Goal: Use online tool/utility: Utilize a website feature to perform a specific function

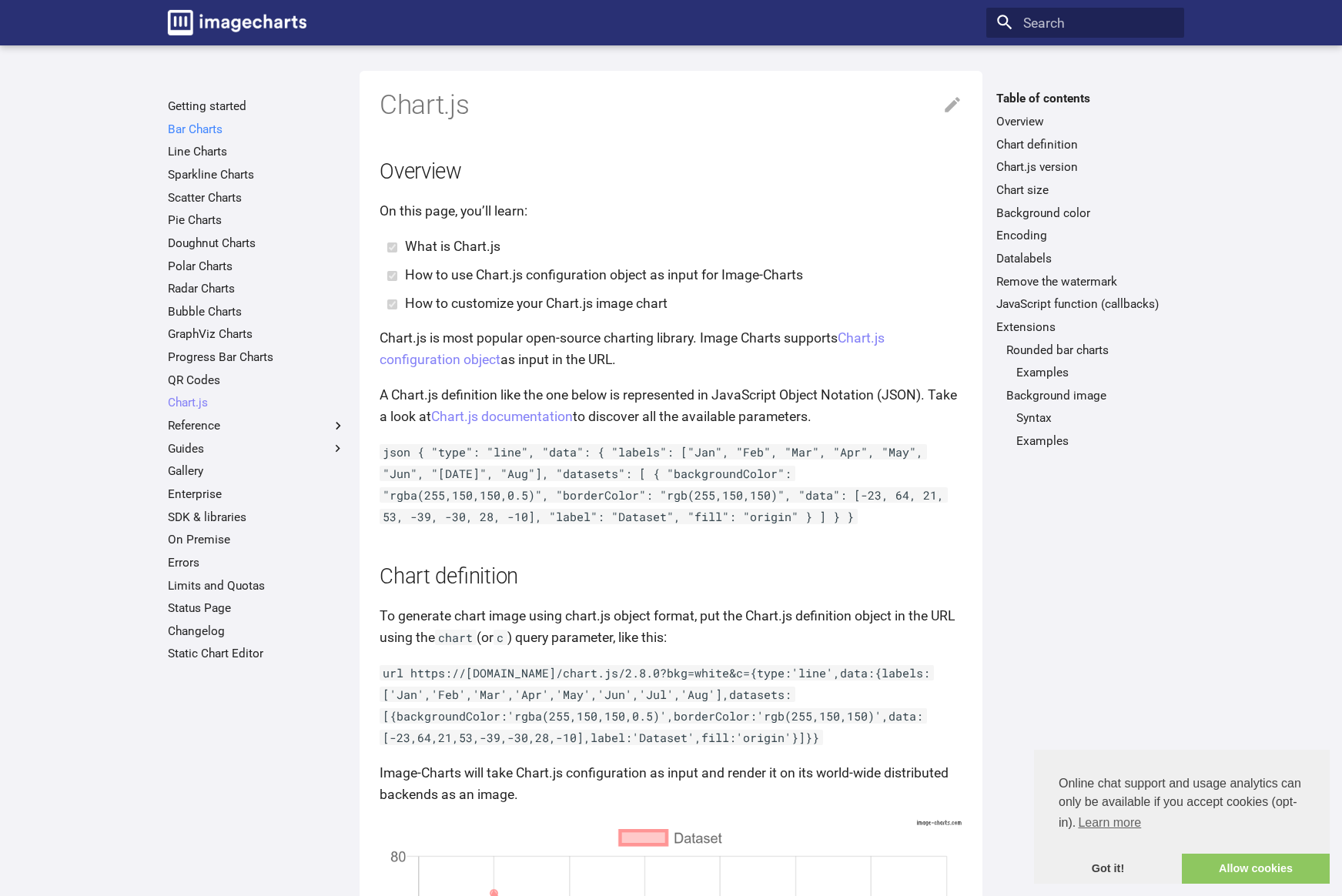
click at [199, 132] on link "Bar Charts" at bounding box center [256, 129] width 178 height 15
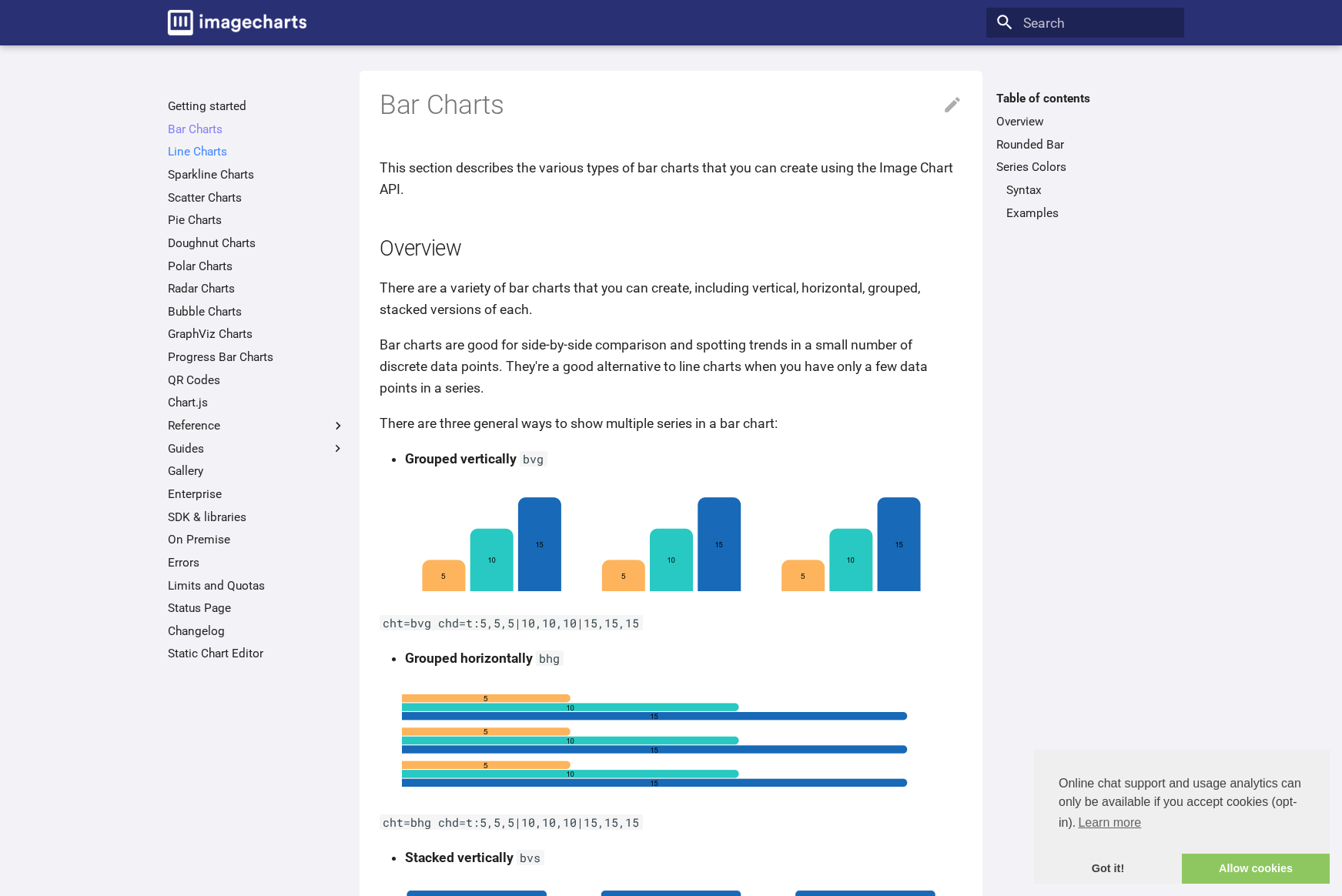
click at [200, 145] on link "Line Charts" at bounding box center [256, 152] width 178 height 15
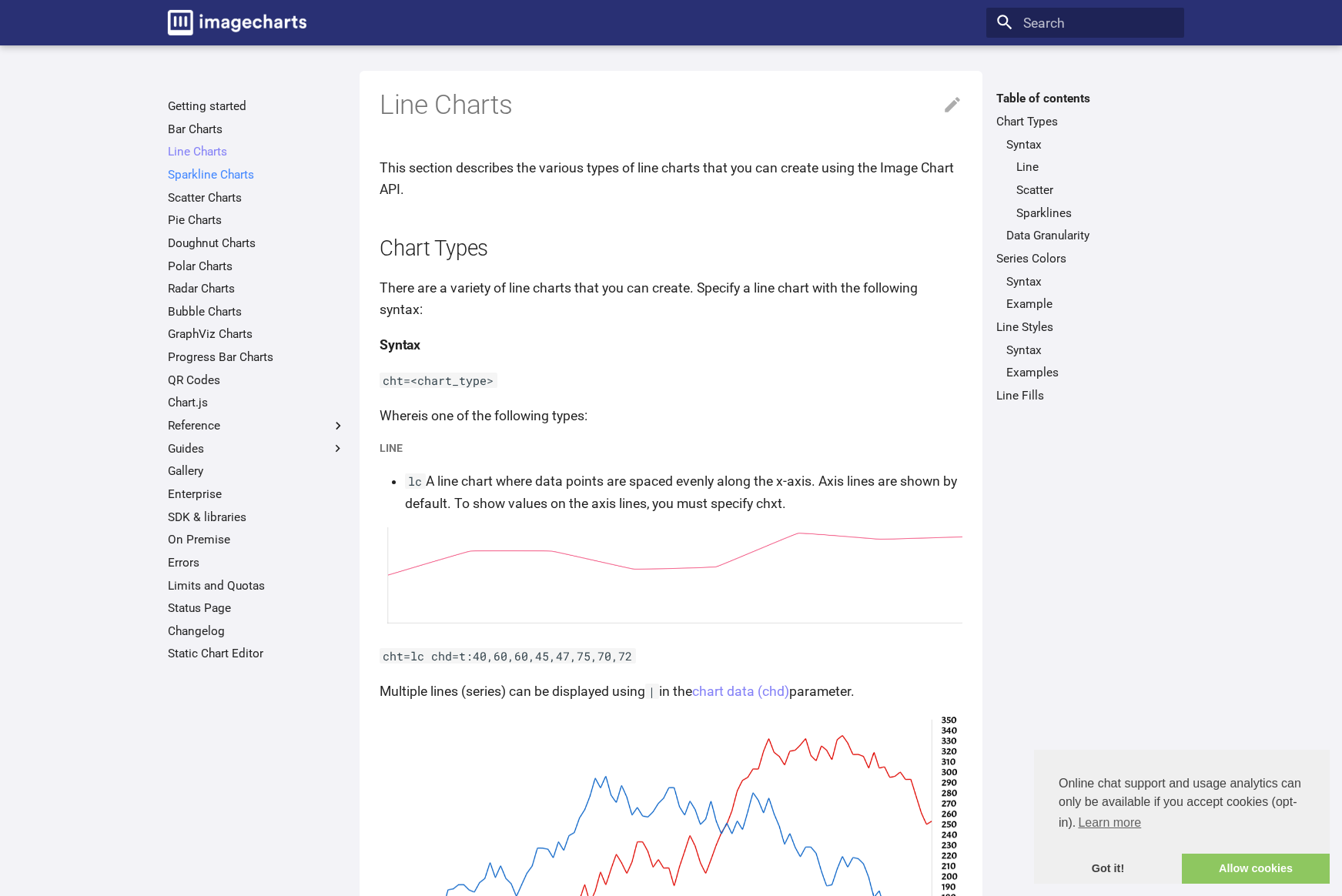
click at [217, 178] on link "Sparkline Charts" at bounding box center [256, 174] width 178 height 15
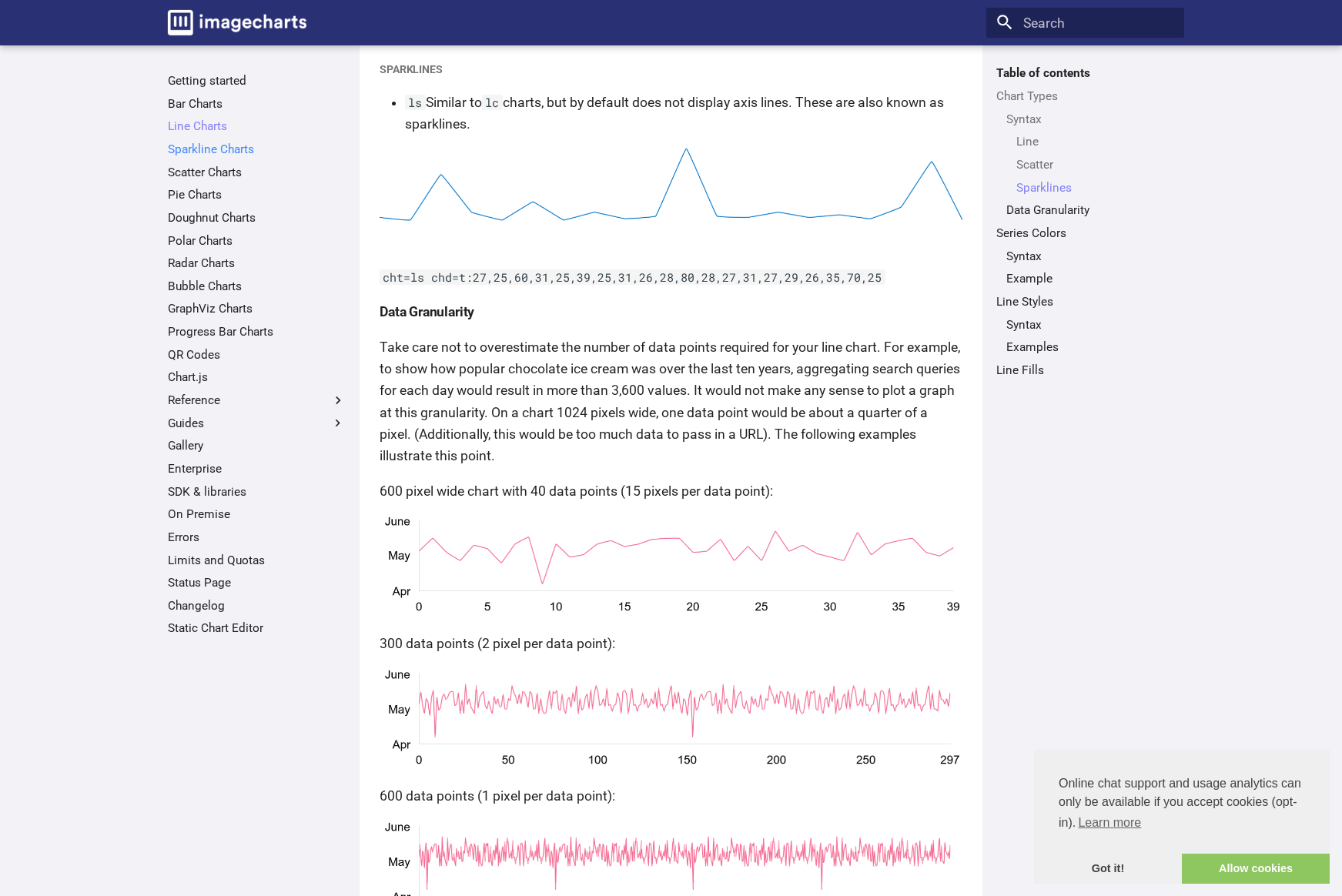
click at [204, 148] on link "Sparkline Charts" at bounding box center [256, 149] width 178 height 15
click at [227, 179] on link "Scatter Charts" at bounding box center [256, 172] width 178 height 15
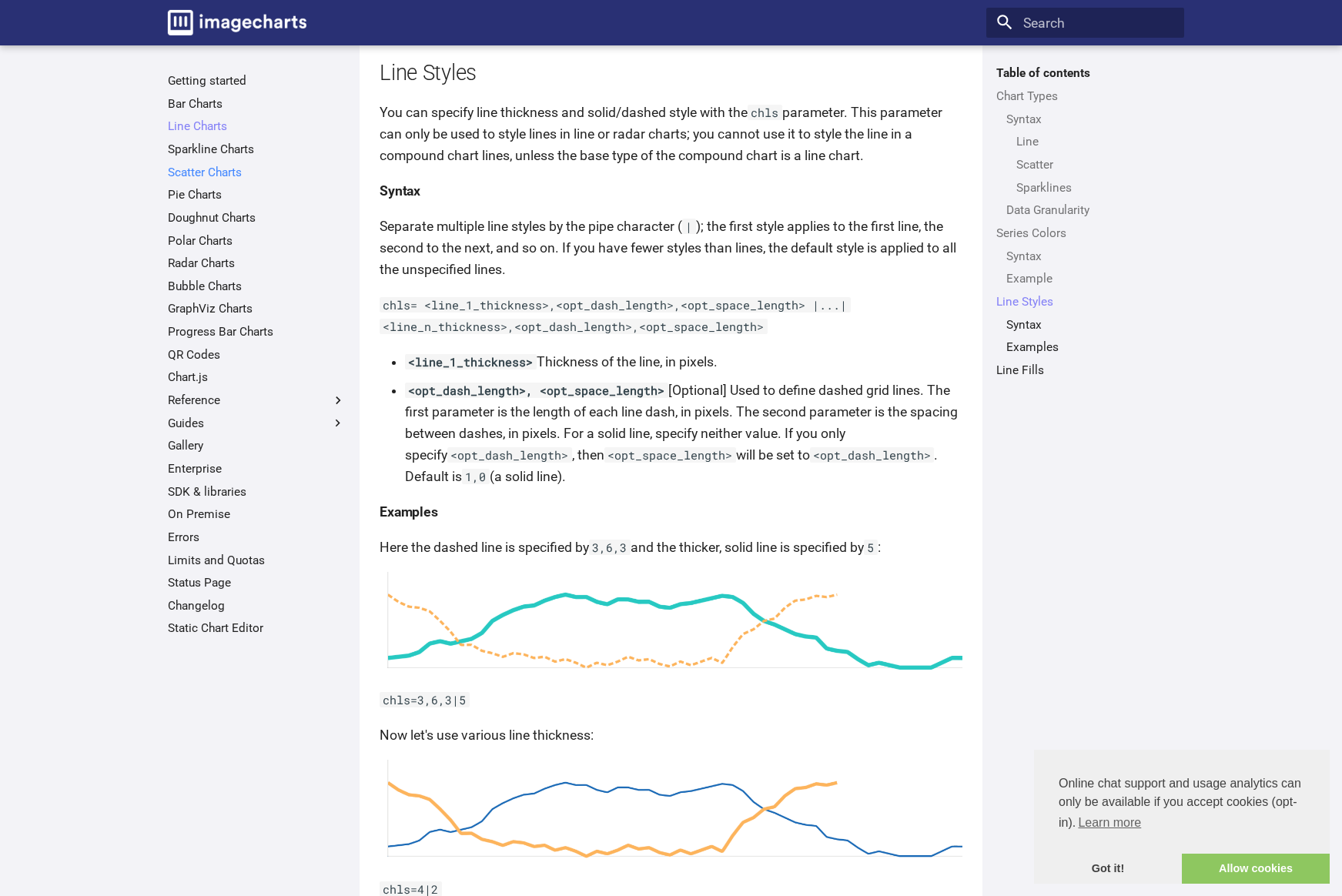
scroll to position [3868, 0]
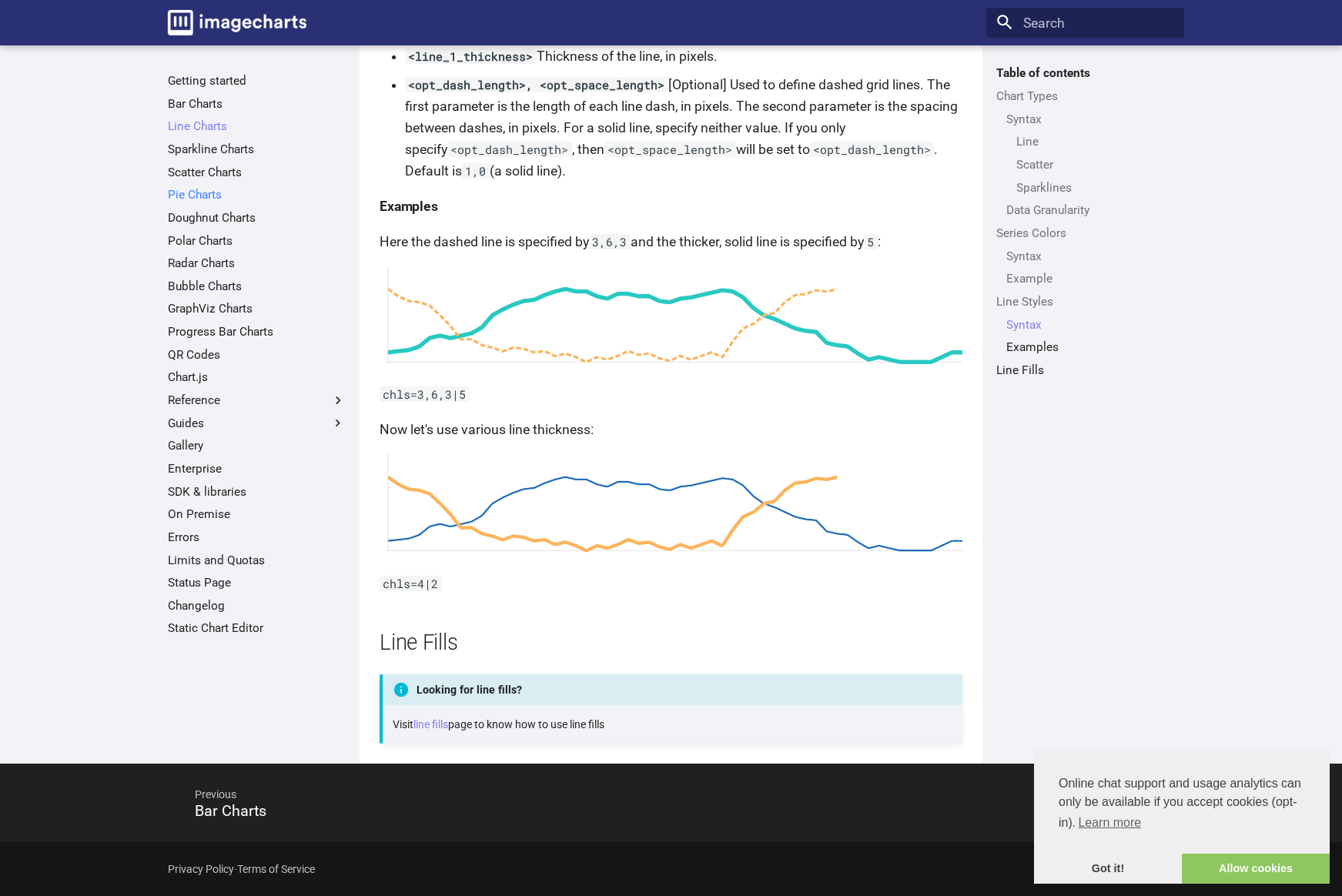
click at [196, 198] on link "Pie Charts" at bounding box center [256, 194] width 178 height 15
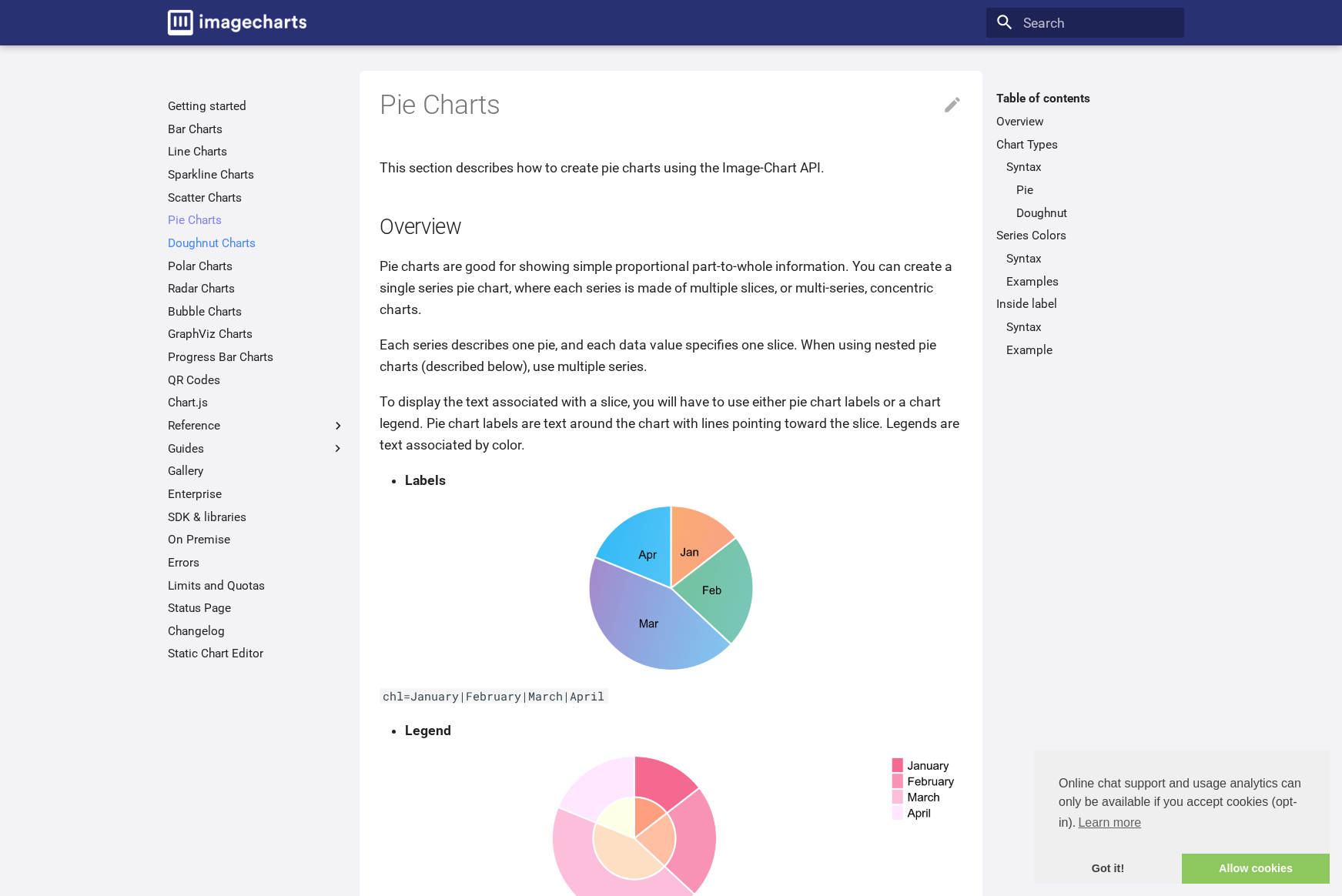
click at [238, 244] on link "Doughnut Charts" at bounding box center [256, 243] width 178 height 15
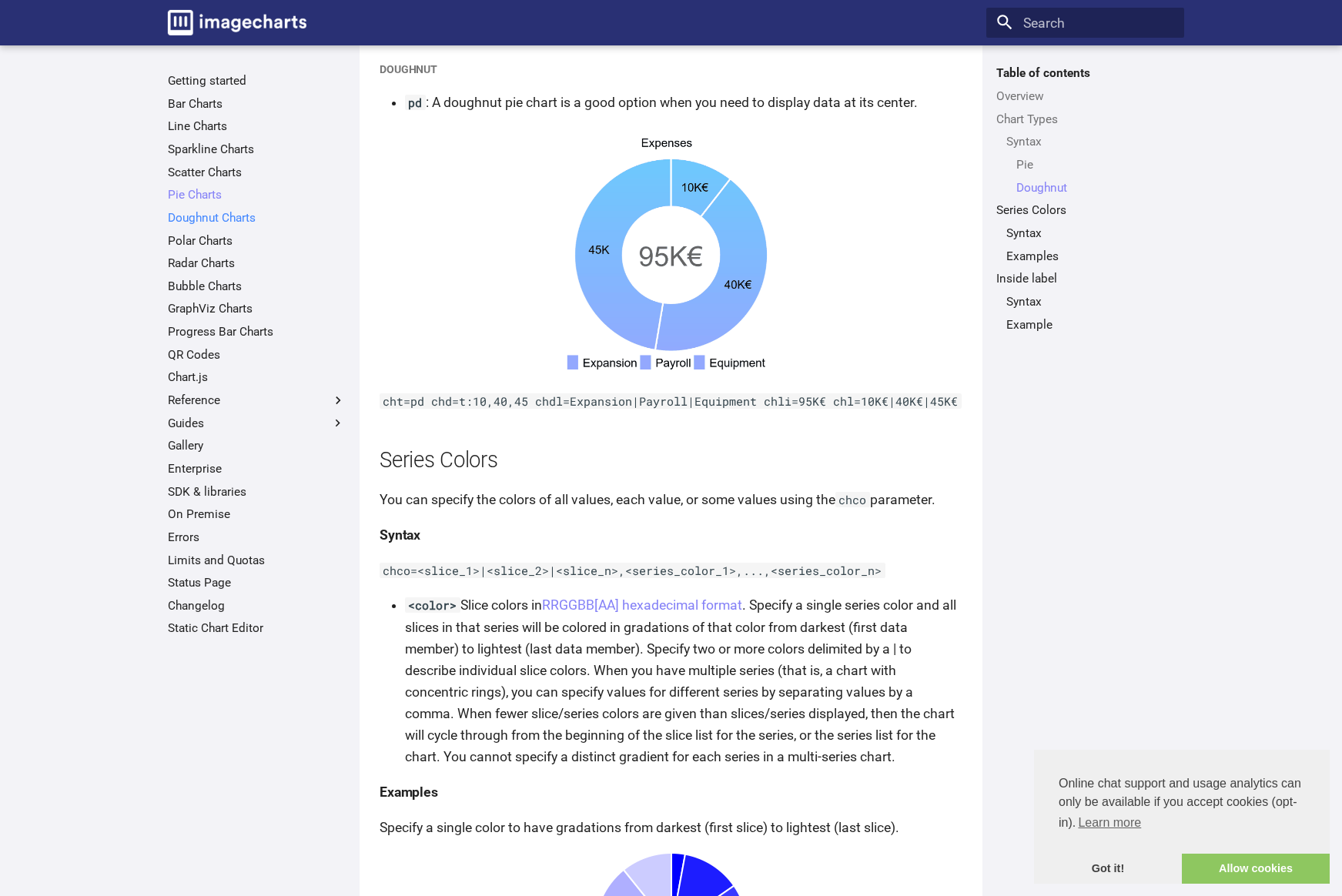
click at [220, 215] on link "Doughnut Charts" at bounding box center [256, 218] width 178 height 15
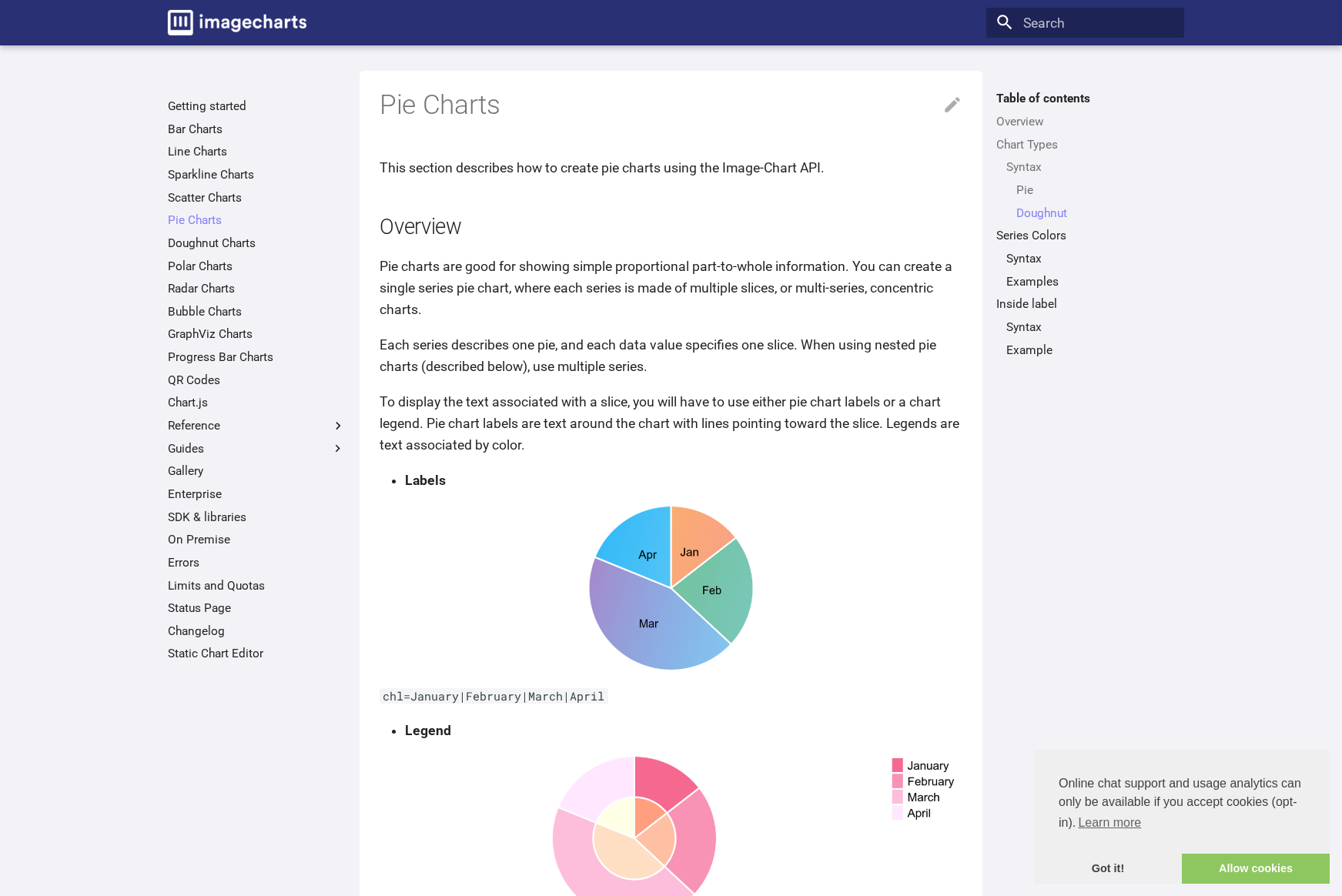
scroll to position [2203, 0]
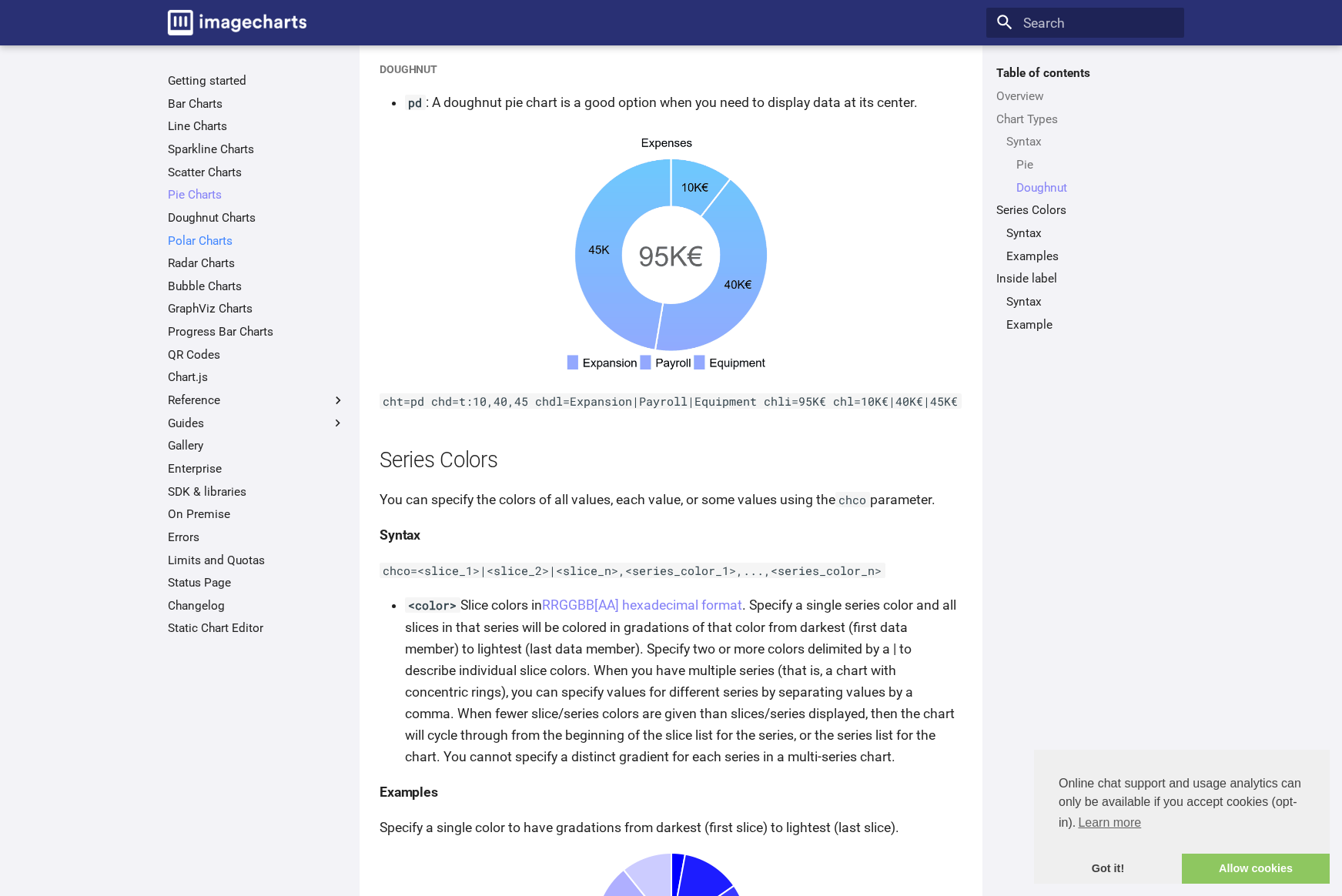
click at [204, 235] on link "Polar Charts" at bounding box center [256, 240] width 178 height 15
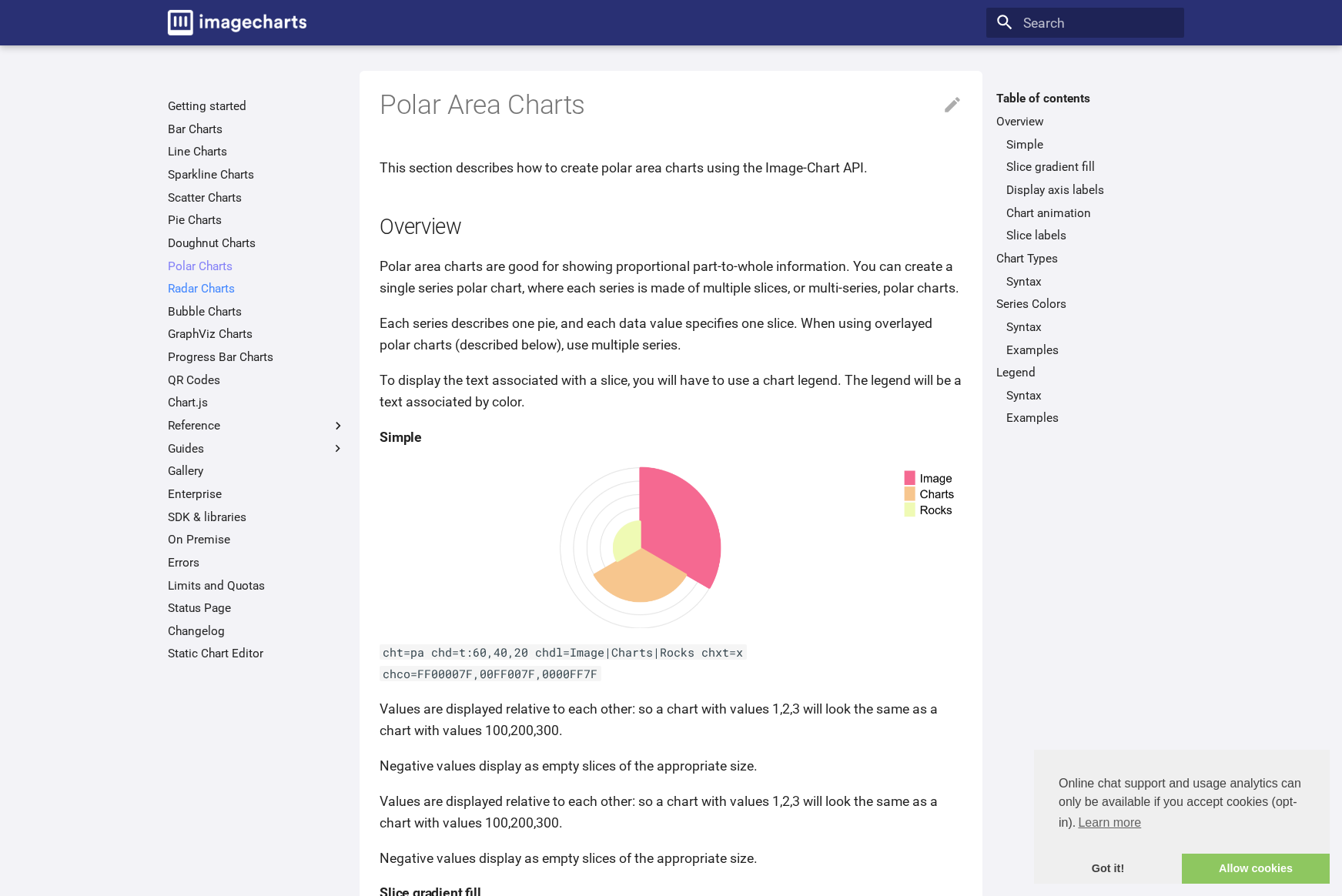
drag, startPoint x: 202, startPoint y: 297, endPoint x: 201, endPoint y: 285, distance: 12.0
click at [201, 285] on ul "Getting started Bar Charts Line Charts Sparkline Charts Scatter Charts Pie Char…" at bounding box center [256, 380] width 198 height 563
click at [201, 282] on link "Radar Charts" at bounding box center [256, 288] width 178 height 15
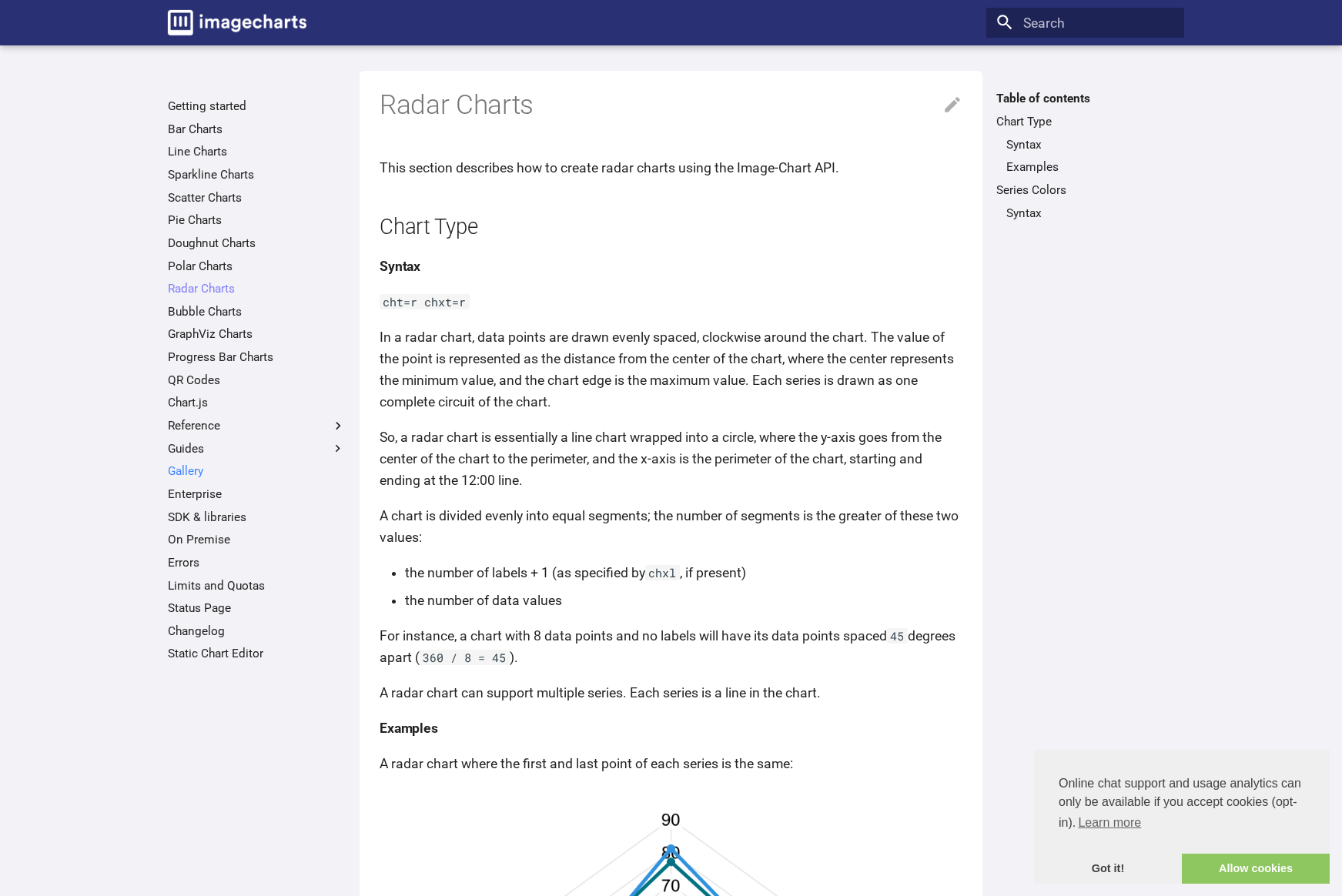
click at [187, 473] on link "Gallery" at bounding box center [256, 471] width 178 height 15
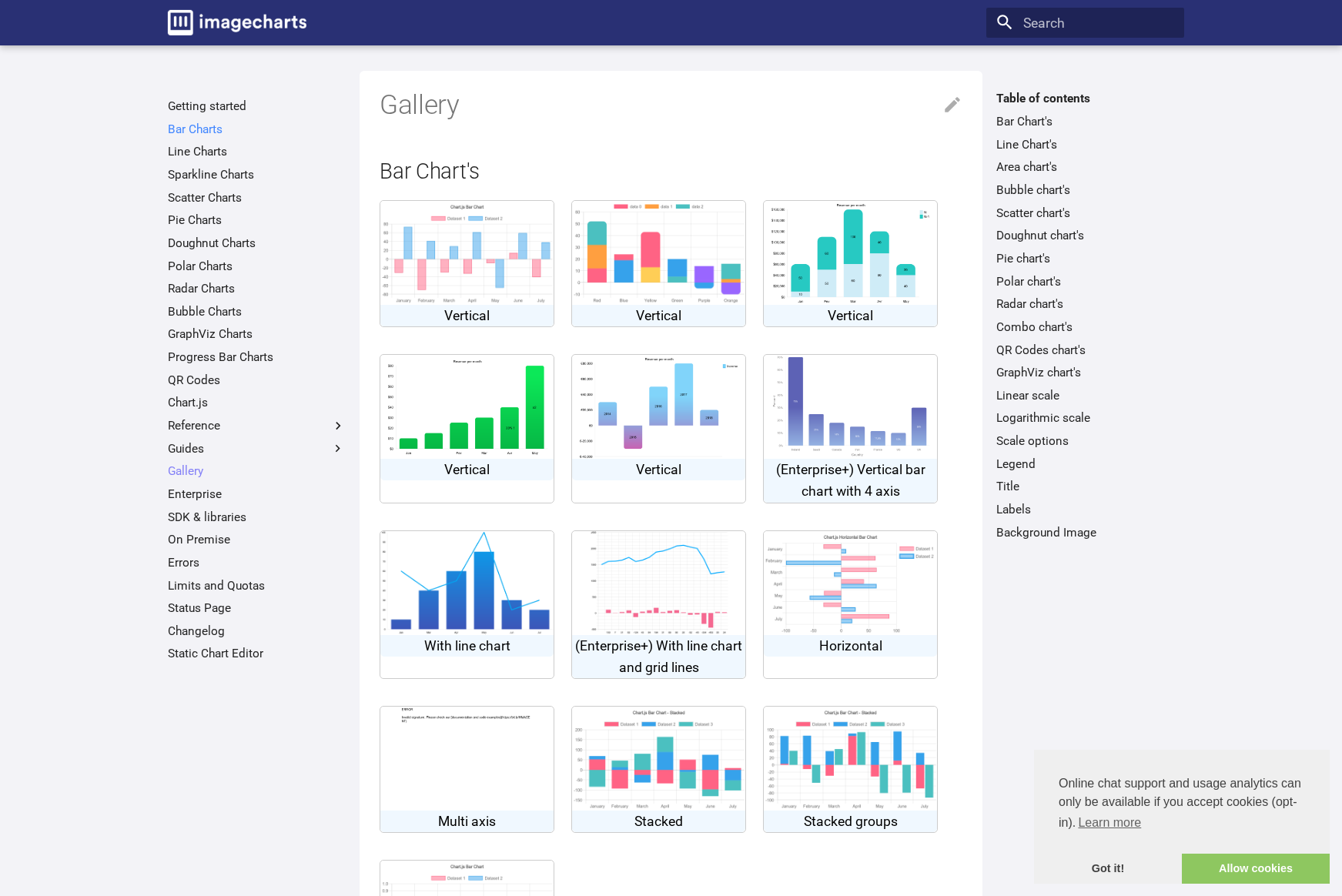
click at [201, 130] on link "Bar Charts" at bounding box center [256, 129] width 178 height 15
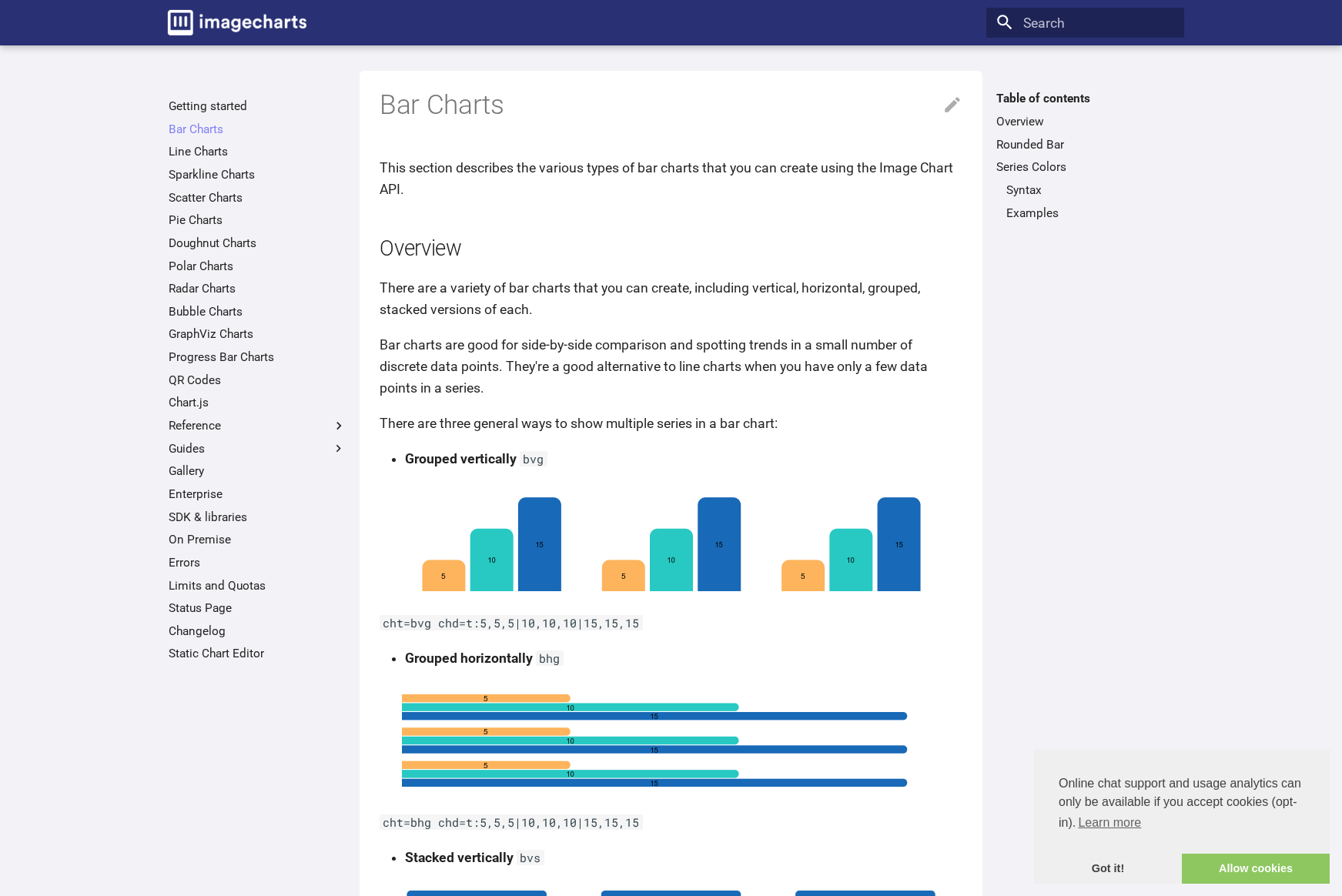
click at [761, 393] on p "Bar charts are good for side-by-side comparison and spotting trends in a small …" at bounding box center [671, 366] width 583 height 65
click at [1031, 212] on link "Examples" at bounding box center [1090, 213] width 168 height 15
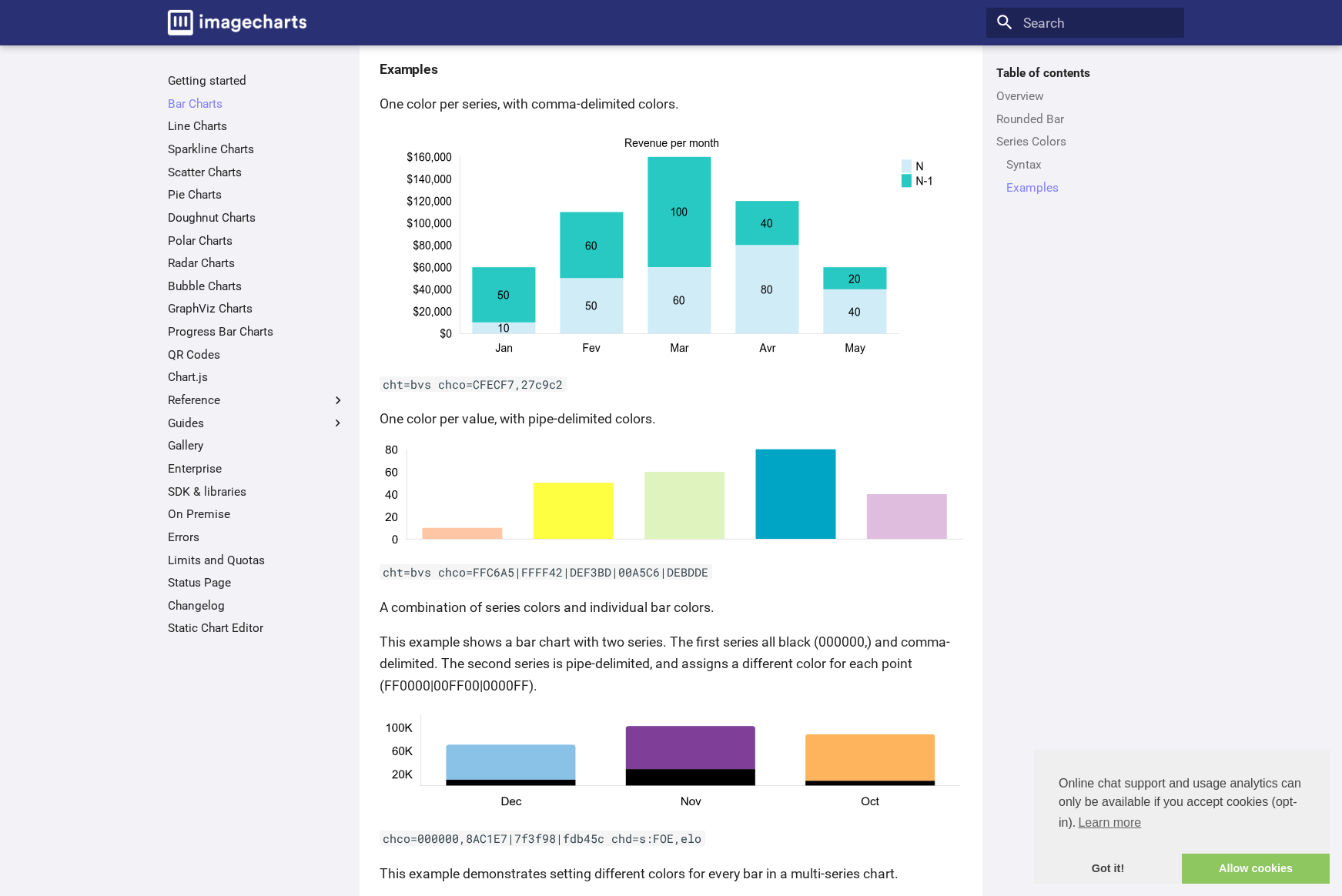
click at [501, 386] on code "cht=bvs chco=CFECF7,27c9c2" at bounding box center [473, 384] width 187 height 15
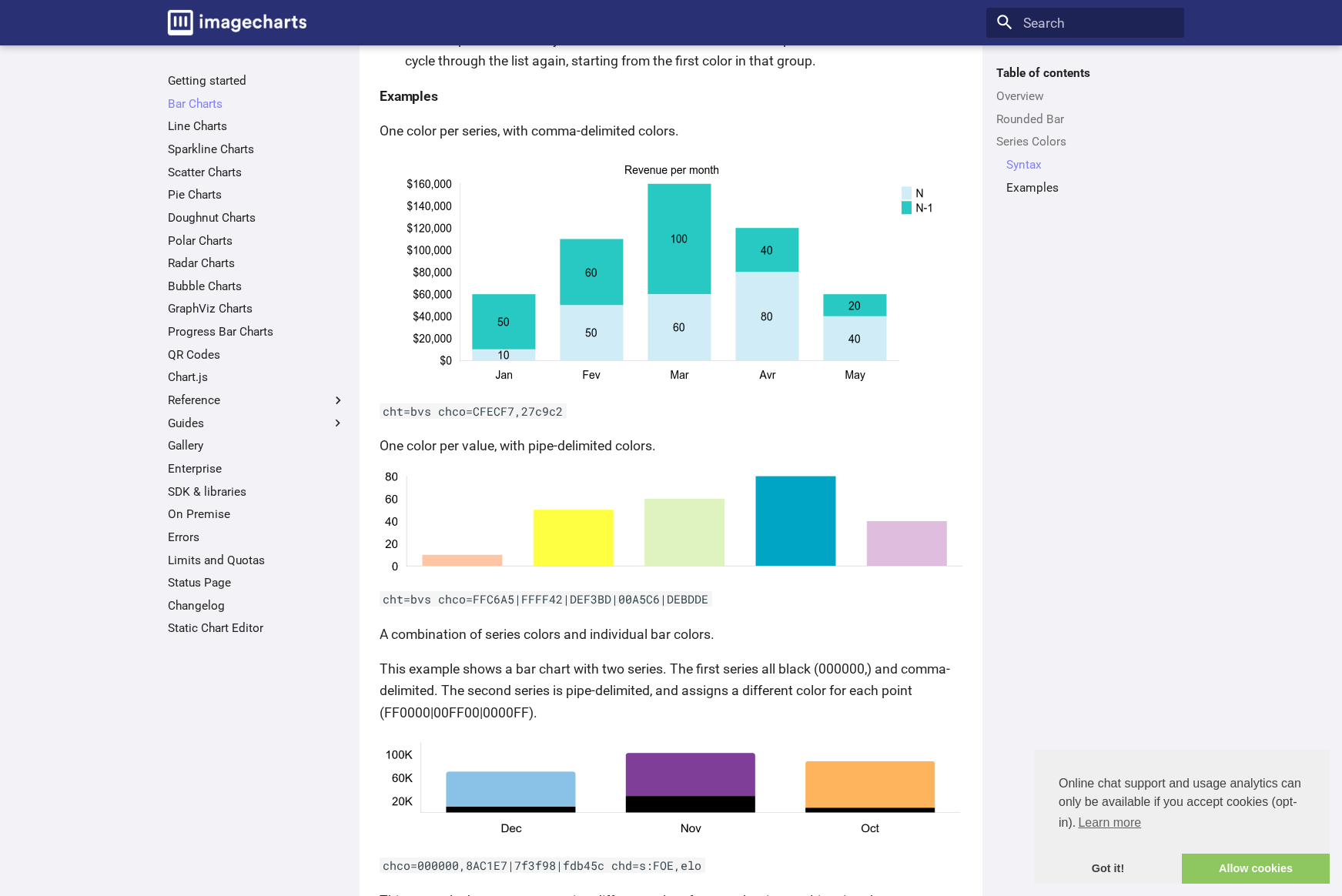
scroll to position [2235, 0]
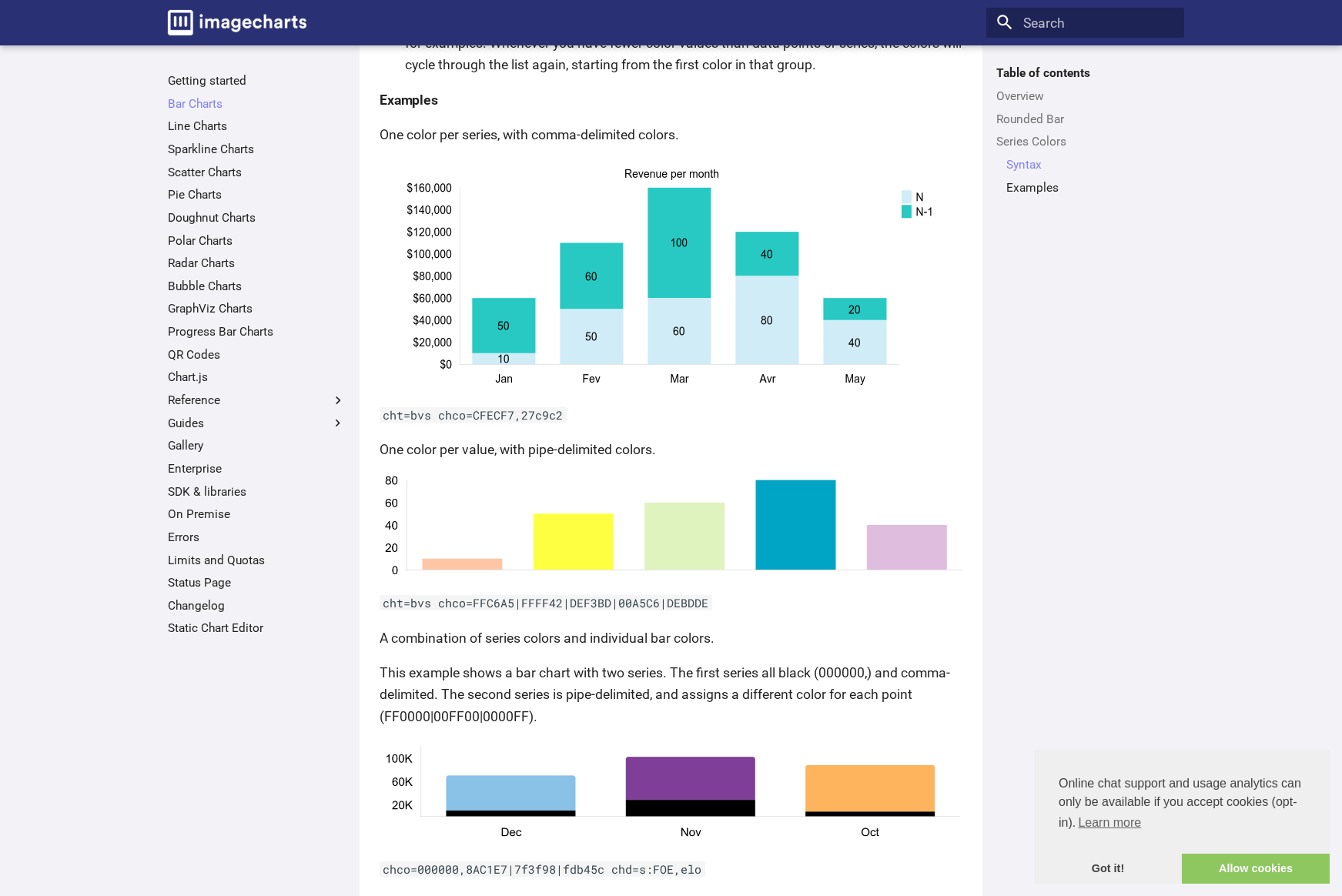
click at [544, 601] on code "cht=bvs chco=FFC6A5|FFFF42|DEF3BD|00A5C6|DEBDDE" at bounding box center [546, 602] width 332 height 15
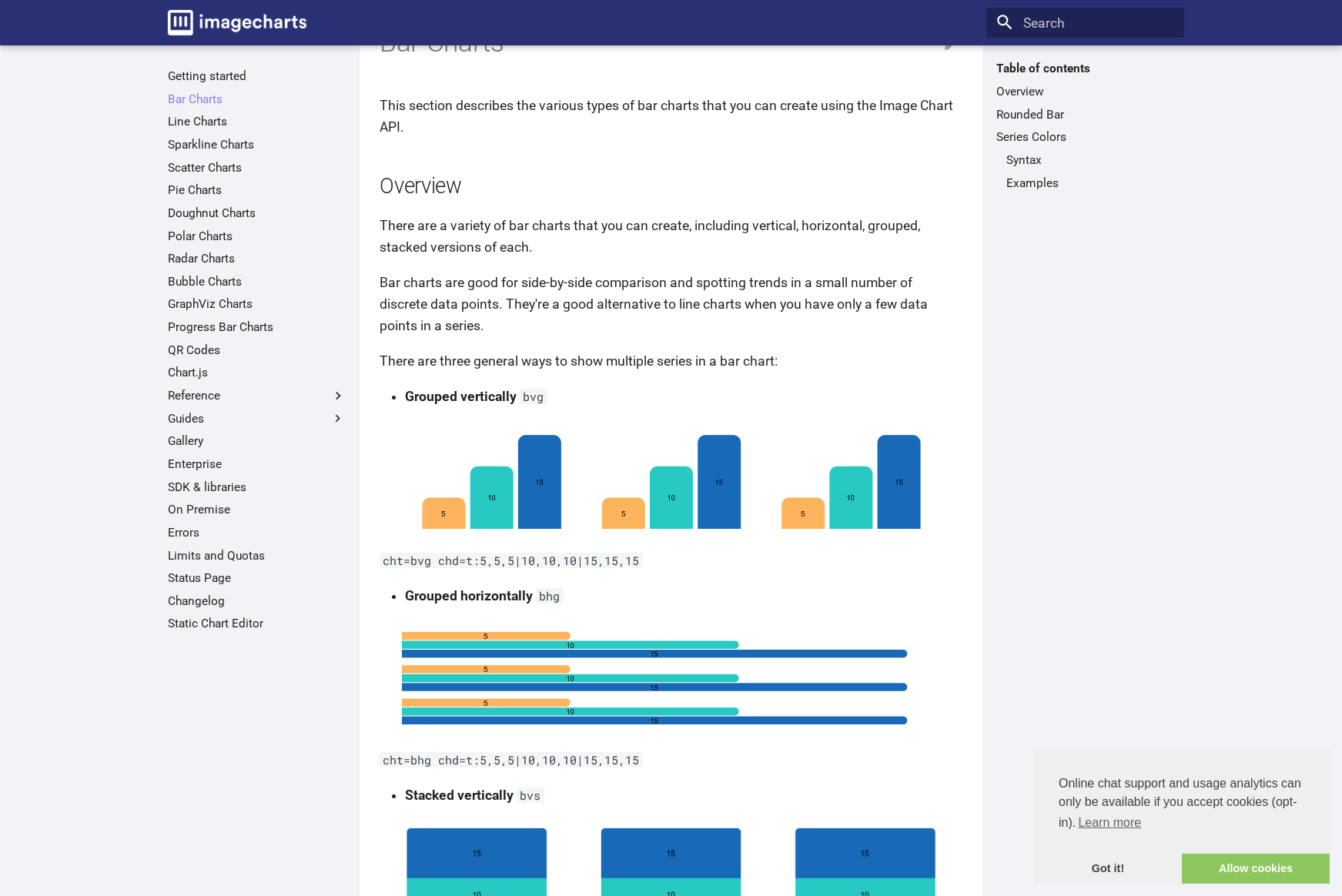
scroll to position [0, 0]
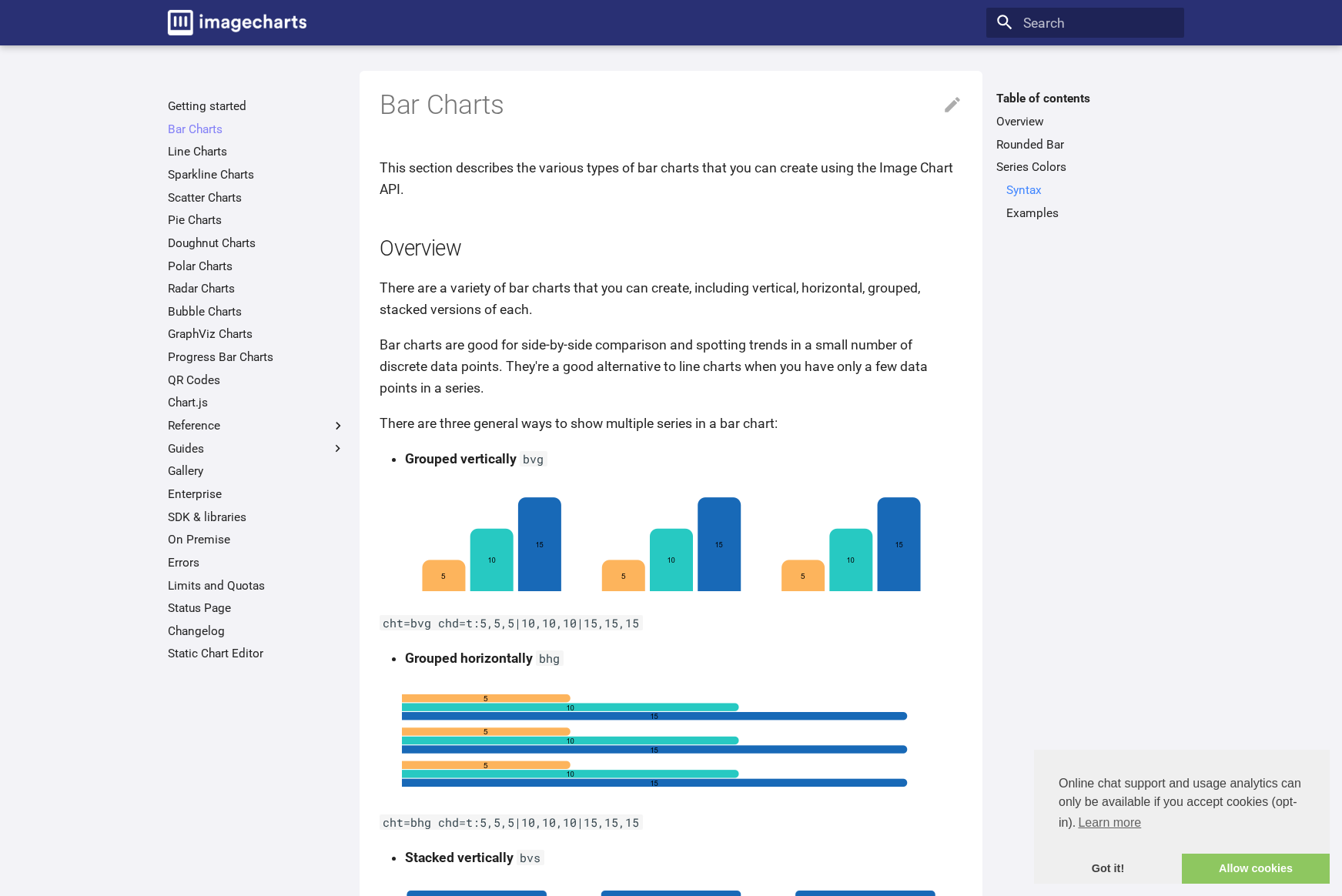
click at [1024, 191] on link "Syntax" at bounding box center [1090, 190] width 168 height 15
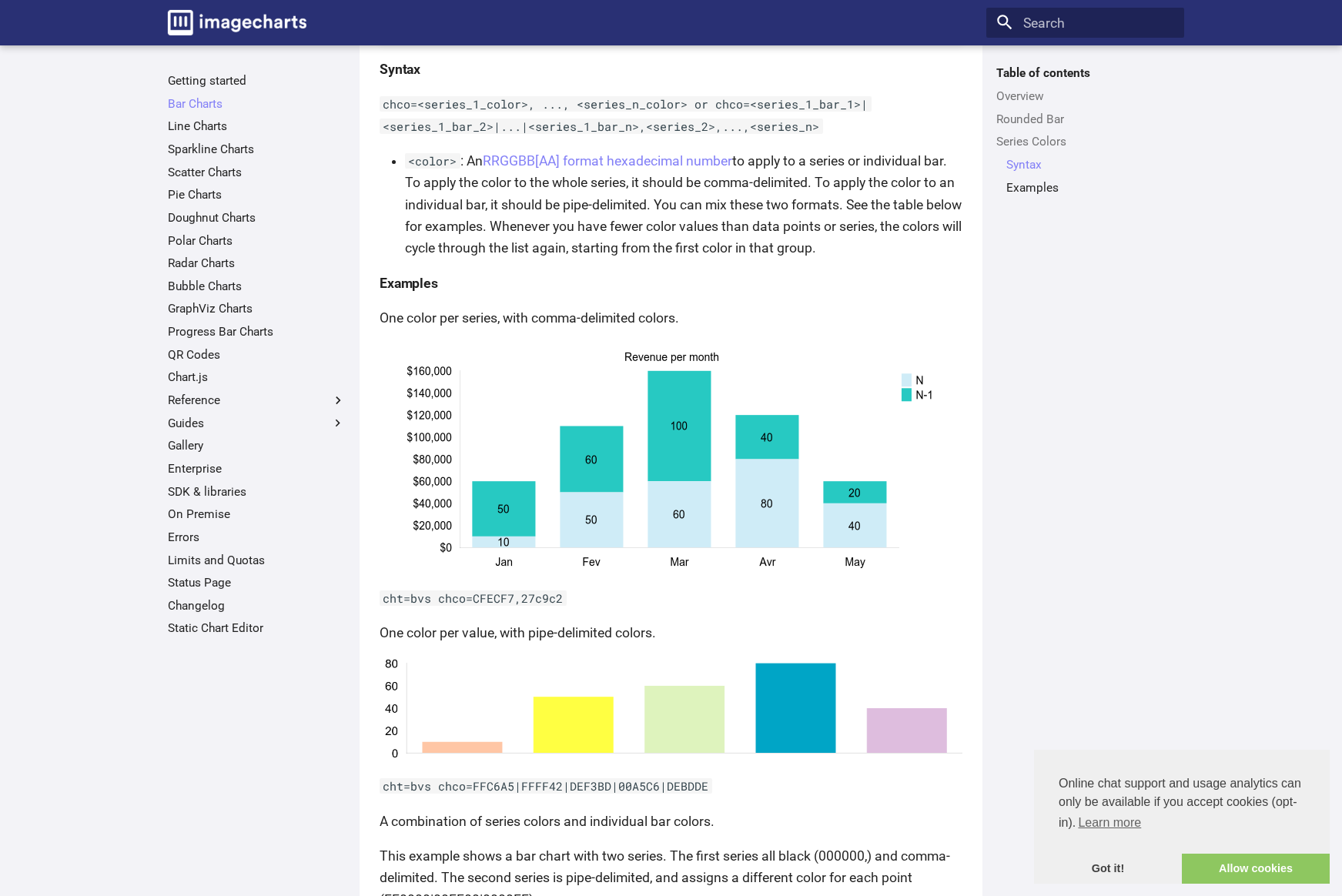
click at [656, 253] on li "<color> : An RRGGBB[AA] format hexadecimal number to apply to a series or indiv…" at bounding box center [683, 204] width 557 height 109
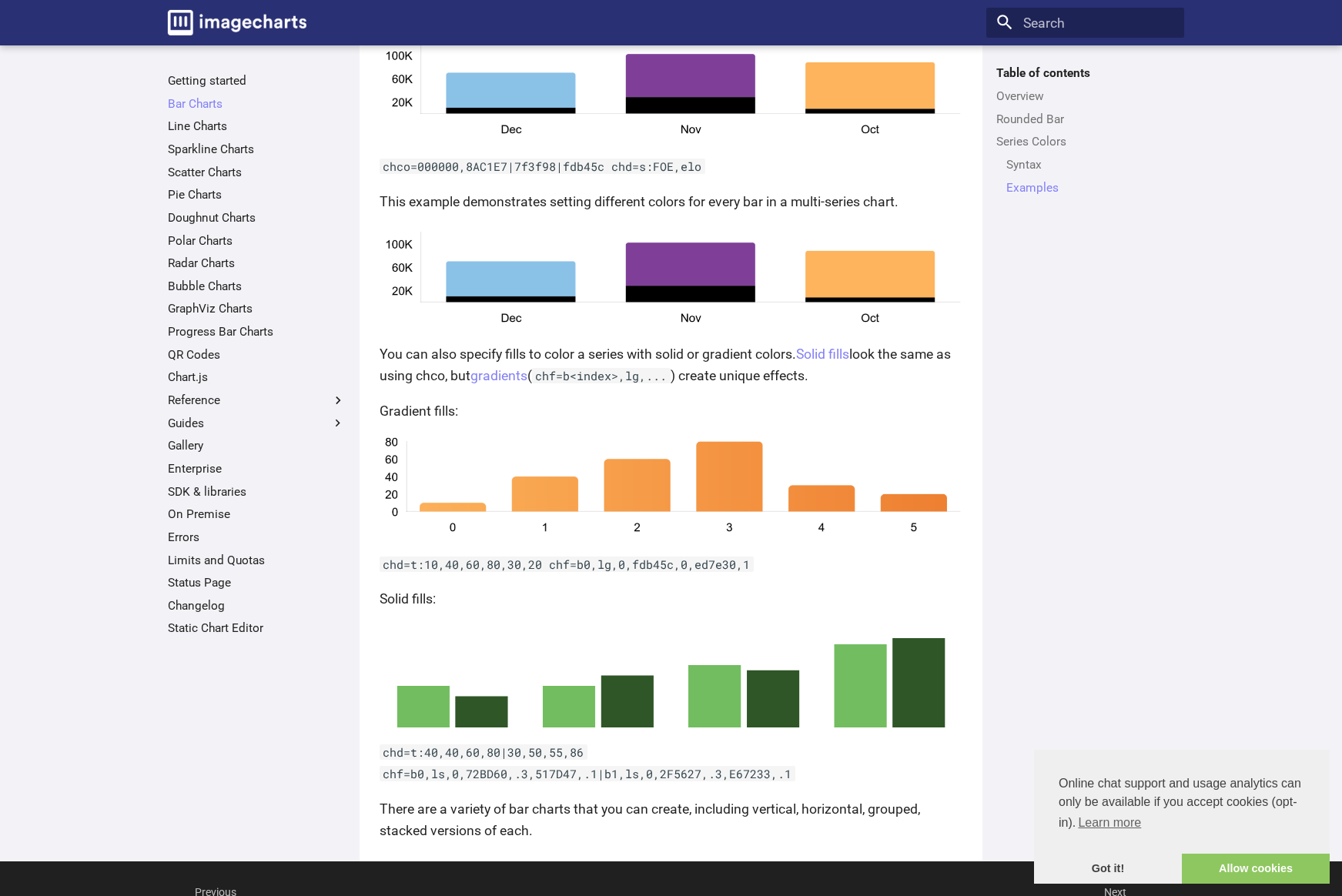
scroll to position [3036, 0]
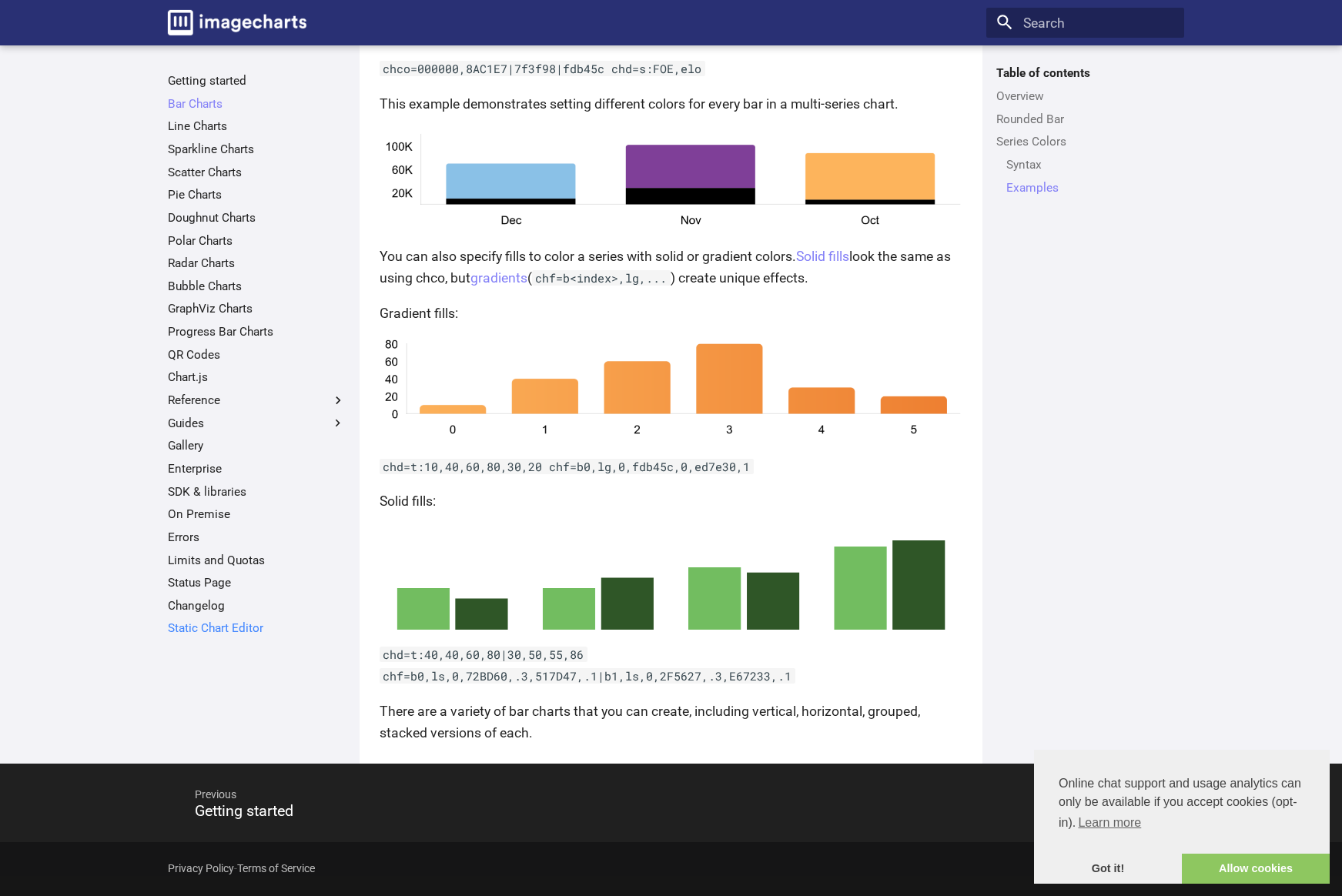
click at [215, 632] on link "Static Chart Editor" at bounding box center [256, 627] width 178 height 15
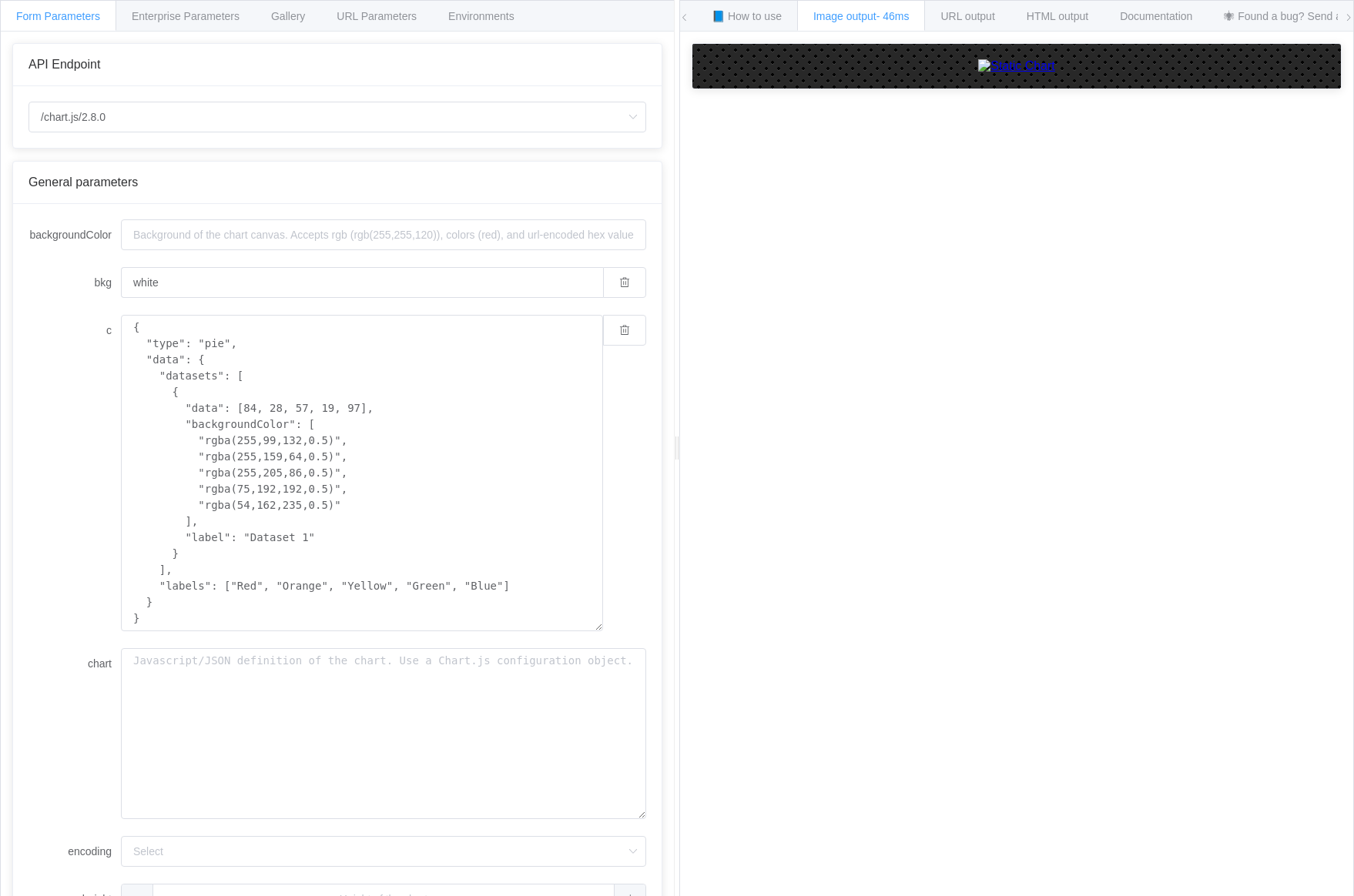
click at [1051, 73] on img at bounding box center [1016, 66] width 77 height 14
click at [144, 110] on input "/chart.js/2.8.0" at bounding box center [337, 117] width 618 height 31
click at [103, 153] on li "/chart" at bounding box center [337, 160] width 616 height 26
type input "/chart"
type input "20"
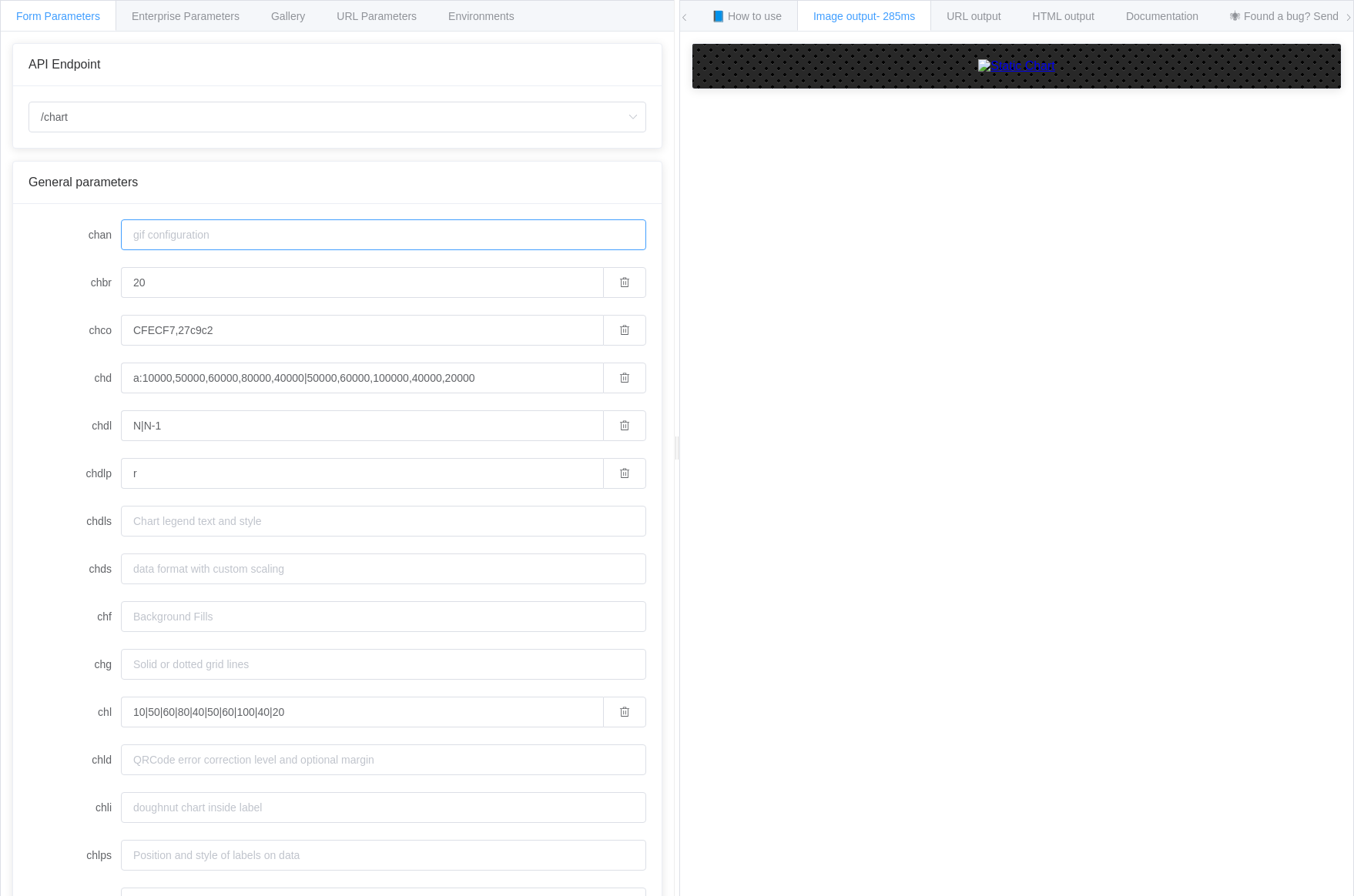
click at [198, 227] on input "chan" at bounding box center [383, 235] width 525 height 31
click at [323, 319] on input "CFECF7,27c9c2" at bounding box center [362, 330] width 483 height 31
type input "CFECF7"
click at [303, 418] on input "N|N-1" at bounding box center [362, 426] width 483 height 31
type input "N"
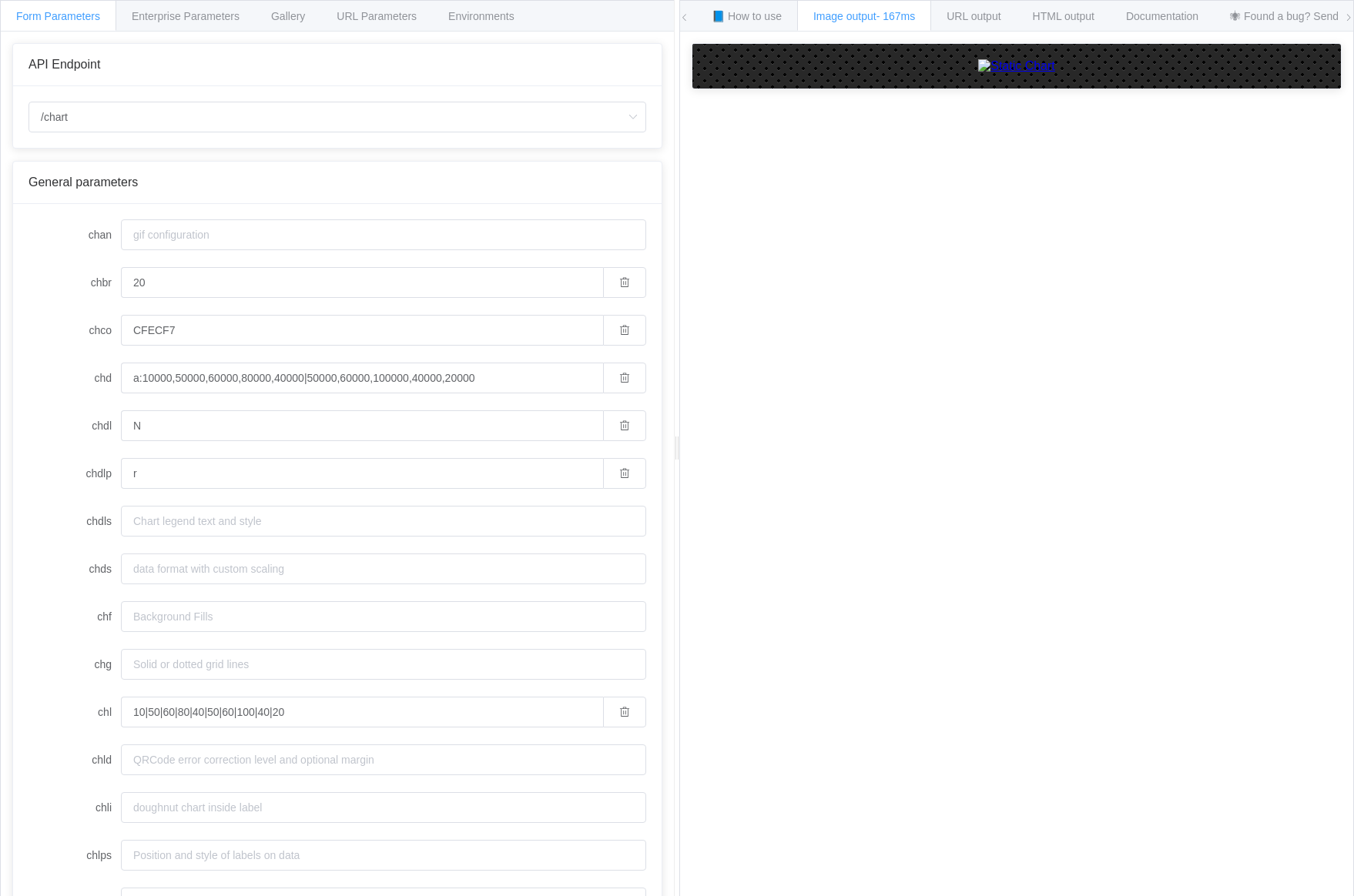
click at [659, 439] on div "API Endpoint /chart General parameters chan chbr 20 chco CFECF7 chd a:10000,500…" at bounding box center [337, 476] width 673 height 889
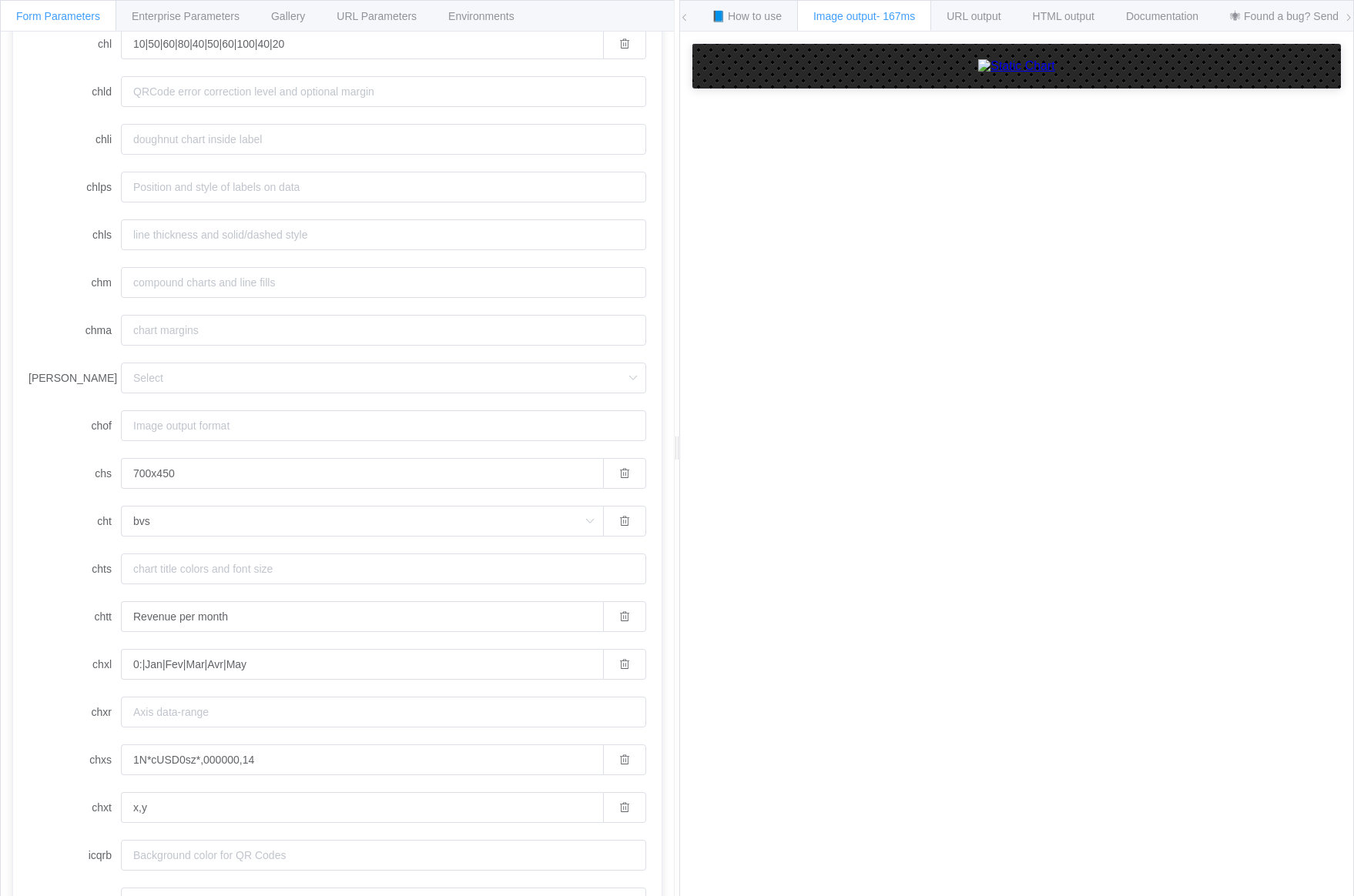
scroll to position [711, 0]
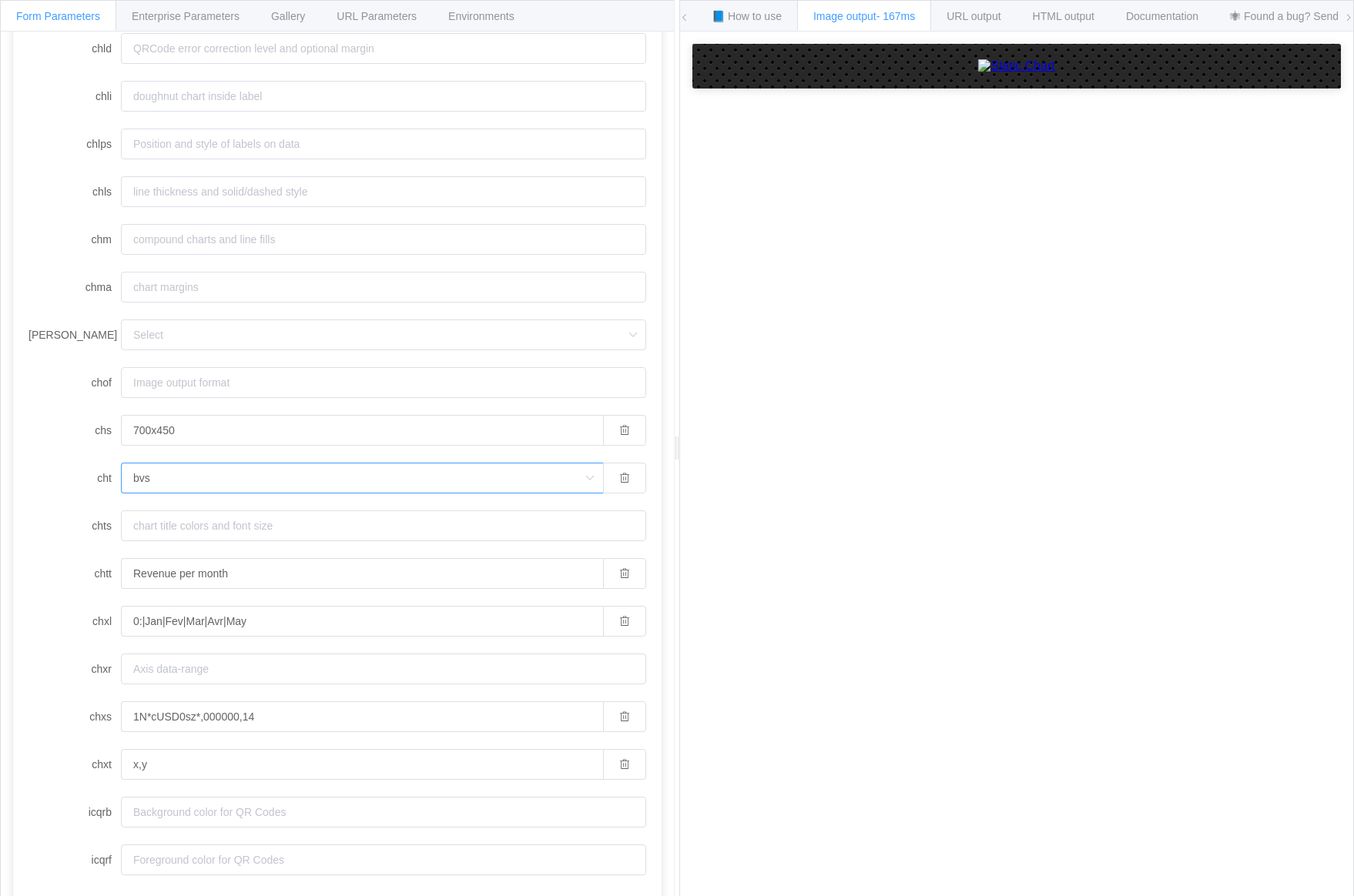
click at [184, 474] on input "bvs" at bounding box center [362, 478] width 483 height 31
click at [165, 550] on li "bvg" at bounding box center [362, 547] width 481 height 26
type input "bvg"
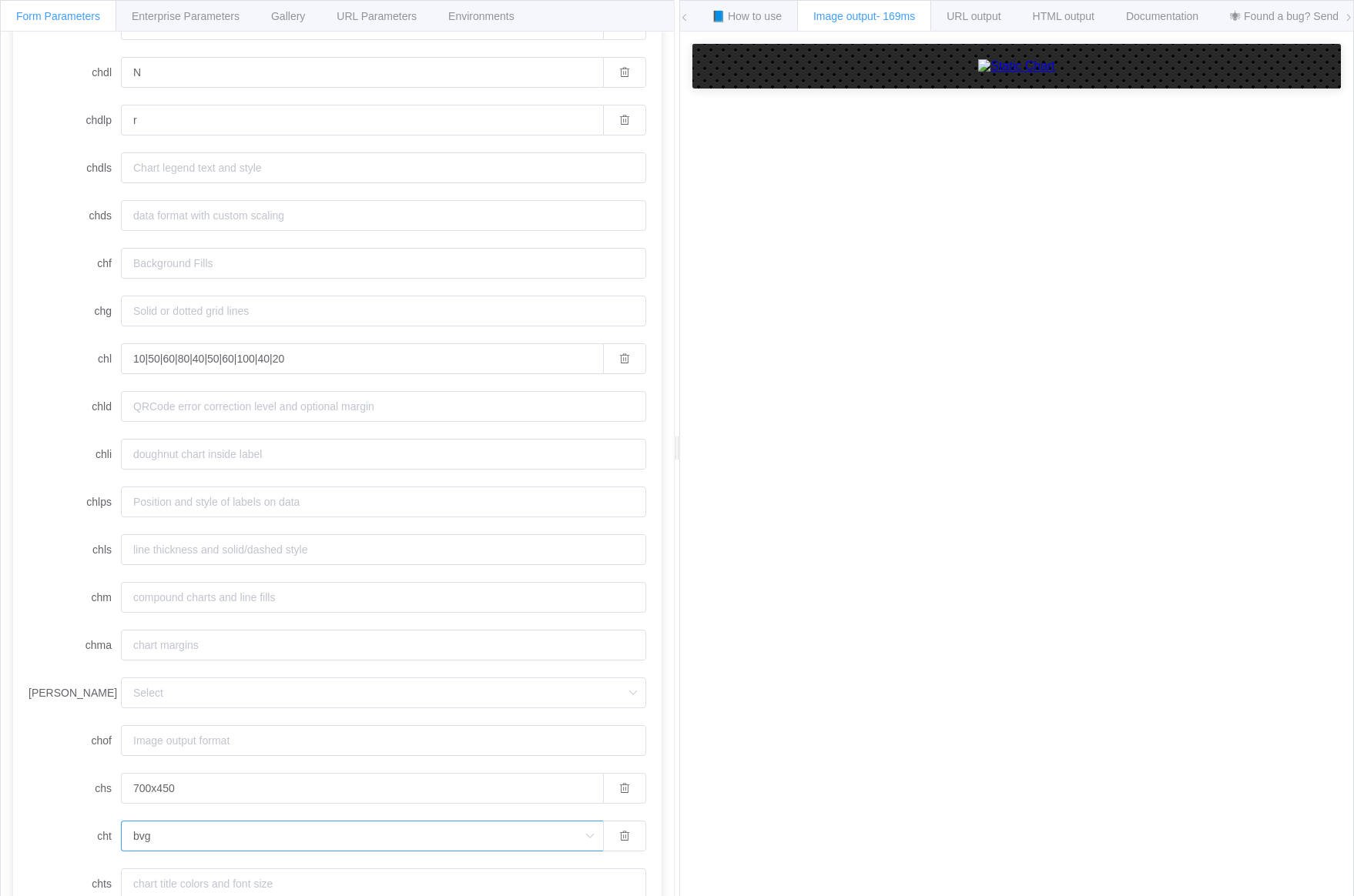
scroll to position [427, 0]
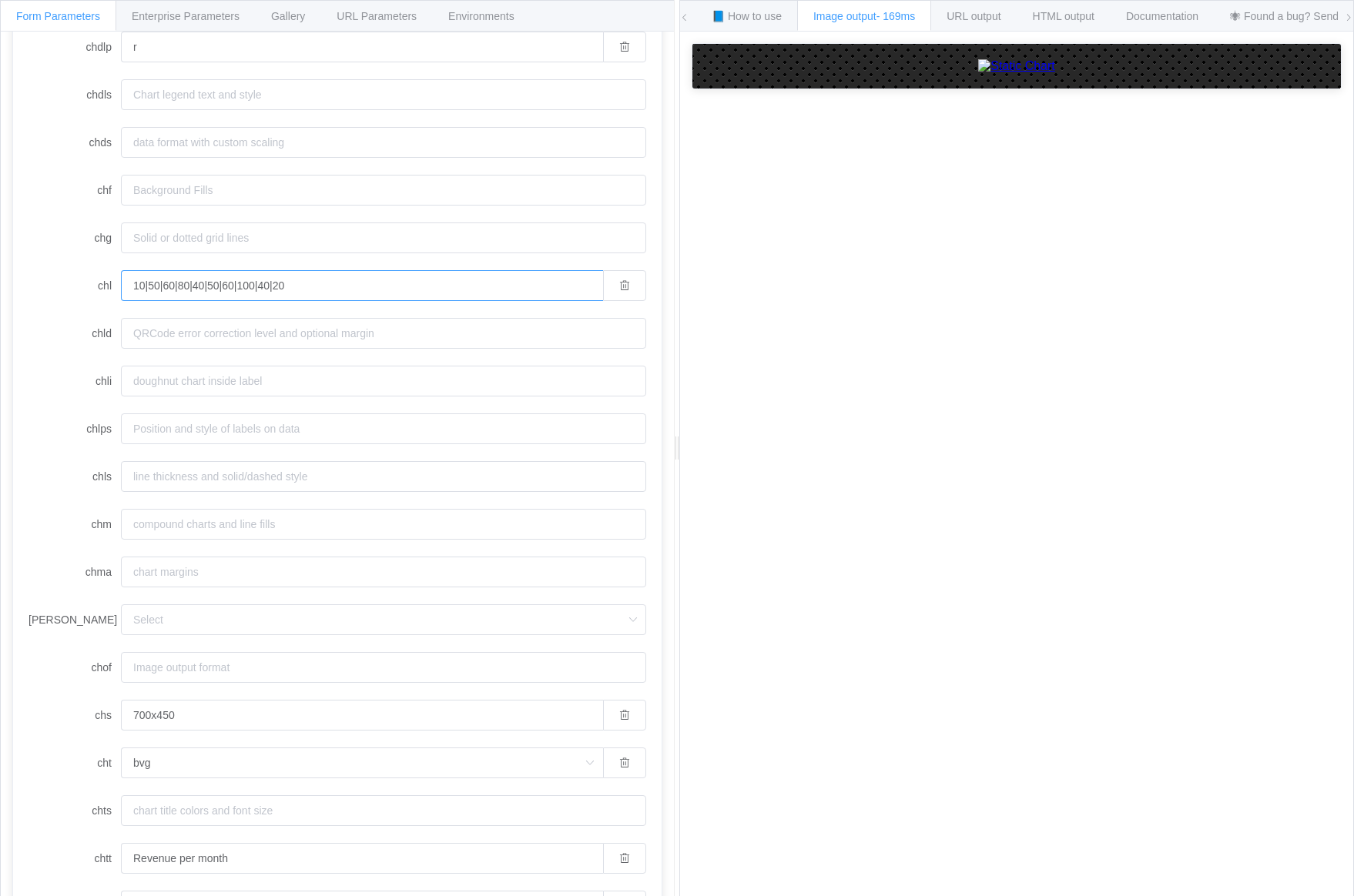
click at [152, 278] on input "10|50|60|80|40|50|60|100|40|20" at bounding box center [362, 285] width 483 height 31
type input "10|50|60|80|40"
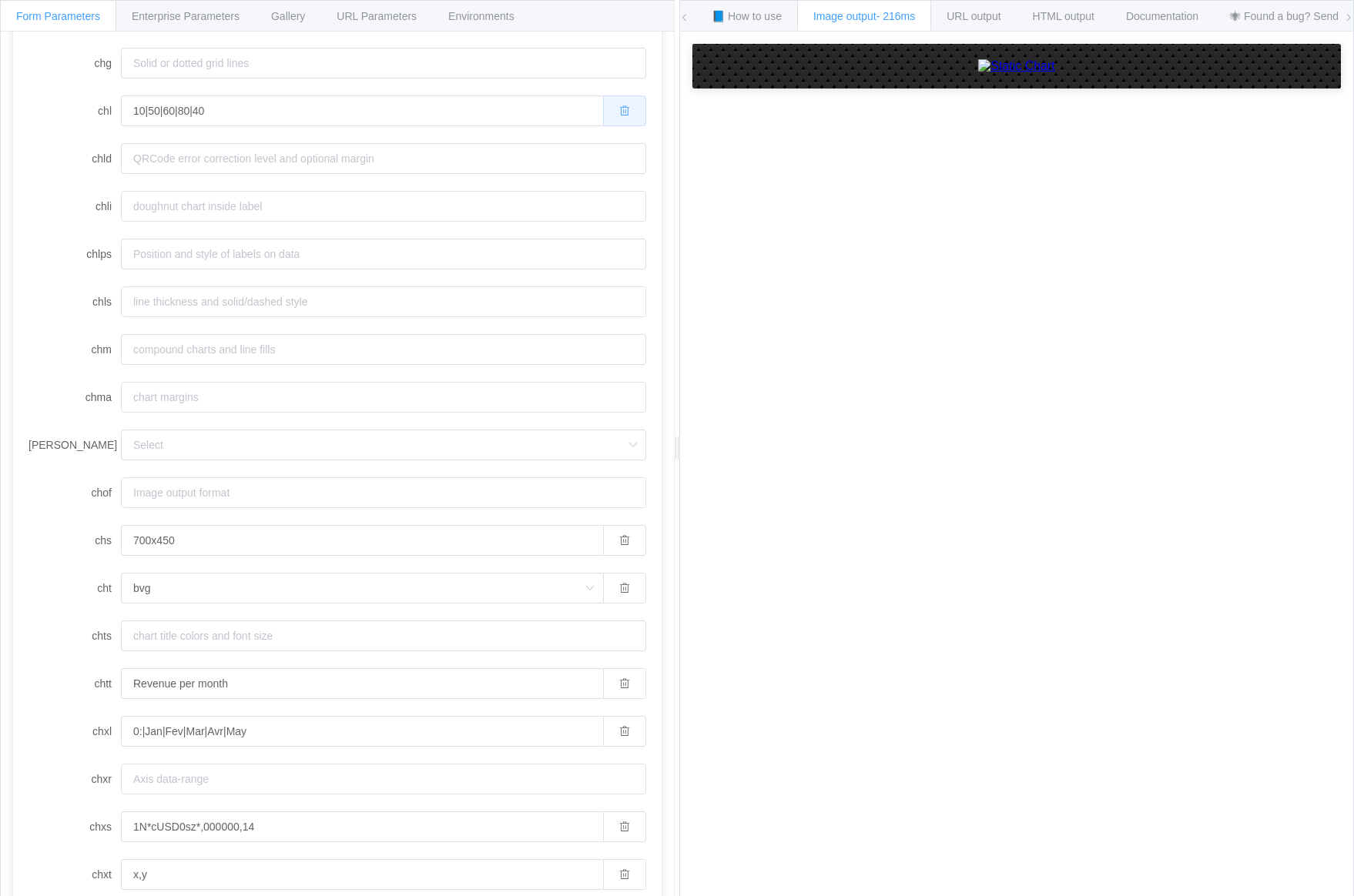
scroll to position [604, 0]
click at [238, 539] on input "700x450" at bounding box center [362, 537] width 483 height 31
type input "700x300"
click at [59, 690] on label "chtt" at bounding box center [74, 681] width 93 height 31
click at [121, 690] on input "Revenue per month" at bounding box center [362, 681] width 483 height 31
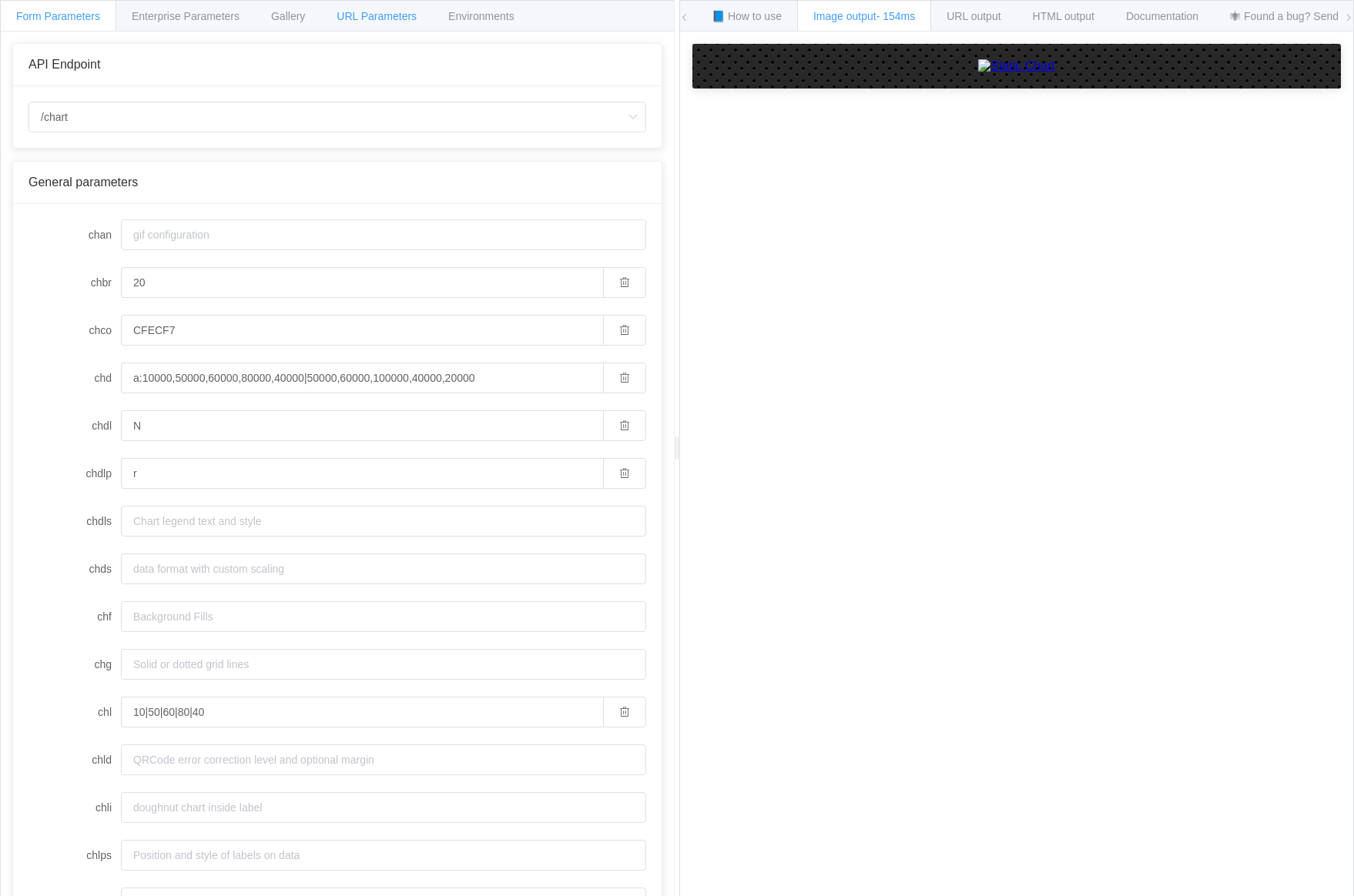
click at [333, 12] on div "URL Parameters" at bounding box center [376, 15] width 112 height 31
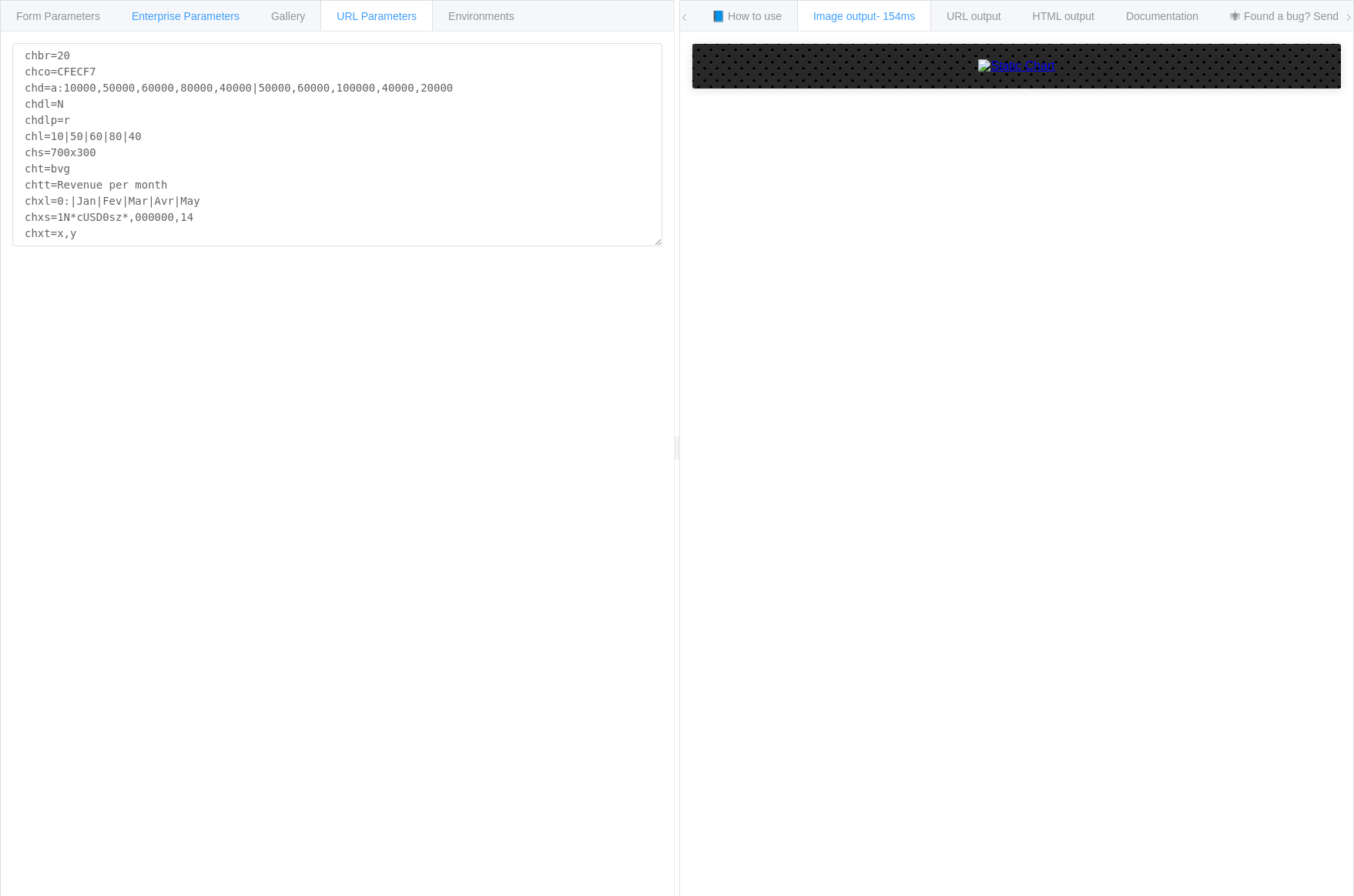
click at [207, 23] on div "Enterprise Parameters" at bounding box center [186, 15] width 140 height 31
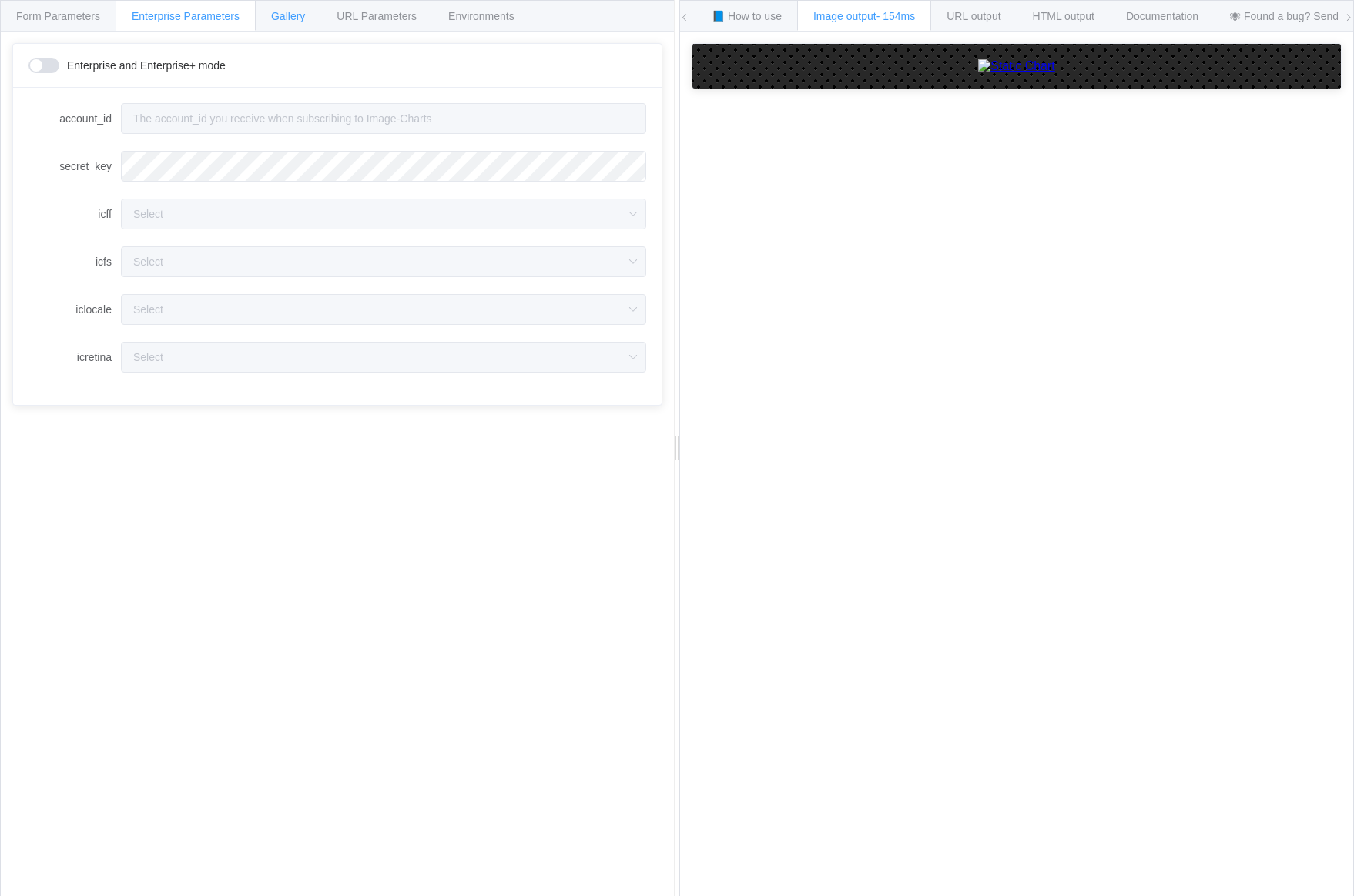
click at [277, 22] on span "Gallery" at bounding box center [288, 15] width 34 height 12
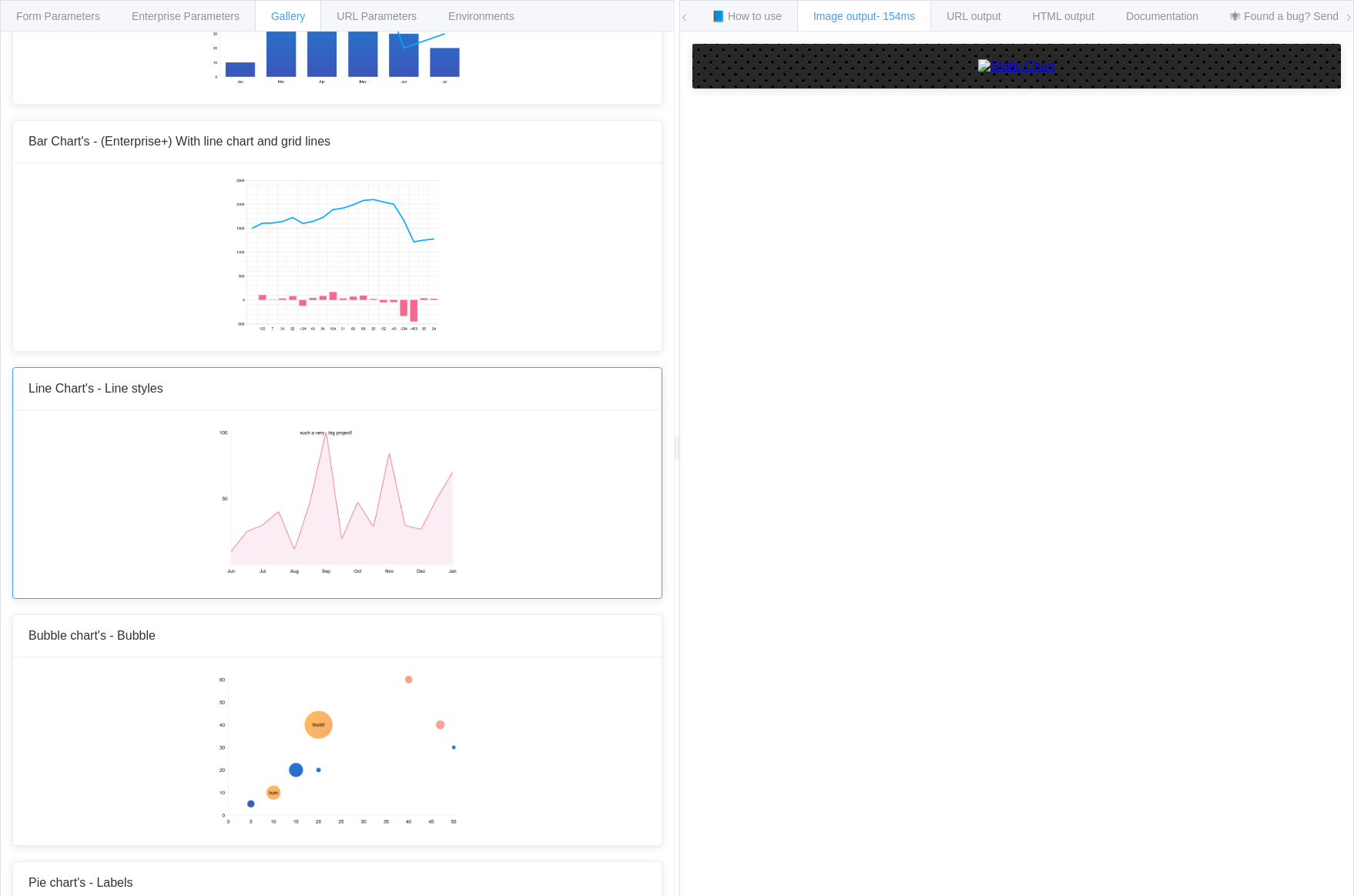
scroll to position [1340, 0]
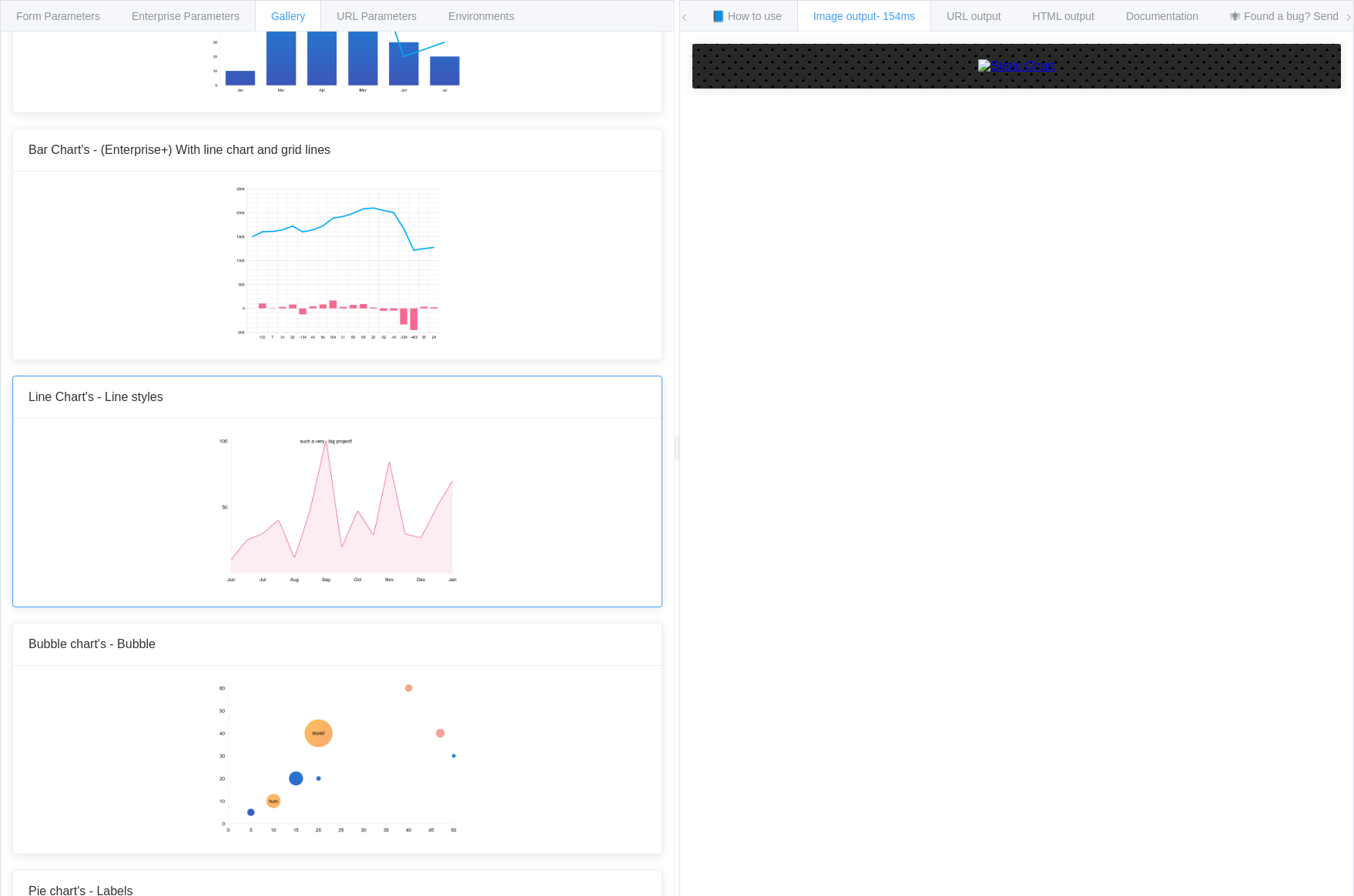
click at [355, 556] on img at bounding box center [336, 511] width 240 height 154
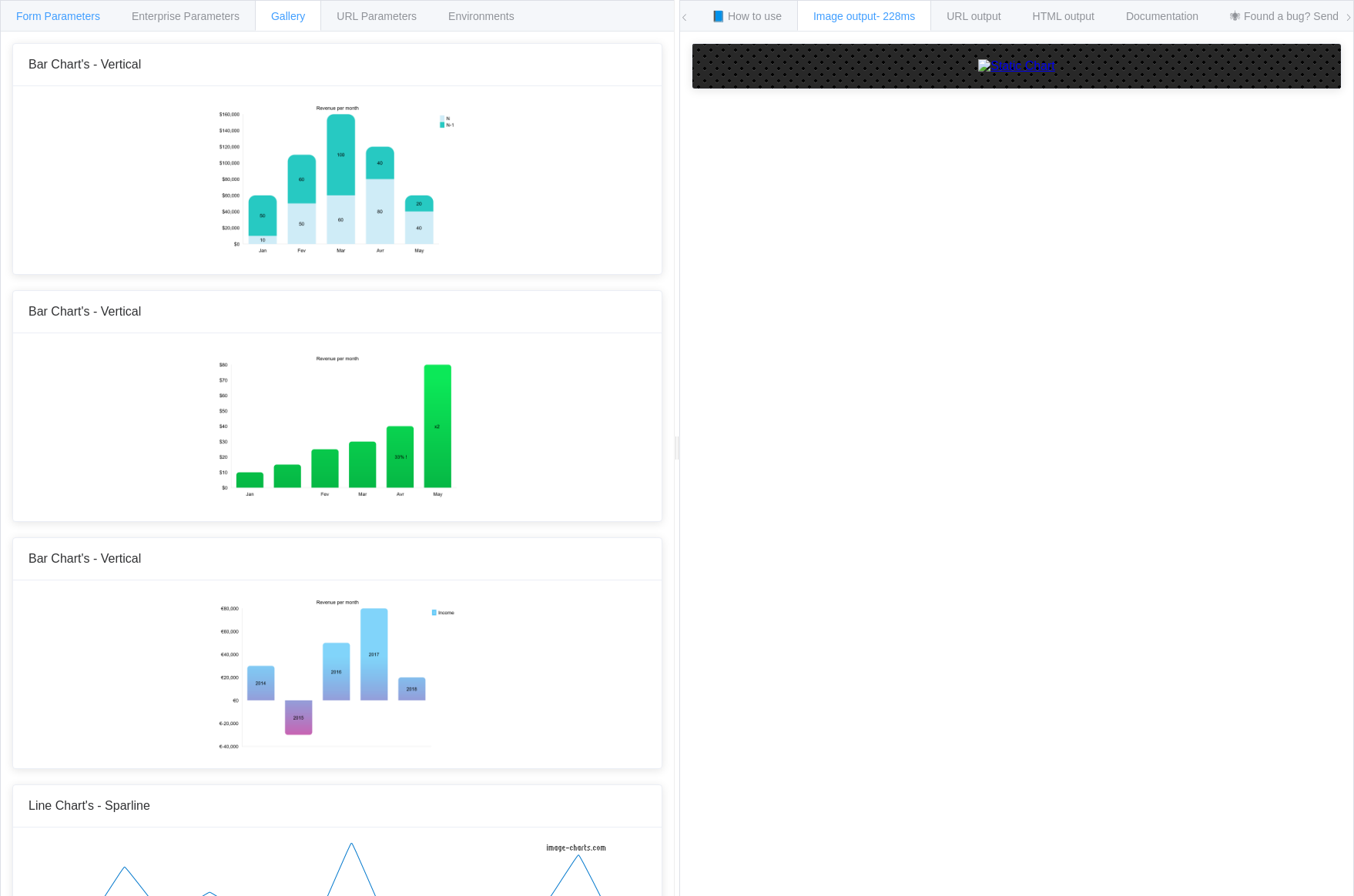
click at [57, 17] on span "Form Parameters" at bounding box center [58, 15] width 84 height 12
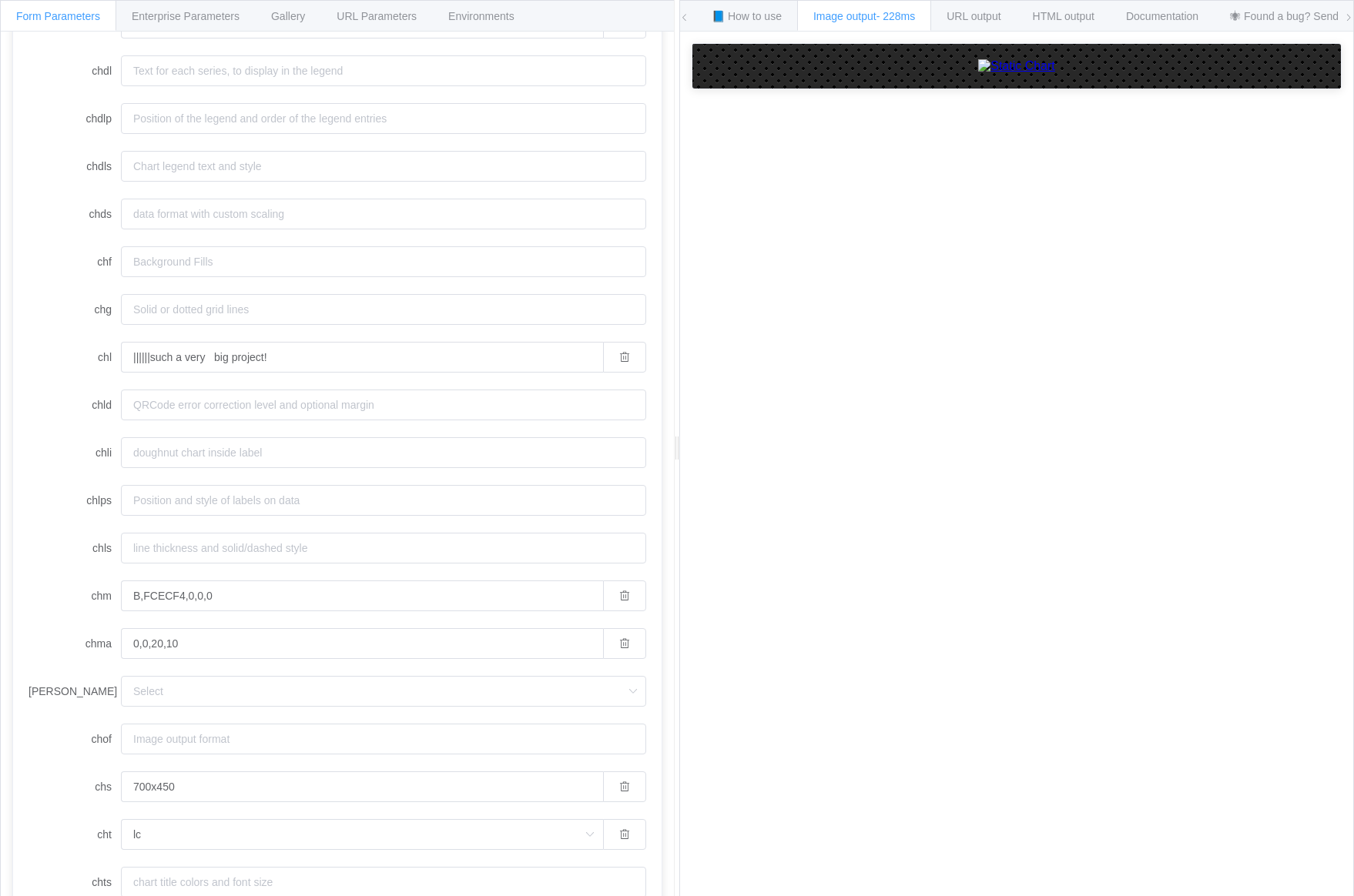
scroll to position [356, 0]
click at [437, 352] on input "||||||such a very big project!" at bounding box center [362, 356] width 483 height 31
click at [619, 360] on icon "button" at bounding box center [624, 355] width 10 height 10
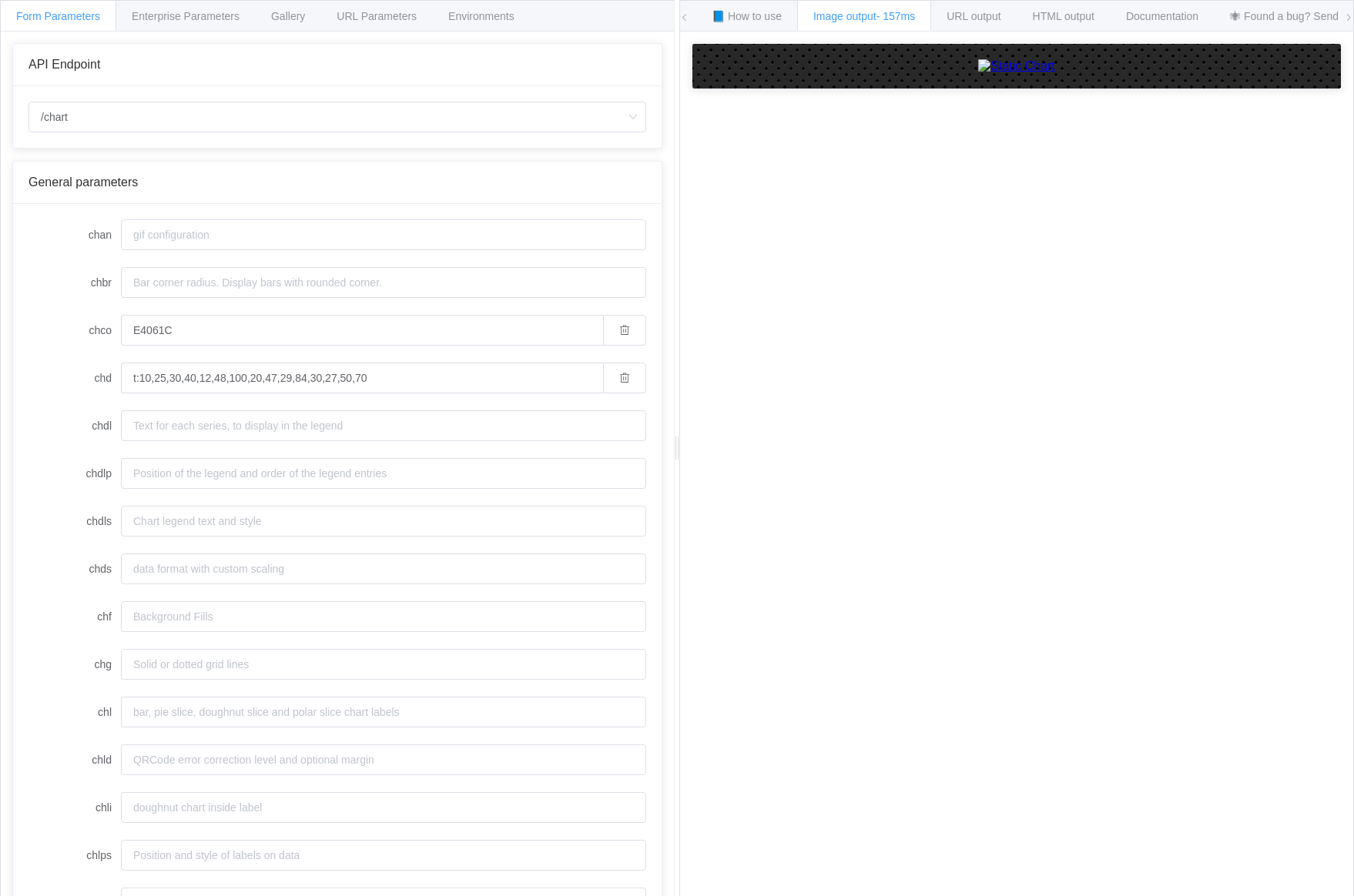
scroll to position [11, 0]
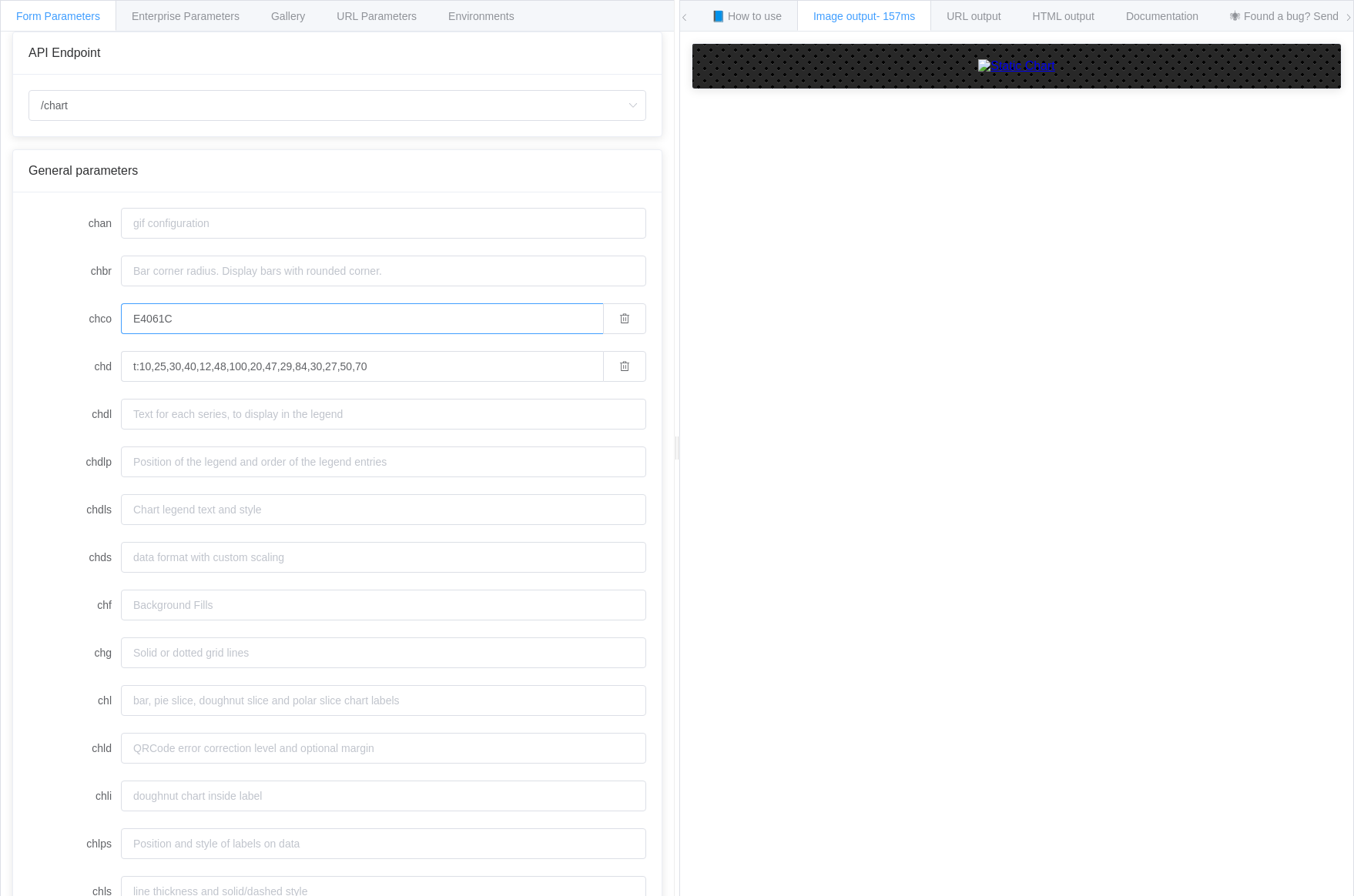
click at [199, 311] on input "E4061C" at bounding box center [362, 319] width 483 height 31
paste input "F7F7F7"
click at [199, 315] on input "F7F7F7" at bounding box center [362, 319] width 483 height 31
click at [232, 322] on input "777777" at bounding box center [362, 319] width 483 height 31
paste input "ff9900"
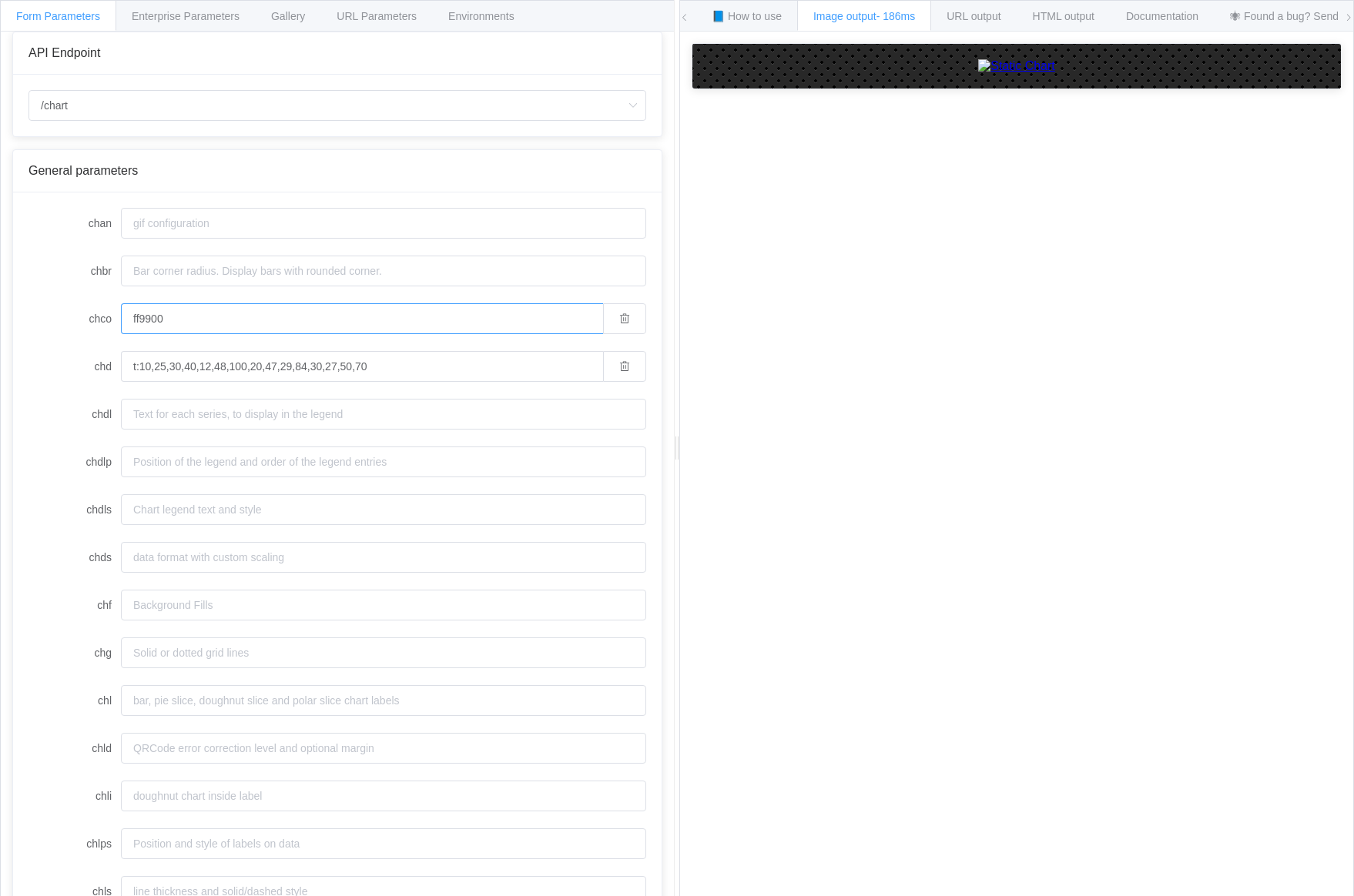
type input "ff9900"
click at [49, 416] on label "chdl" at bounding box center [74, 414] width 93 height 31
click at [121, 416] on input "chdl" at bounding box center [383, 414] width 525 height 31
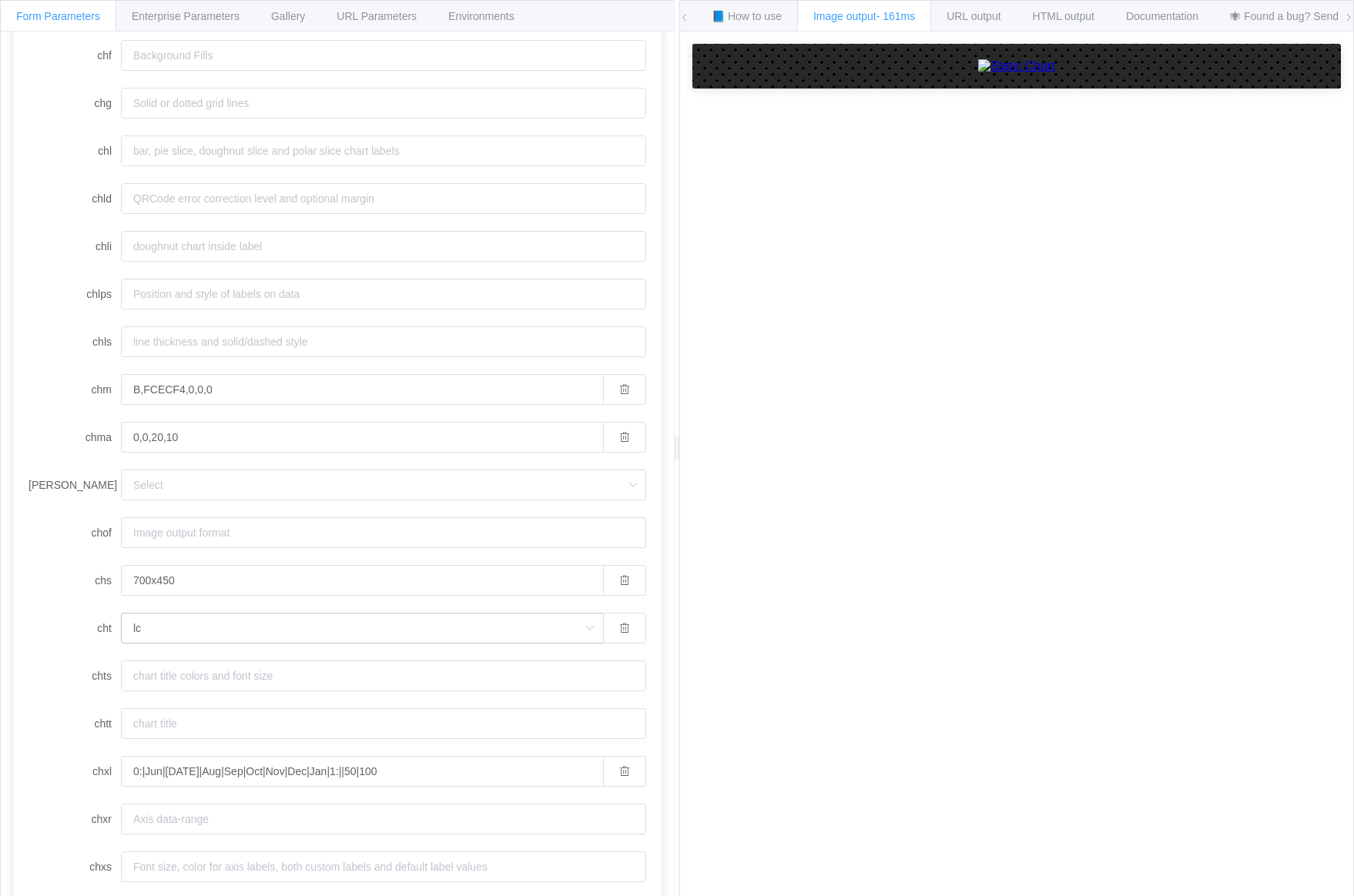
scroll to position [556, 0]
click at [224, 394] on input "B,FCECF4,0,0,0" at bounding box center [362, 394] width 483 height 31
paste input "ff9900"
type input "B,ff9900,0,0,0"
click at [237, 394] on input "B,ff9900,0,0,0" at bounding box center [362, 394] width 483 height 31
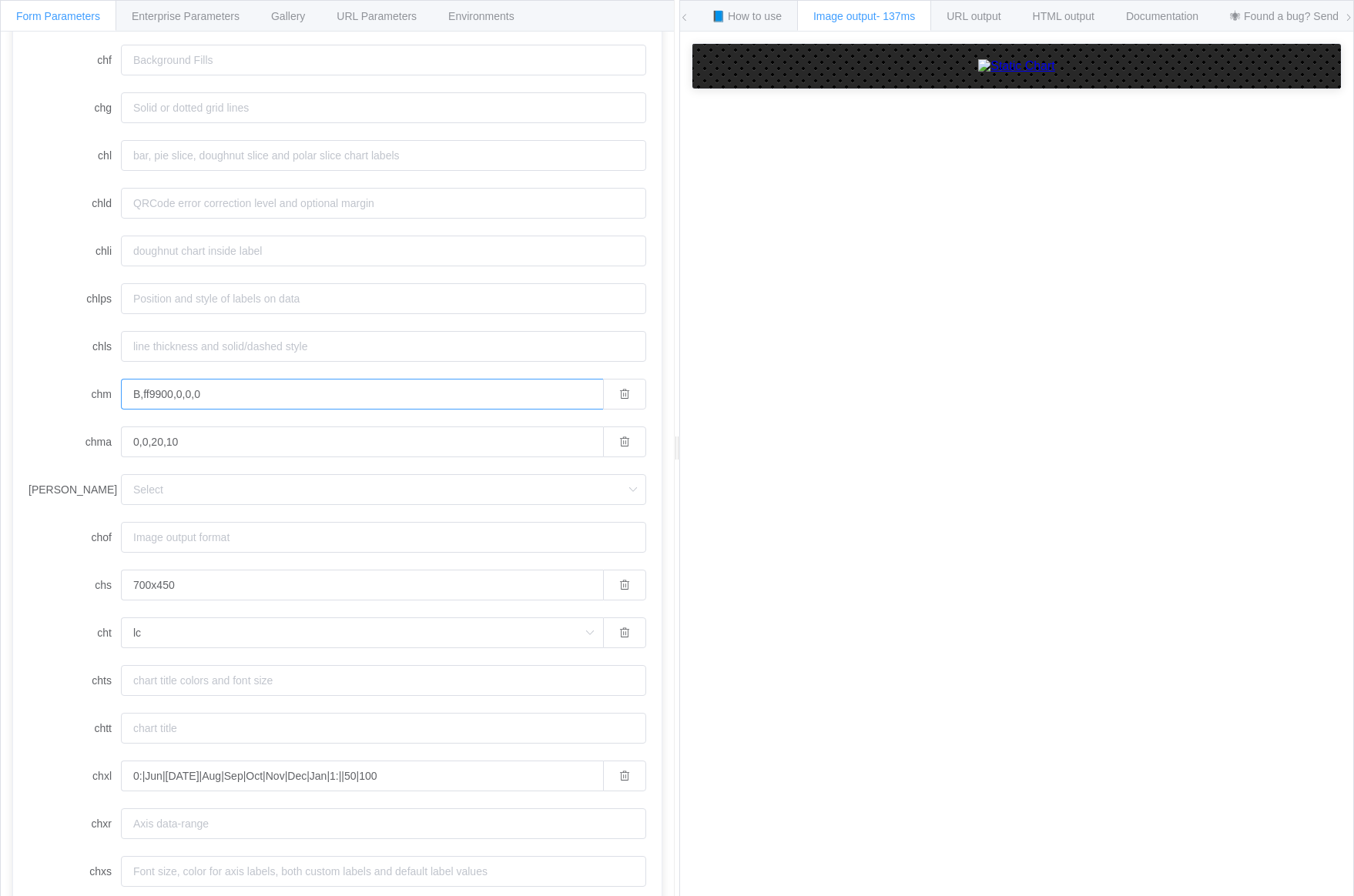
paste input "|h,cccccc,0,0:1:.1,1,-1"
type input "B,ff9900,0,0,0|h,cccccc,0,0:1:.1,1,-1"
drag, startPoint x: 676, startPoint y: 539, endPoint x: 679, endPoint y: 611, distance: 72.1
click at [679, 611] on div at bounding box center [679, 448] width 6 height 896
click at [428, 781] on input "0:|Jun|Jul|Aug|Sep|Oct|Nov|Dec|Jan|1:||50|100" at bounding box center [363, 776] width 484 height 31
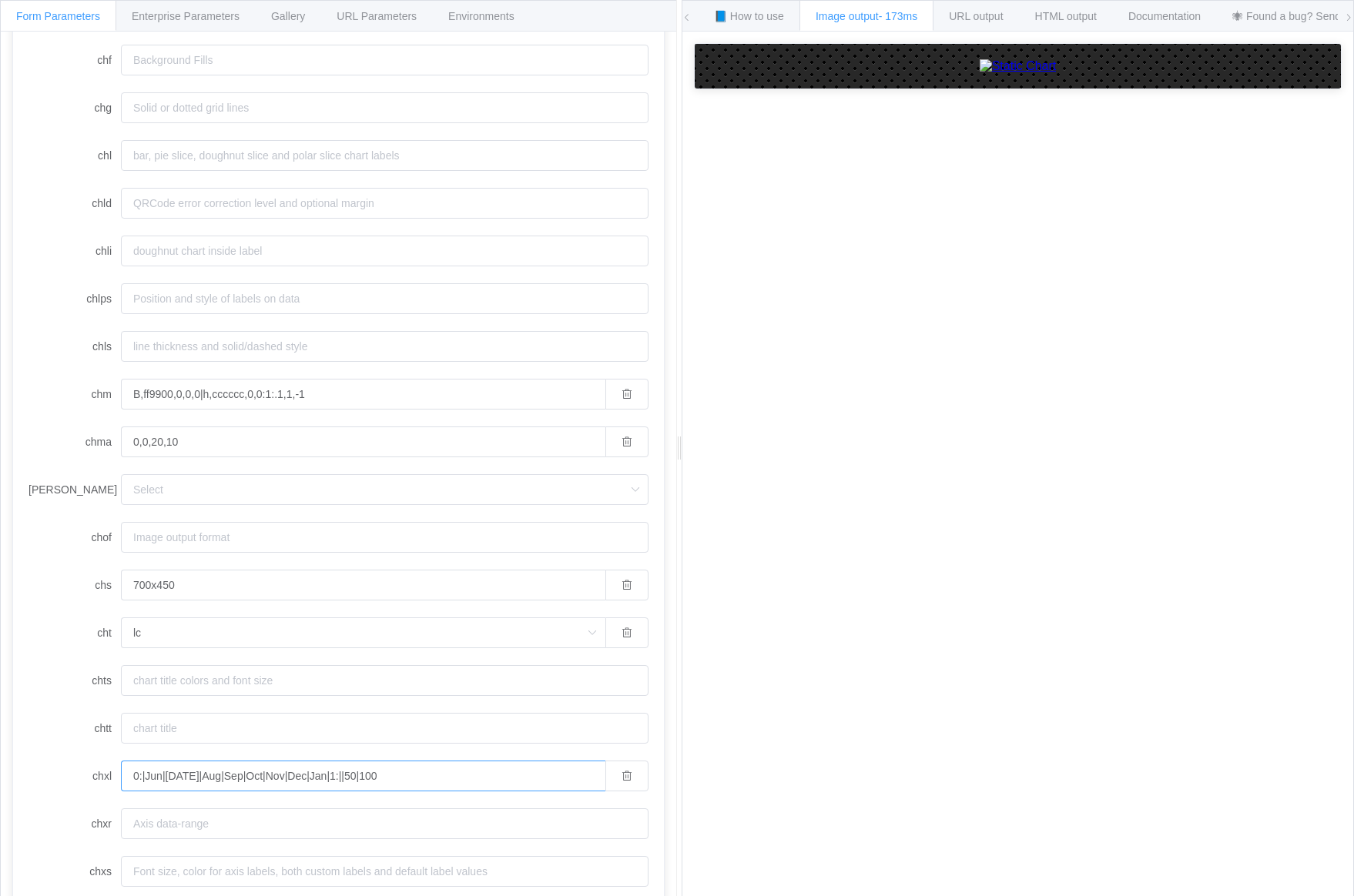
paste input "nov.21|feb.22|mai.22|aug.22|nov.22|feb.23|mai.23|aug.23|nov.23|feb.24|mai.24|au…"
type input "0:|nov.21|feb.22|mai.22|aug.22|nov.22|feb.23|mai.23|aug.23|nov.23|feb.24|mai.24…"
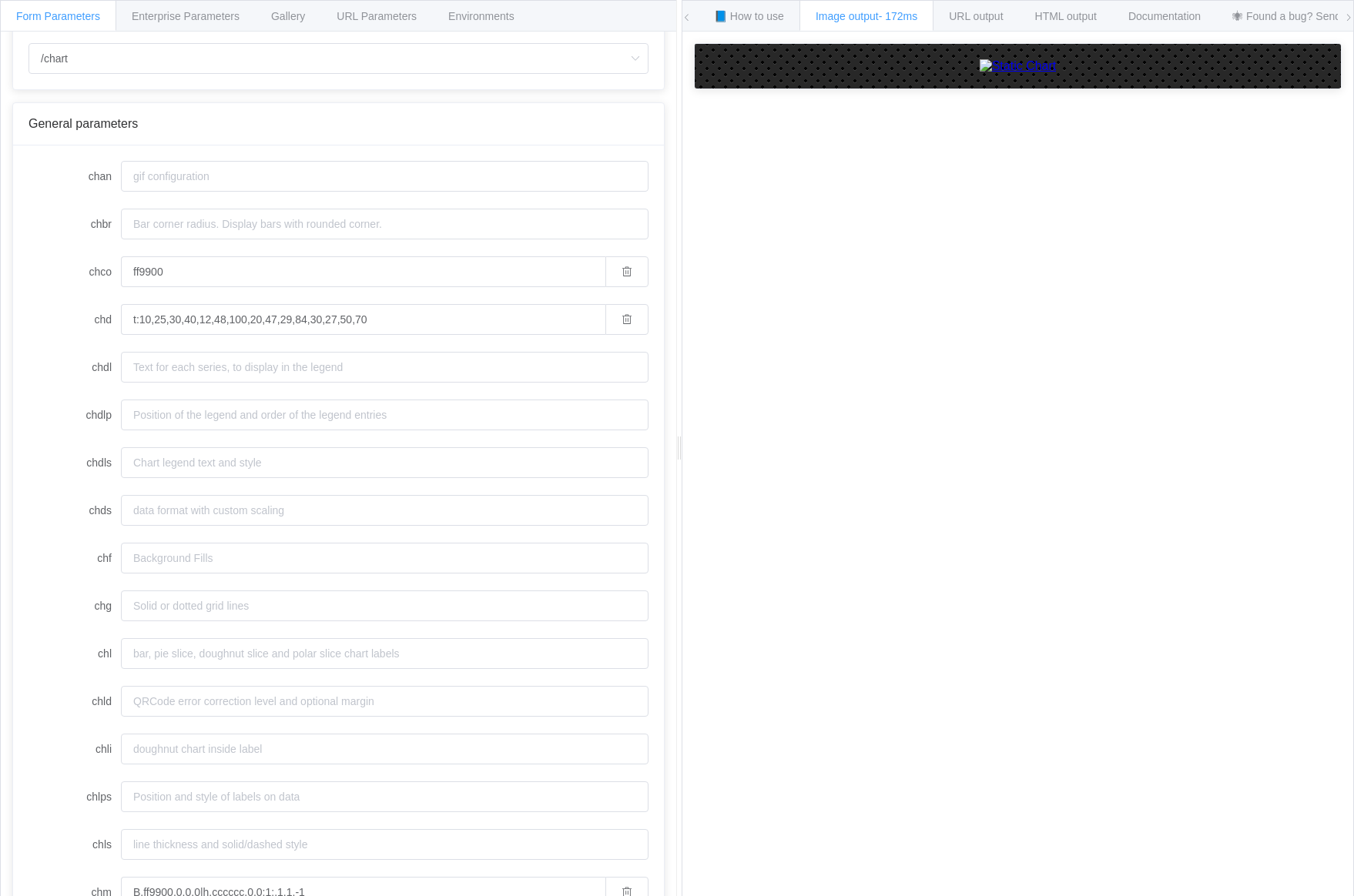
scroll to position [98, 0]
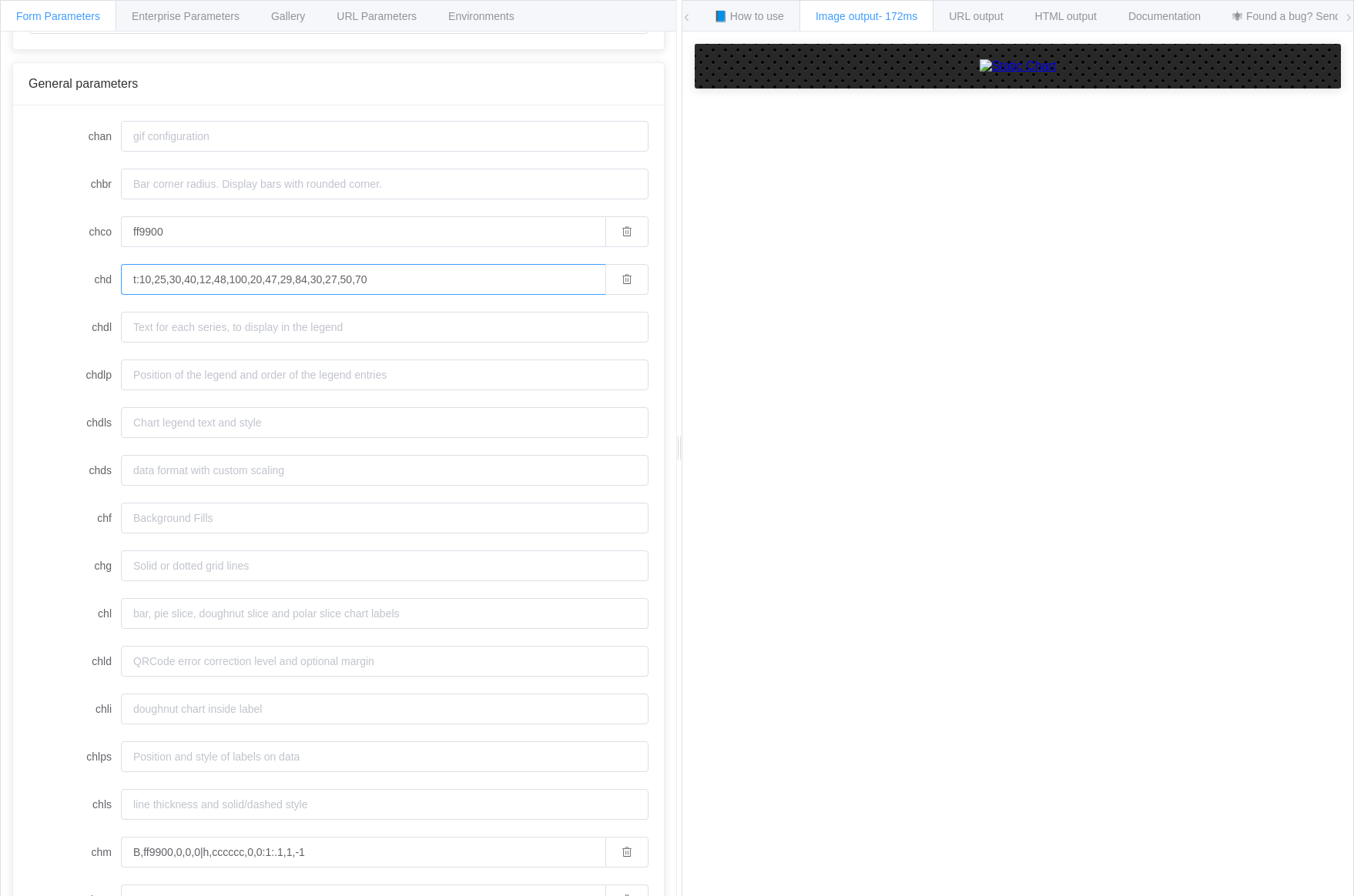
click at [449, 269] on input "t:10,25,30,40,12,48,100,20,47,29,84,30,27,50,70" at bounding box center [363, 279] width 484 height 31
paste input "2488952,2492058,2496487,2510418,2515804,2515814,2538359,2565955,2588803,2623554…"
type input "t:2488952,2492058,2496487,2510418,2515804,2515814,2538359,2565955,2588803,26235…"
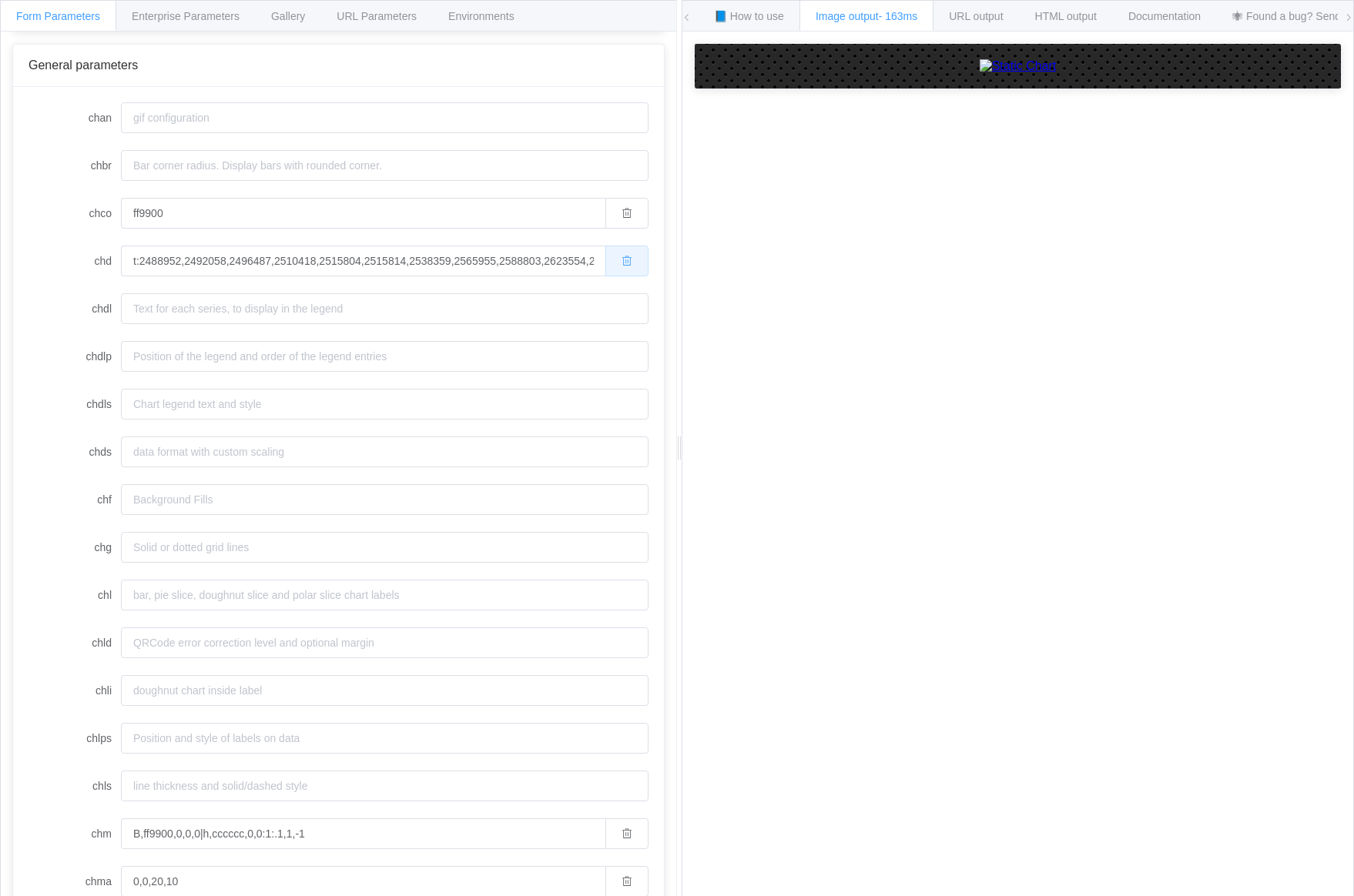
scroll to position [159, 0]
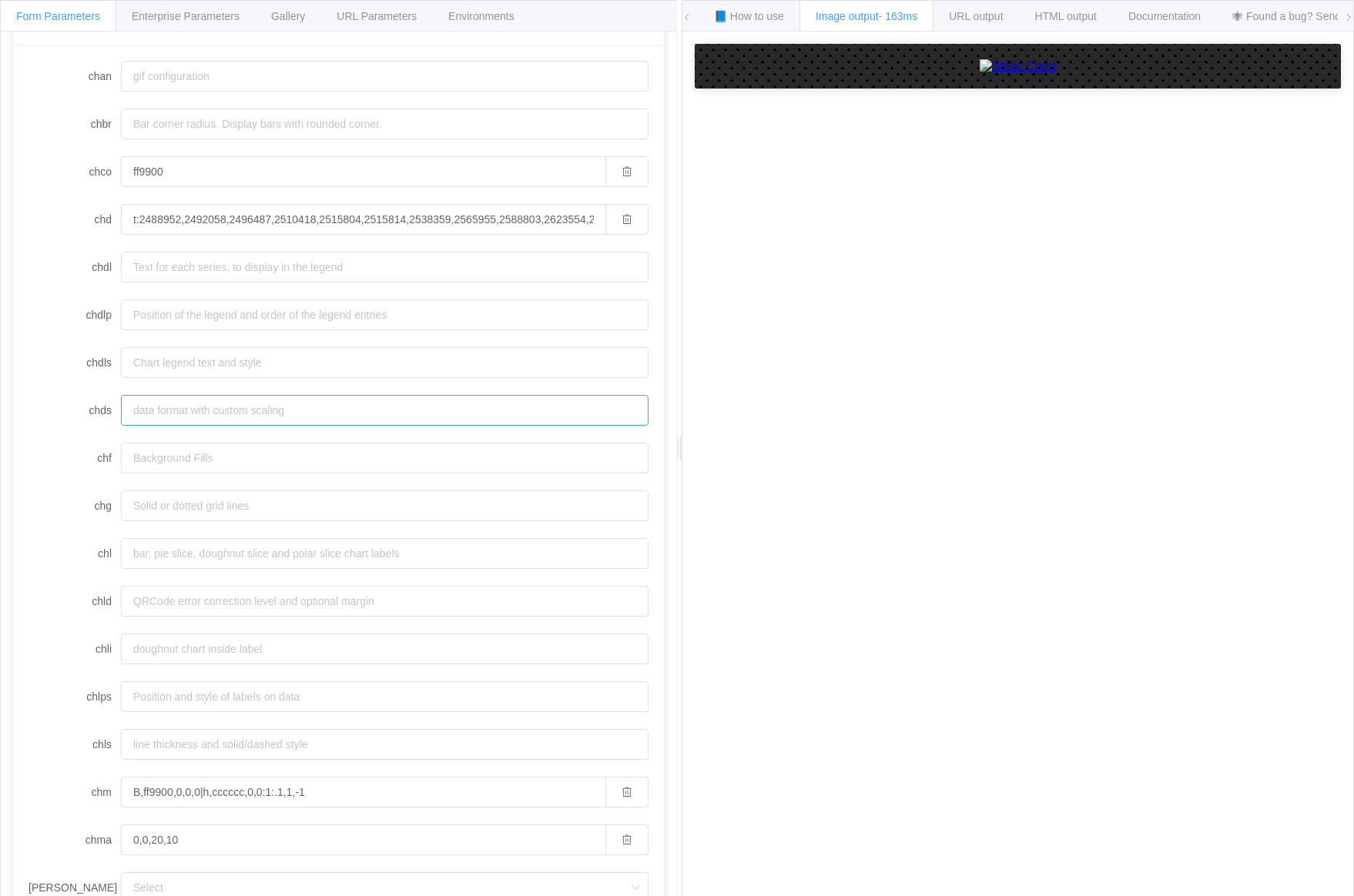
click at [217, 414] on input "chds" at bounding box center [385, 410] width 528 height 31
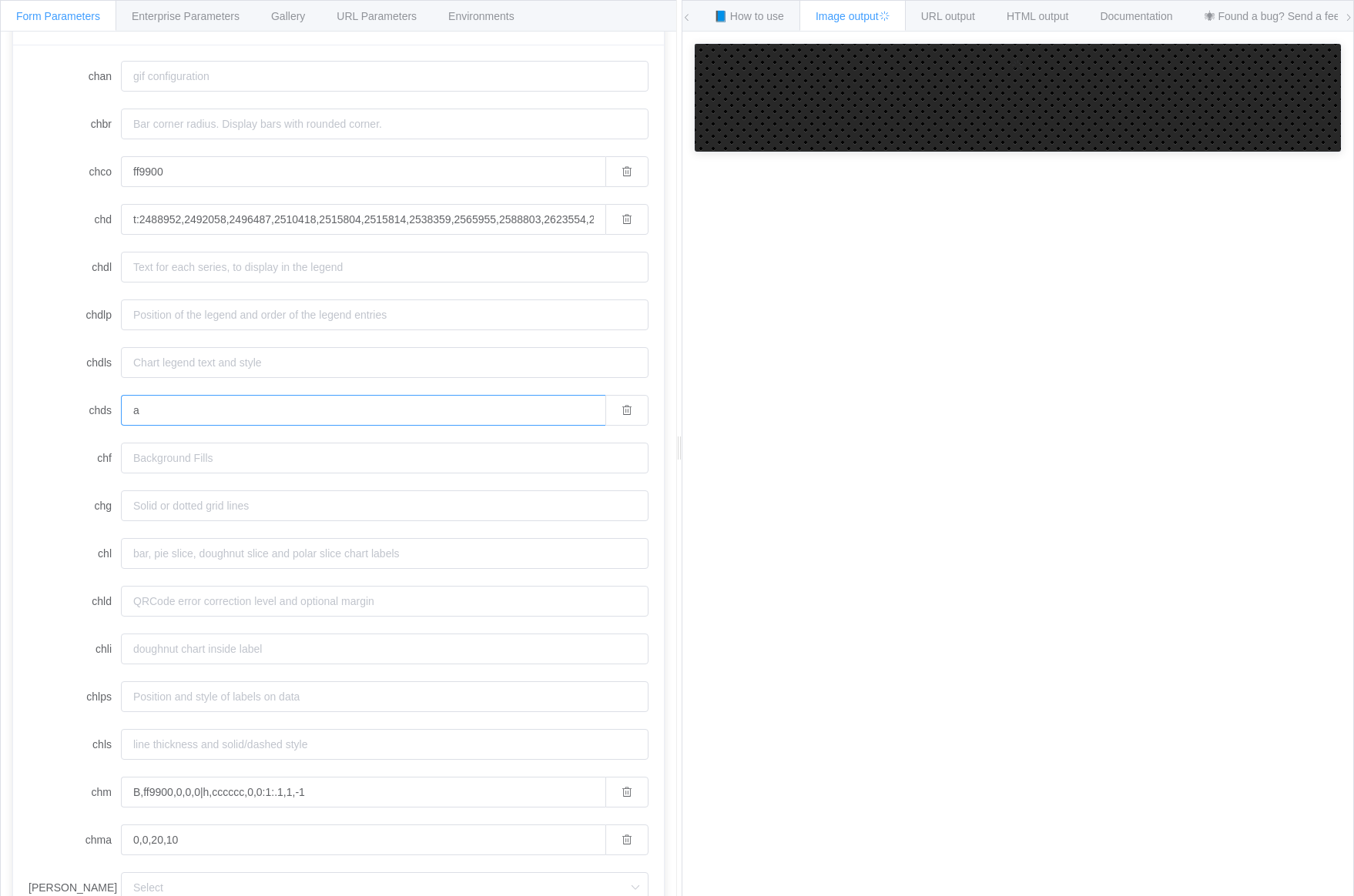
type input "a"
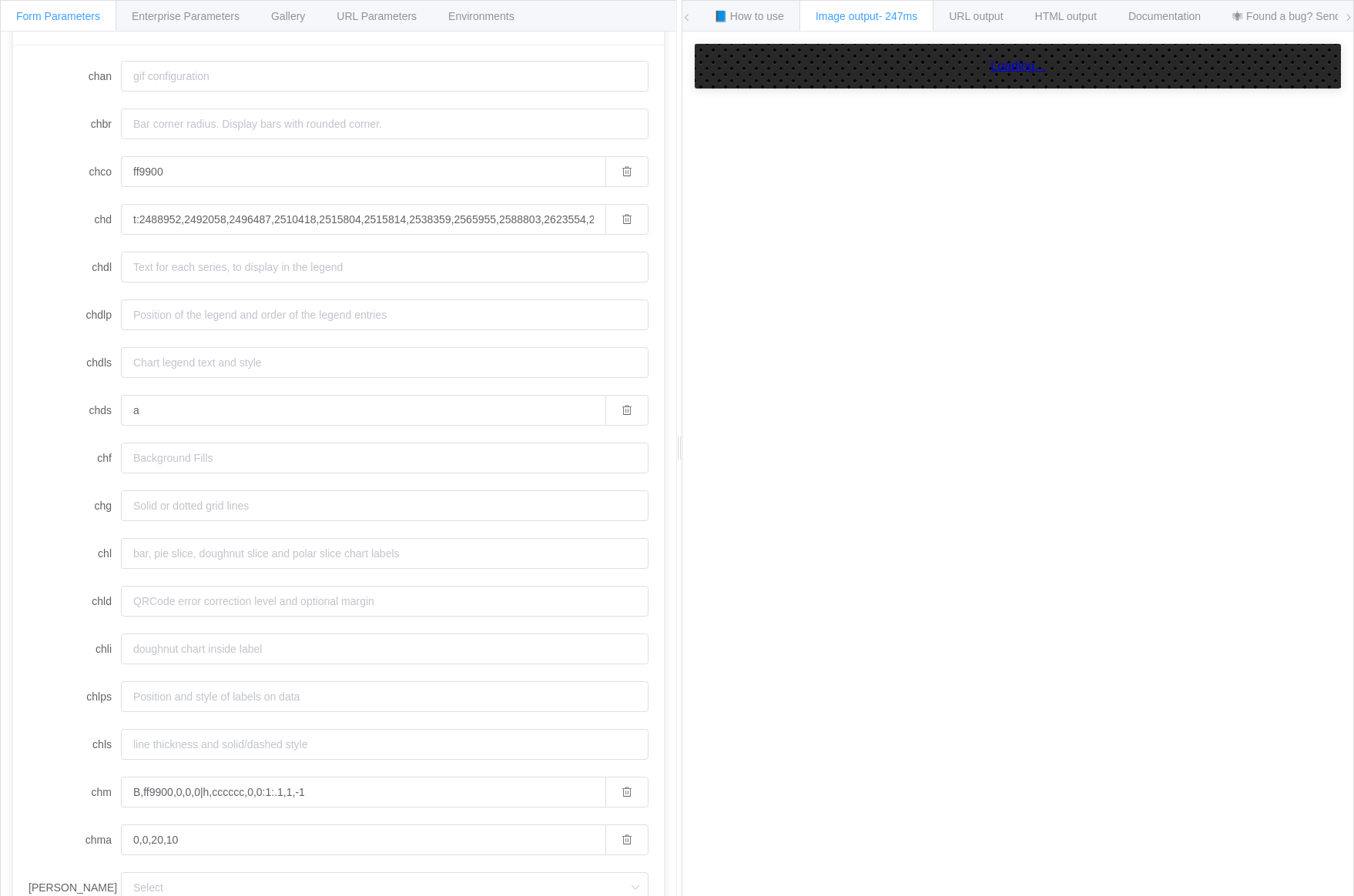
click at [24, 455] on div "chan chbr chco ff9900 chd t:2488952,2492058,2496487,2510418,2515804,2515814,253…" at bounding box center [338, 752] width 651 height 1415
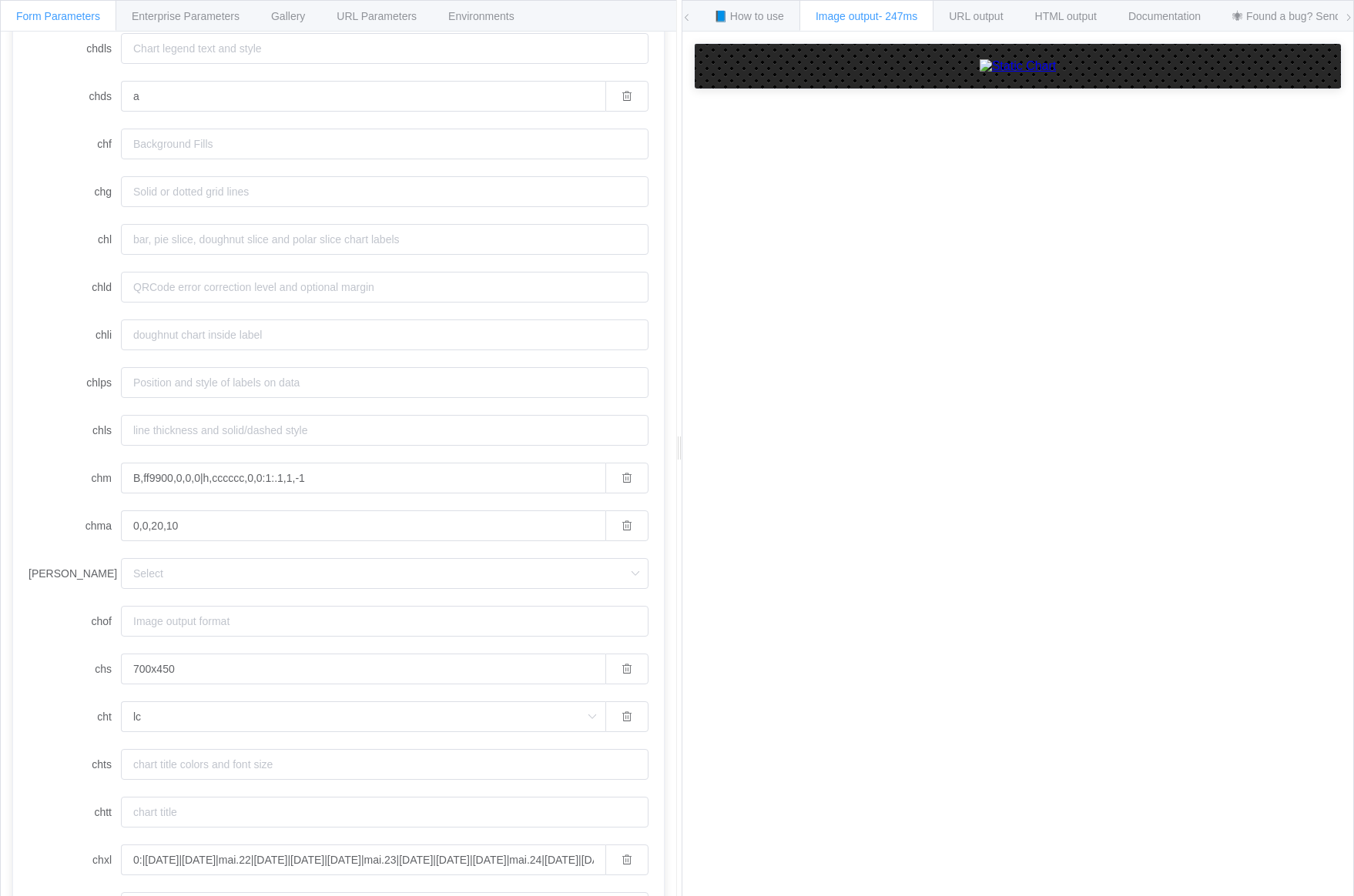
scroll to position [486, 0]
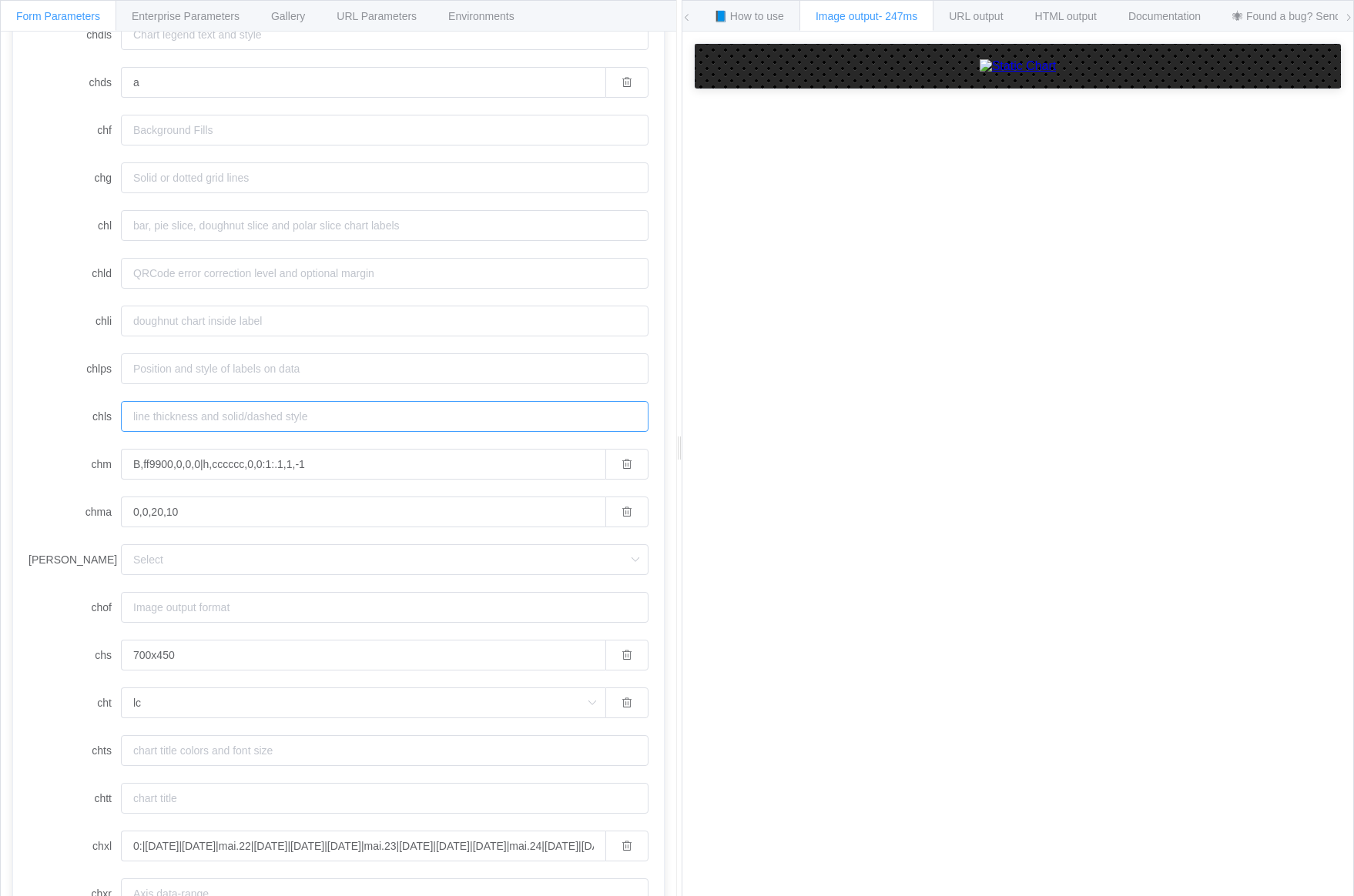
click at [170, 415] on input "chls" at bounding box center [385, 416] width 528 height 31
type input "3"
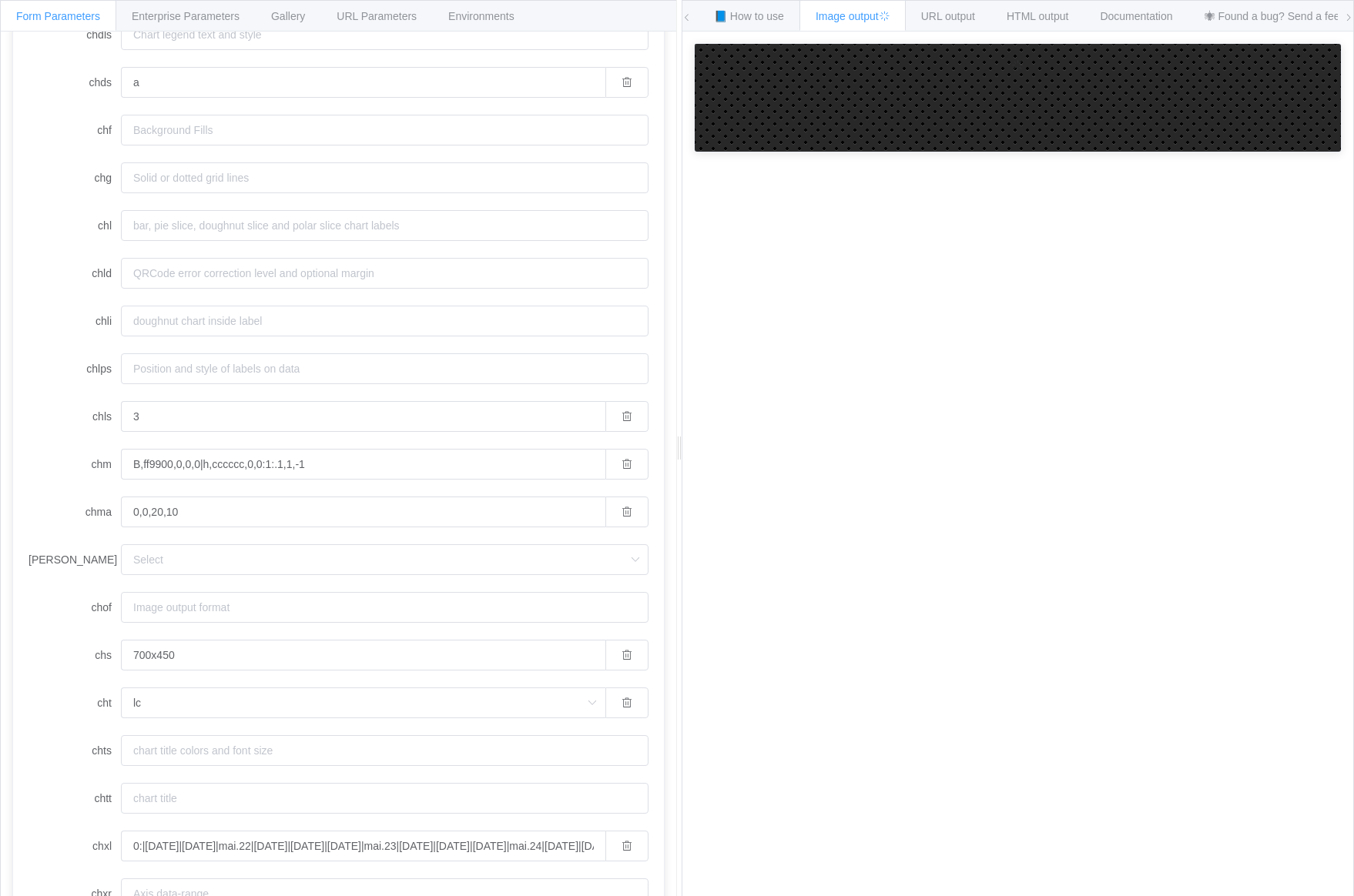
click at [32, 459] on label "chm" at bounding box center [74, 465] width 93 height 31
click at [121, 459] on input "B,ff9900,0,0,0|h,cccccc,0,0:1:.1,1,-1" at bounding box center [363, 465] width 484 height 31
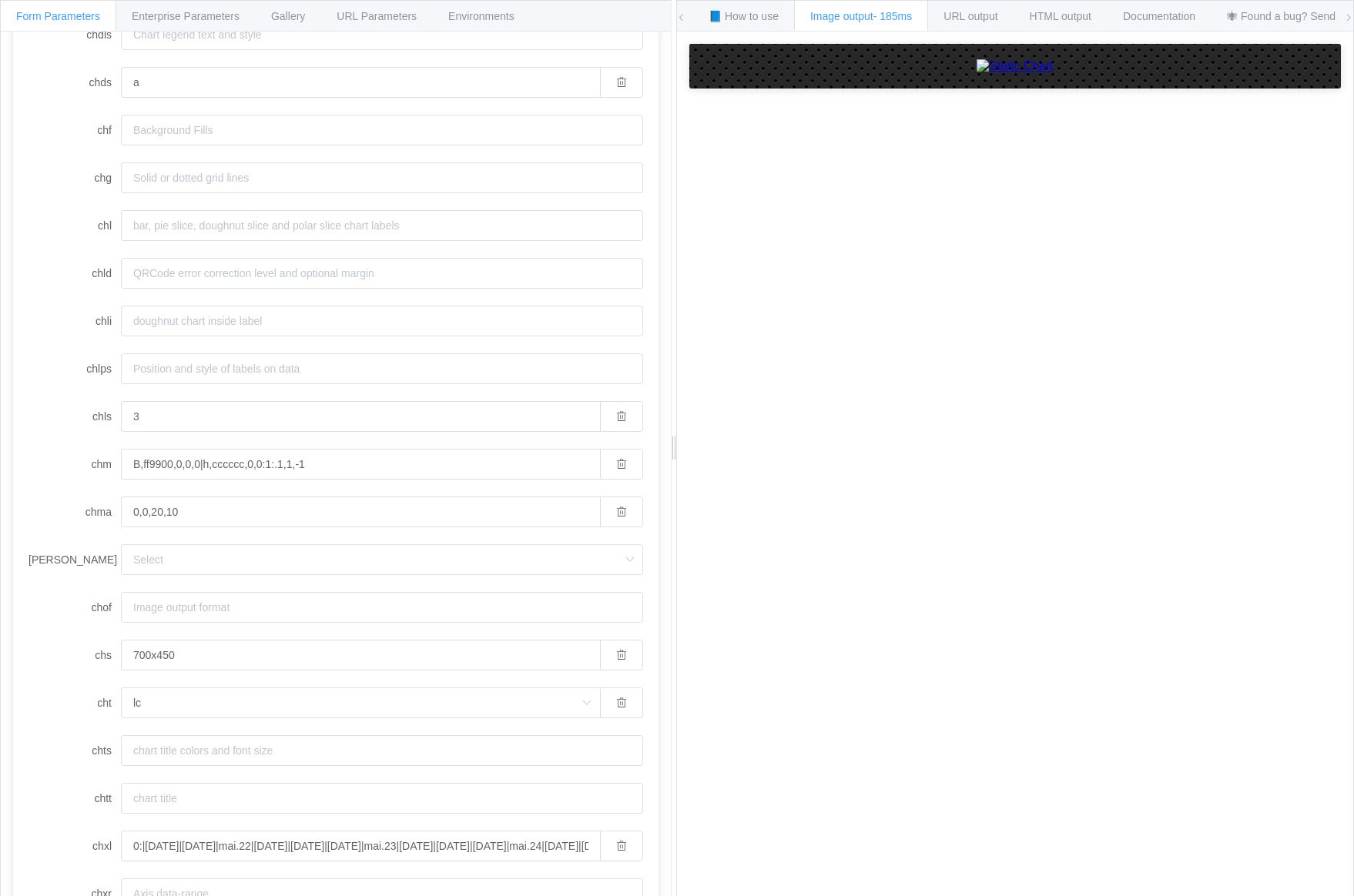
drag, startPoint x: 675, startPoint y: 452, endPoint x: 674, endPoint y: 475, distance: 23.0
click at [674, 475] on div at bounding box center [673, 448] width 6 height 896
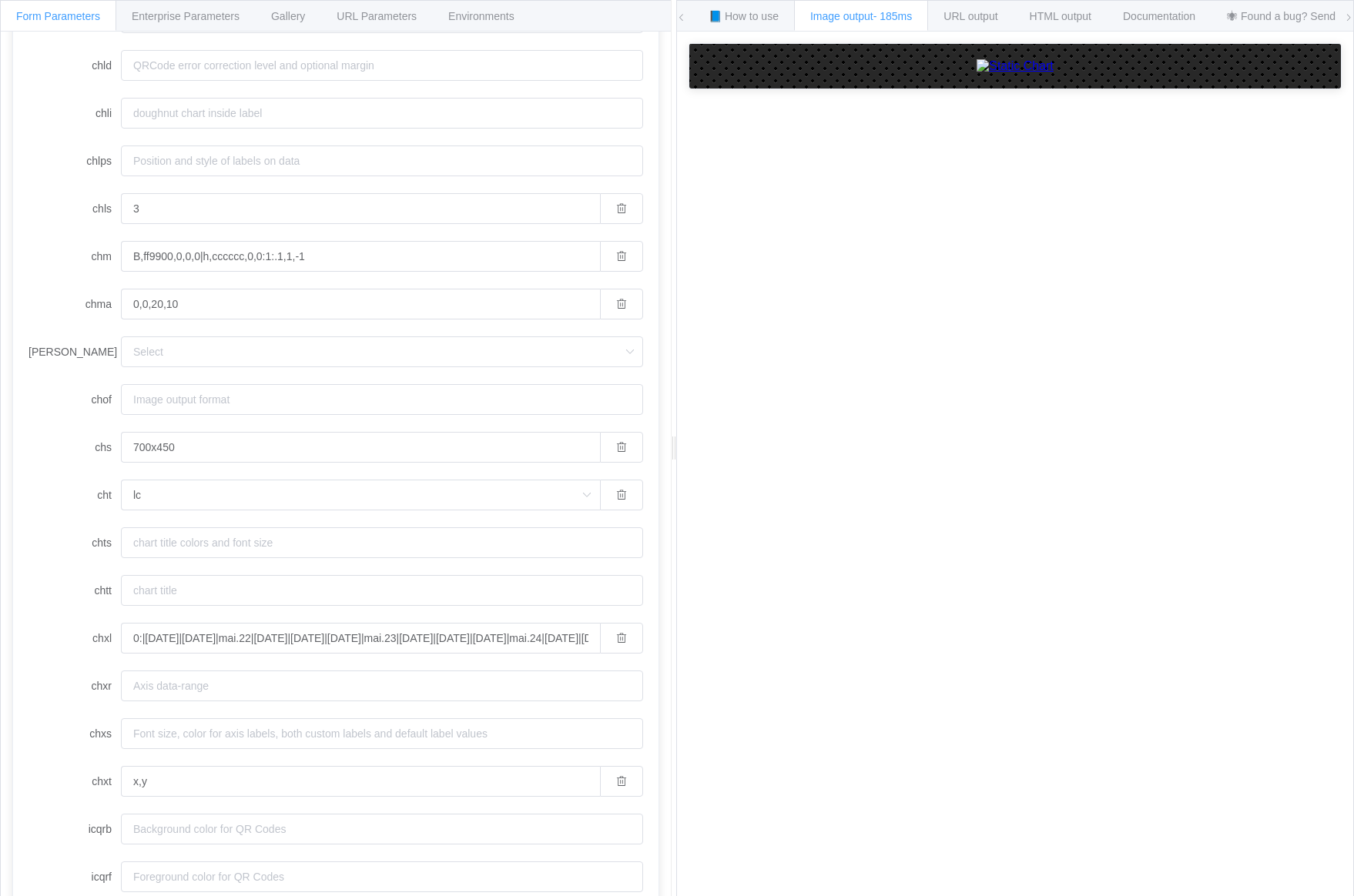
scroll to position [711, 0]
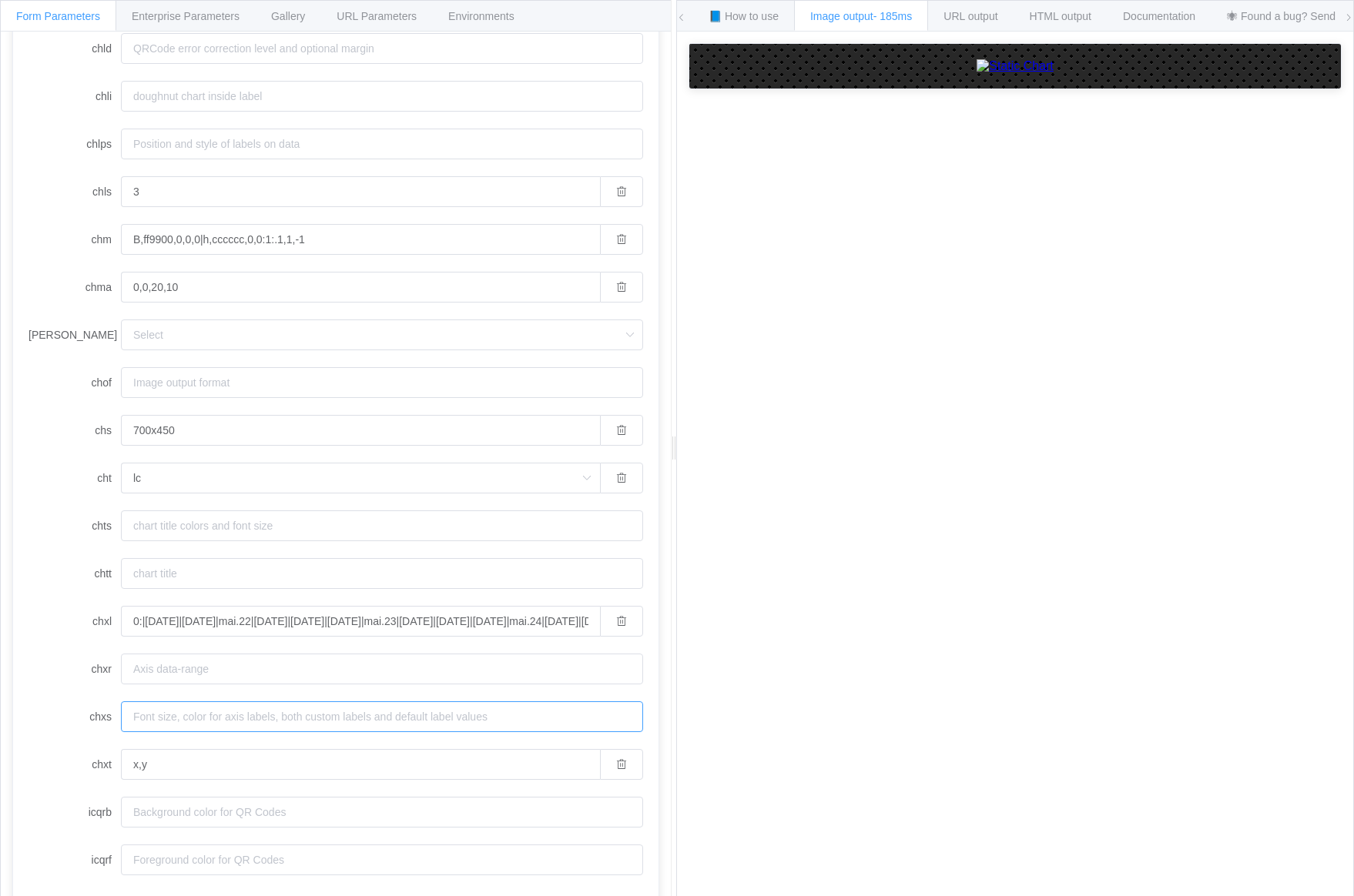
click at [181, 715] on input "chxs" at bounding box center [382, 717] width 522 height 31
paste input "0,000000,12,0,lt|1,000000,12,0,lt"
click at [60, 703] on label "chxs" at bounding box center [74, 717] width 93 height 31
click at [121, 703] on input "0,000000,12,0,lt|1,000000,12,0,lt" at bounding box center [361, 717] width 479 height 31
click at [183, 719] on input "0,000000,12,0,lt|1,000000,12,0,lt" at bounding box center [361, 717] width 479 height 31
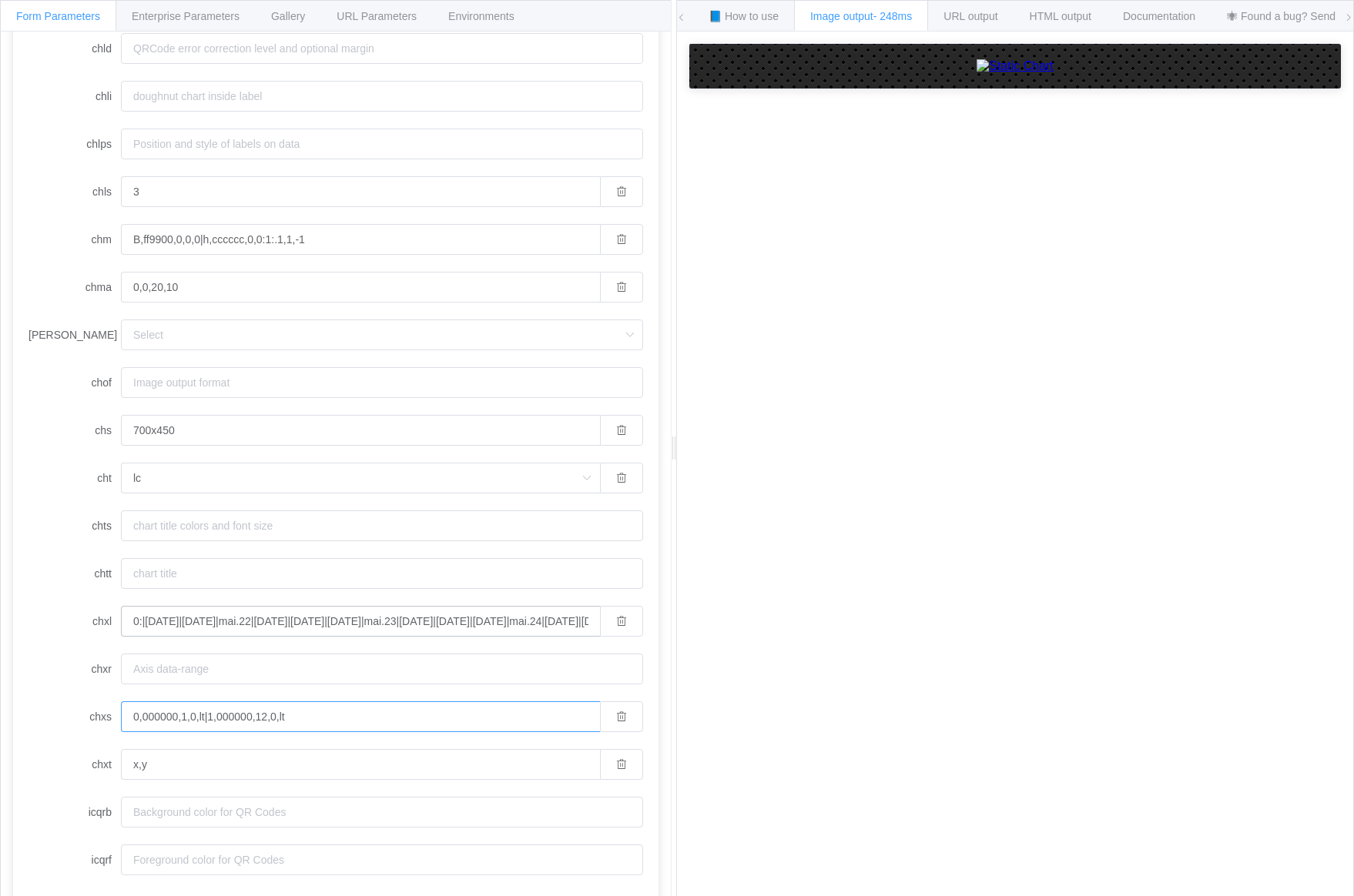
type input "0,000000,12,0,lt|1,000000,12,0,lt"
click at [182, 440] on input "700x450" at bounding box center [361, 431] width 479 height 31
type input "700x300"
click at [381, 334] on input "choe" at bounding box center [382, 335] width 522 height 31
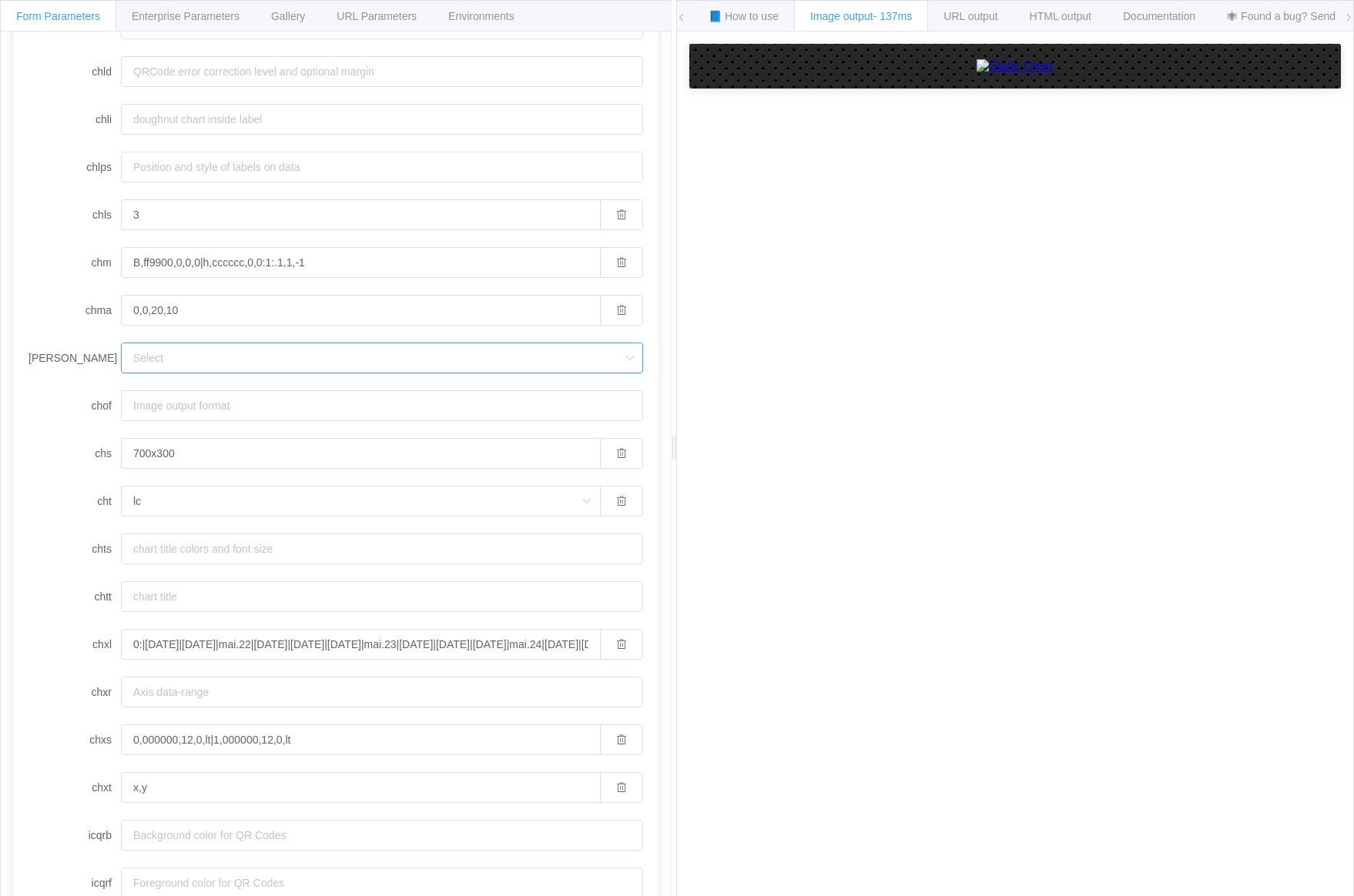
scroll to position [683, 0]
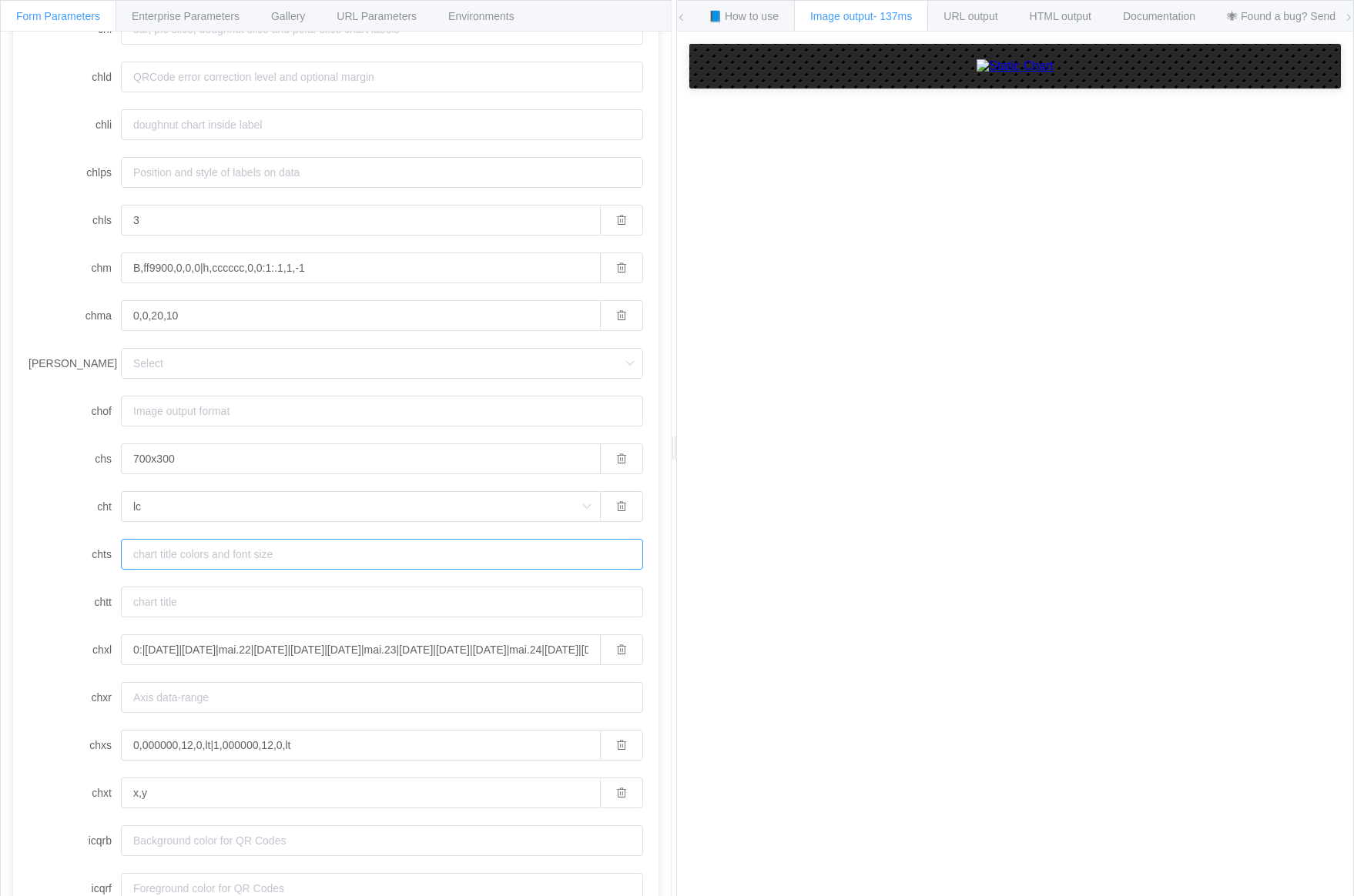
click at [212, 548] on input "chts" at bounding box center [382, 554] width 522 height 31
click at [203, 561] on input "chts" at bounding box center [382, 554] width 522 height 31
click at [35, 565] on label "chts" at bounding box center [74, 554] width 93 height 31
click at [121, 565] on input "chts" at bounding box center [382, 554] width 522 height 31
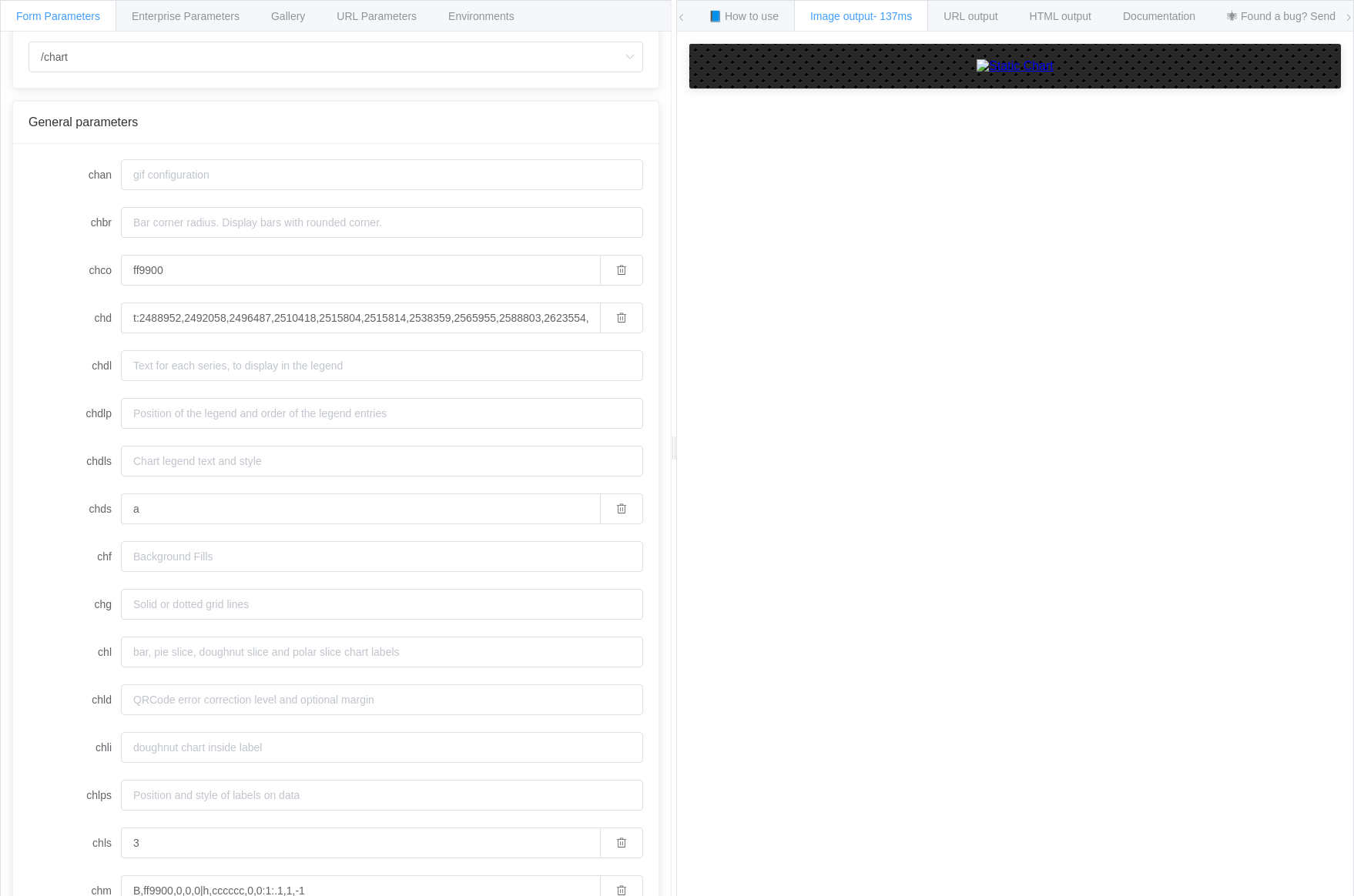
scroll to position [100, 0]
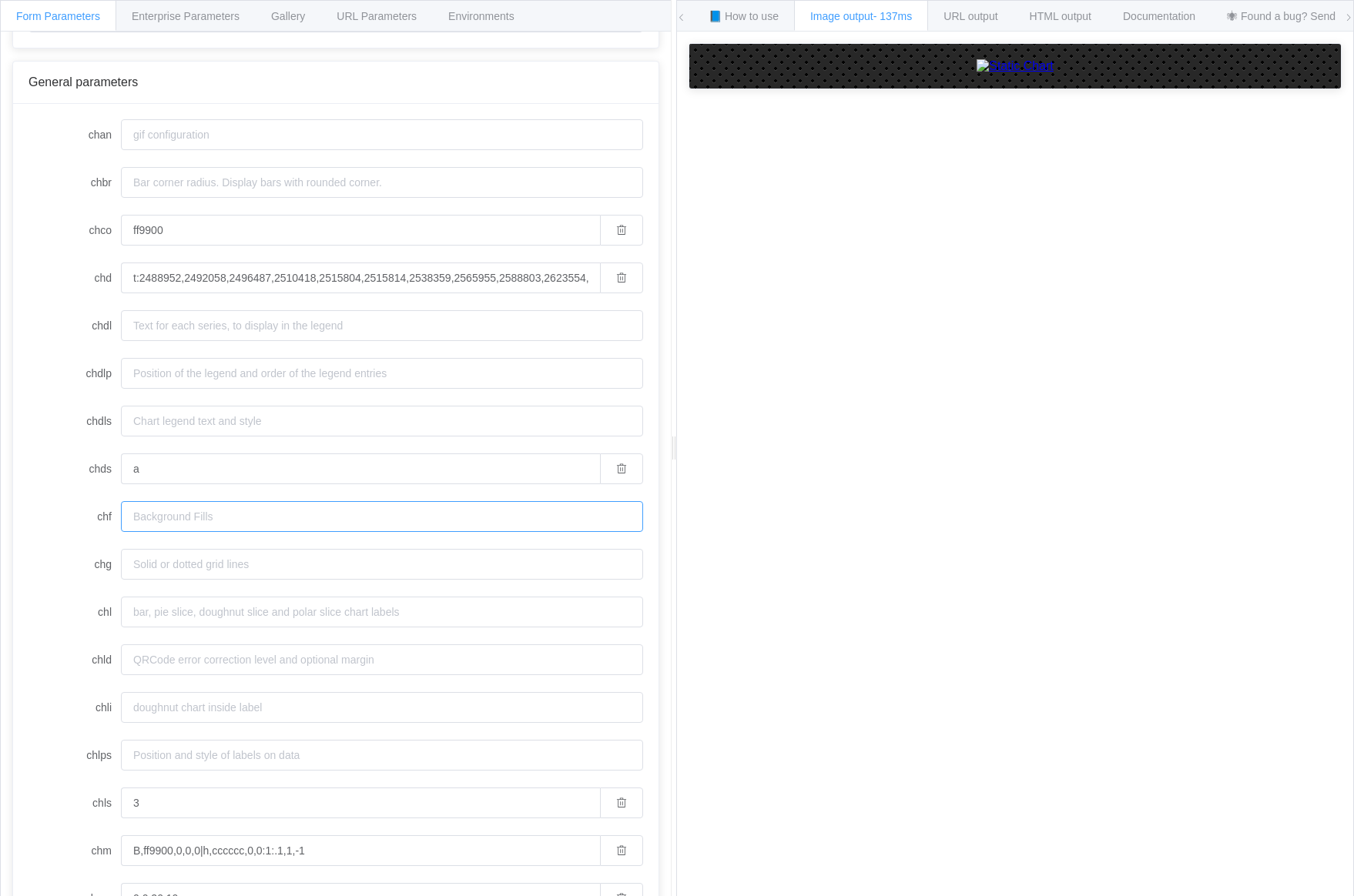
click at [151, 519] on input "chf" at bounding box center [382, 516] width 522 height 31
paste input "bg,s,F7F7F7"
type input "bg,s,F7F7F7"
click at [42, 515] on label "chf" at bounding box center [74, 516] width 93 height 31
click at [121, 515] on input "bg,s,F7F7F7" at bounding box center [361, 516] width 479 height 31
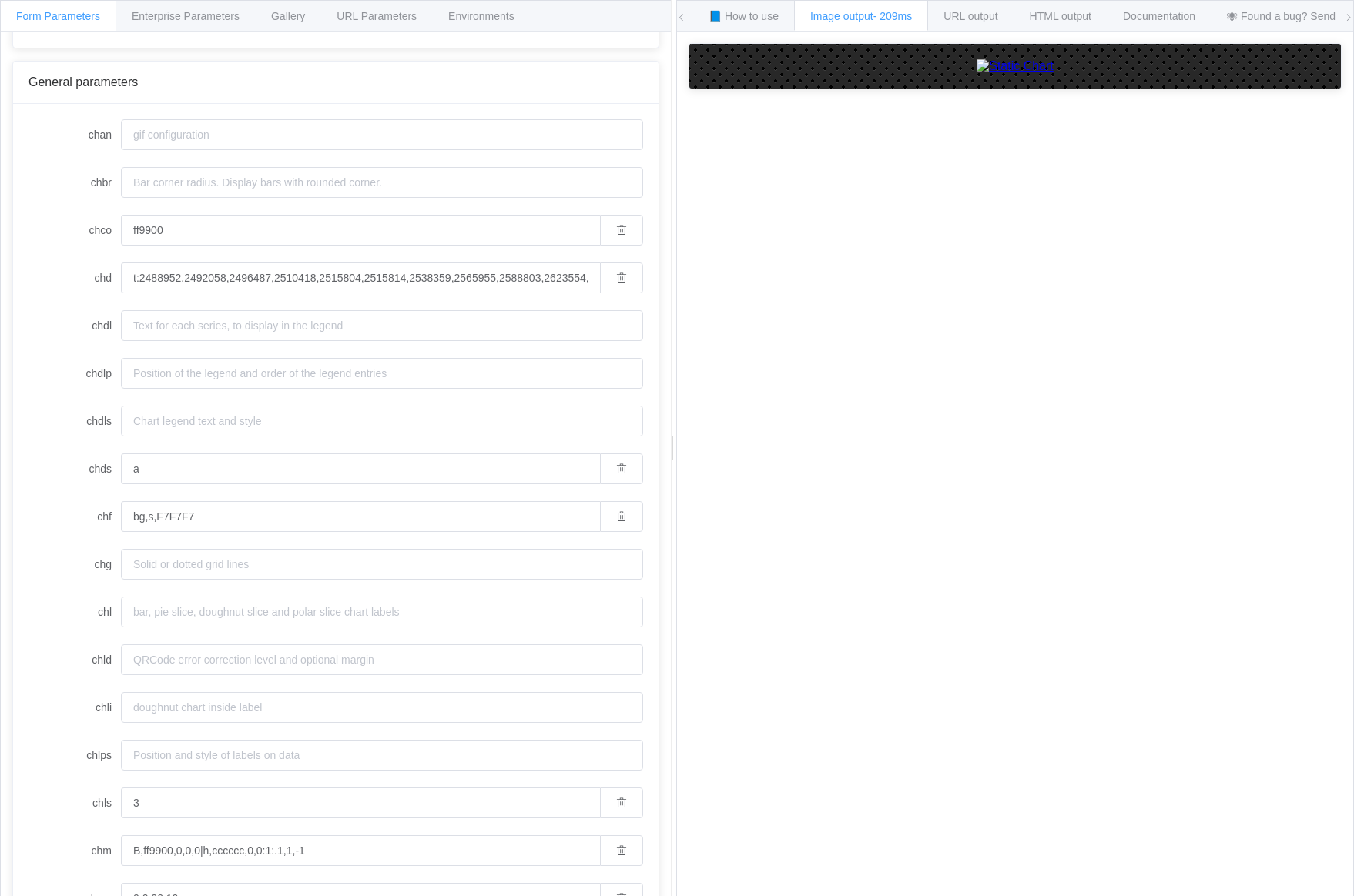
click at [10, 188] on div "API Endpoint /chart General parameters chan chbr chco ff9900 chd t:2488952,2492…" at bounding box center [336, 476] width 670 height 889
click at [671, 376] on div at bounding box center [673, 448] width 6 height 896
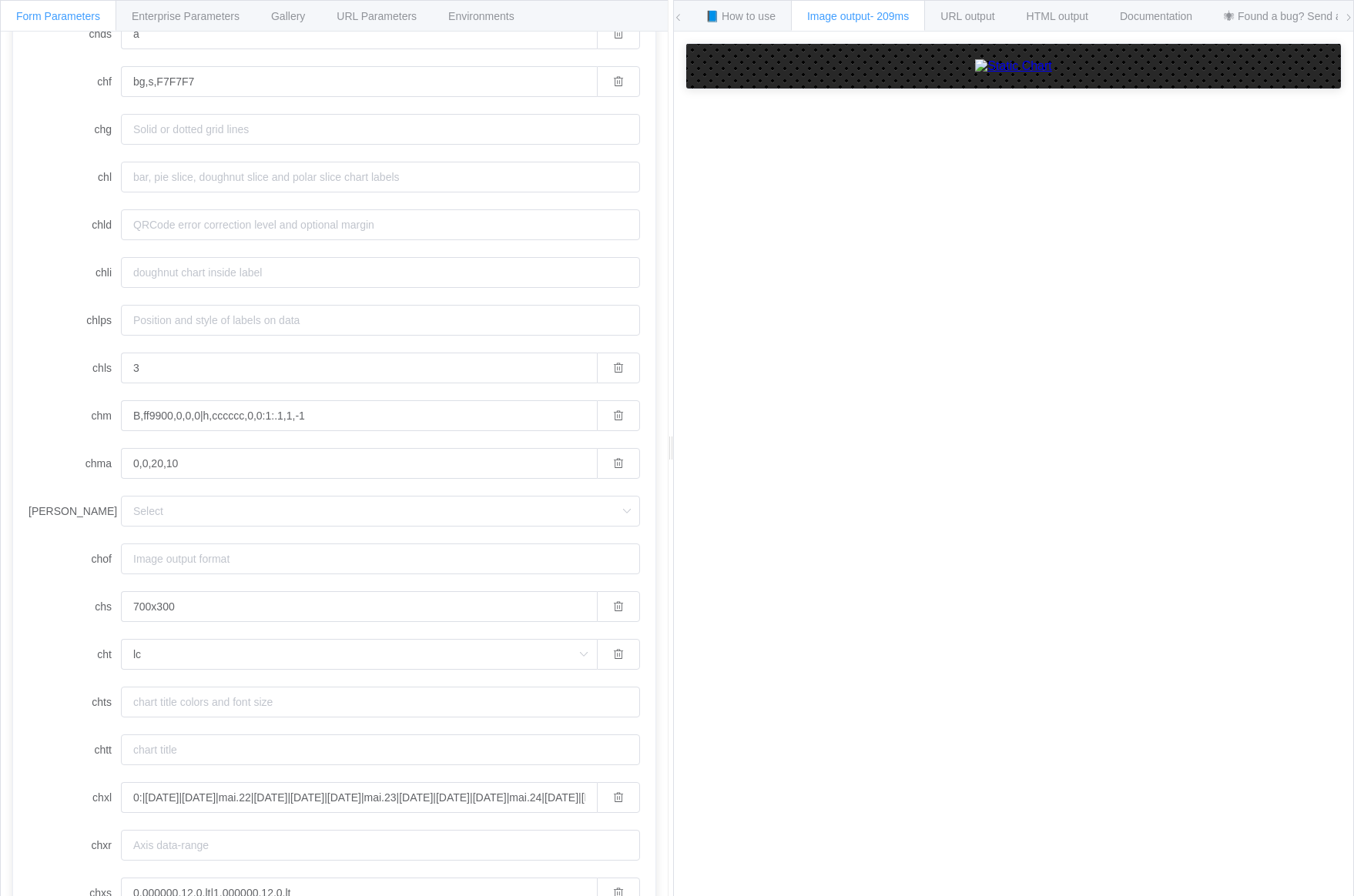
scroll to position [711, 0]
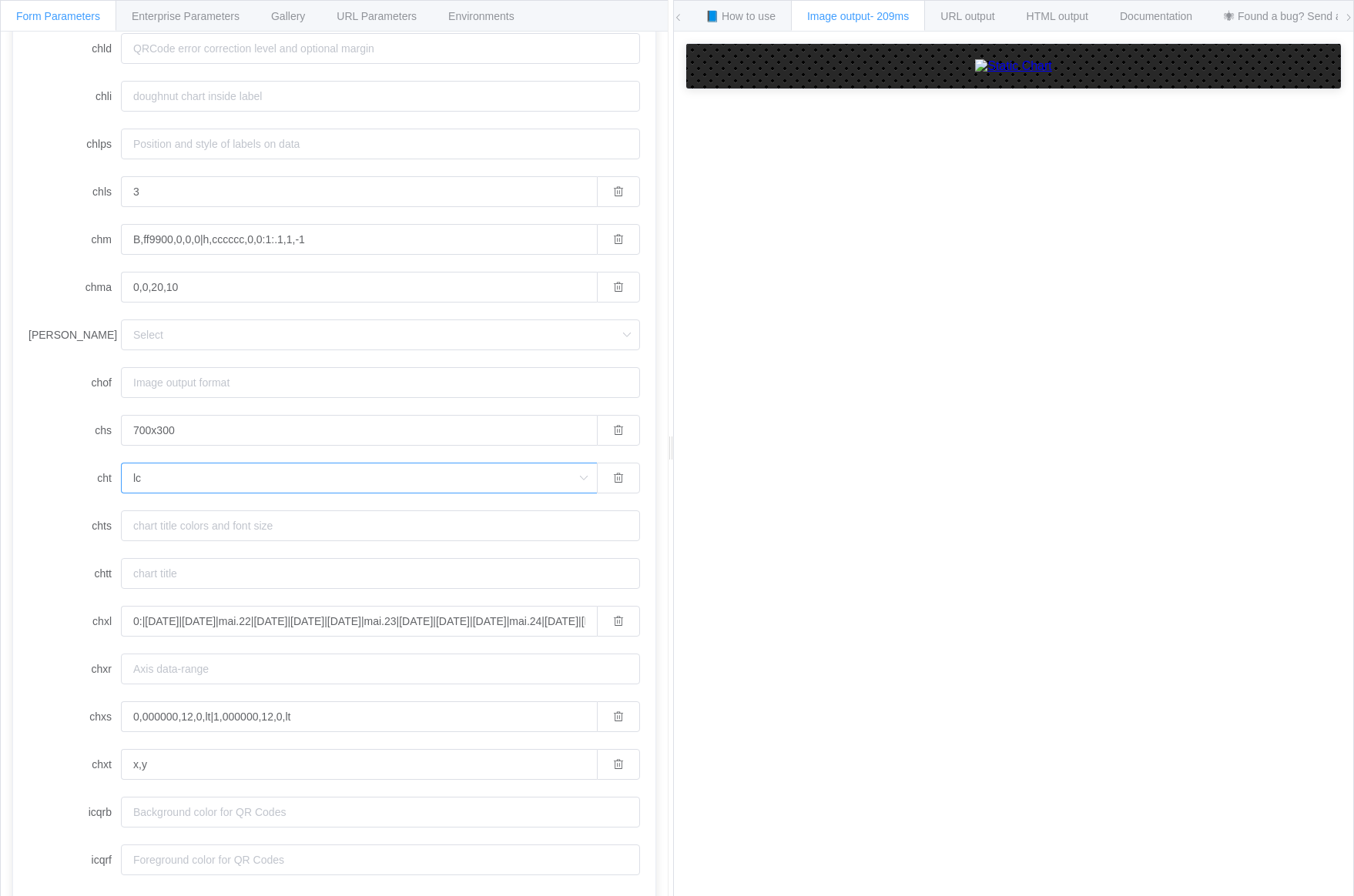
click at [224, 483] on input "lc" at bounding box center [359, 478] width 476 height 31
click at [223, 656] on li "ls" at bounding box center [359, 664] width 474 height 26
type input "ls"
click at [193, 478] on input "ls" at bounding box center [359, 478] width 476 height 31
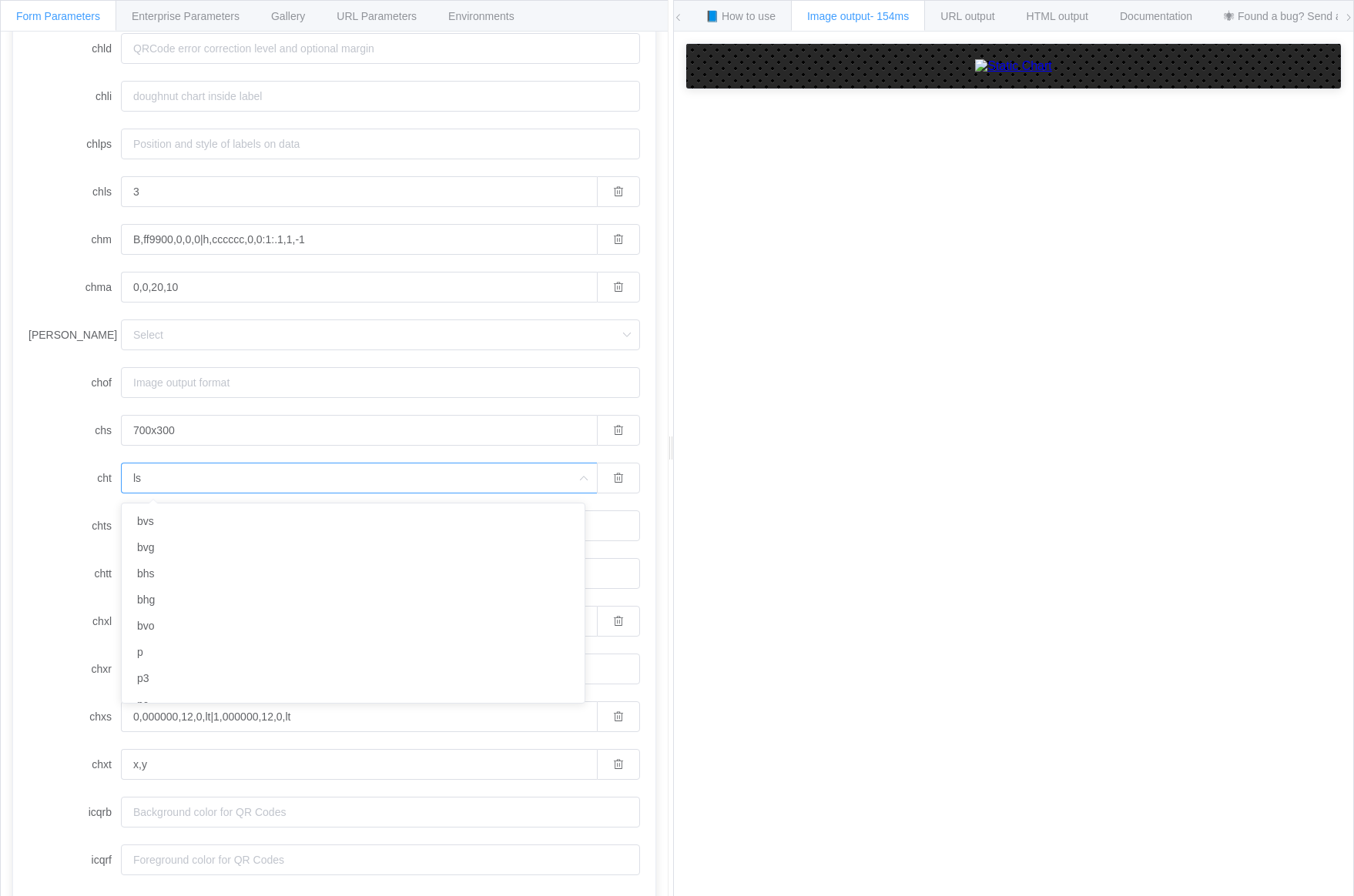
scroll to position [67, 0]
click at [193, 478] on input "ls" at bounding box center [359, 478] width 476 height 31
click at [42, 450] on form "chan chbr chco ff9900 chd t:2488952,2492058,2496487,2510418,2515804,2515814,253…" at bounding box center [334, 191] width 612 height 1367
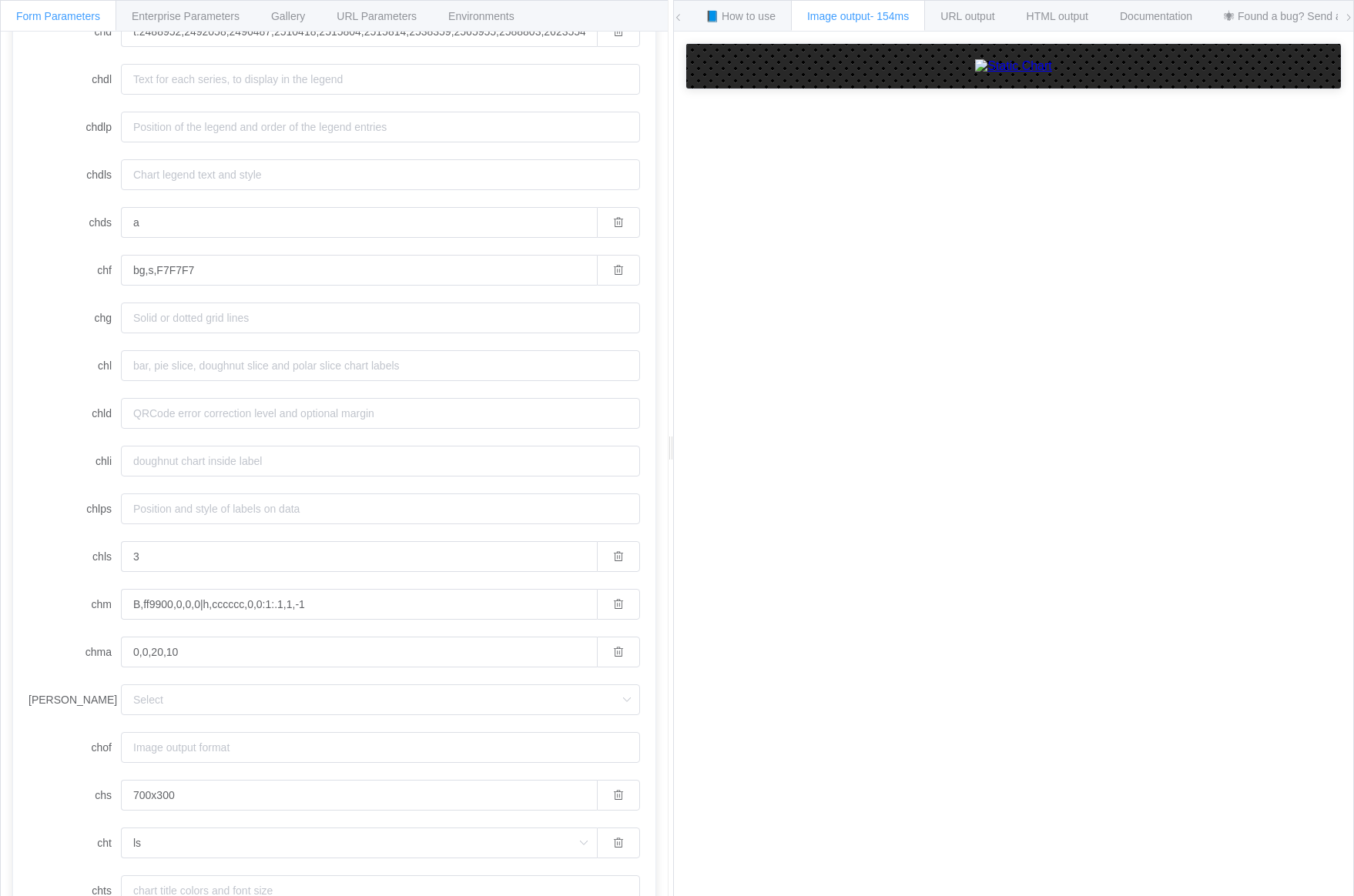
scroll to position [0, 0]
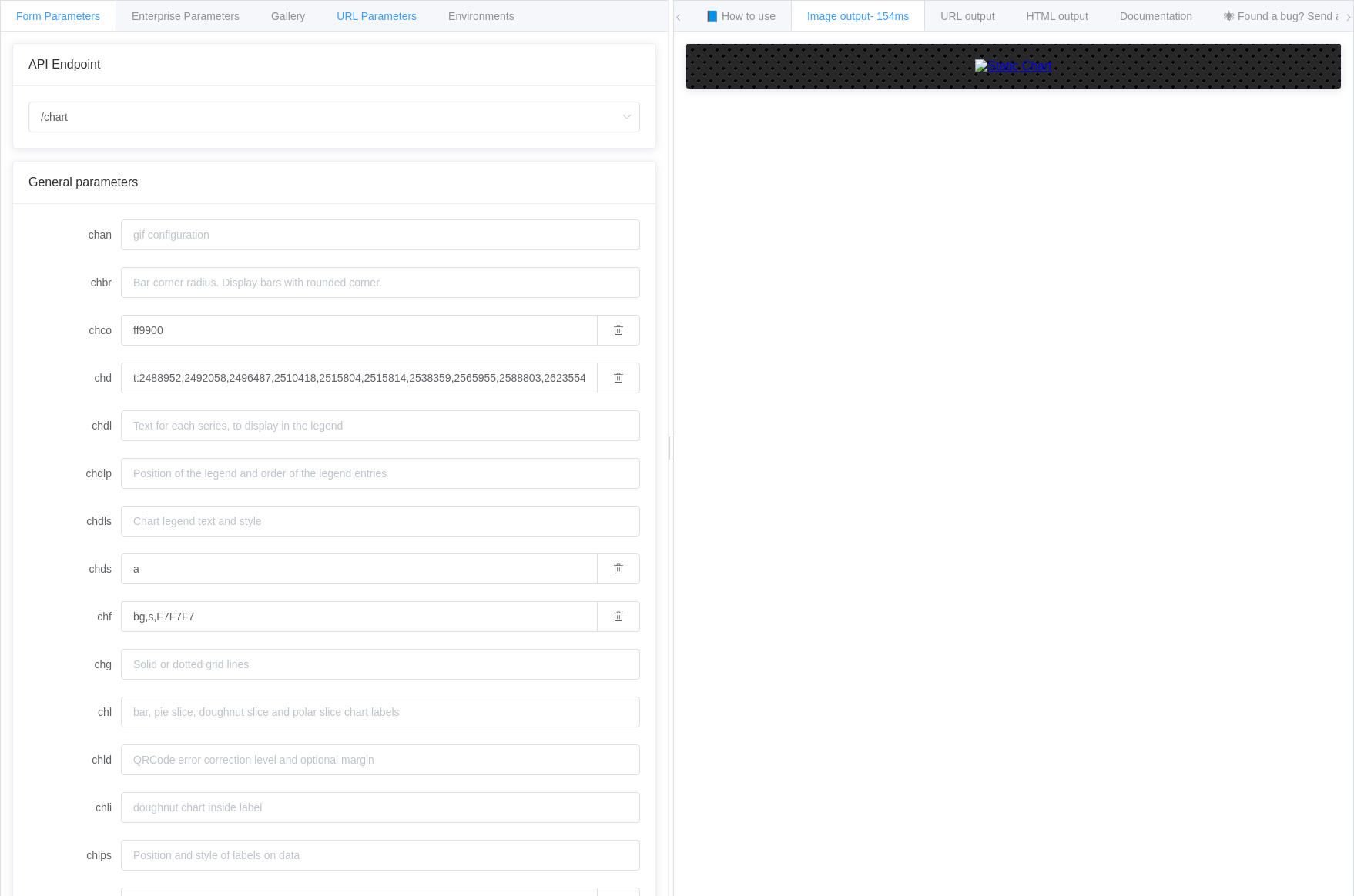
click at [361, 11] on span "URL Parameters" at bounding box center [376, 15] width 80 height 12
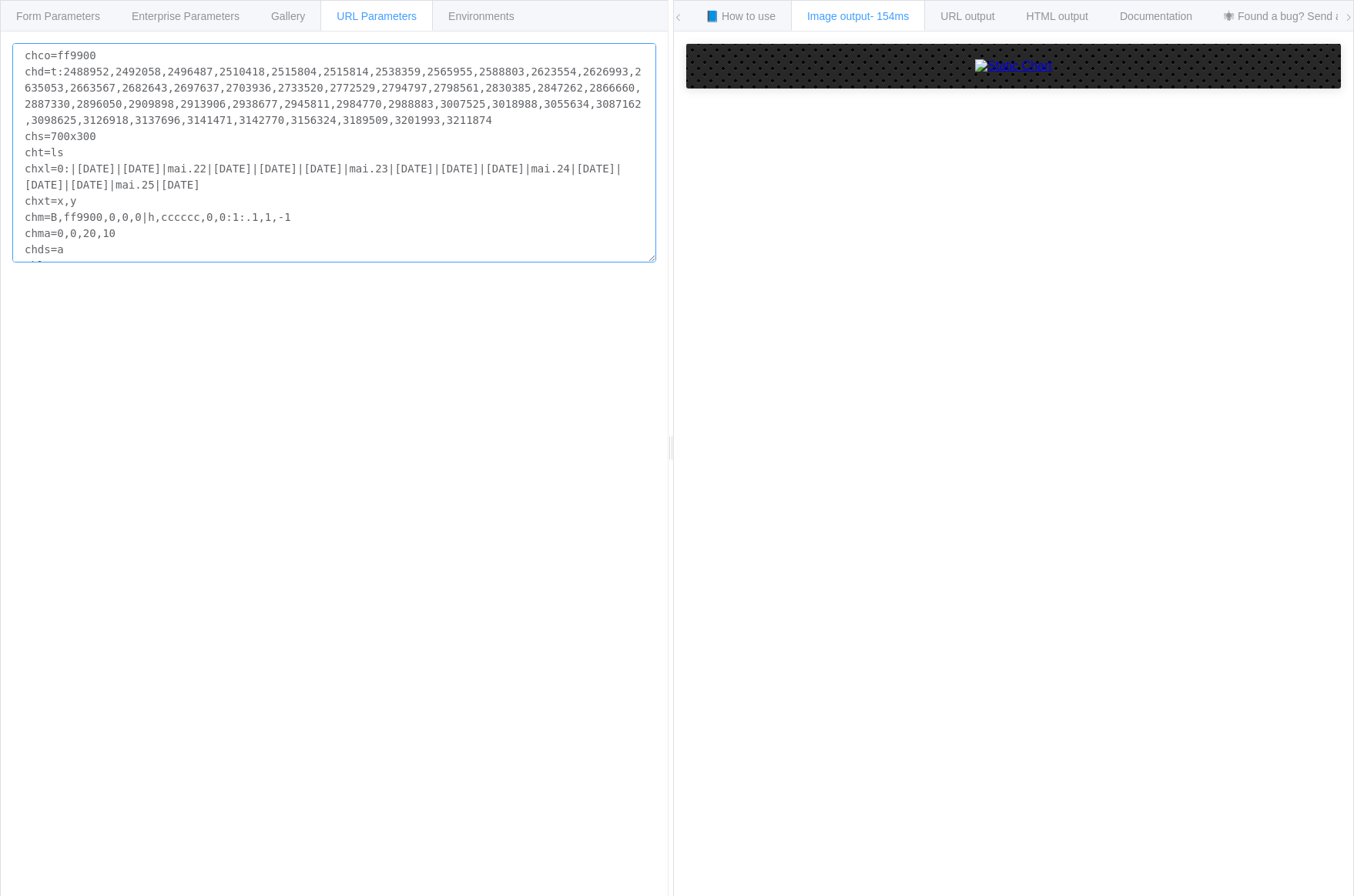
click at [166, 78] on textarea "chco=ff9900 chd=t:2488952,2492058,2496487,2510418,2515804,2515814,2538359,25659…" at bounding box center [334, 152] width 644 height 219
click at [366, 90] on textarea "chco=ff9900 chd=t:2488952,2492058,2496487,2510418,2515804,2515814,2538359,25659…" at bounding box center [334, 152] width 644 height 219
click at [215, 20] on span "Enterprise Parameters" at bounding box center [186, 15] width 108 height 12
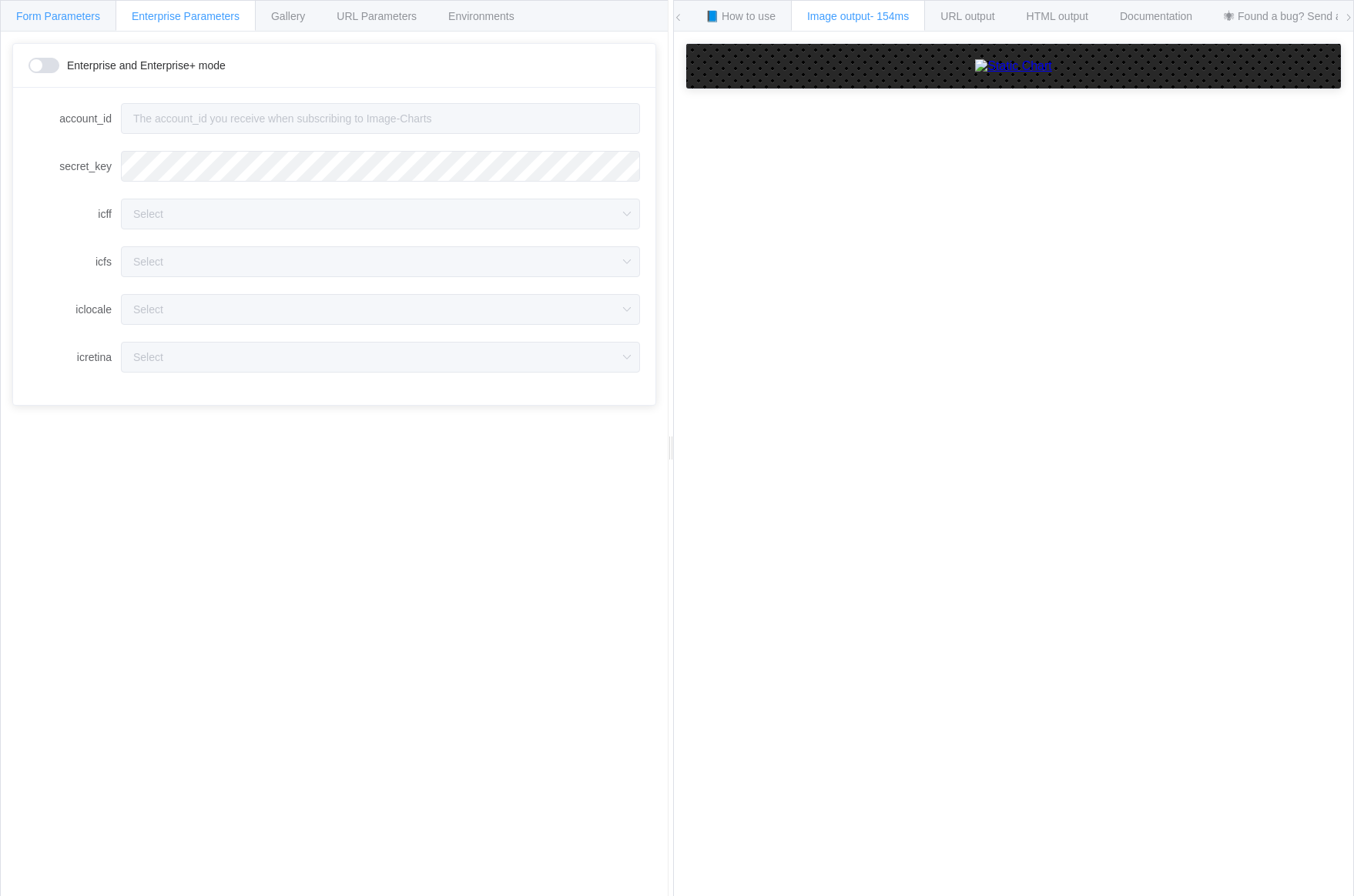
click at [78, 18] on span "Form Parameters" at bounding box center [58, 15] width 84 height 12
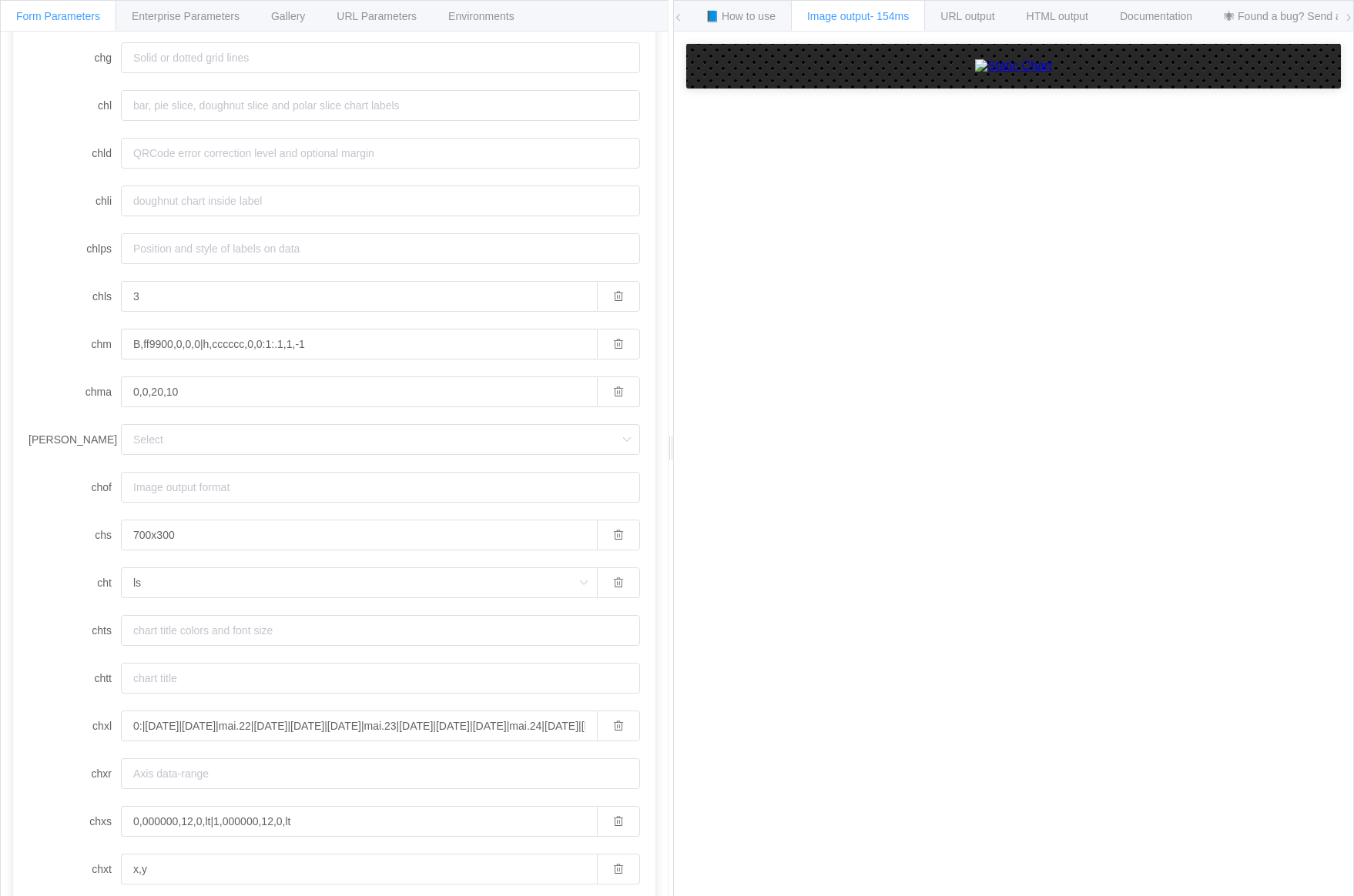
scroll to position [615, 0]
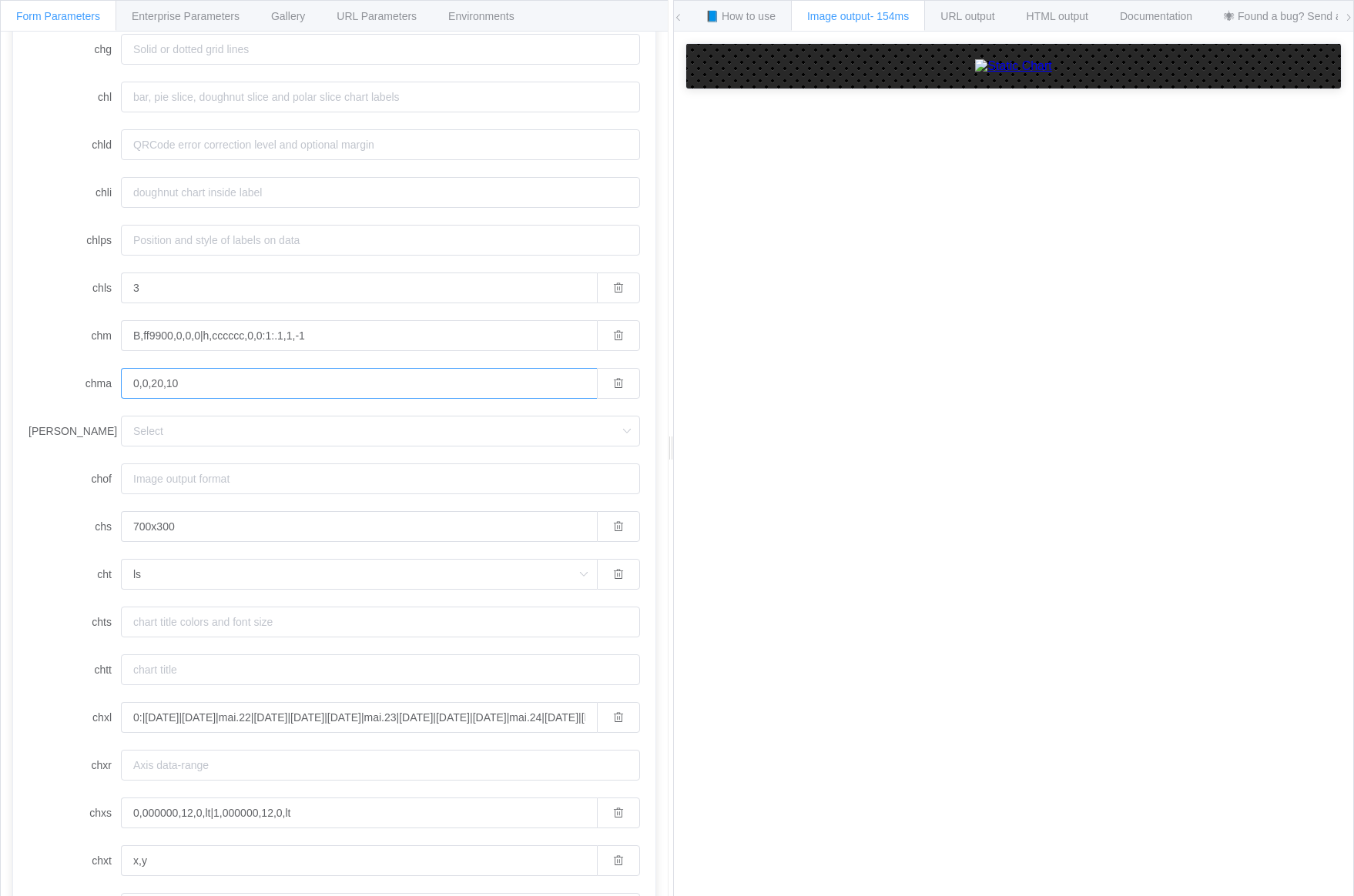
click at [229, 380] on input "0,0,20,10" at bounding box center [359, 383] width 476 height 31
type input "10,0,20,10"
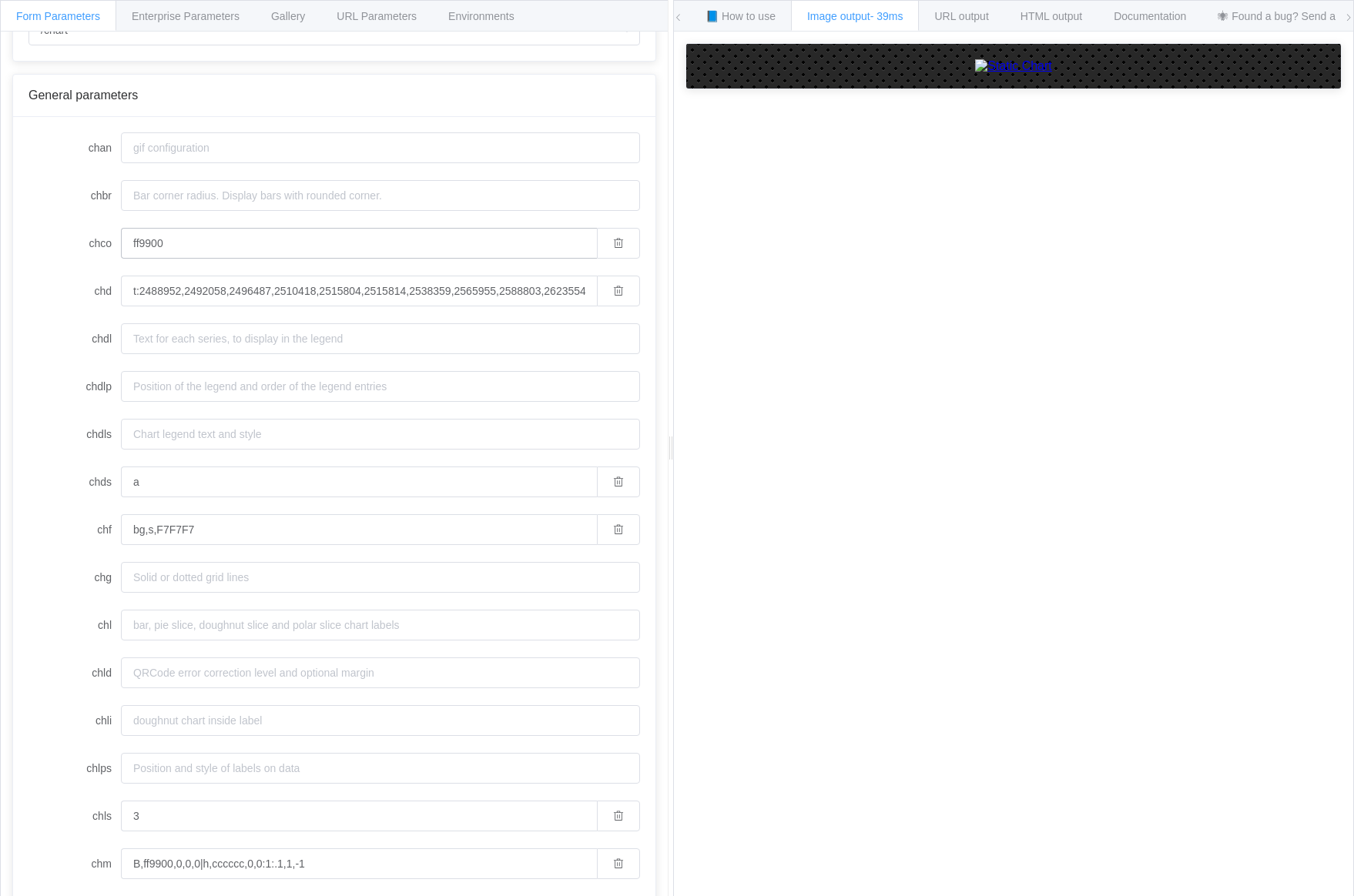
scroll to position [86, 0]
click at [232, 252] on input "ff9900" at bounding box center [359, 244] width 476 height 31
type input "ff9900"
click at [62, 281] on label "chd" at bounding box center [74, 292] width 93 height 31
click at [121, 281] on input "t:2488952,2492058,2496487,2510418,2515804,2515814,2538359,2565955,2588803,26235…" at bounding box center [359, 292] width 476 height 31
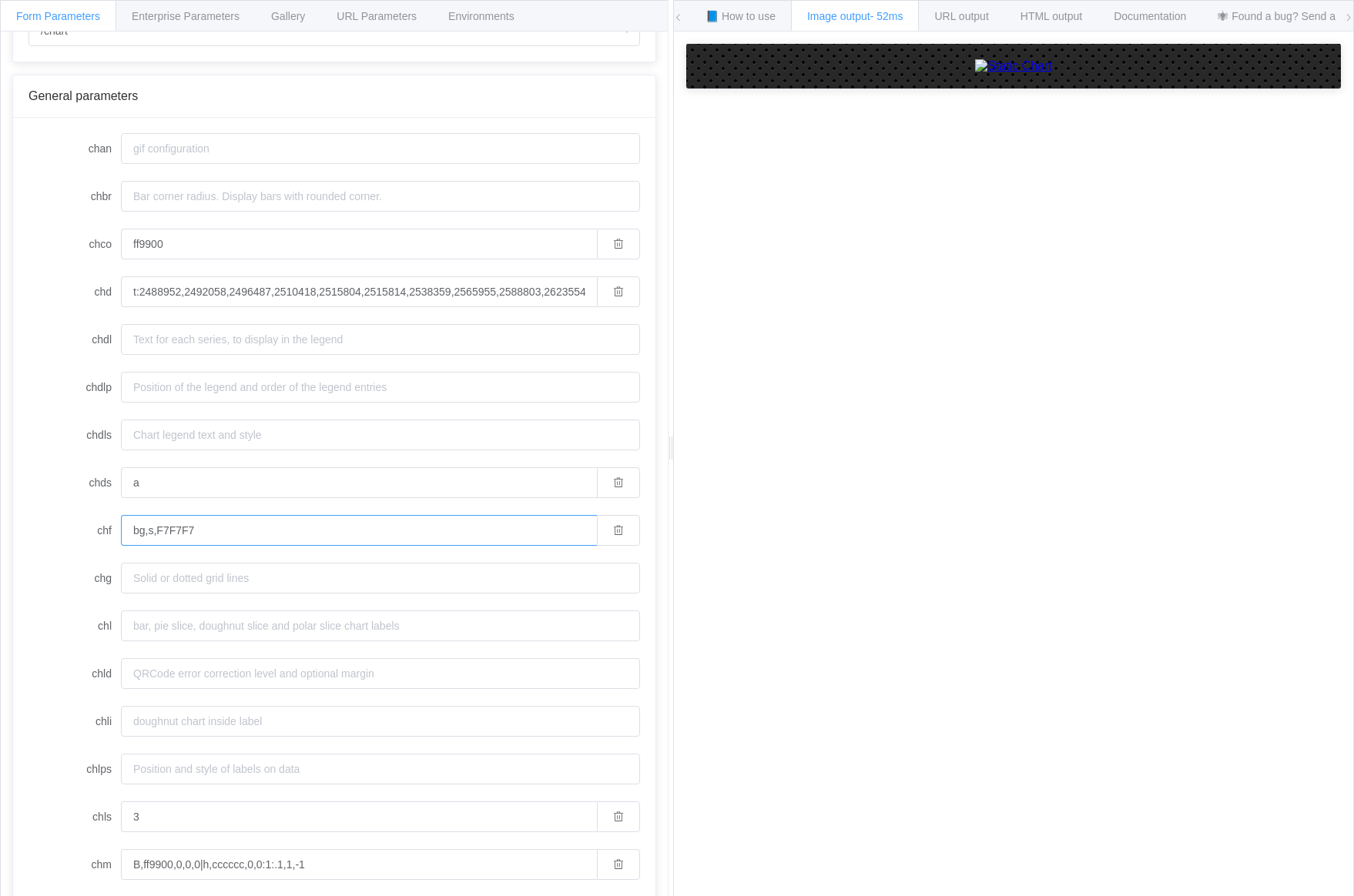
click at [187, 527] on input "bg,s,F7F7F7" at bounding box center [359, 531] width 476 height 31
paste input "chf="
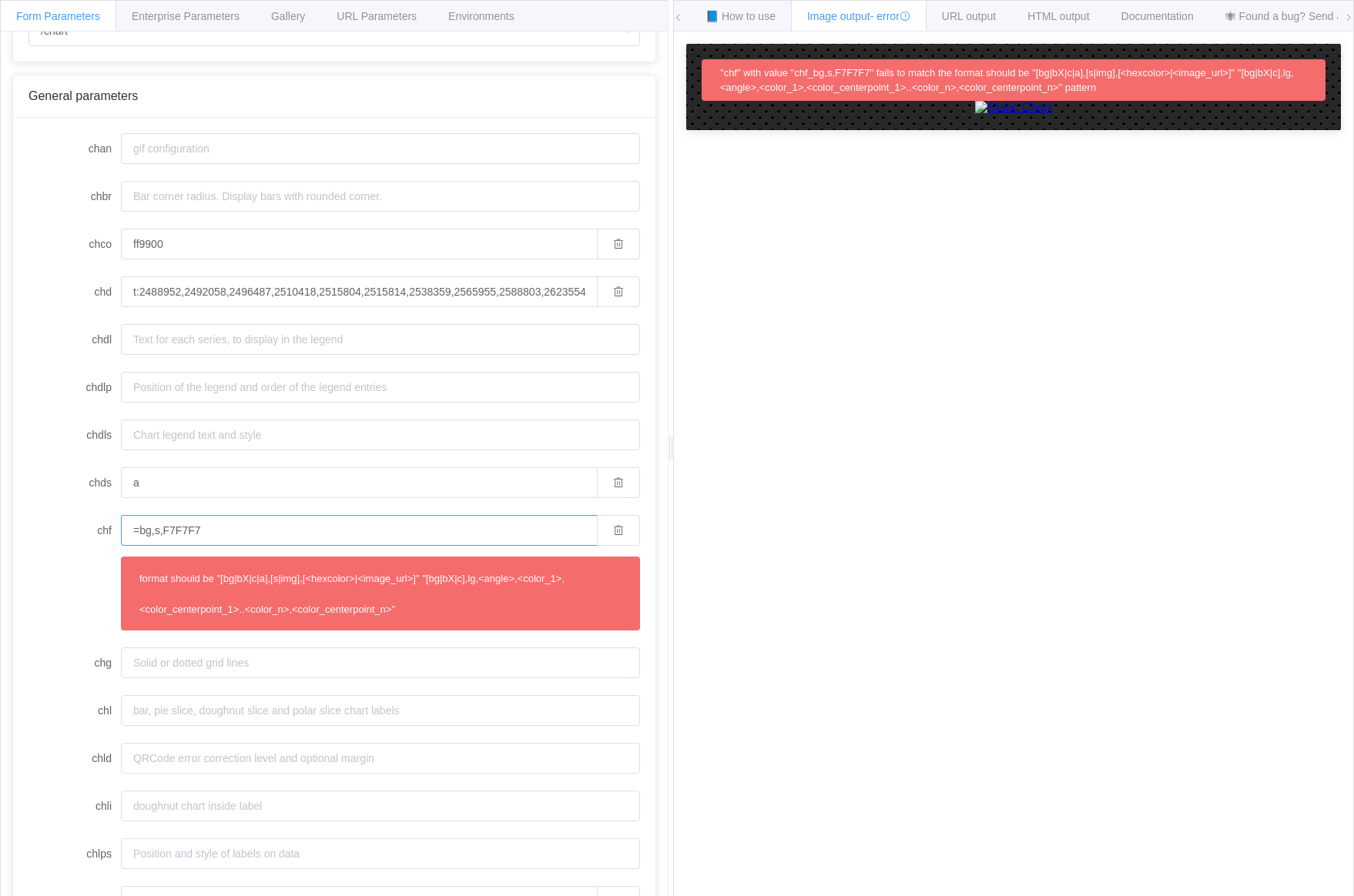
type input "bg,s,F7F7F7"
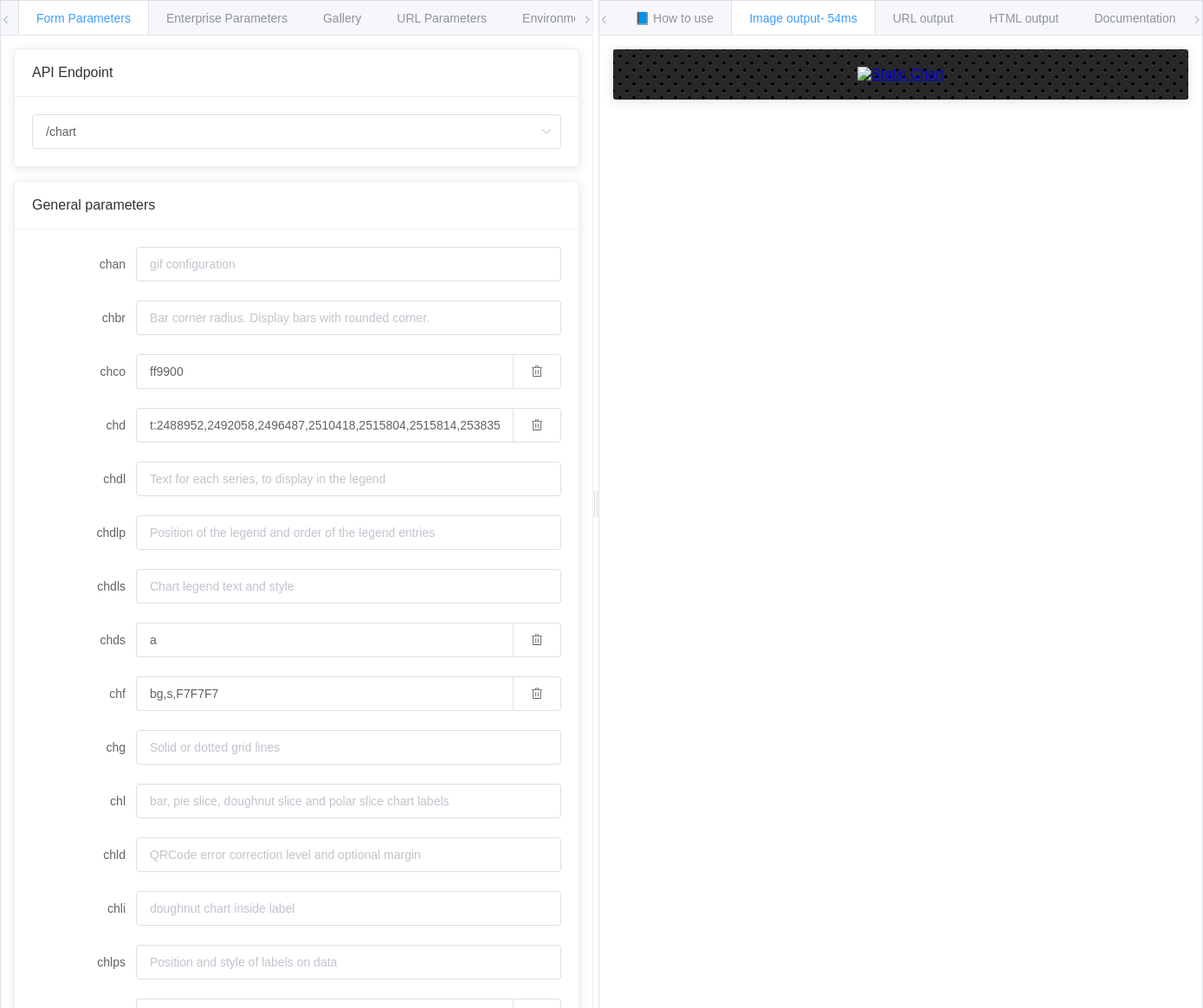
click at [977, 449] on div at bounding box center [901, 534] width 577 height 974
click at [234, 694] on input "bg,s,F7F7F7" at bounding box center [324, 694] width 377 height 34
type input "bg,s,F7F7F7"
click at [332, 624] on input "a" at bounding box center [324, 640] width 377 height 34
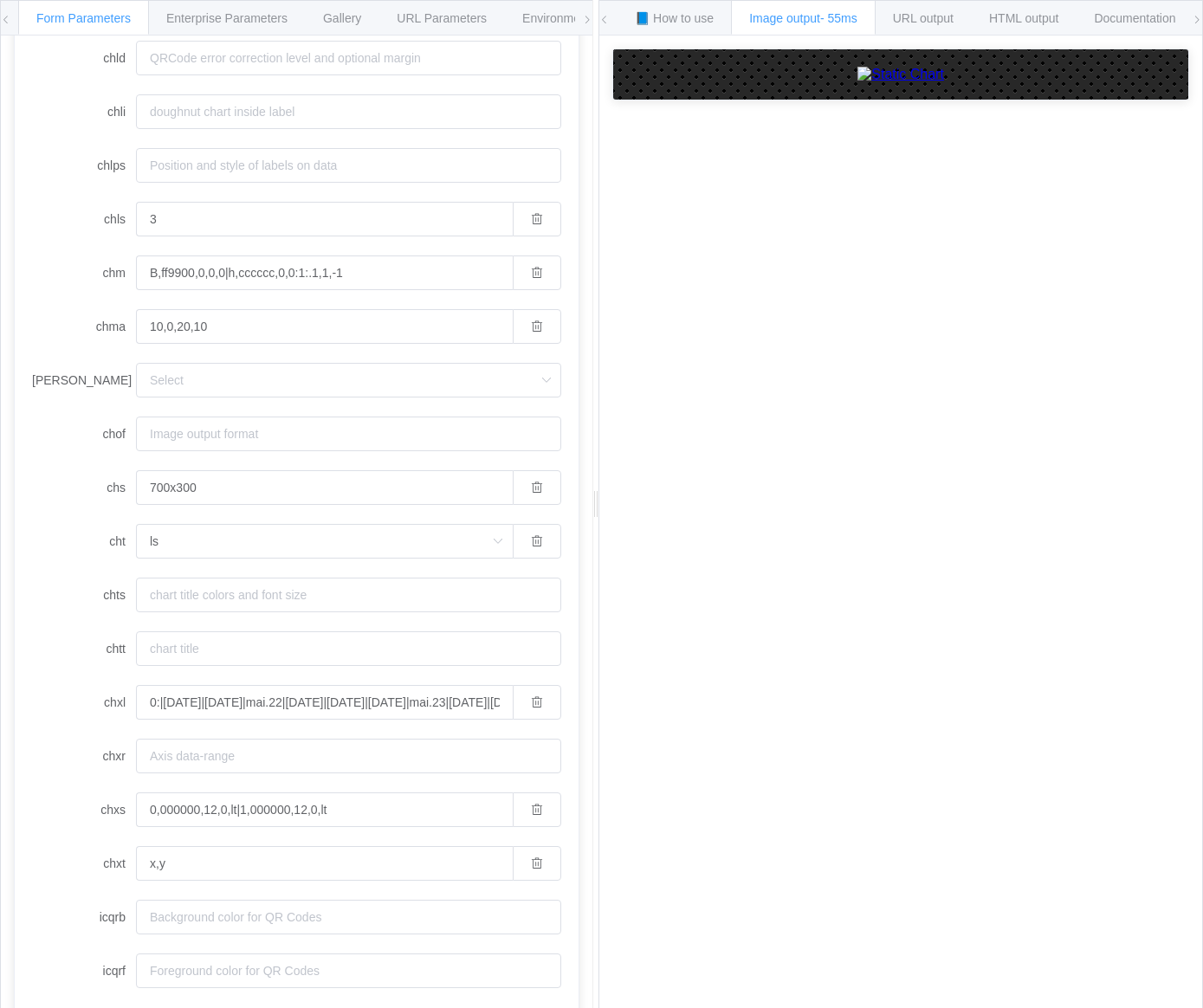
scroll to position [800, 0]
click at [367, 539] on input "ls" at bounding box center [324, 538] width 377 height 34
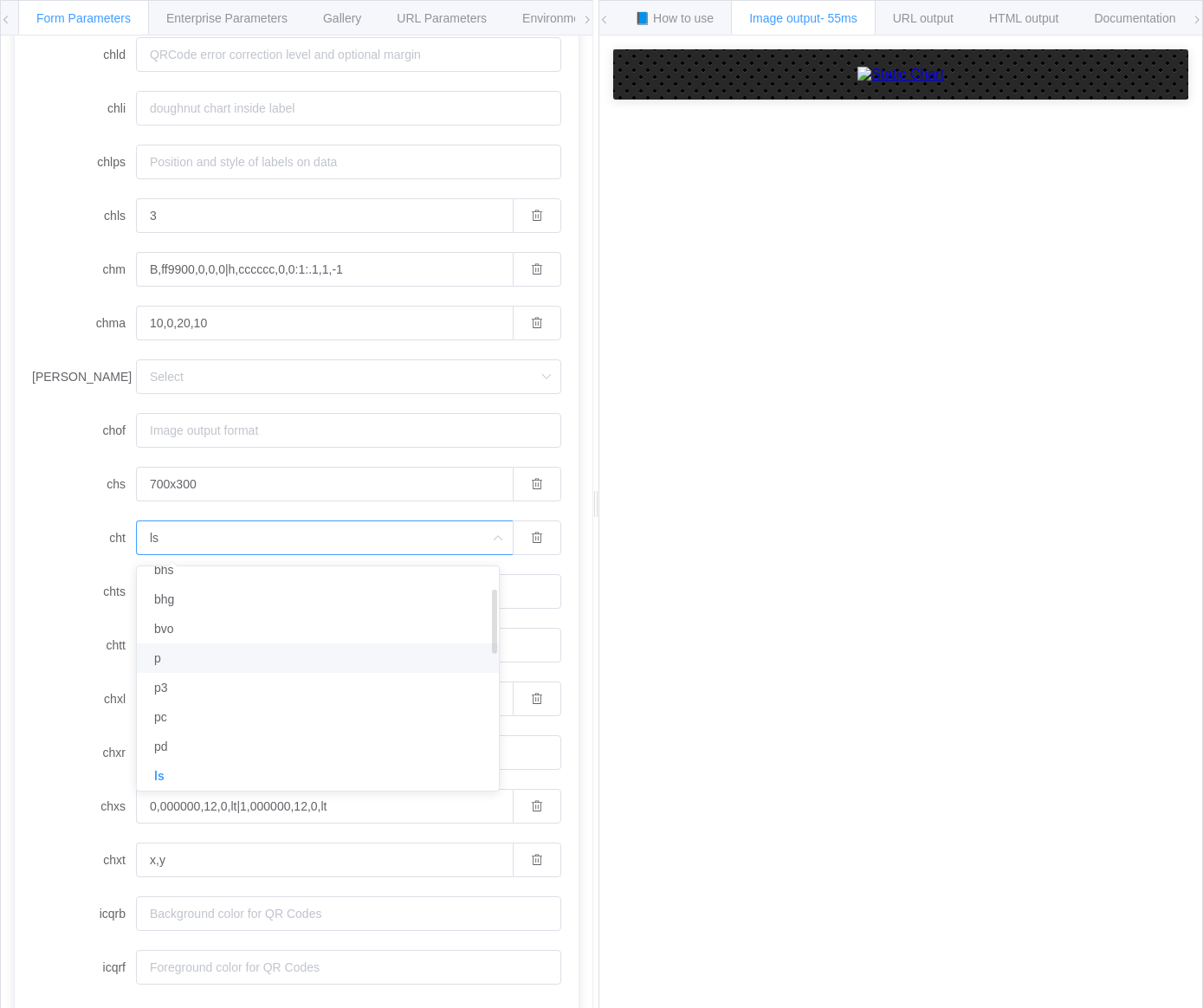
click at [305, 648] on li "p" at bounding box center [324, 658] width 375 height 29
type input "p"
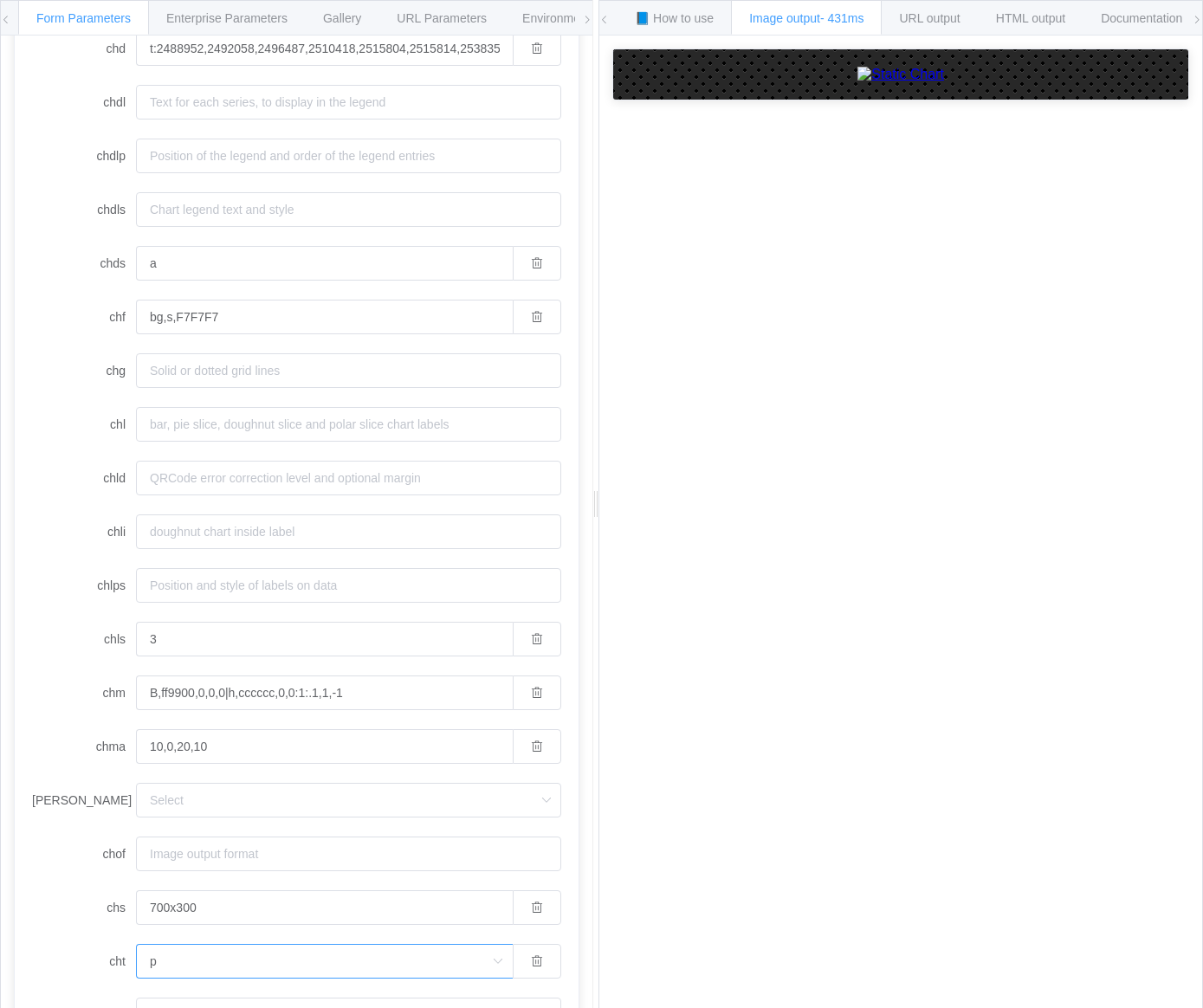
scroll to position [800, 0]
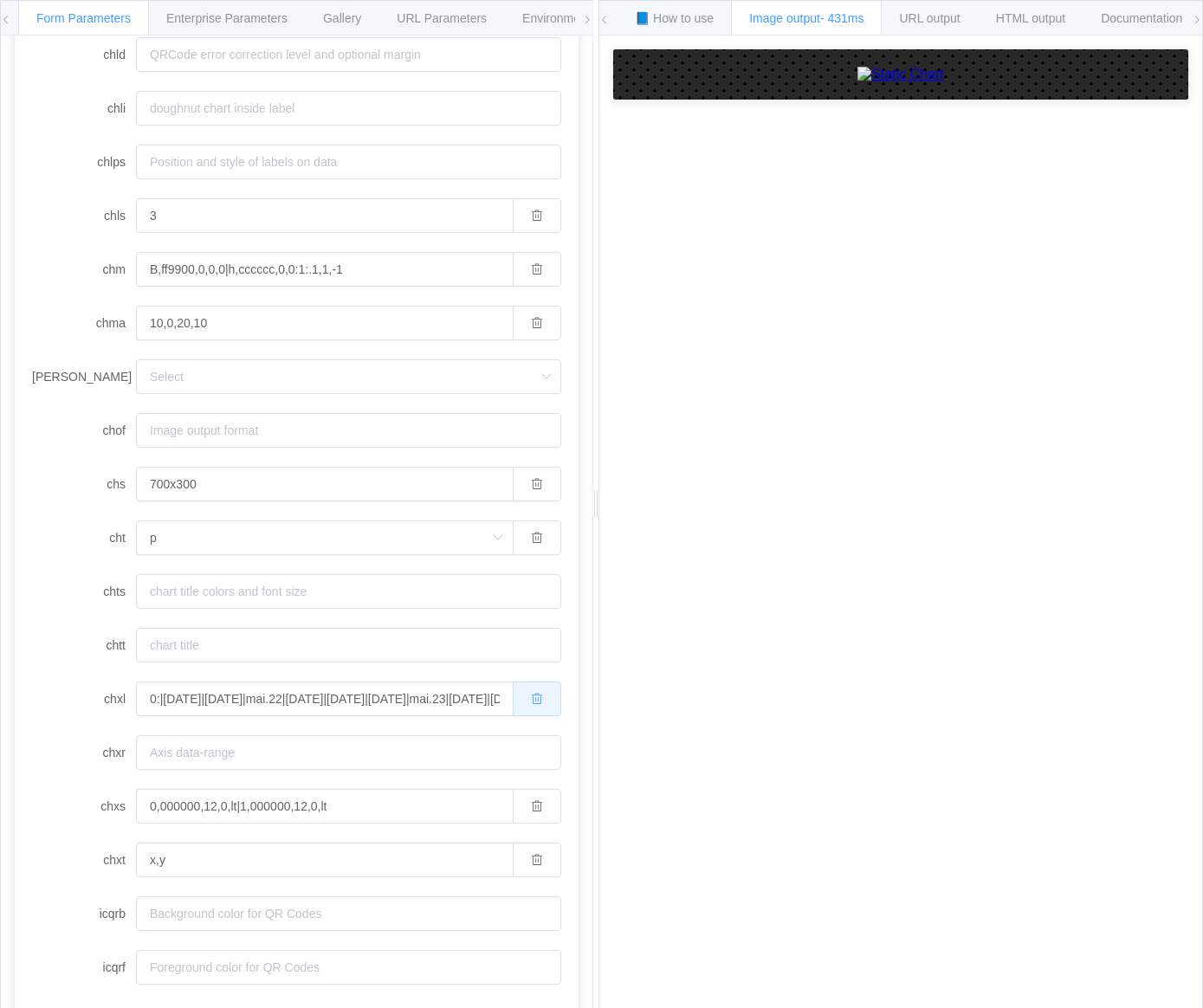
click at [523, 685] on button "button" at bounding box center [536, 699] width 48 height 34
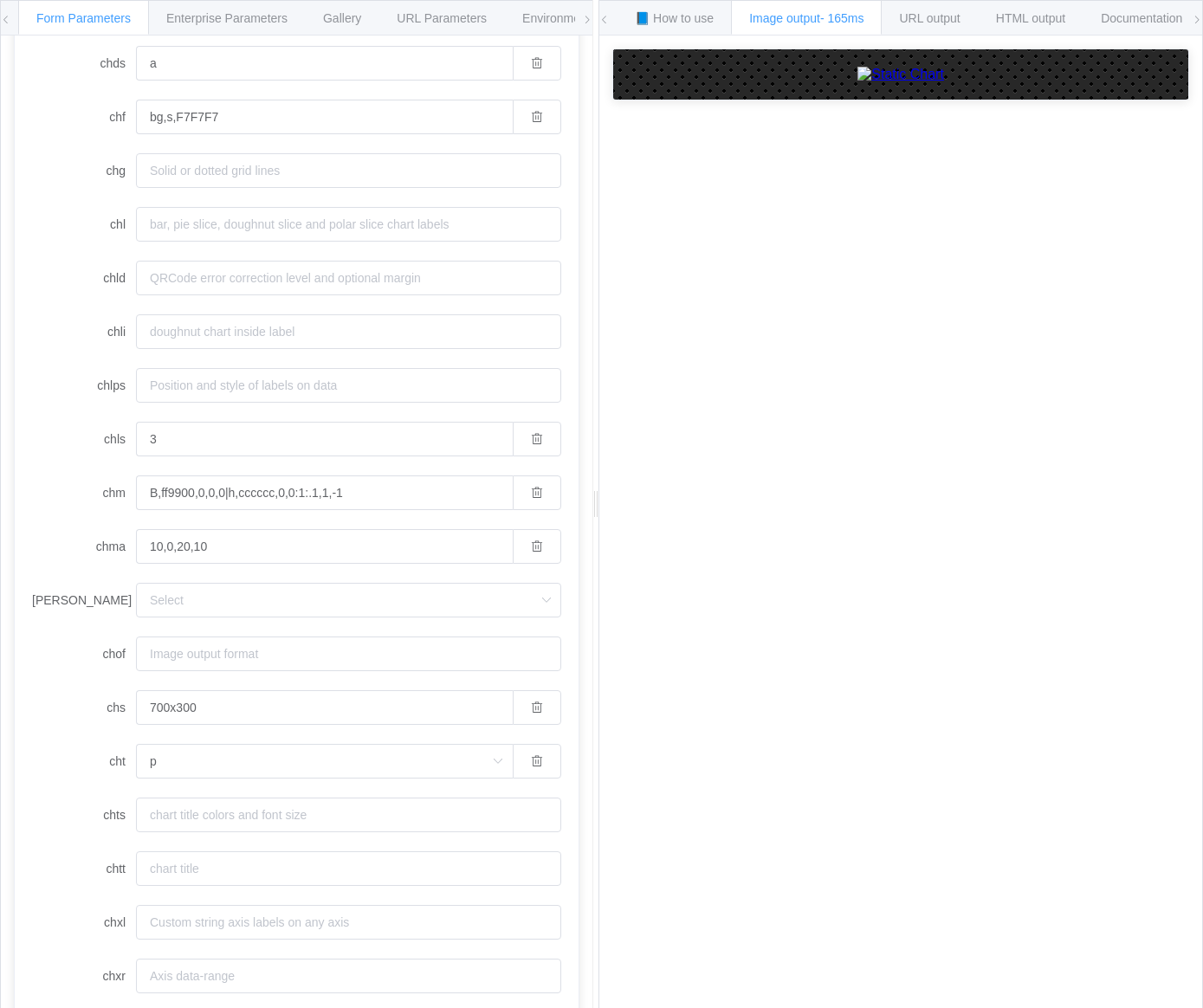
scroll to position [417, 0]
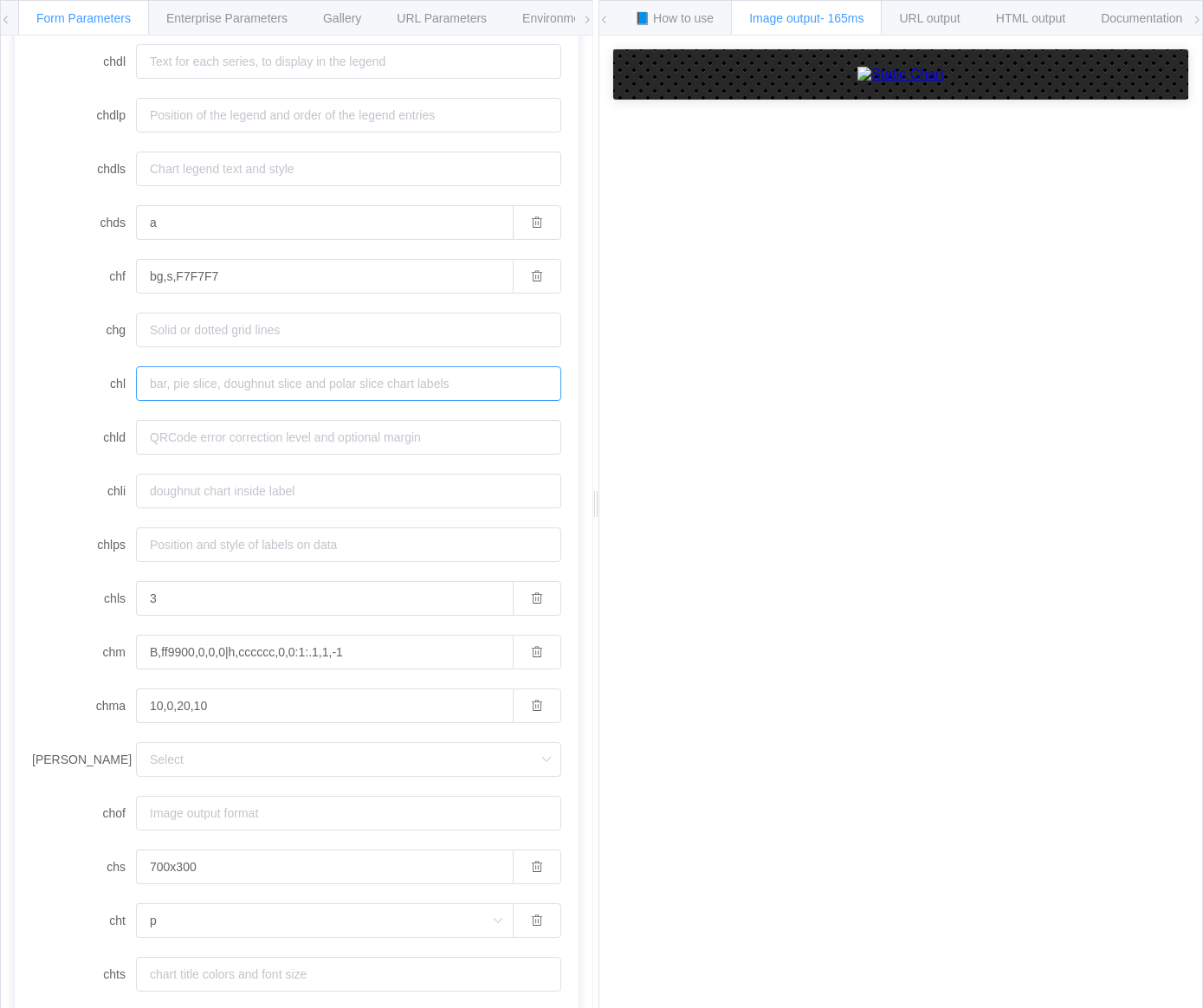
click at [224, 371] on input "chl" at bounding box center [348, 384] width 425 height 34
paste input "Massetransport|R%C3%B8rlegger|Transport|R%C3%B8rleggerfirma|Traktor"
type input "Massetransport|R%C3%B8rlegger|Transport|R%C3%B8rleggerfirma|Traktor"
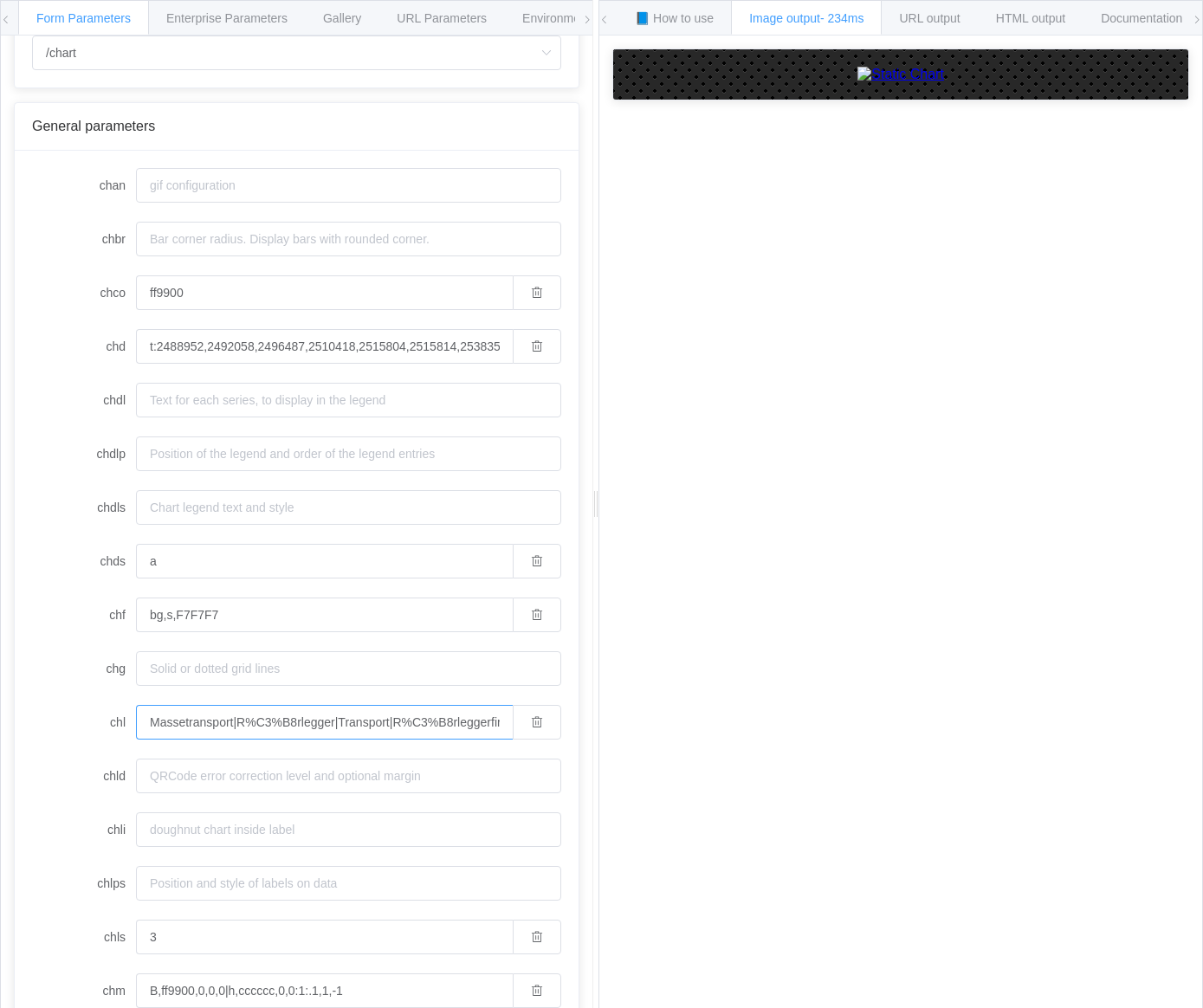
scroll to position [81, 0]
click at [421, 351] on input "t:2488952,2492058,2496487,2510418,2515804,2515814,2538359,2565955,2588803,26235…" at bounding box center [324, 345] width 377 height 34
paste input "369,326,247,155,65"
type input "t:369,326,247,155,65"
click at [269, 722] on input "Massetransport|R%C3%B8rlegger|Transport|R%C3%B8rleggerfirma|Traktor" at bounding box center [324, 720] width 377 height 34
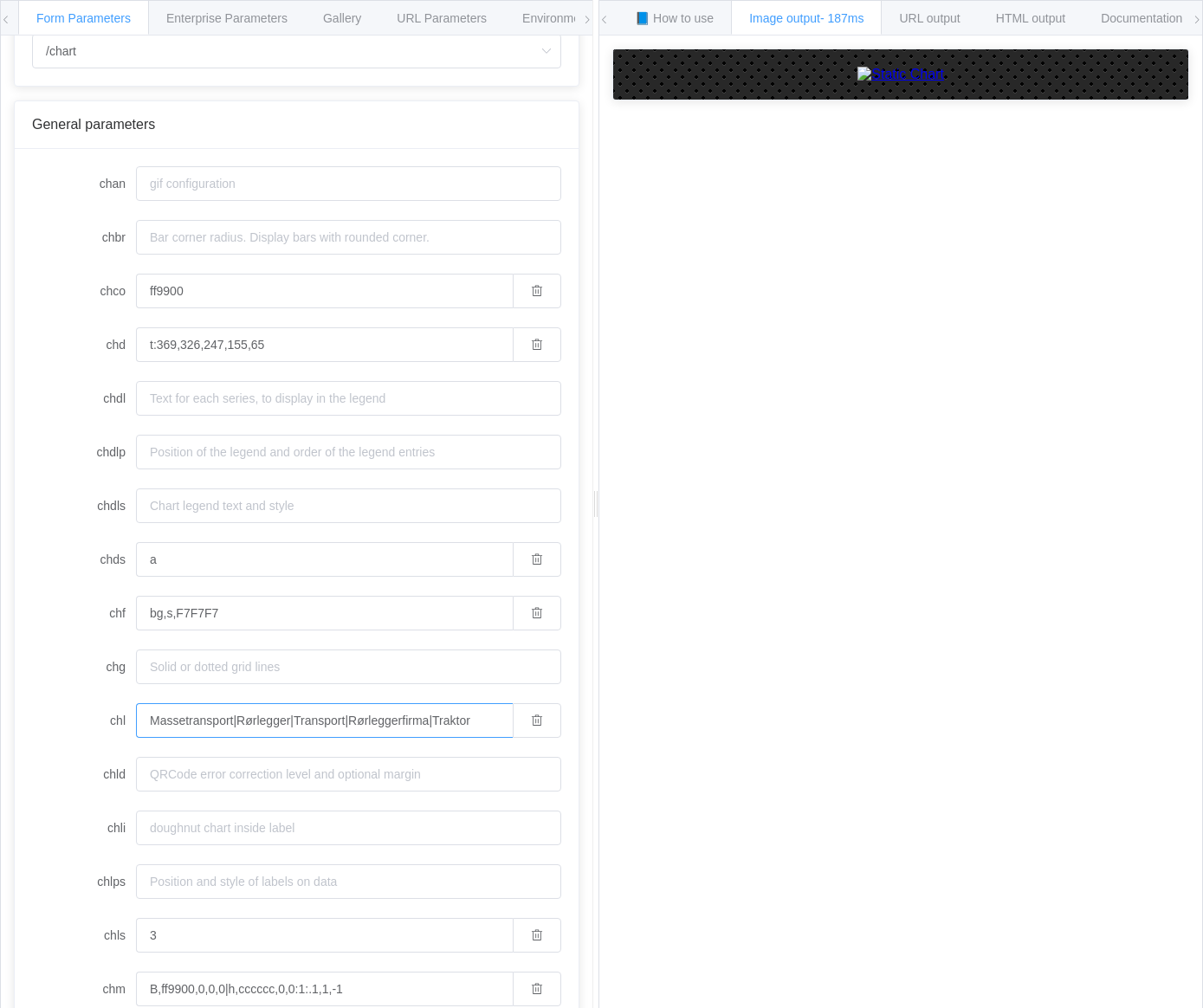
type input "Massetransport|Rørlegger|Transport|Rørleggerfirma|Traktor"
click at [53, 592] on form "chan chbr chco ff9900 chd t:369,326,247,155,65 chdl chdlp chdls chds a chf bg,s…" at bounding box center [296, 935] width 529 height 1538
click at [278, 623] on input "bg,s,F7F7F7" at bounding box center [324, 613] width 377 height 34
paste input "0F0F0"
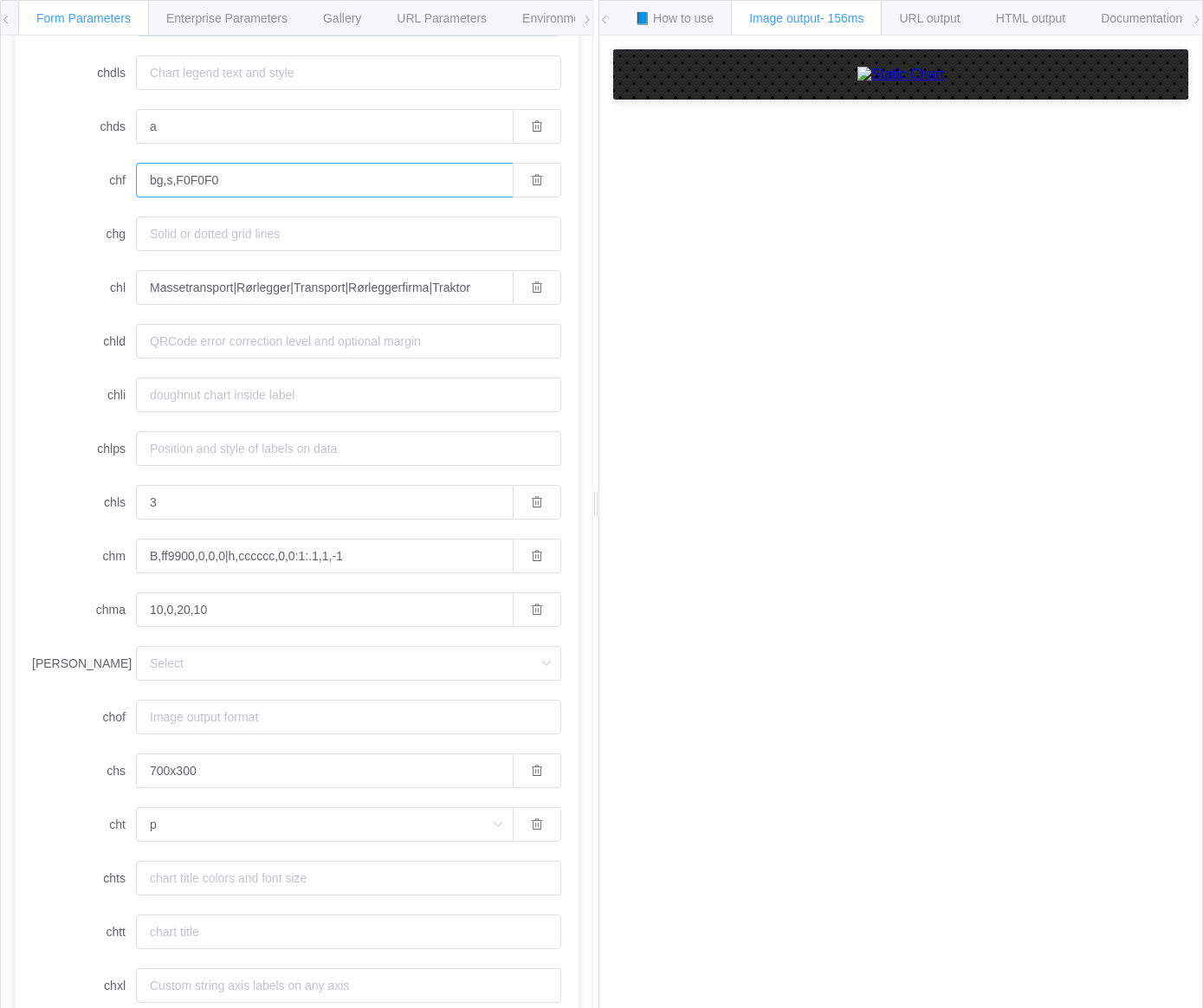
scroll to position [524, 0]
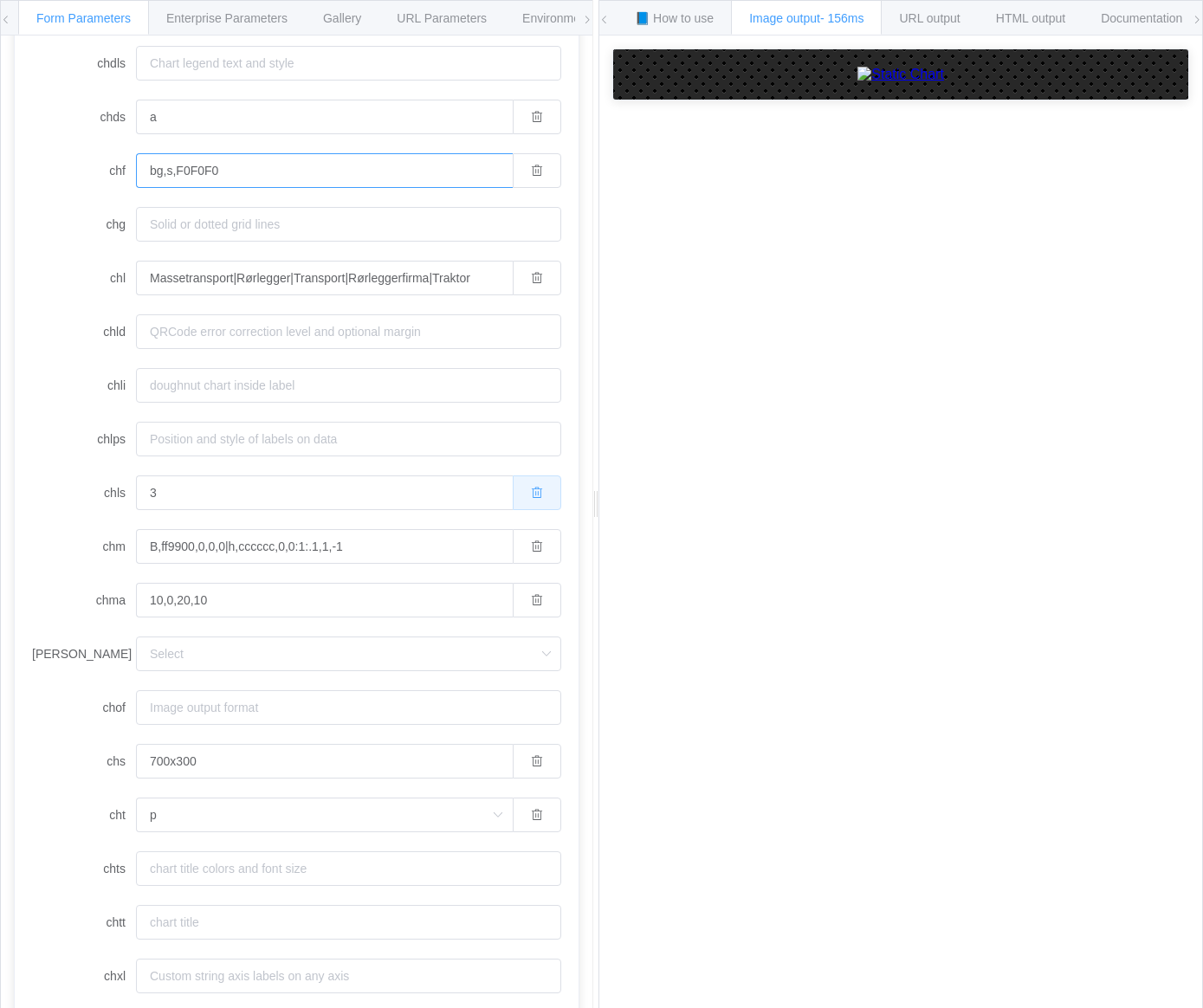
type input "bg,s,F0F0F0"
click at [517, 495] on button "button" at bounding box center [536, 493] width 48 height 34
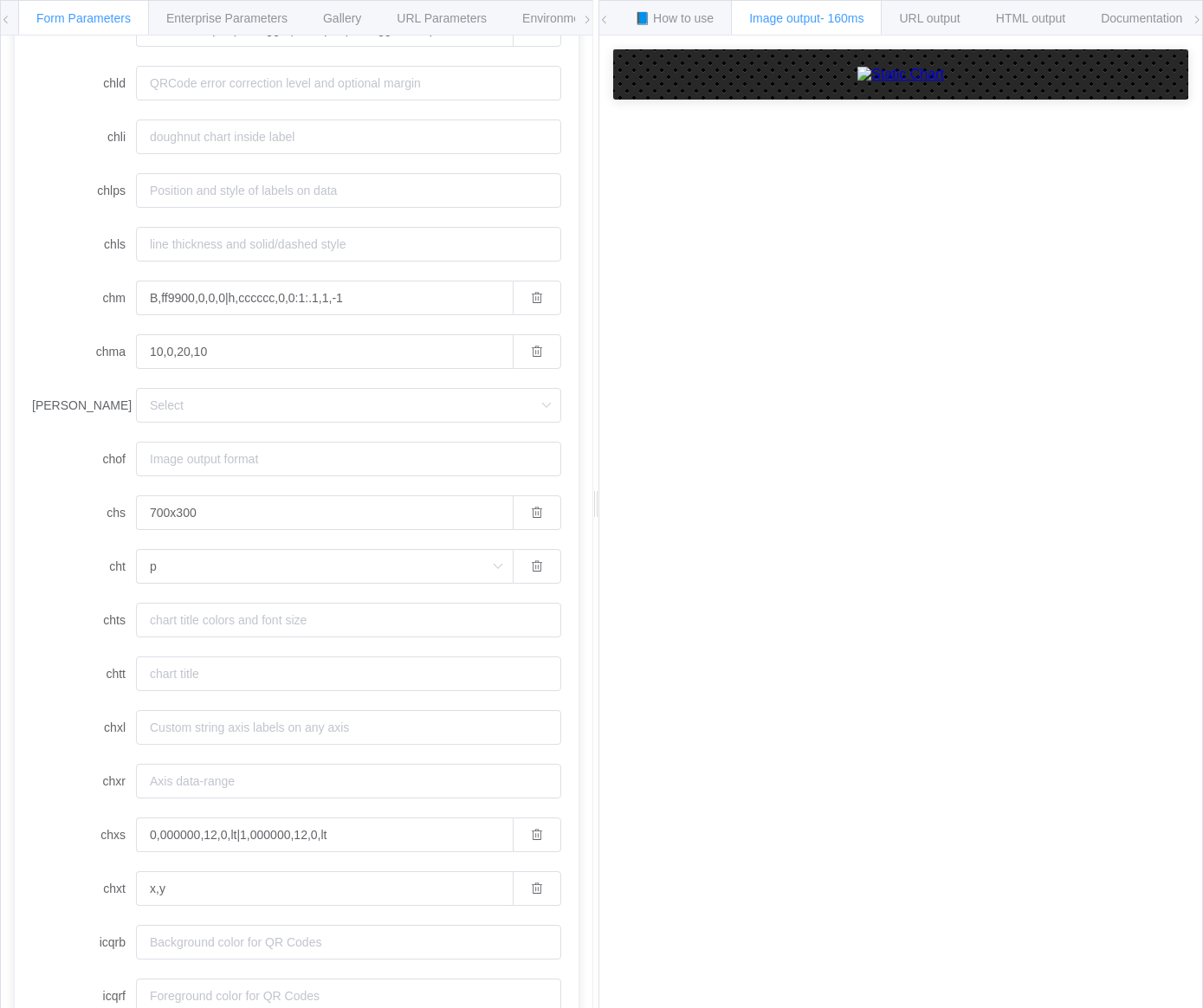
scroll to position [800, 0]
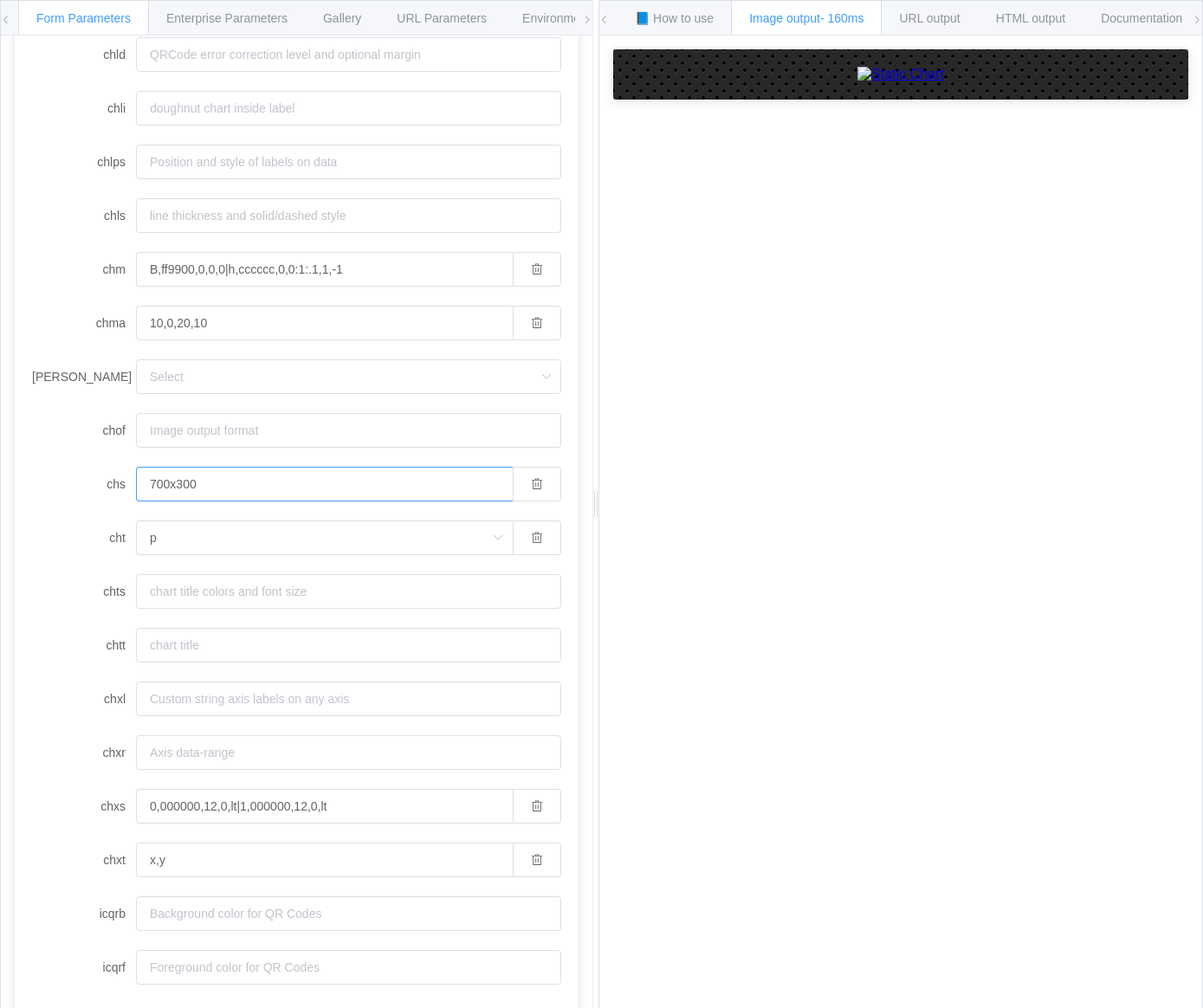
click at [249, 470] on input "700x300" at bounding box center [324, 484] width 377 height 34
type input "600x300"
click at [351, 811] on input "0,000000,12,0,lt|1,000000,12,0,lt" at bounding box center [324, 807] width 377 height 34
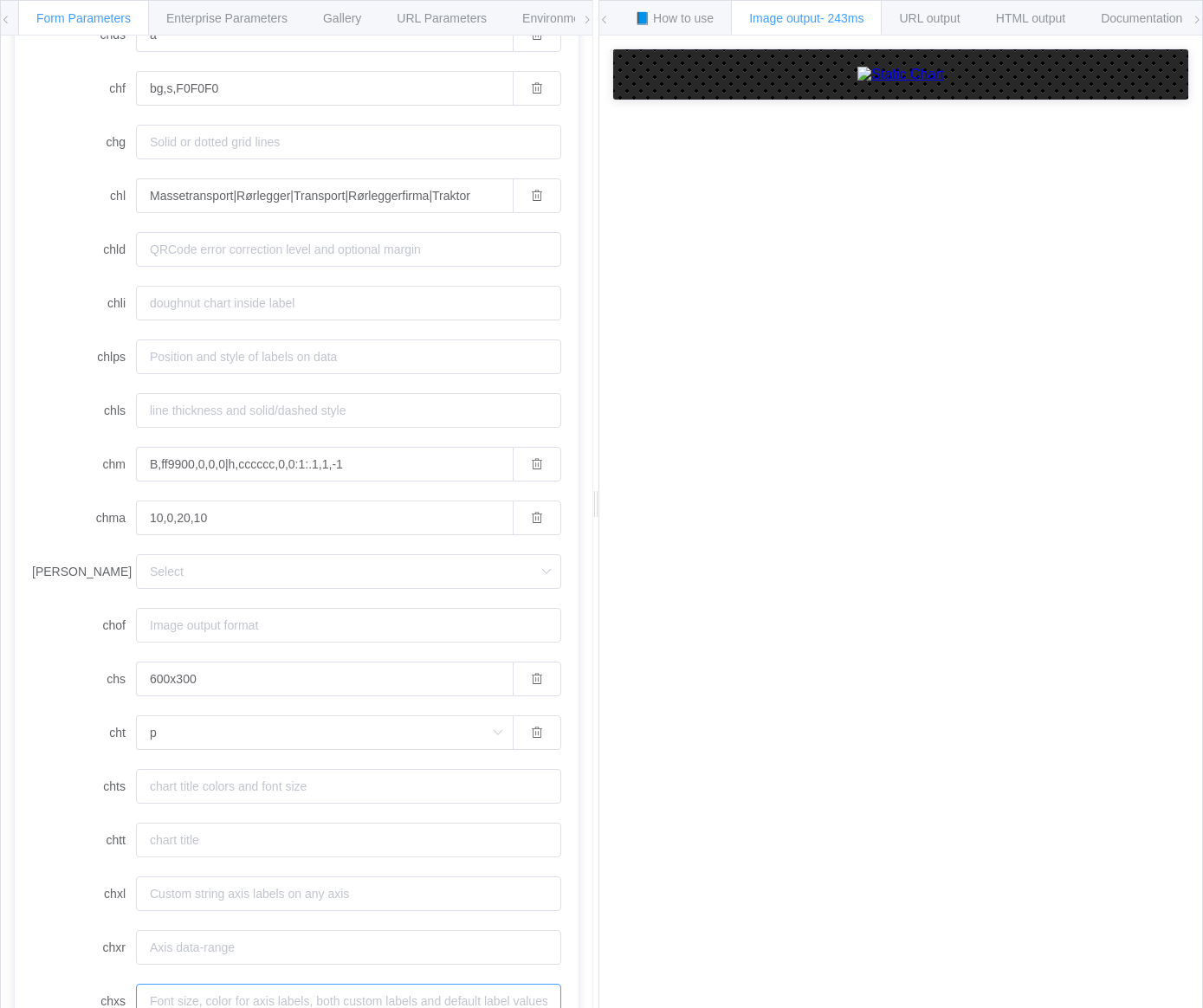
scroll to position [619, 0]
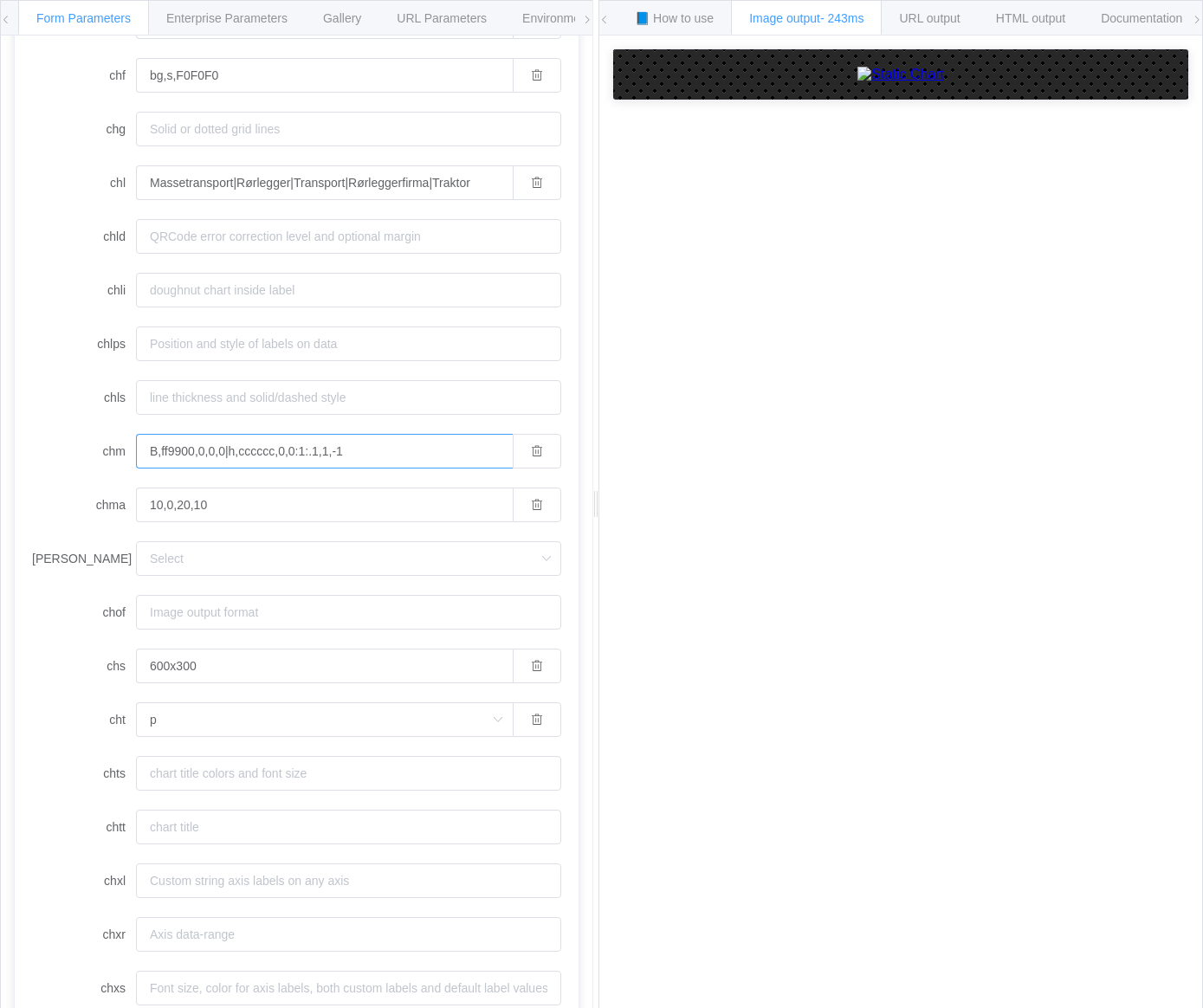
click at [269, 461] on input "B,ff9900,0,0,0|h,cccccc,0,0:1:.1,1,-1" at bounding box center [324, 451] width 377 height 34
click at [273, 491] on input "10,0,20,10" at bounding box center [324, 504] width 377 height 34
type input "10,10,10,10"
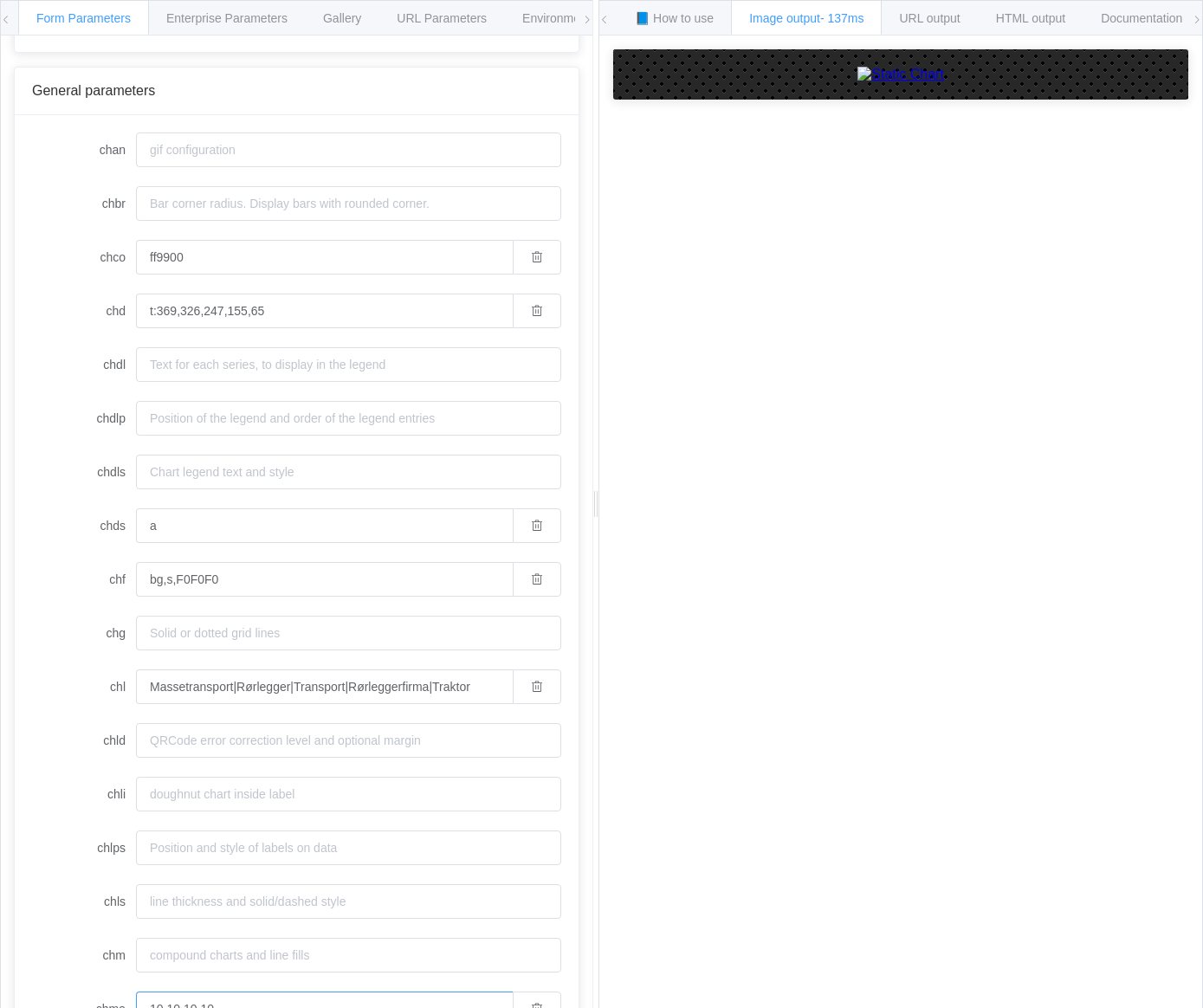
scroll to position [113, 0]
click at [200, 261] on input "ff9900" at bounding box center [324, 259] width 377 height 34
type input "ff9900"
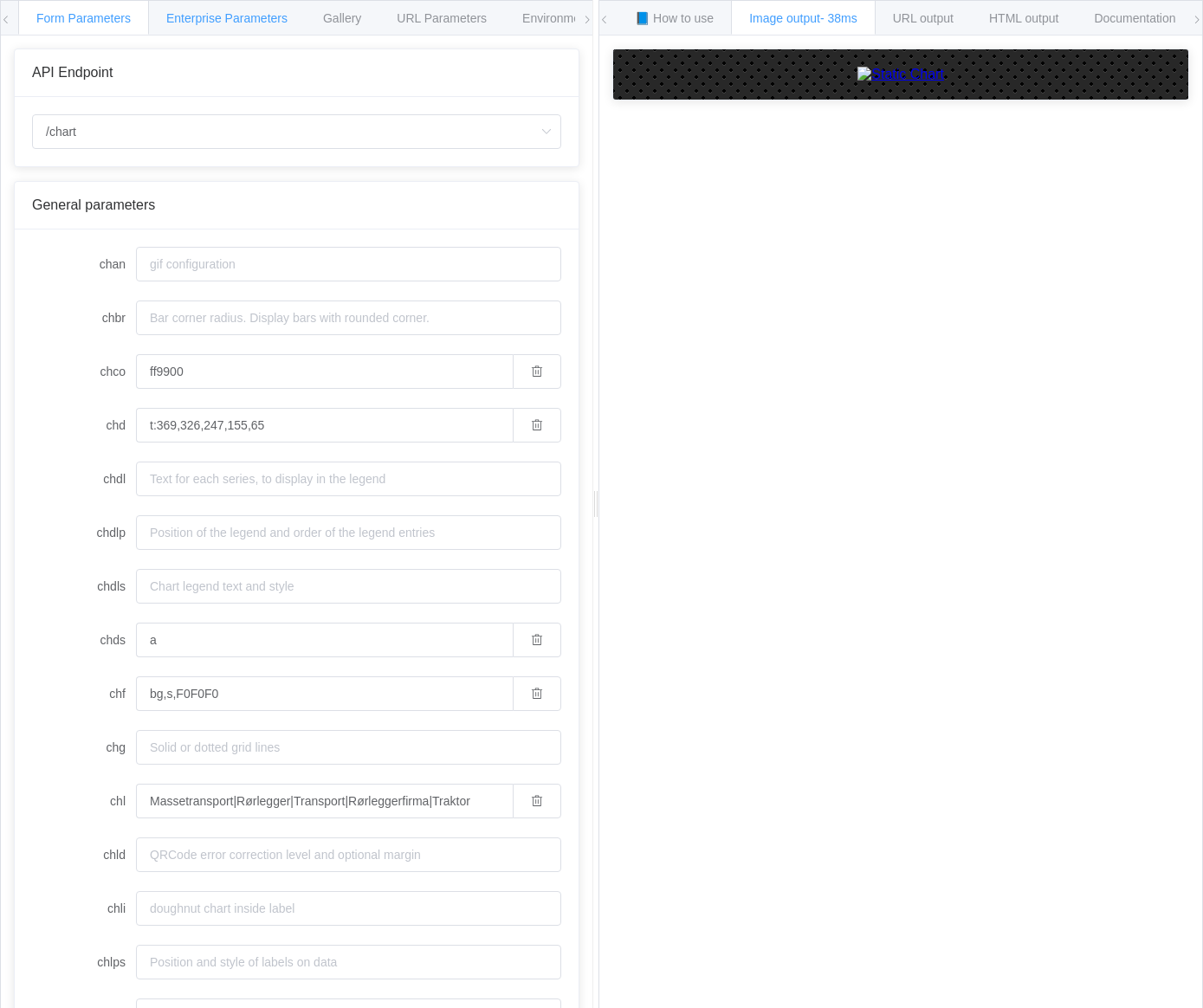
click at [232, 29] on div "Enterprise Parameters" at bounding box center [227, 17] width 158 height 34
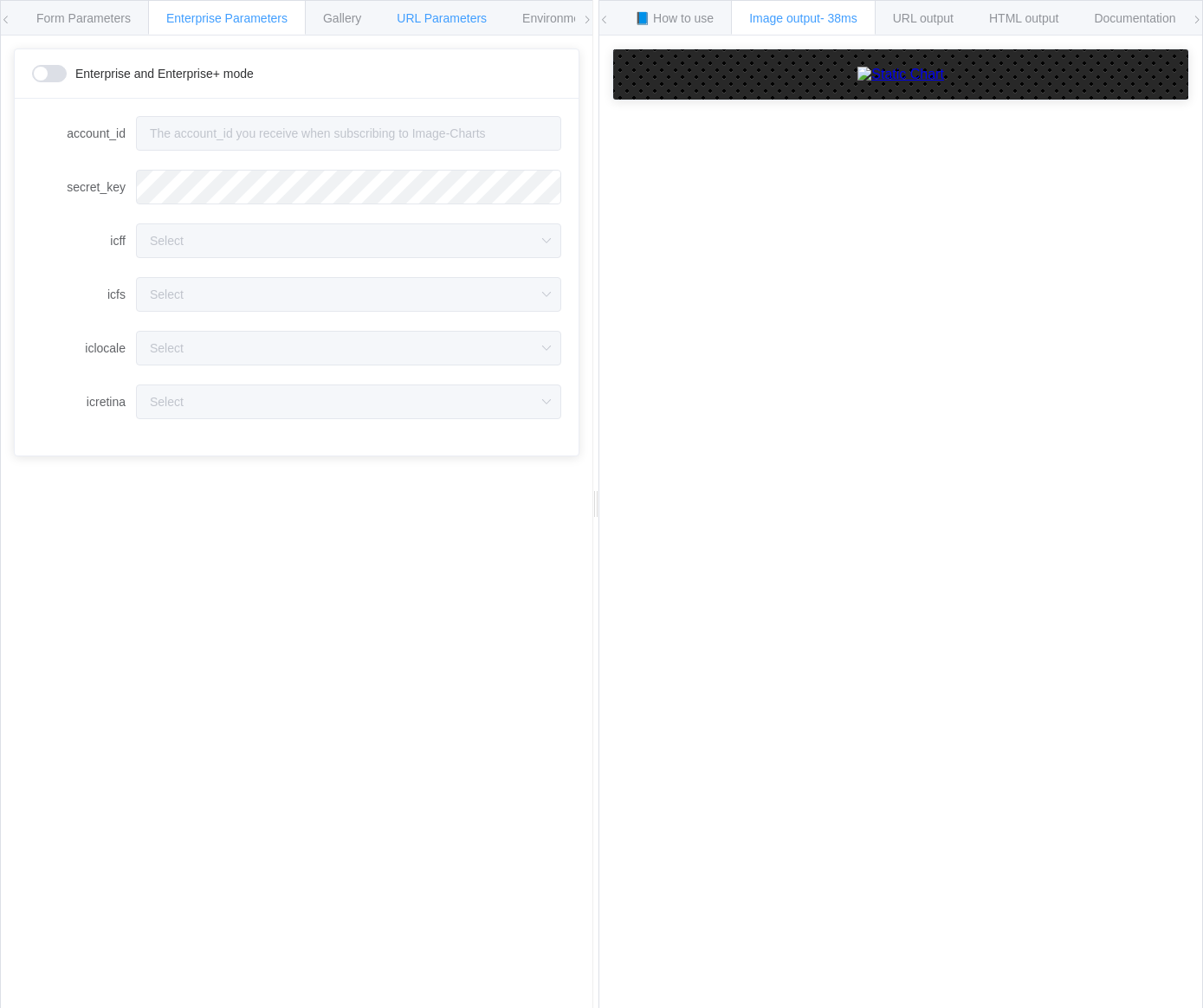
click at [423, 8] on div "URL Parameters" at bounding box center [441, 17] width 126 height 34
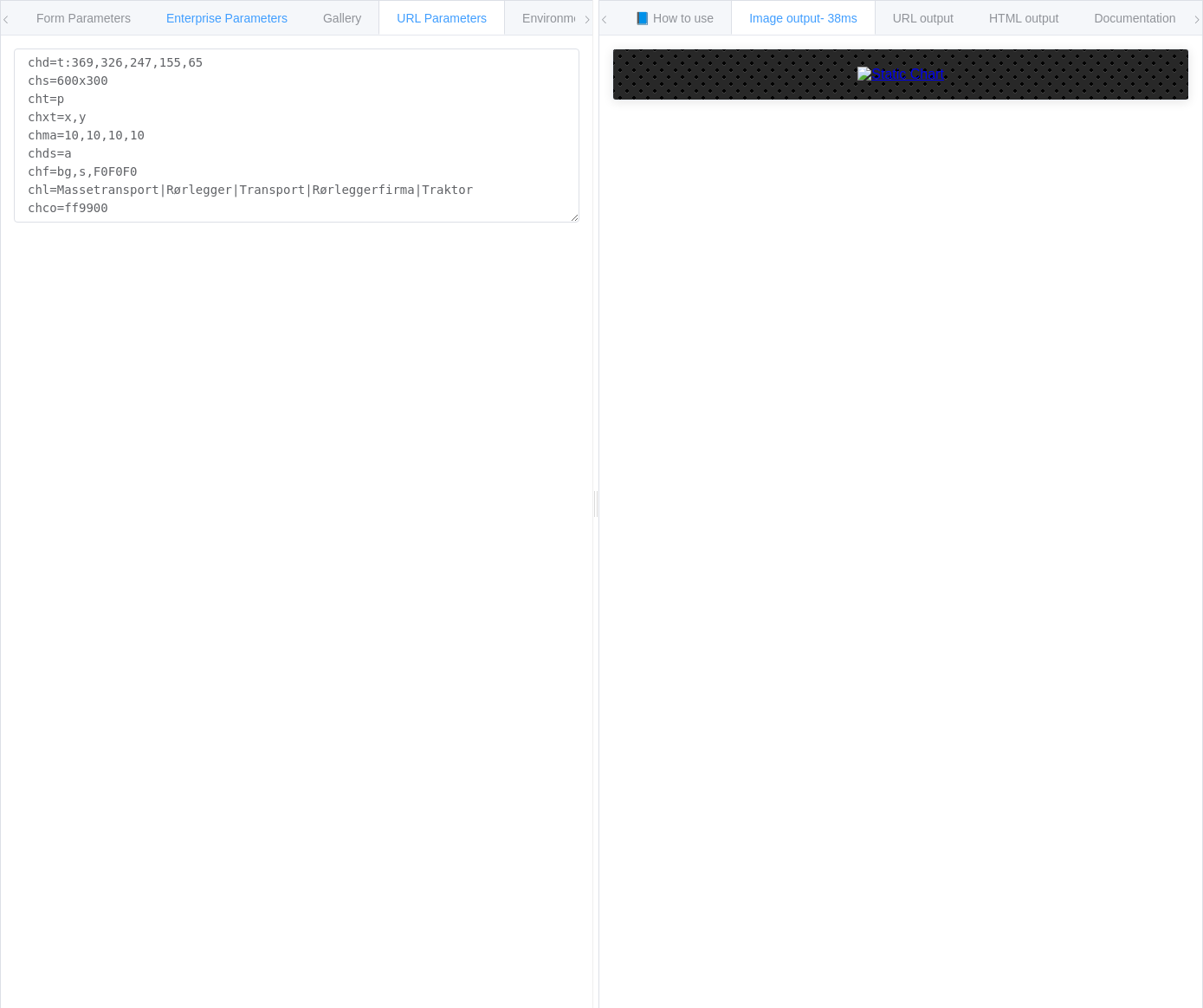
click at [249, 16] on span "Enterprise Parameters" at bounding box center [227, 17] width 122 height 14
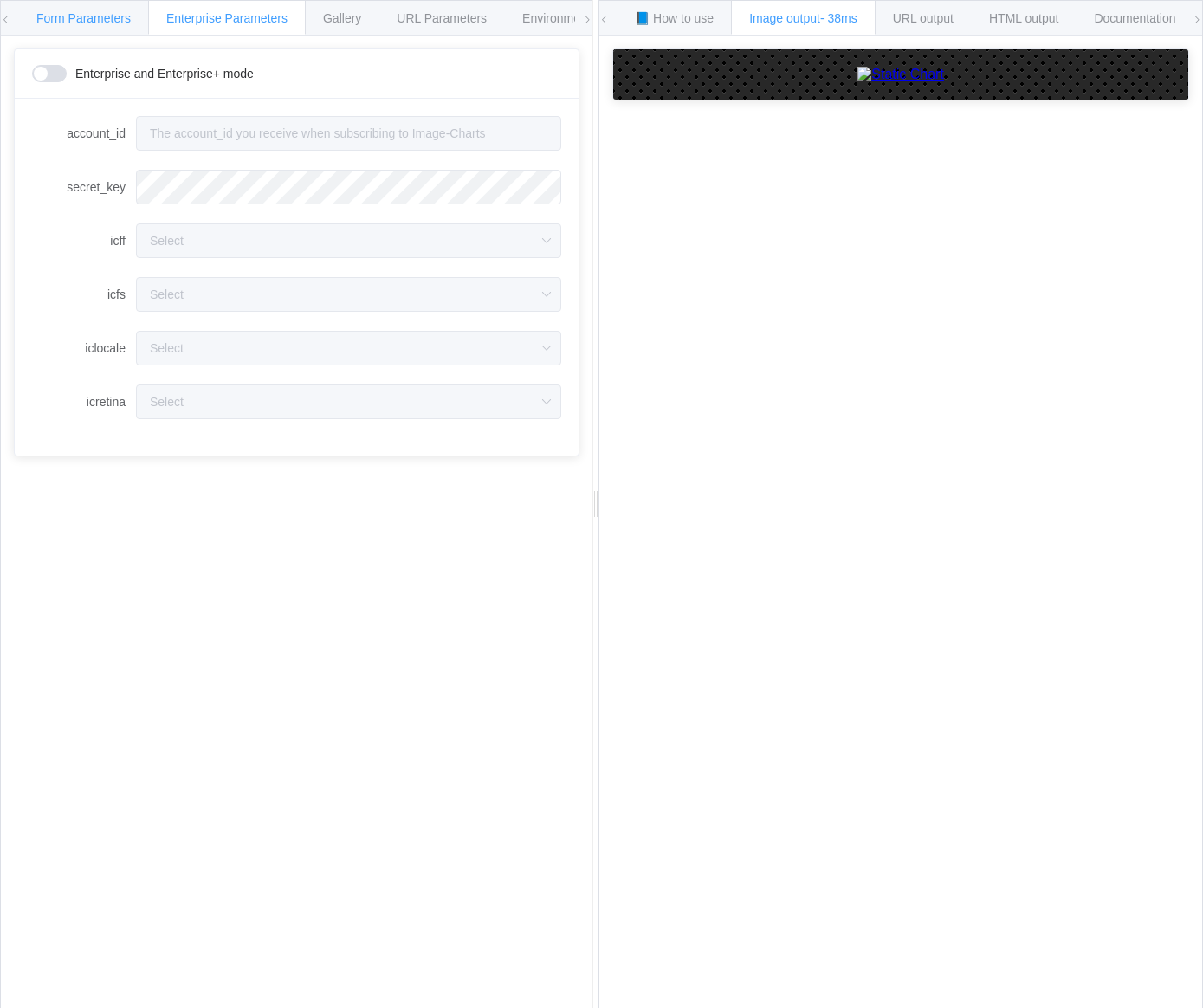
click at [93, 17] on span "Form Parameters" at bounding box center [83, 17] width 94 height 14
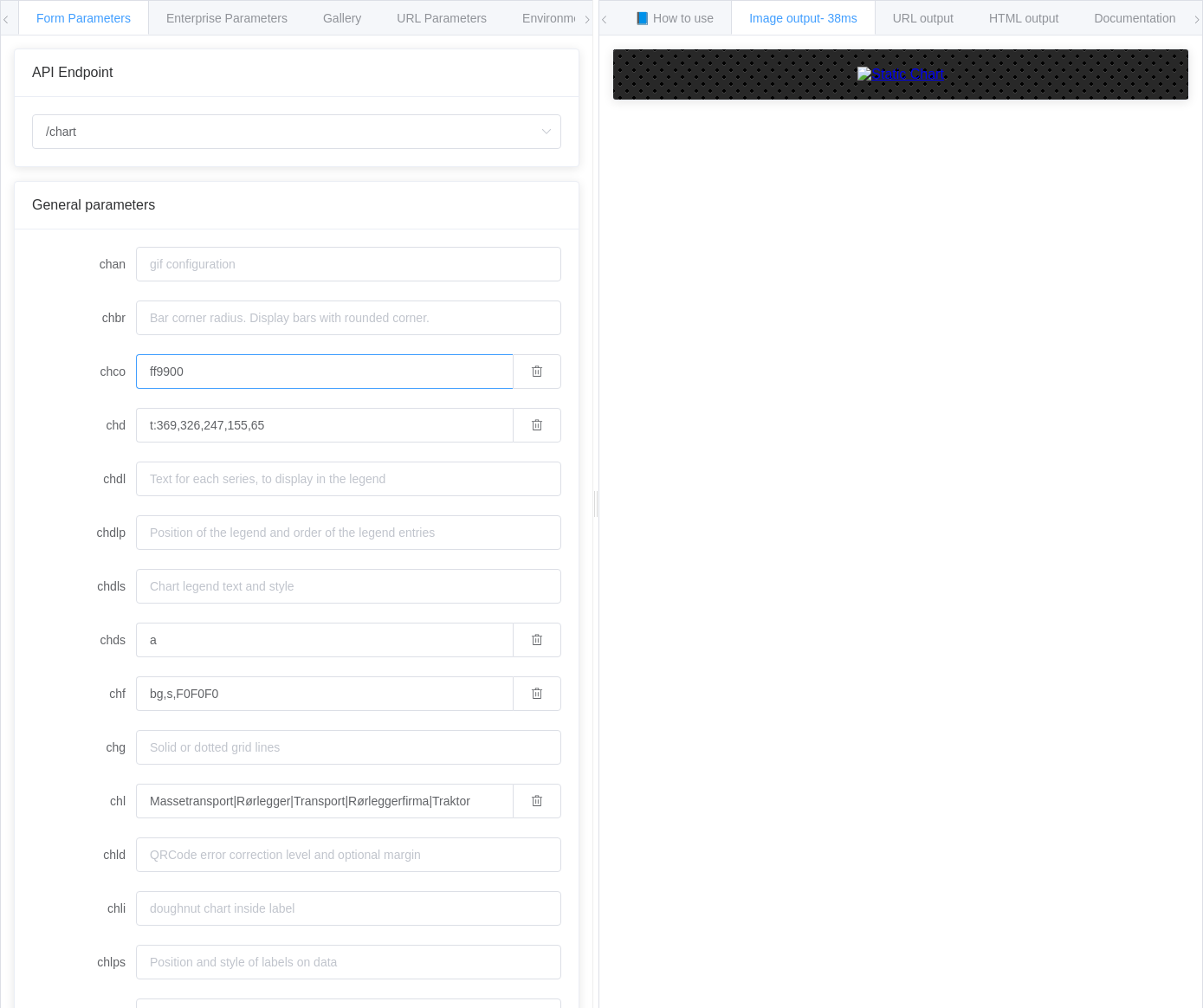
click at [249, 358] on input "ff9900" at bounding box center [324, 371] width 377 height 34
type input "ff9900"
click at [178, 367] on input "ff9900" at bounding box center [324, 371] width 377 height 34
click at [281, 416] on input "t:369,326,247,155,65" at bounding box center [324, 426] width 377 height 34
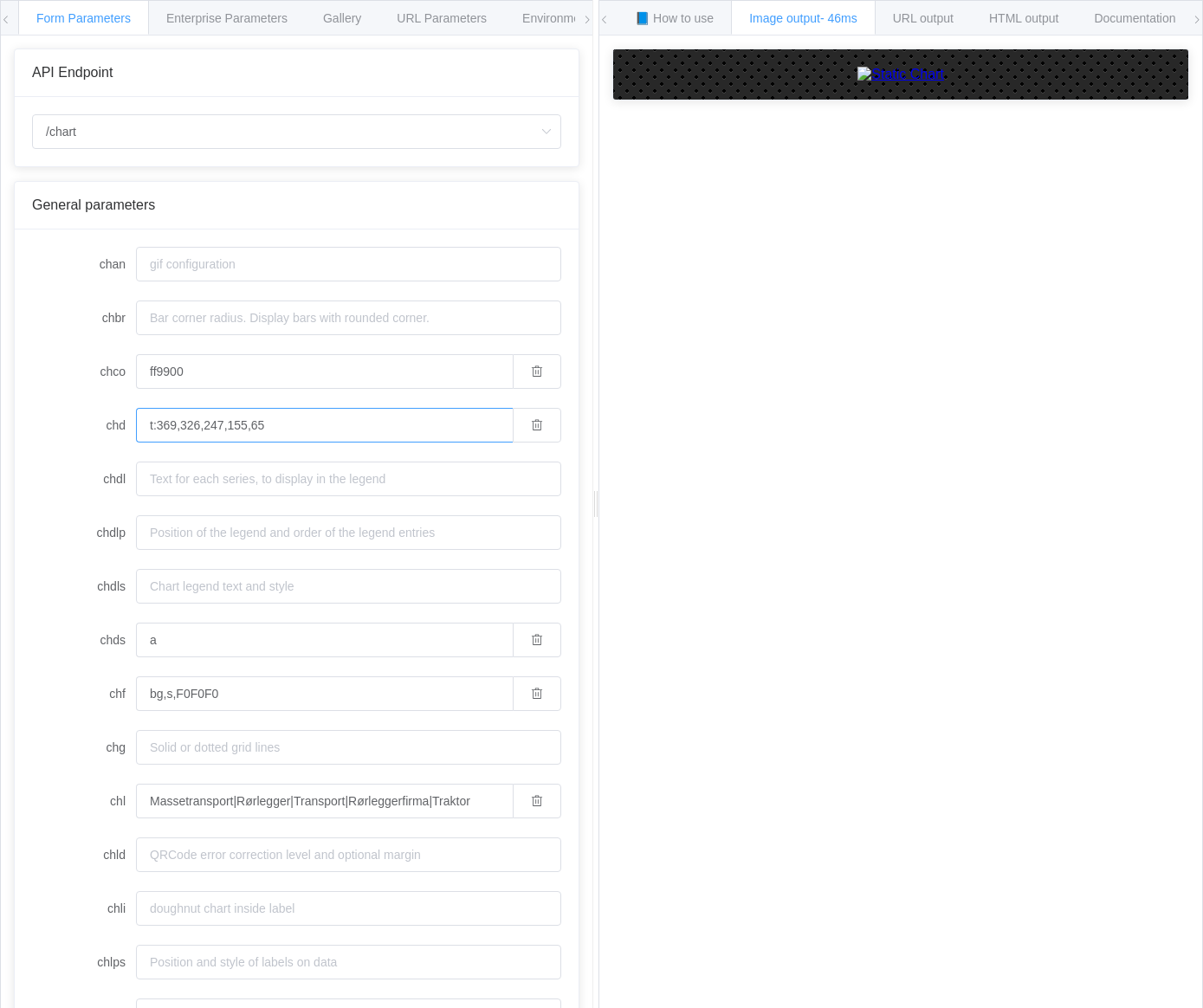
paste input "1407,893,67,60,60"
type input "t:1407,893,67,60,60"
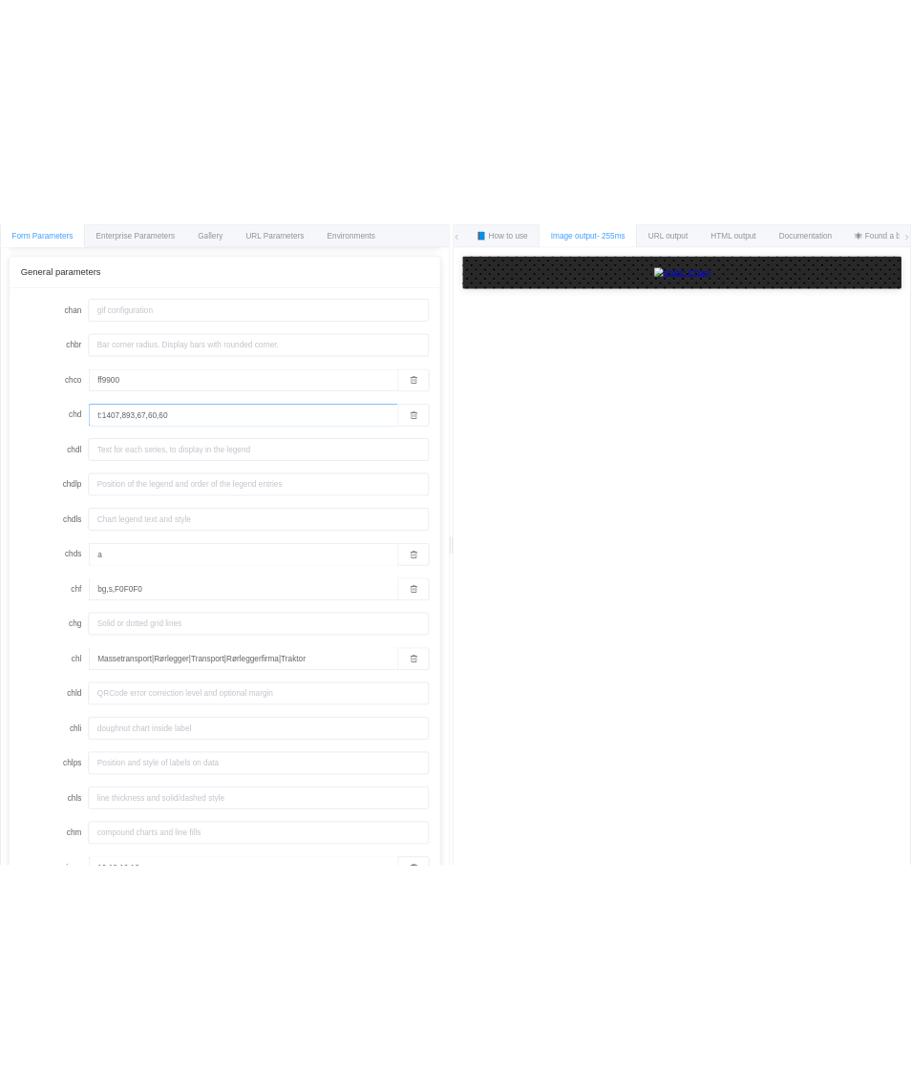
scroll to position [203, 0]
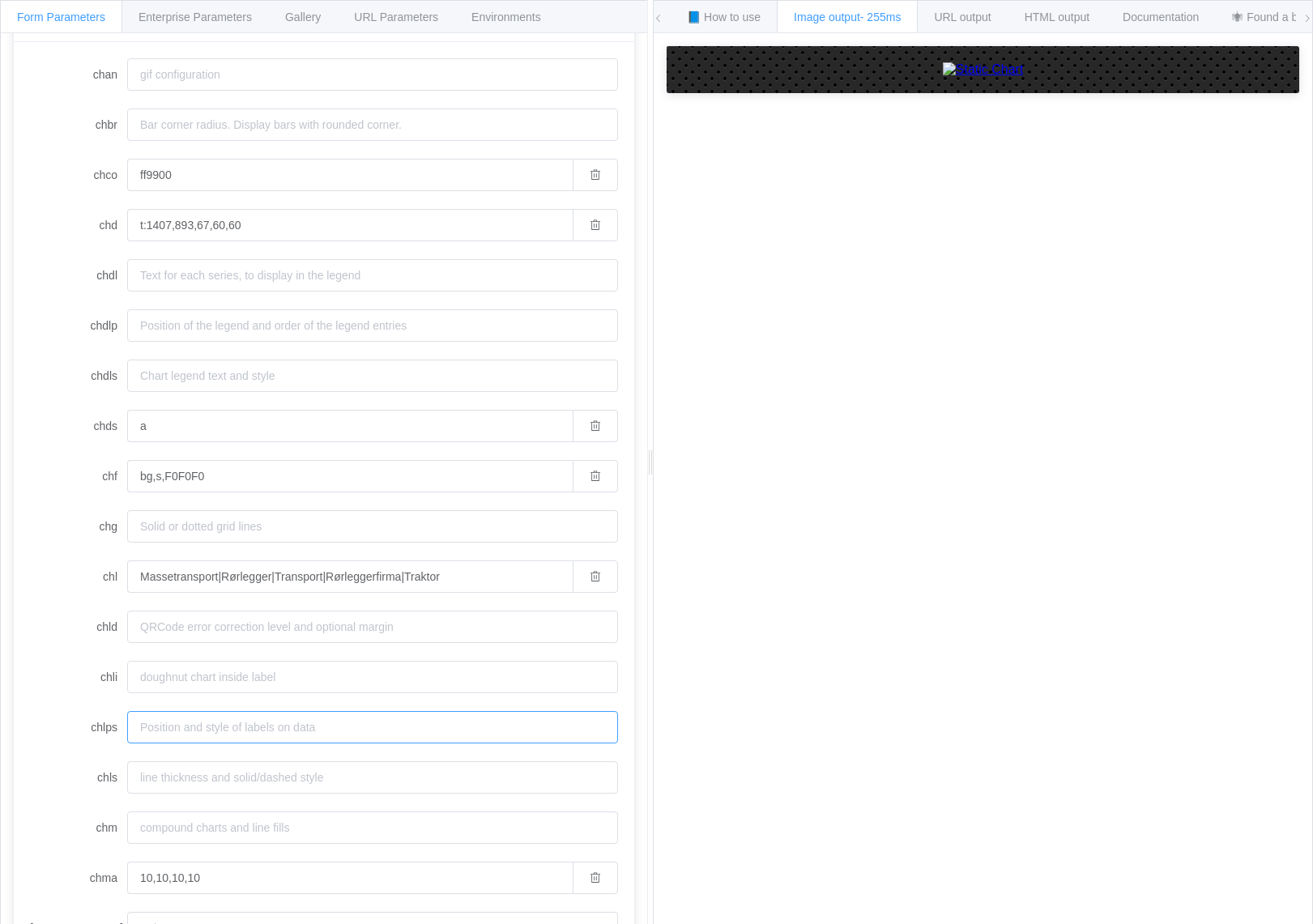
click at [240, 722] on input "chlps" at bounding box center [373, 727] width 491 height 32
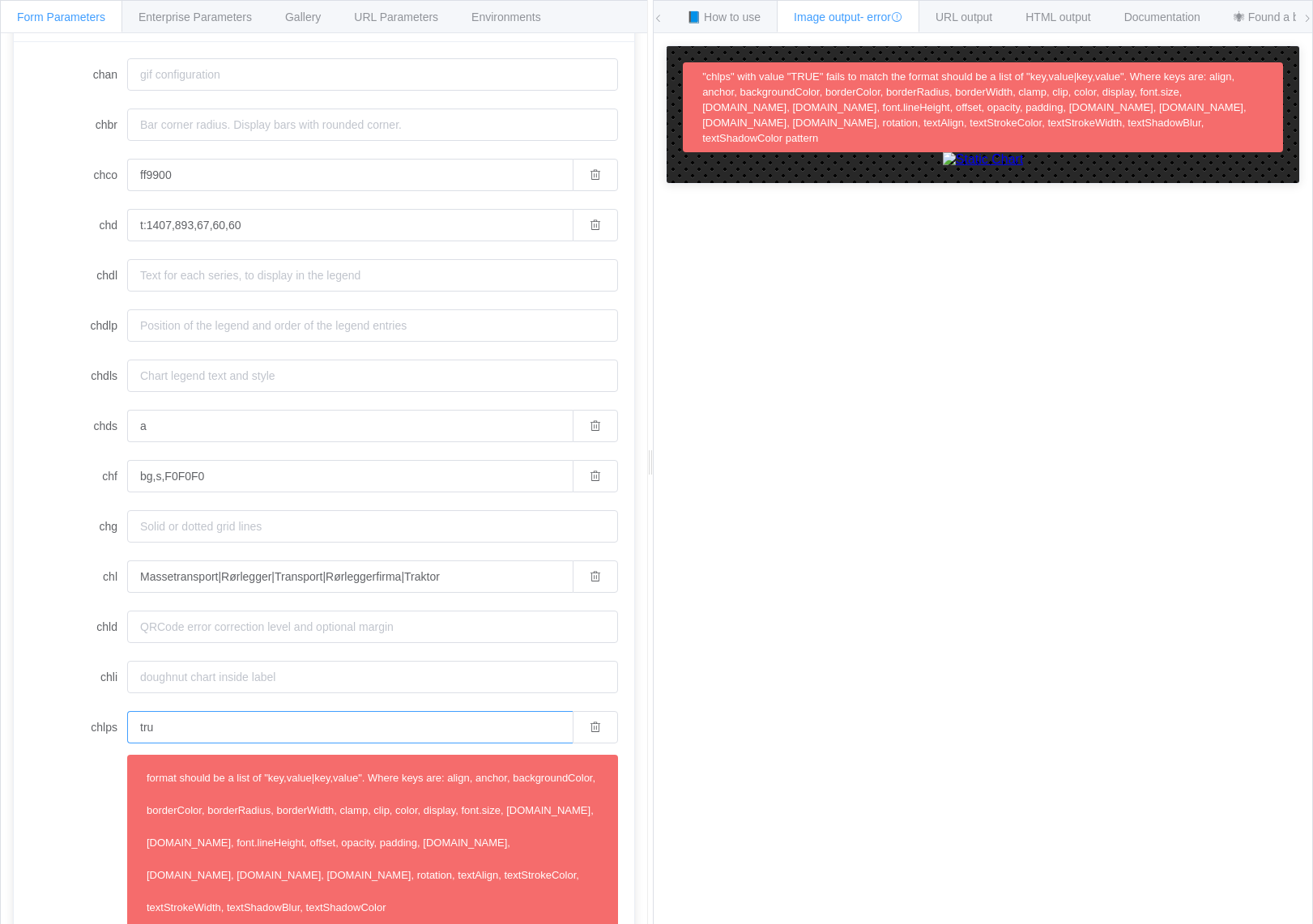
type input "true"
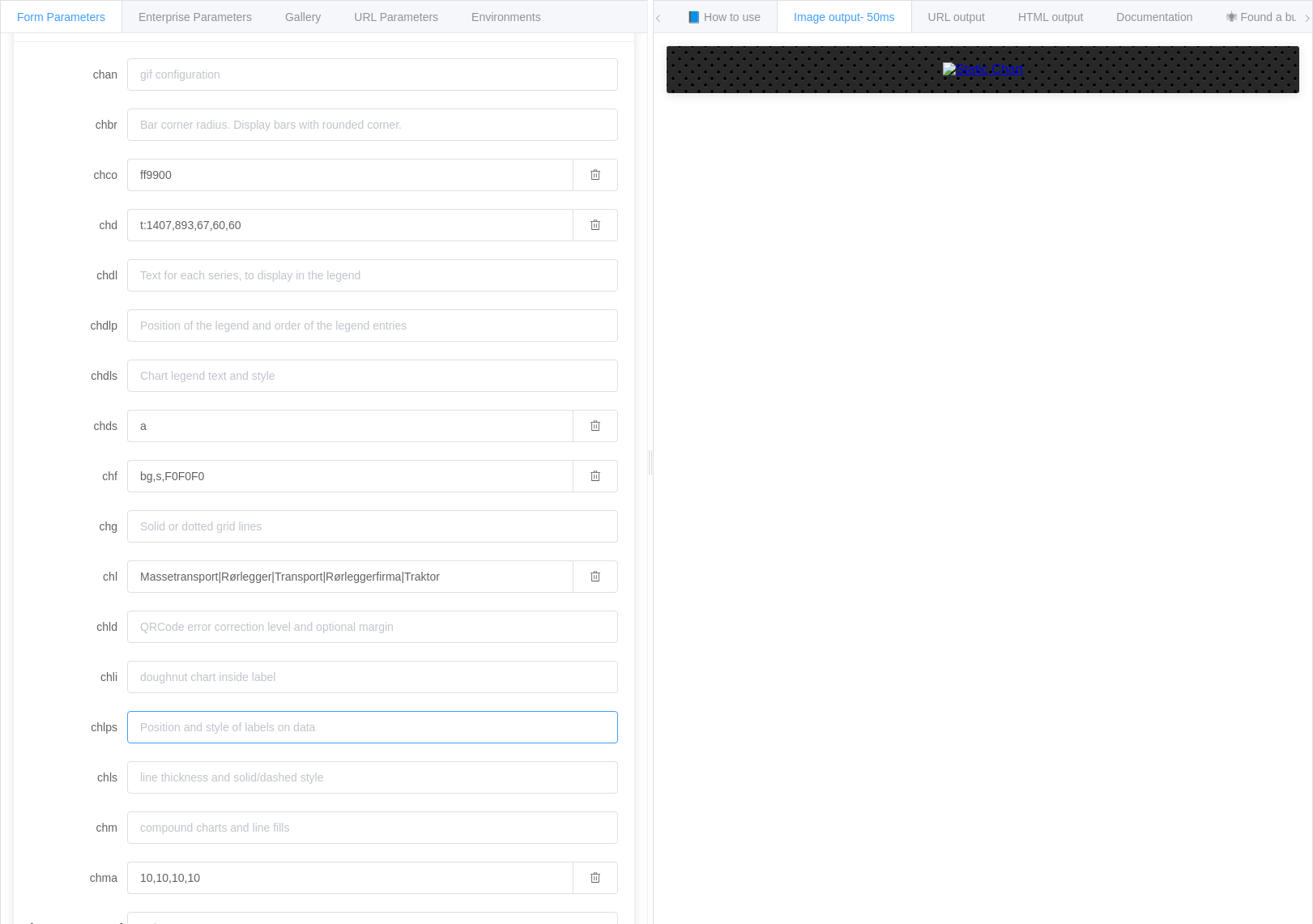
click at [234, 737] on input "chlps" at bounding box center [373, 727] width 491 height 32
paste input "padding.top,10"
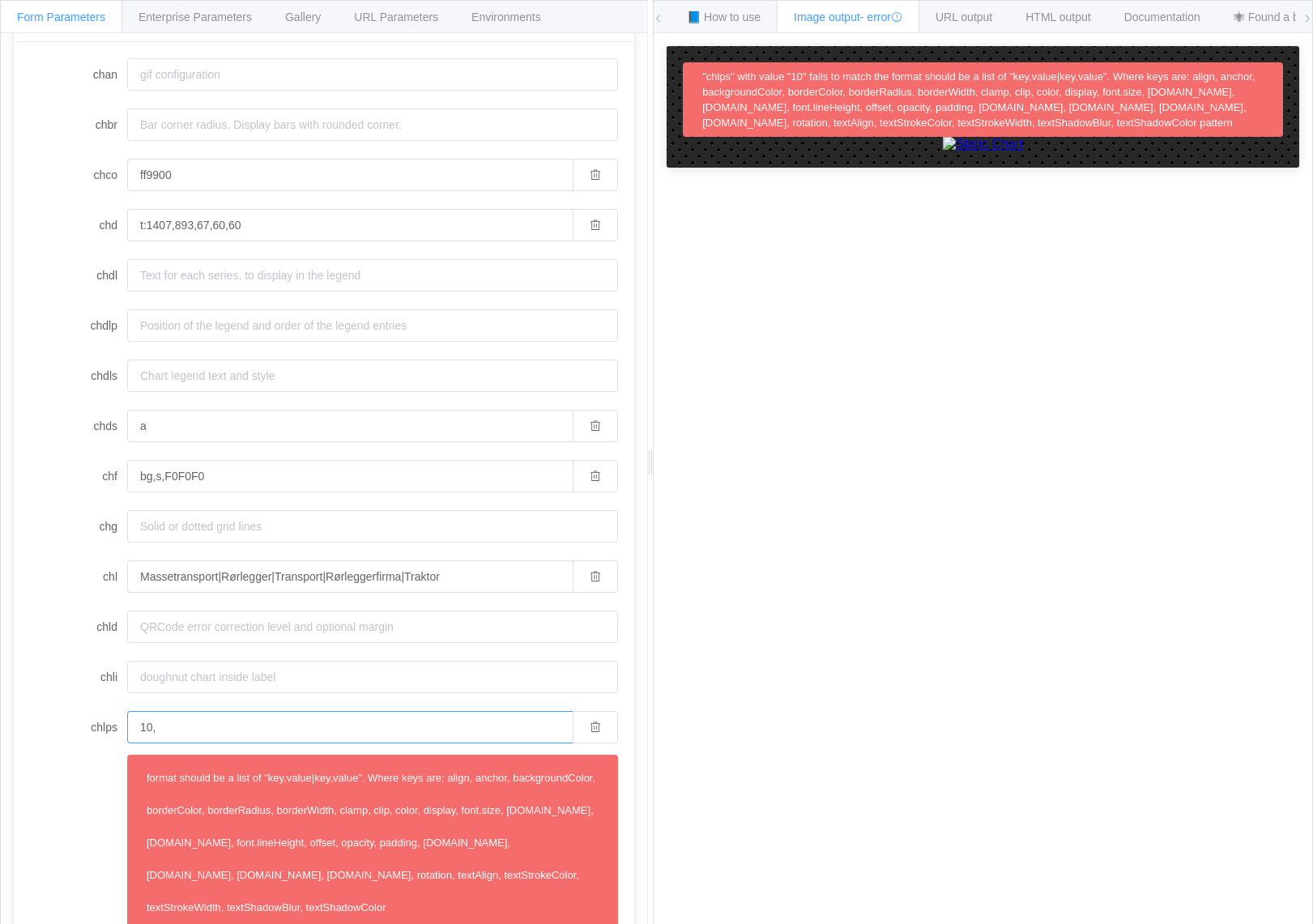
type input "10,0"
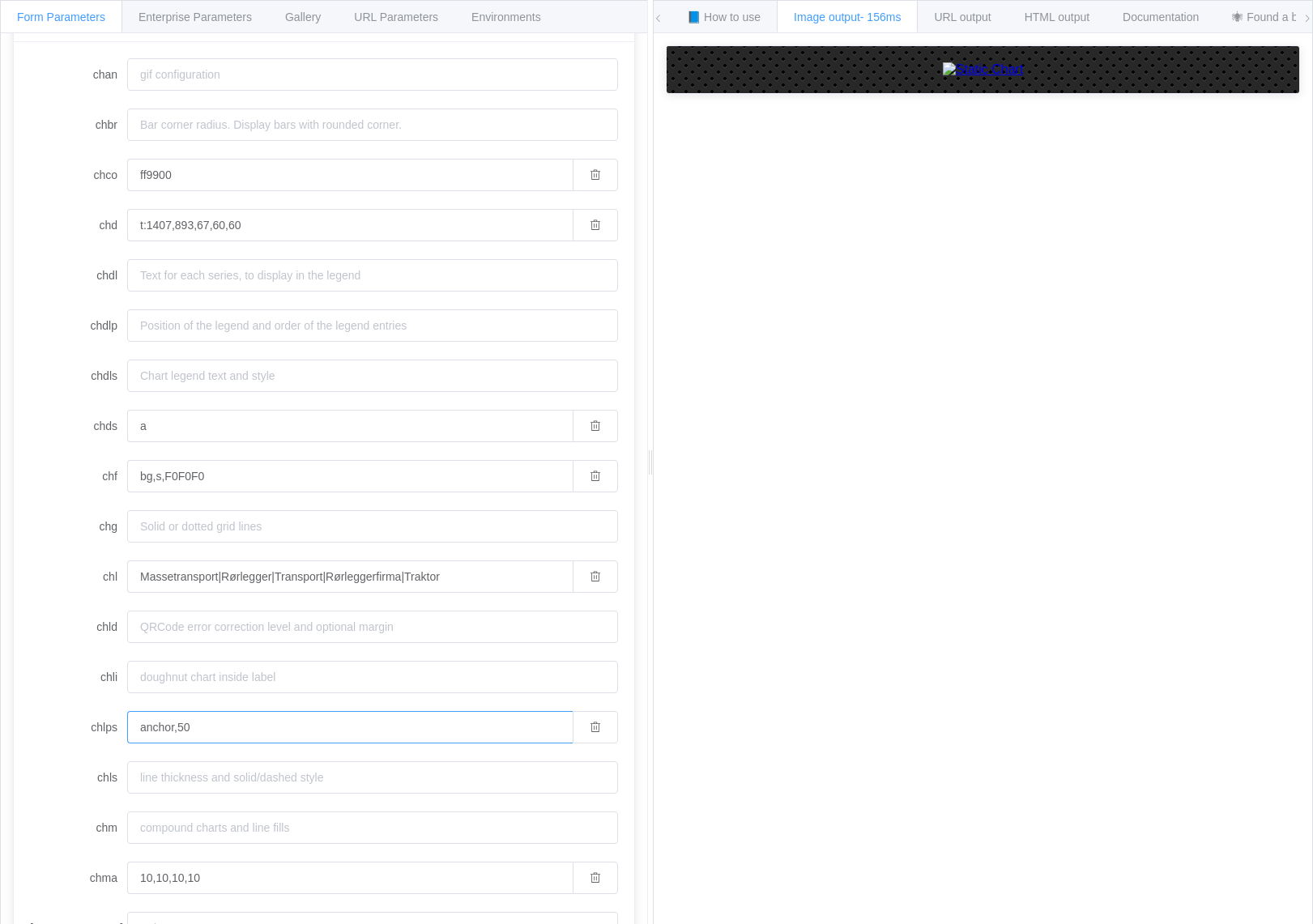
type input "anchor,50"
click at [422, 570] on input "Massetransport|Rørlegger|Transport|Rørleggerfirma|Traktor" at bounding box center [350, 577] width 446 height 32
click at [265, 274] on input "chdl" at bounding box center [373, 275] width 491 height 32
paste input "Massetransport|Rørlegger|Transport|Rørleggerfirma|Traktor"
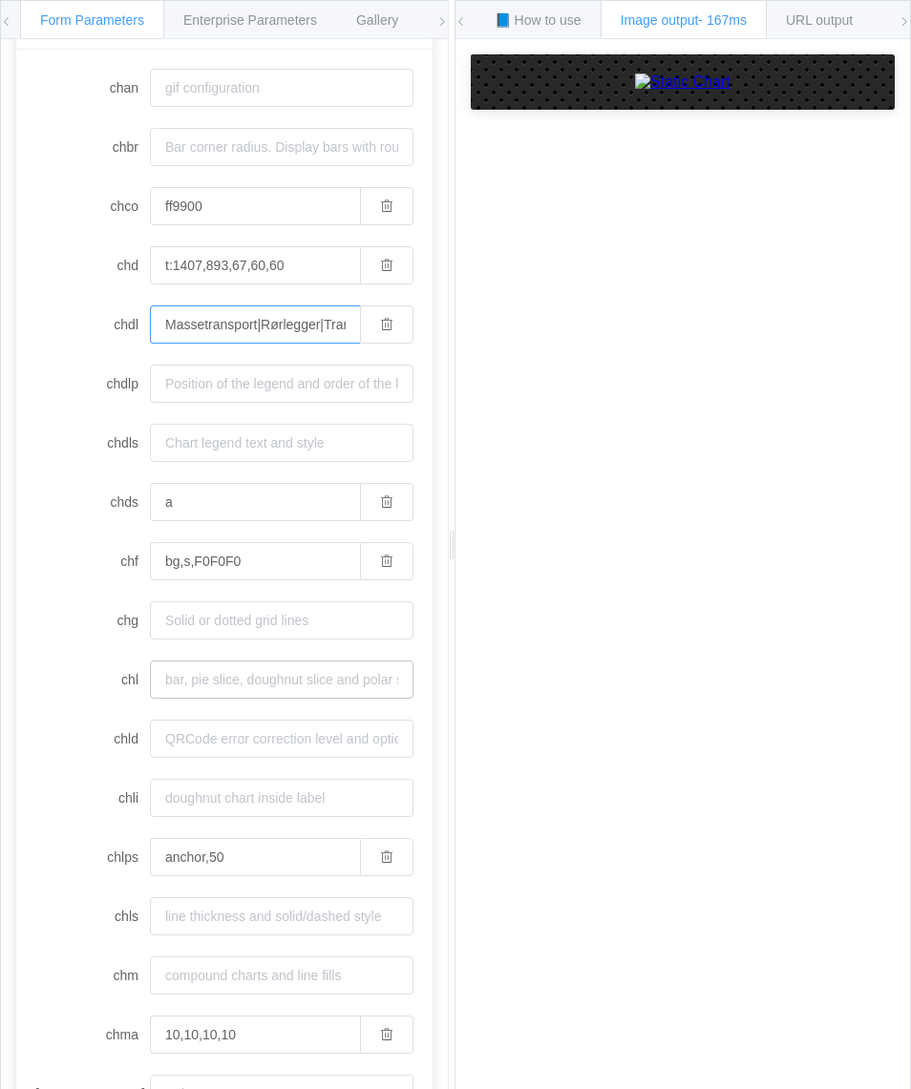
type input "Massetransport|Rørlegger|Transport|Rørleggerfirma|Traktor"
click at [223, 684] on input "chl" at bounding box center [281, 680] width 263 height 38
paste input "Massetransport|Rørlegger|Transport|Rørleggerfirma|Traktor"
type input "Massetransport|Rørlegger|Transport|Rørleggerfirma|Traktor"
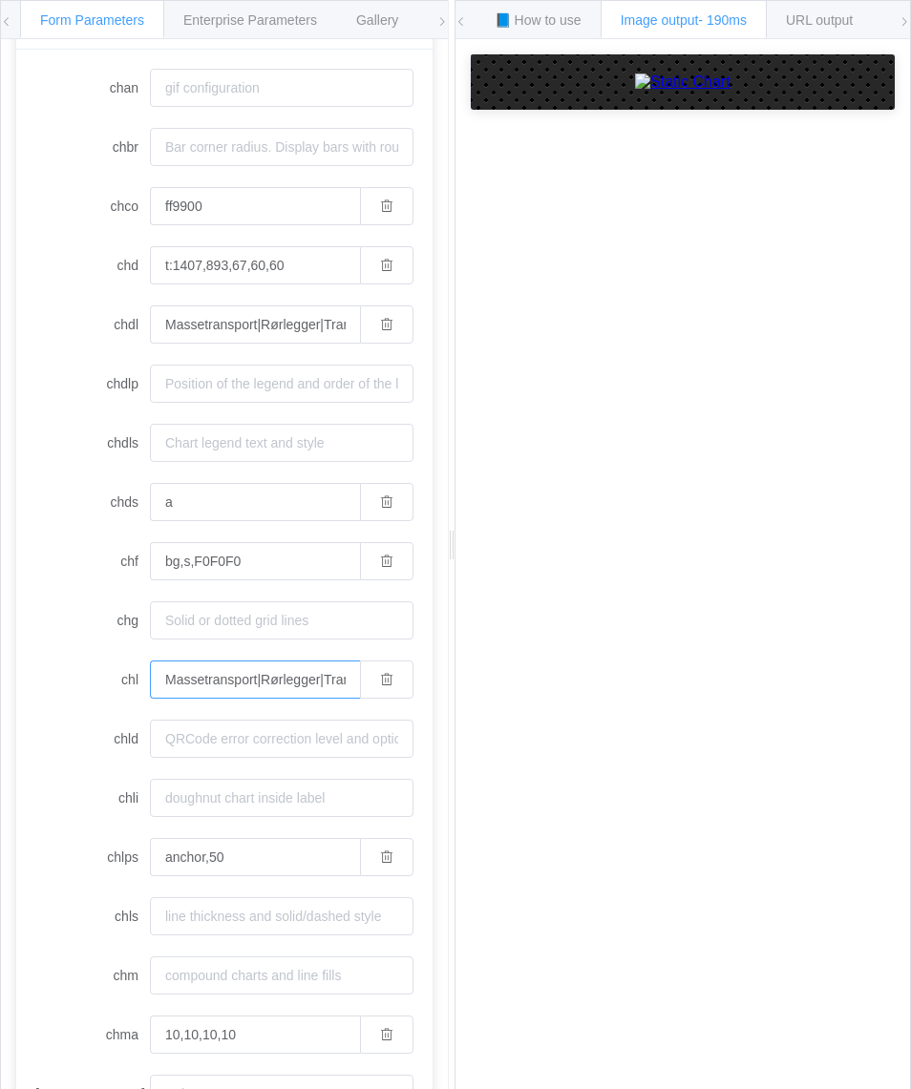
click at [242, 677] on input "Massetransport|Rørlegger|Transport|Rørleggerfirma|Traktor" at bounding box center [255, 680] width 210 height 38
click at [262, 216] on input "ff9900" at bounding box center [255, 206] width 210 height 38
paste input "chco=FFFF10,FF2027"
click at [175, 211] on input "FF2027,FFFF10" at bounding box center [255, 206] width 210 height 38
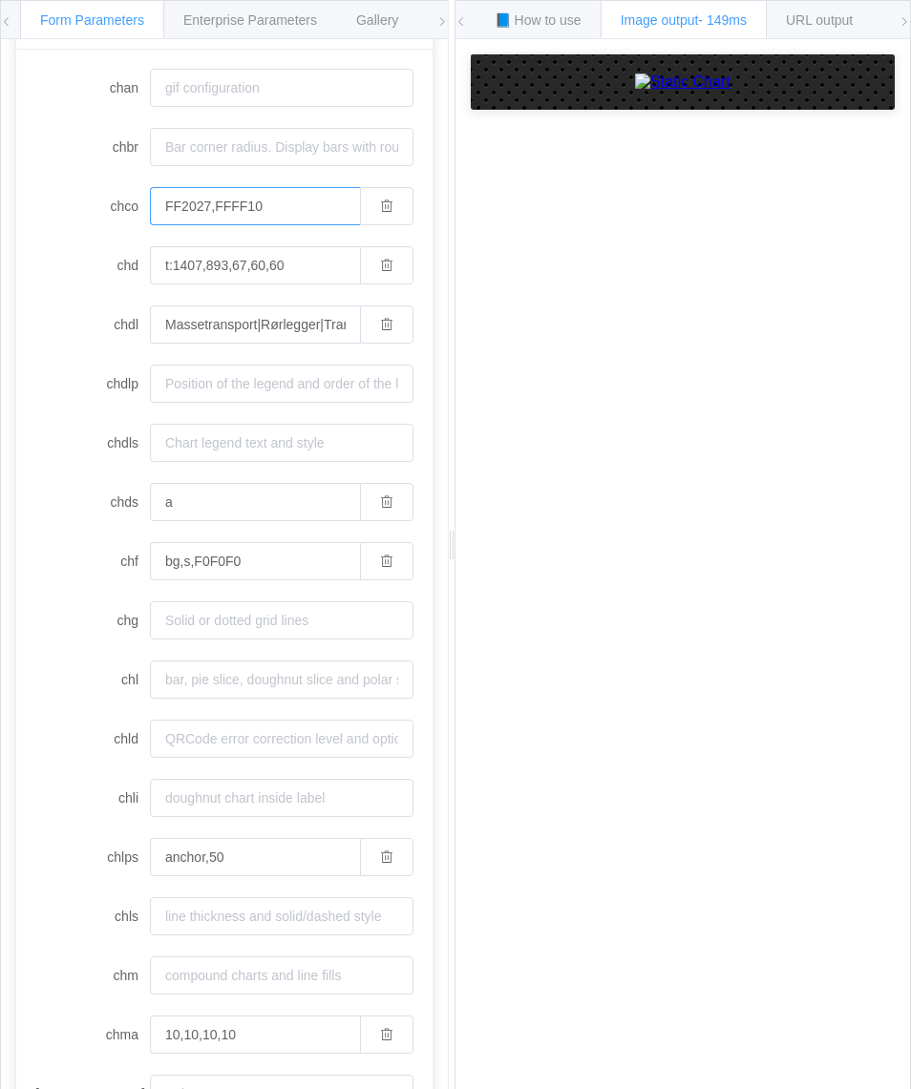
paste input "ff9900"
click at [242, 211] on input "ff9900,FFFF10" at bounding box center [255, 206] width 210 height 38
type input "ff9900"
click at [448, 1027] on div at bounding box center [447, 544] width 7 height 1089
drag, startPoint x: 446, startPoint y: 432, endPoint x: 456, endPoint y: 432, distance: 10.5
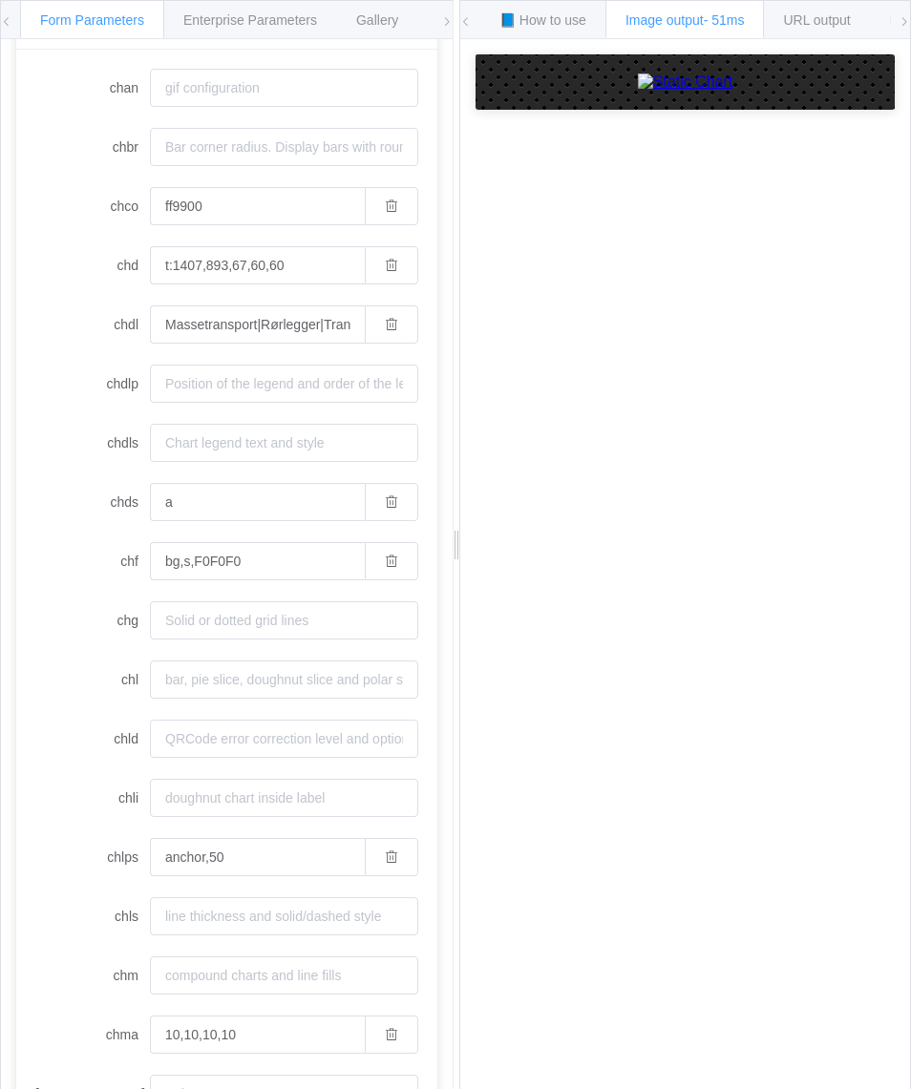
click at [456, 432] on div at bounding box center [455, 544] width 7 height 1089
click at [77, 1017] on label "chma" at bounding box center [92, 1035] width 115 height 38
click at [150, 1017] on input "10,10,10,10" at bounding box center [257, 1035] width 215 height 38
click at [453, 657] on div at bounding box center [455, 544] width 7 height 1089
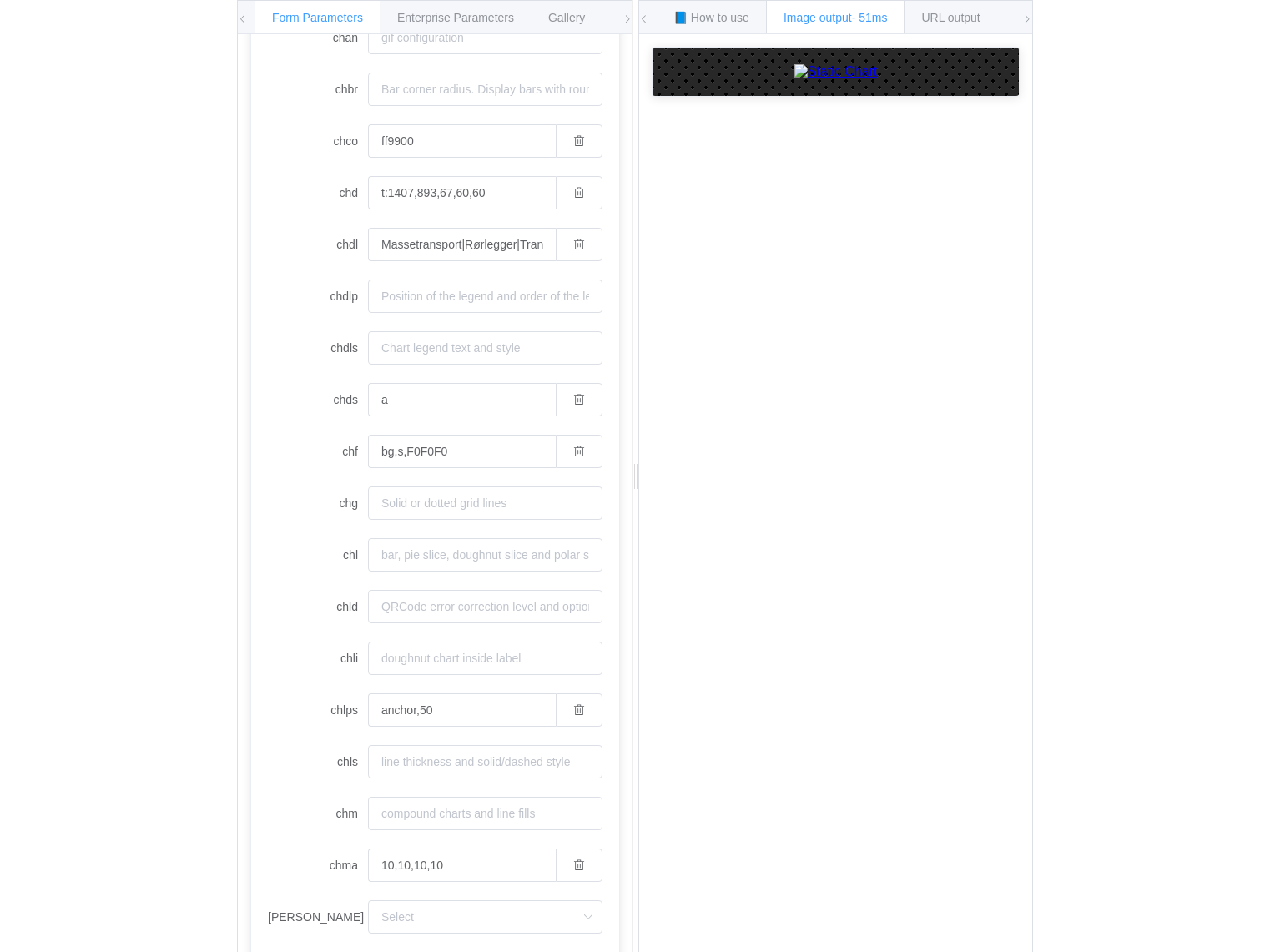
scroll to position [189, 0]
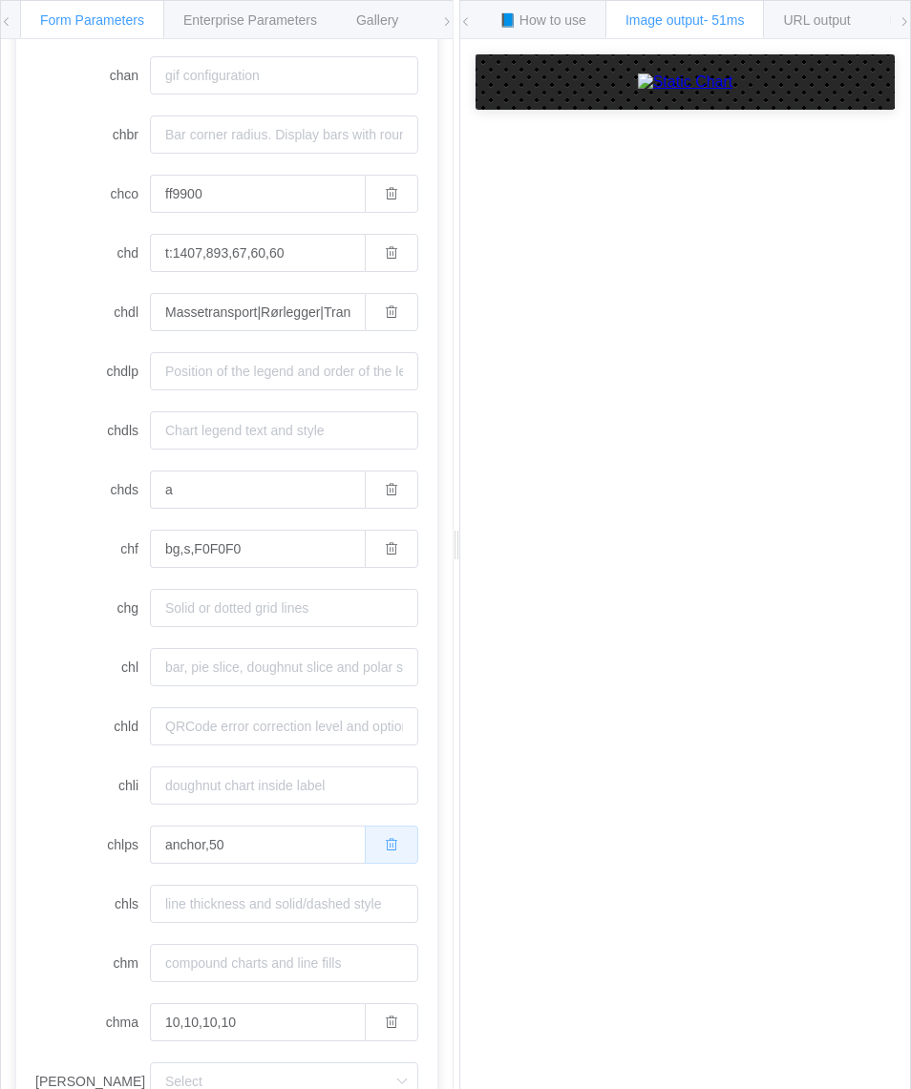
click at [385, 837] on span "button" at bounding box center [391, 844] width 13 height 15
click at [223, 372] on input "chdlp" at bounding box center [284, 371] width 268 height 38
type input "b"
type input "r"
type input "t"
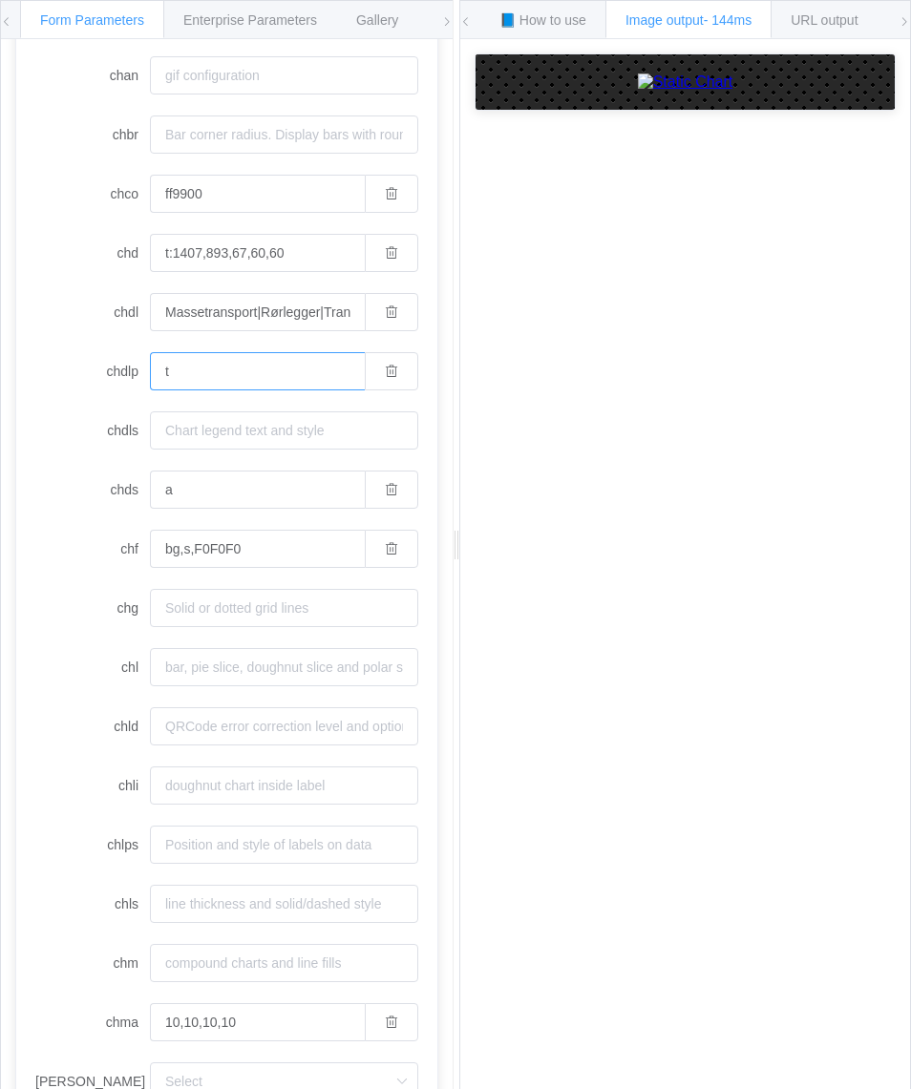
click at [273, 375] on input "t" at bounding box center [257, 371] width 215 height 38
type input "b"
type input "r"
type input "b"
click at [37, 1022] on label "chma" at bounding box center [92, 1022] width 115 height 38
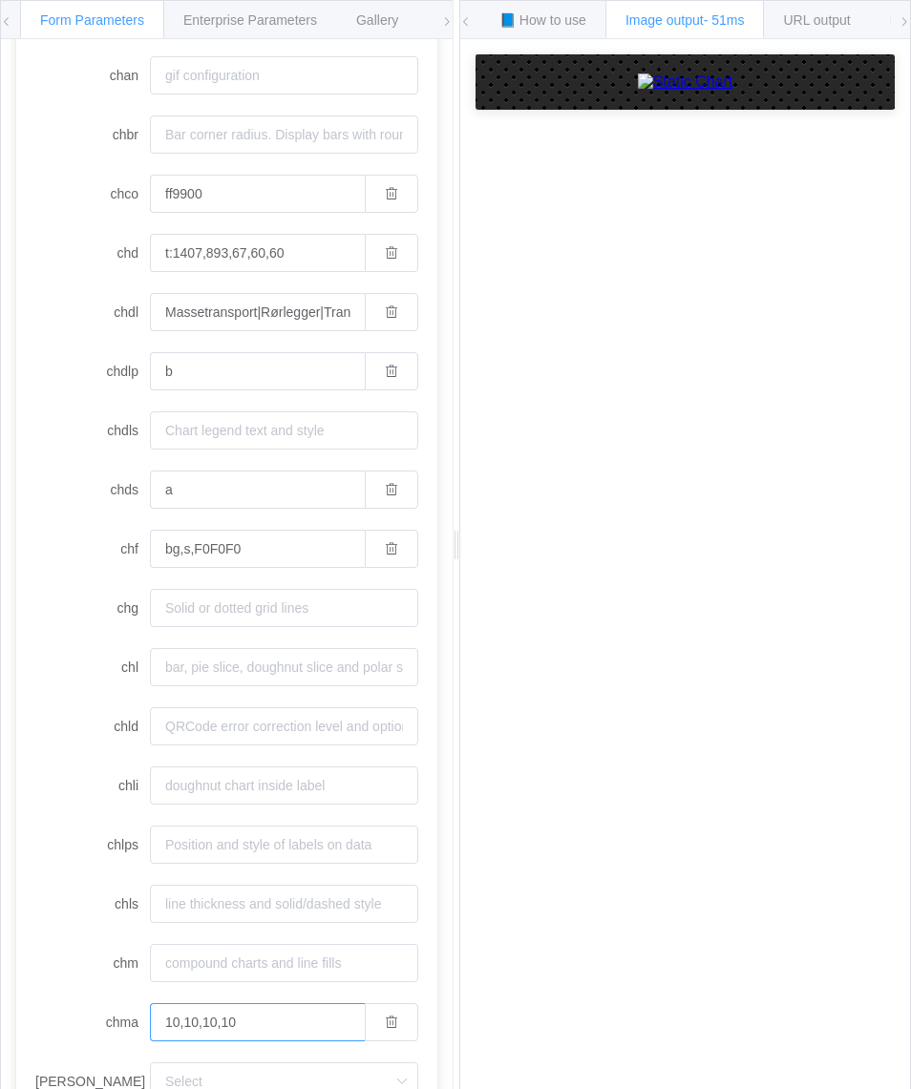
click at [150, 1022] on input "10,10,10,10" at bounding box center [257, 1022] width 215 height 38
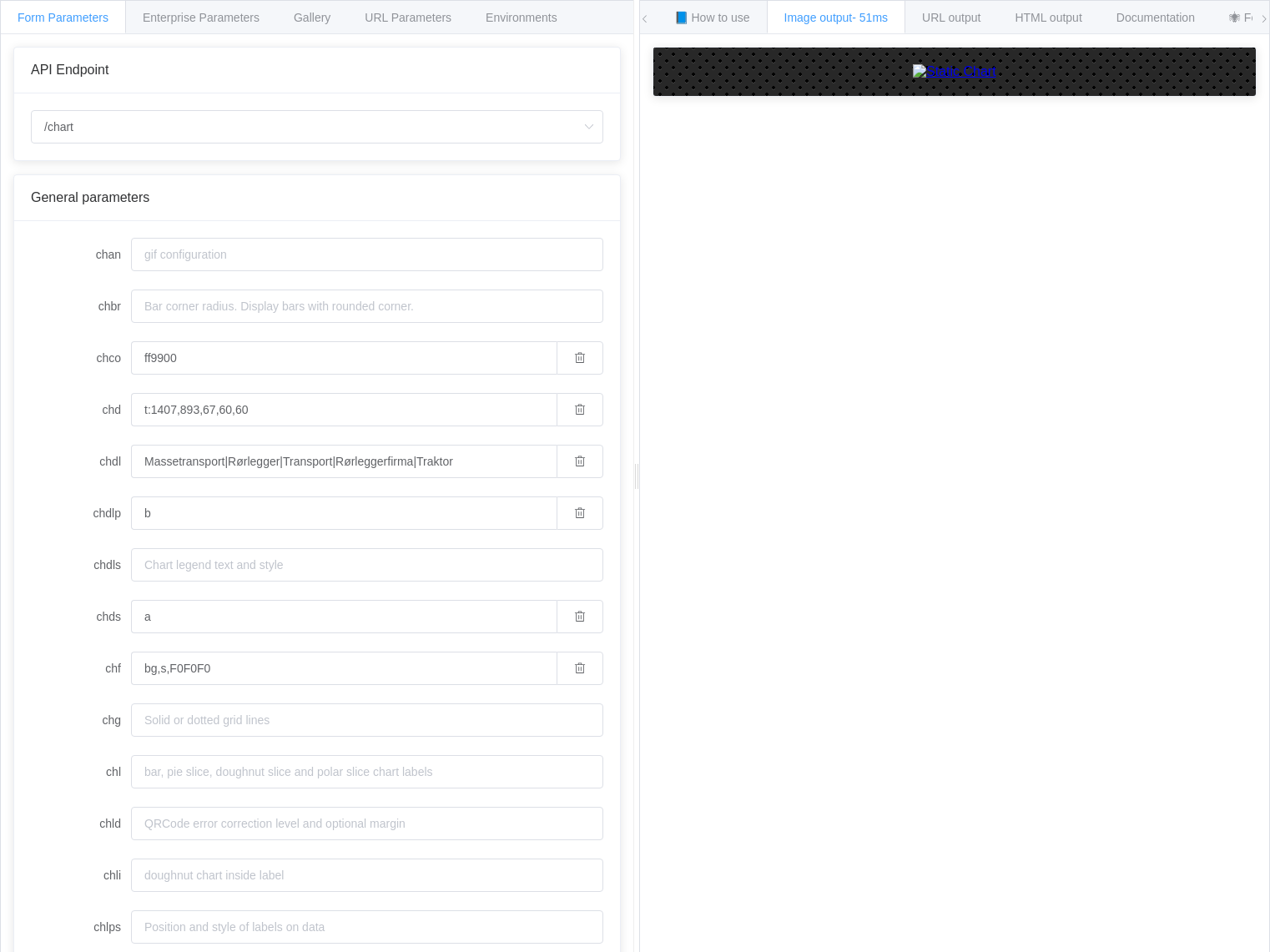
click at [253, 561] on input "chdls" at bounding box center [367, 565] width 472 height 33
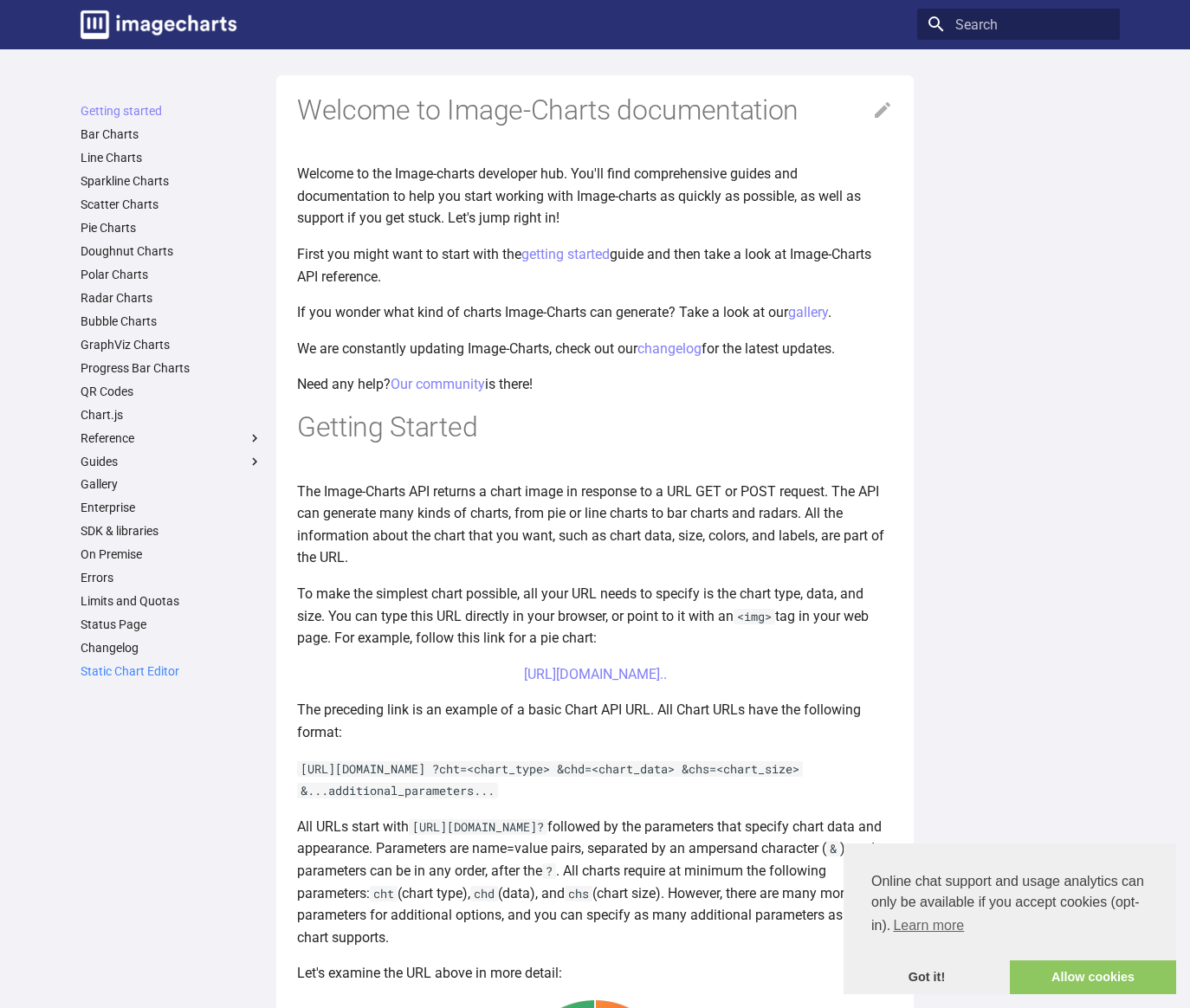
click at [129, 675] on link "Static Chart Editor" at bounding box center [171, 670] width 181 height 15
click at [104, 439] on label "Reference" at bounding box center [171, 437] width 181 height 15
click at [0, 0] on input "Reference" at bounding box center [0, 0] width 0 height 0
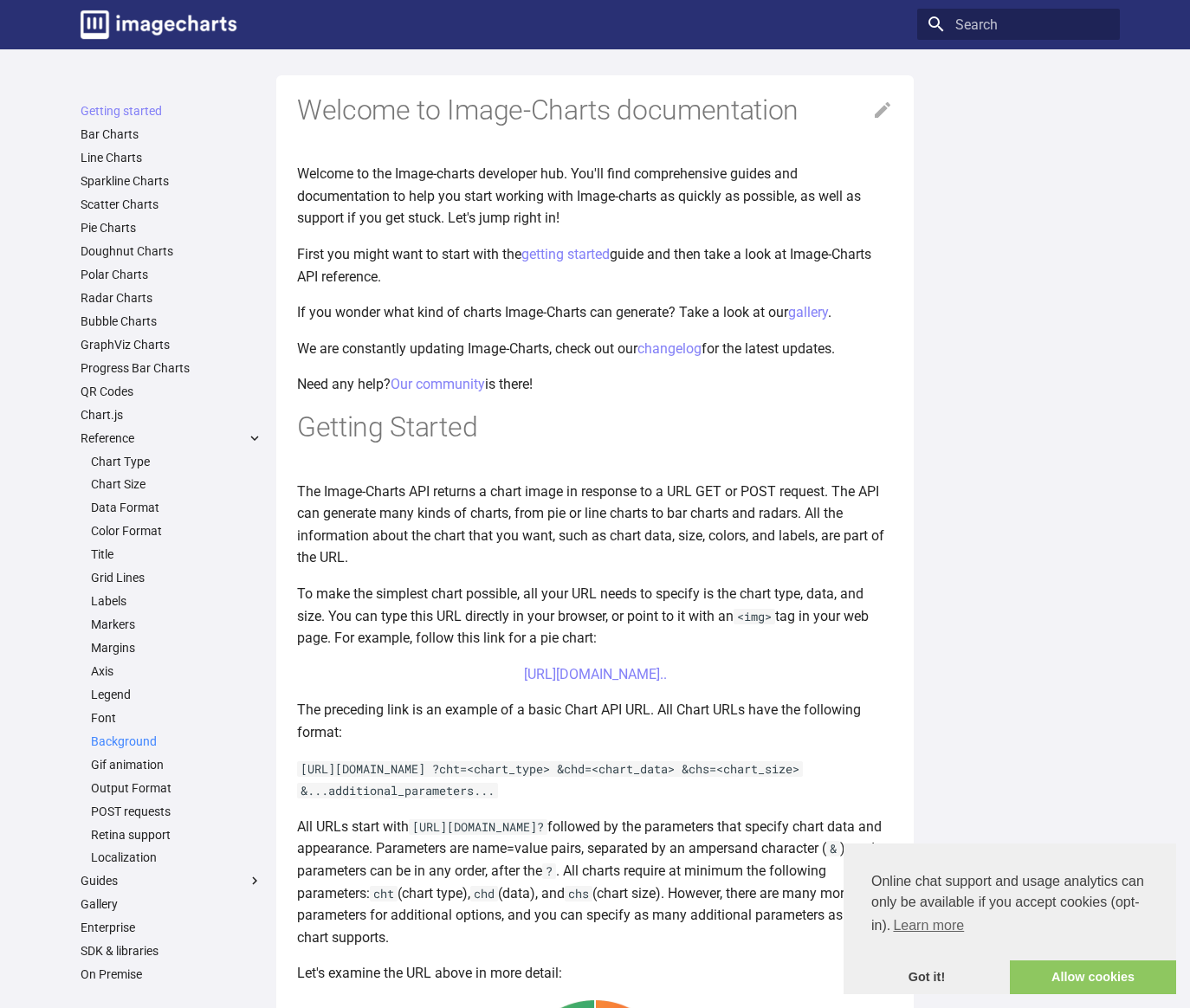
click at [136, 739] on link "Background" at bounding box center [176, 741] width 171 height 15
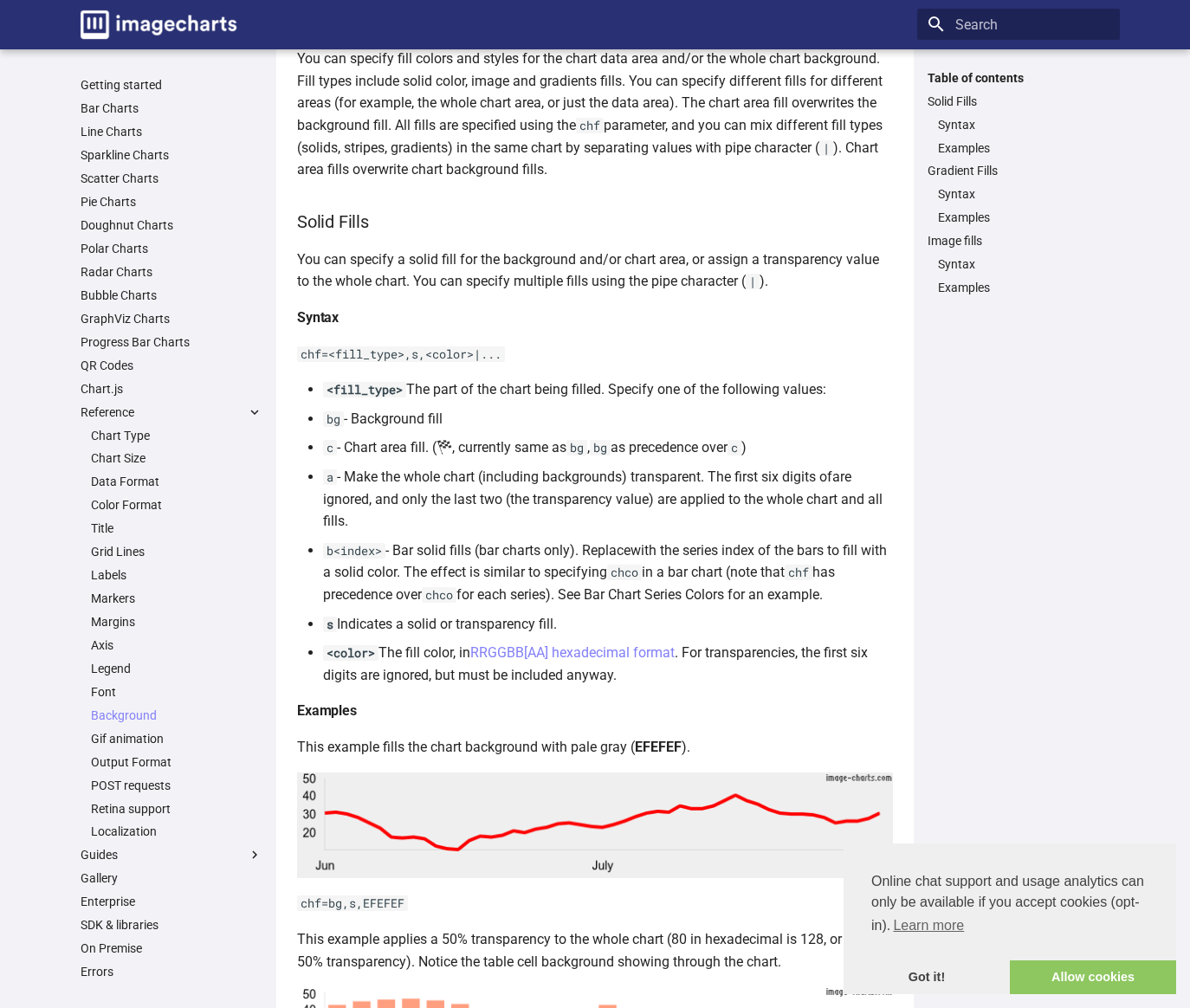
scroll to position [123, 0]
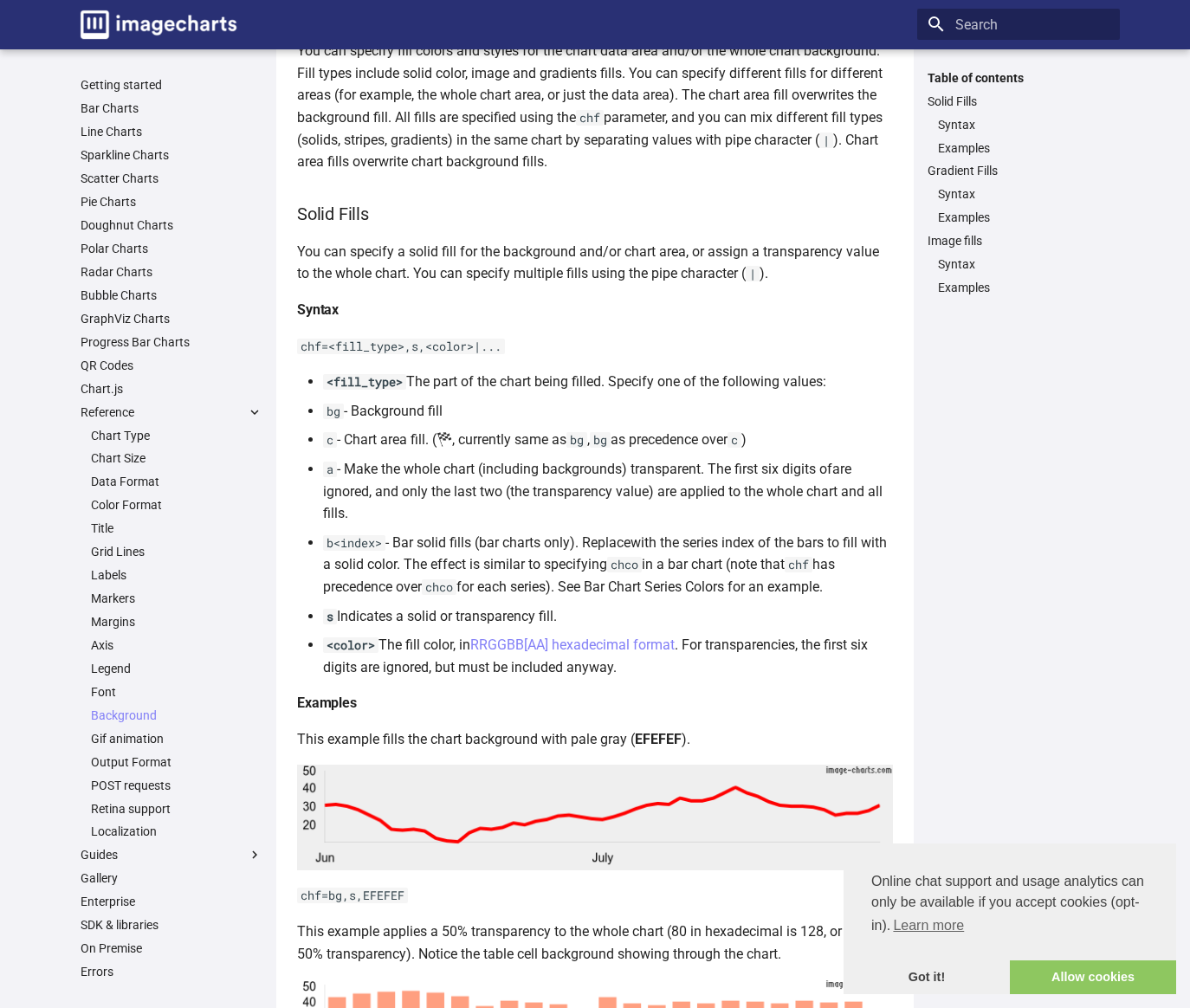
click at [450, 224] on h3 "Solid Fills" at bounding box center [594, 213] width 596 height 26
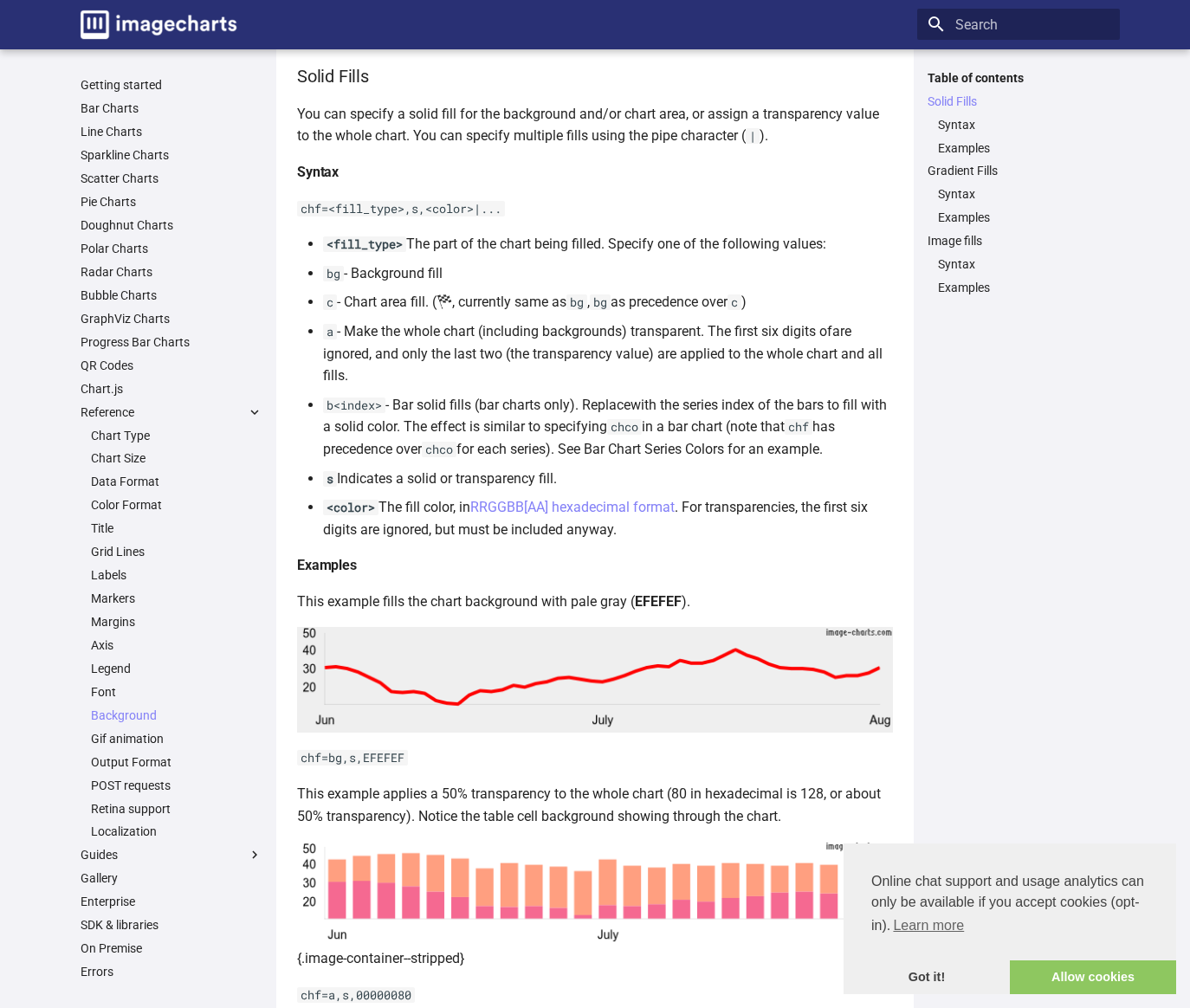
scroll to position [261, 0]
click at [748, 357] on color "are ignored, and only the last two (the transparency value) are applied to the …" at bounding box center [602, 352] width 560 height 61
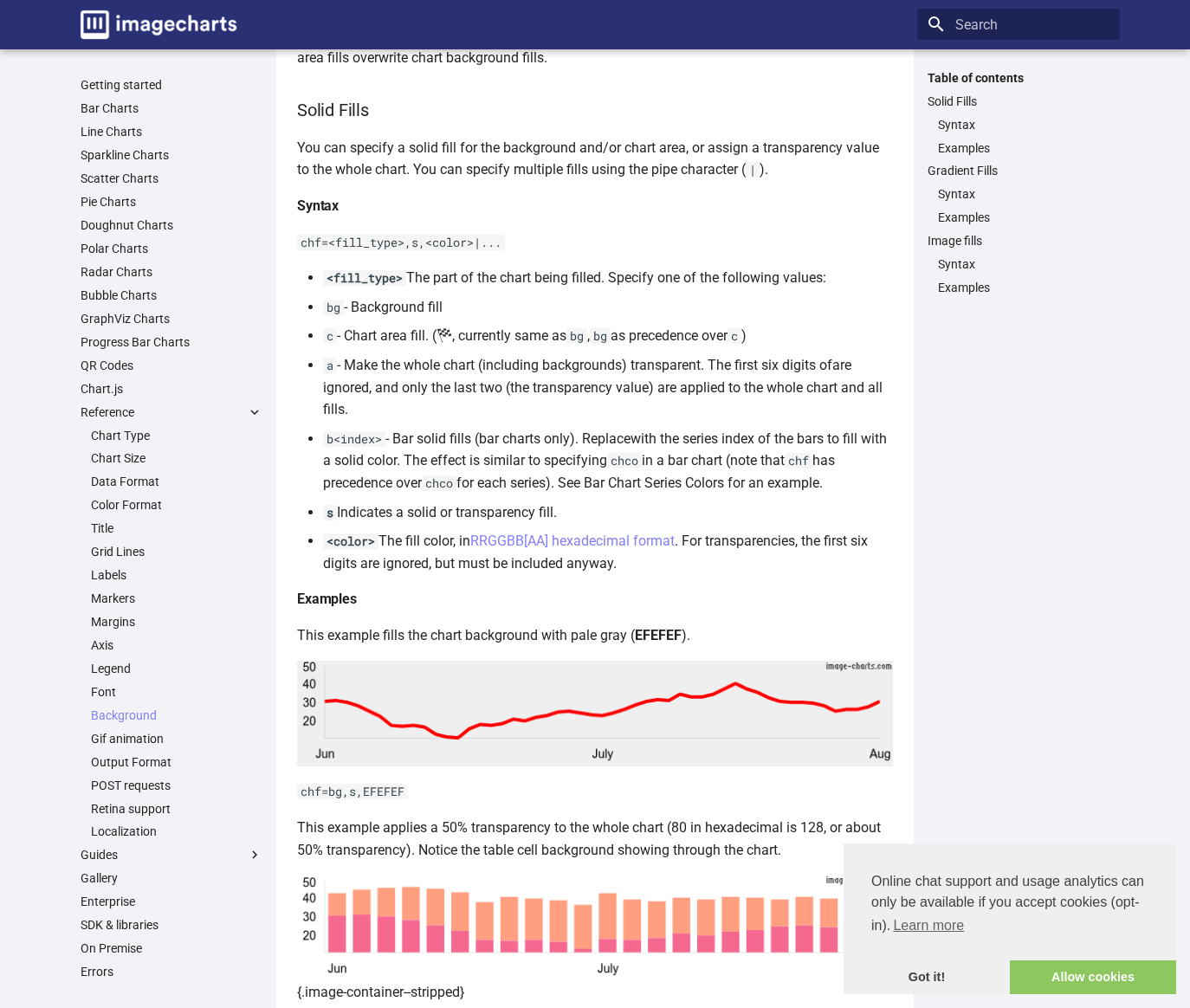
click at [384, 509] on li "s Indicates a solid or transparency fill." at bounding box center [608, 513] width 570 height 23
click at [382, 509] on li "s Indicates a solid or transparency fill." at bounding box center [608, 513] width 570 height 23
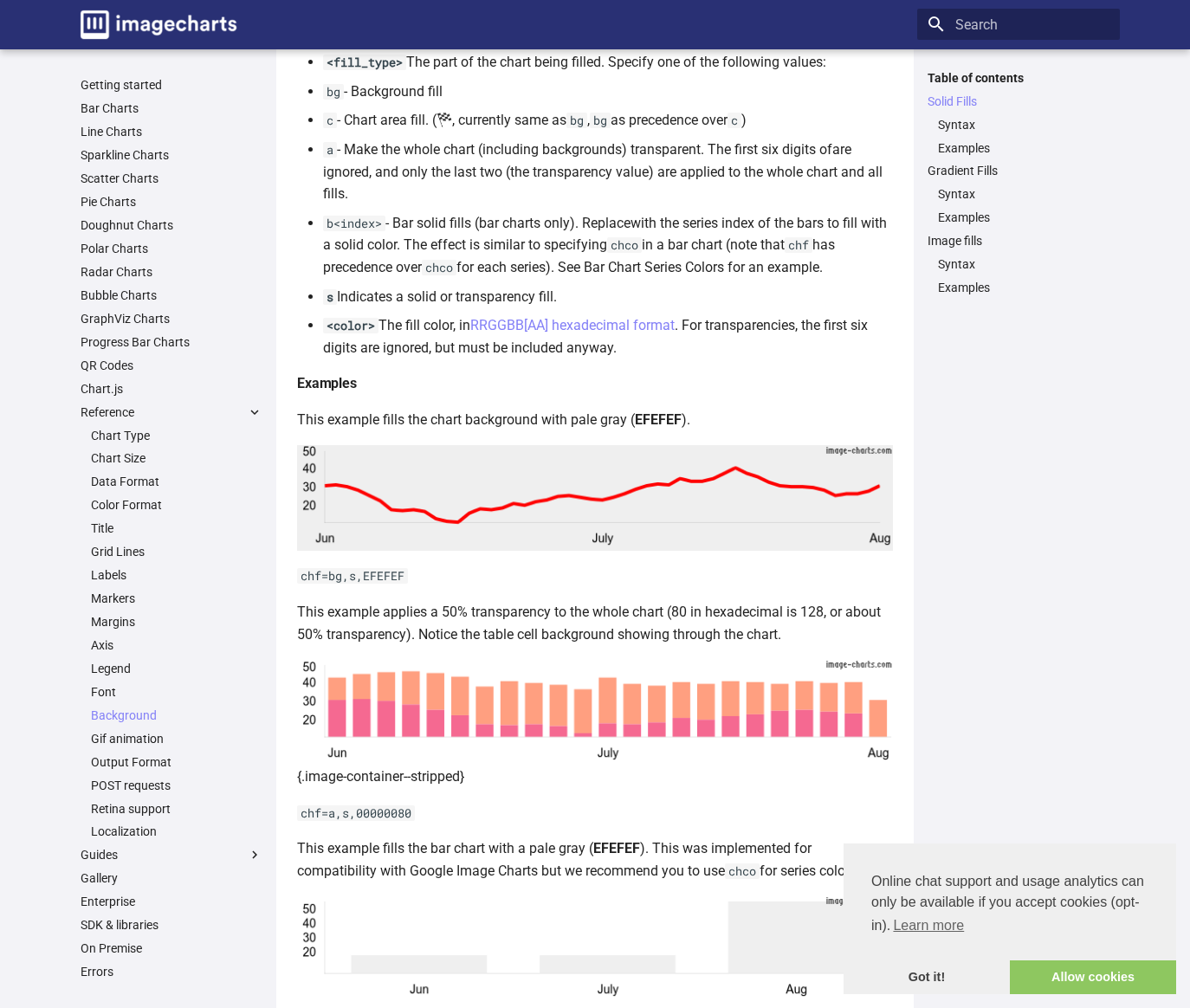
scroll to position [539, 0]
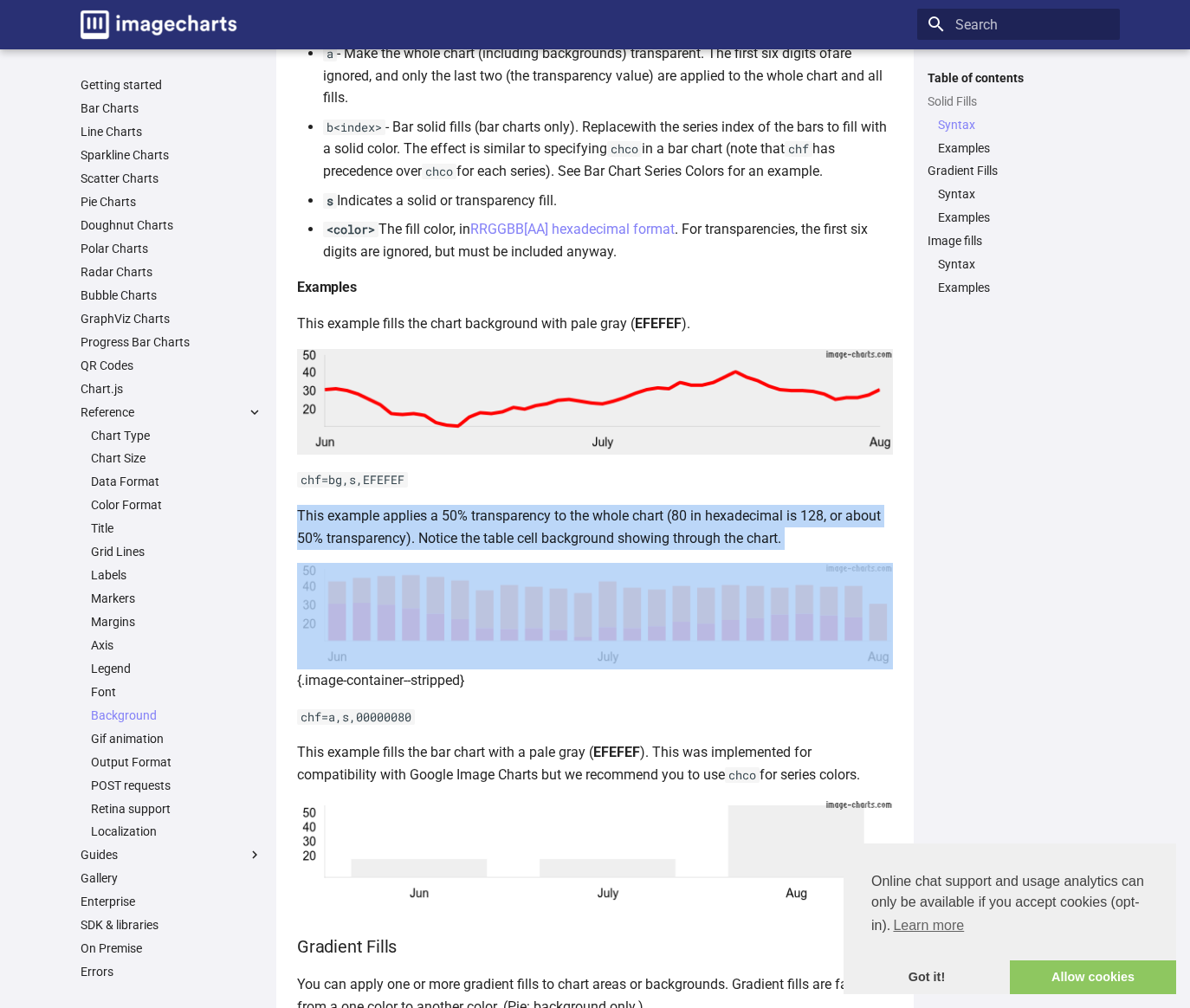
drag, startPoint x: 299, startPoint y: 510, endPoint x: 893, endPoint y: 552, distance: 595.5
click at [801, 541] on p "This example applies a 50% transparency to the whole chart (80 in hexadecimal i…" at bounding box center [594, 527] width 596 height 44
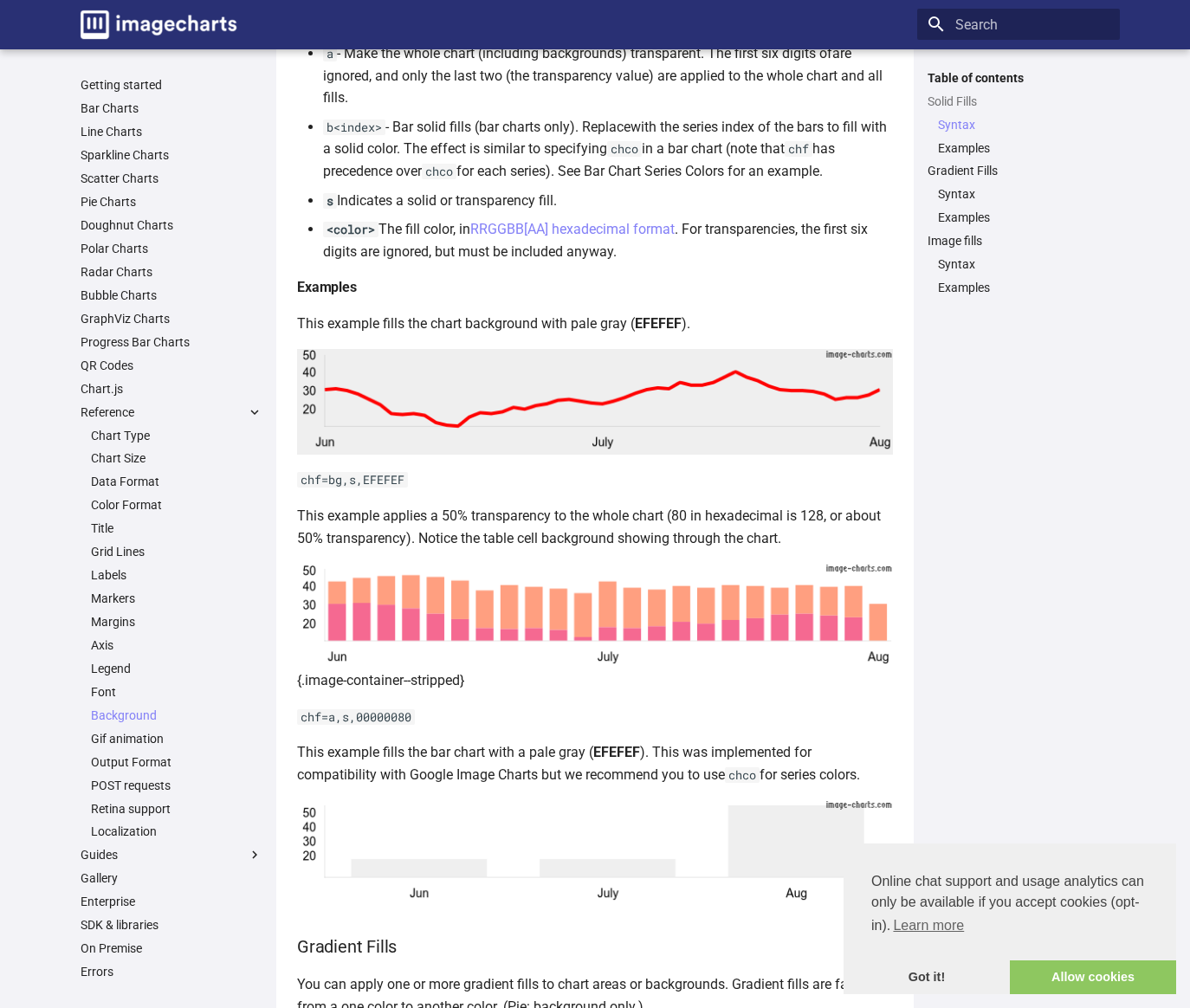
click at [558, 532] on p "This example applies a 50% transparency to the whole chart (80 in hexadecimal i…" at bounding box center [594, 527] width 596 height 44
click at [300, 715] on code "chf=a,s,00000080" at bounding box center [356, 717] width 118 height 15
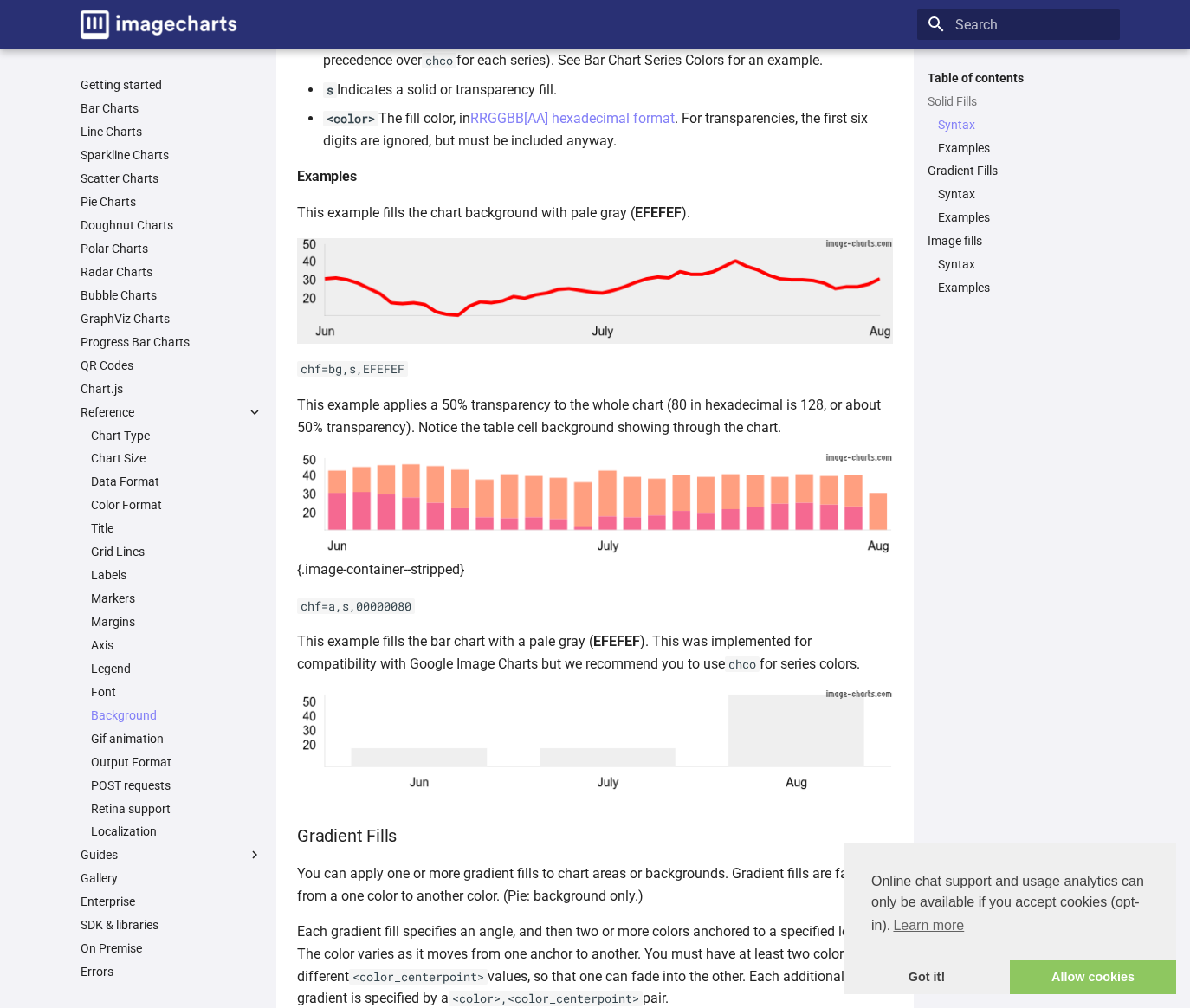
scroll to position [639, 0]
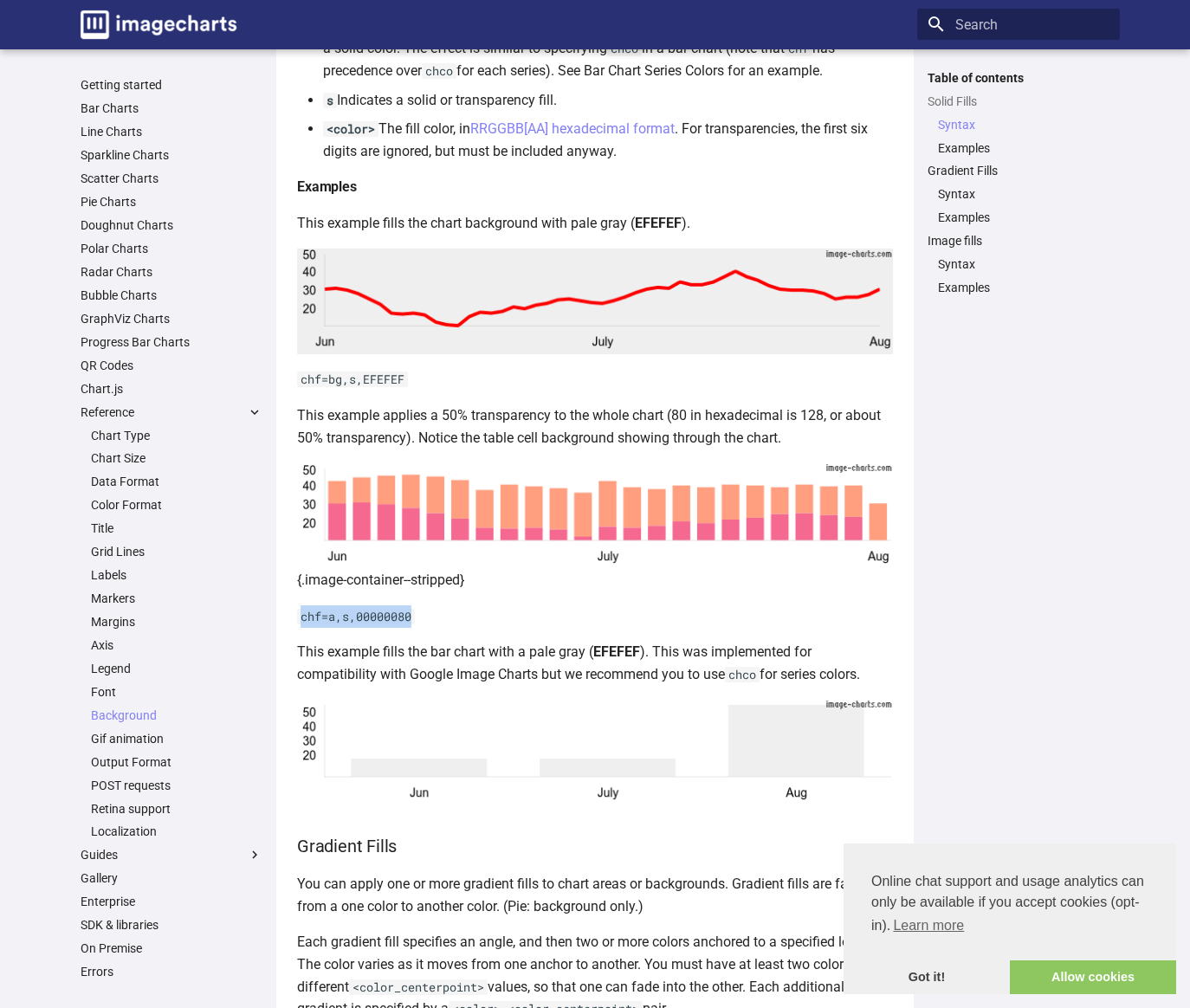
drag, startPoint x: 300, startPoint y: 619, endPoint x: 441, endPoint y: 611, distance: 141.2
click at [441, 611] on p "chf=a,s,00000080" at bounding box center [594, 616] width 596 height 23
copy code "chf=a,s,00000080"
click at [428, 194] on h4 "Examples" at bounding box center [594, 187] width 596 height 23
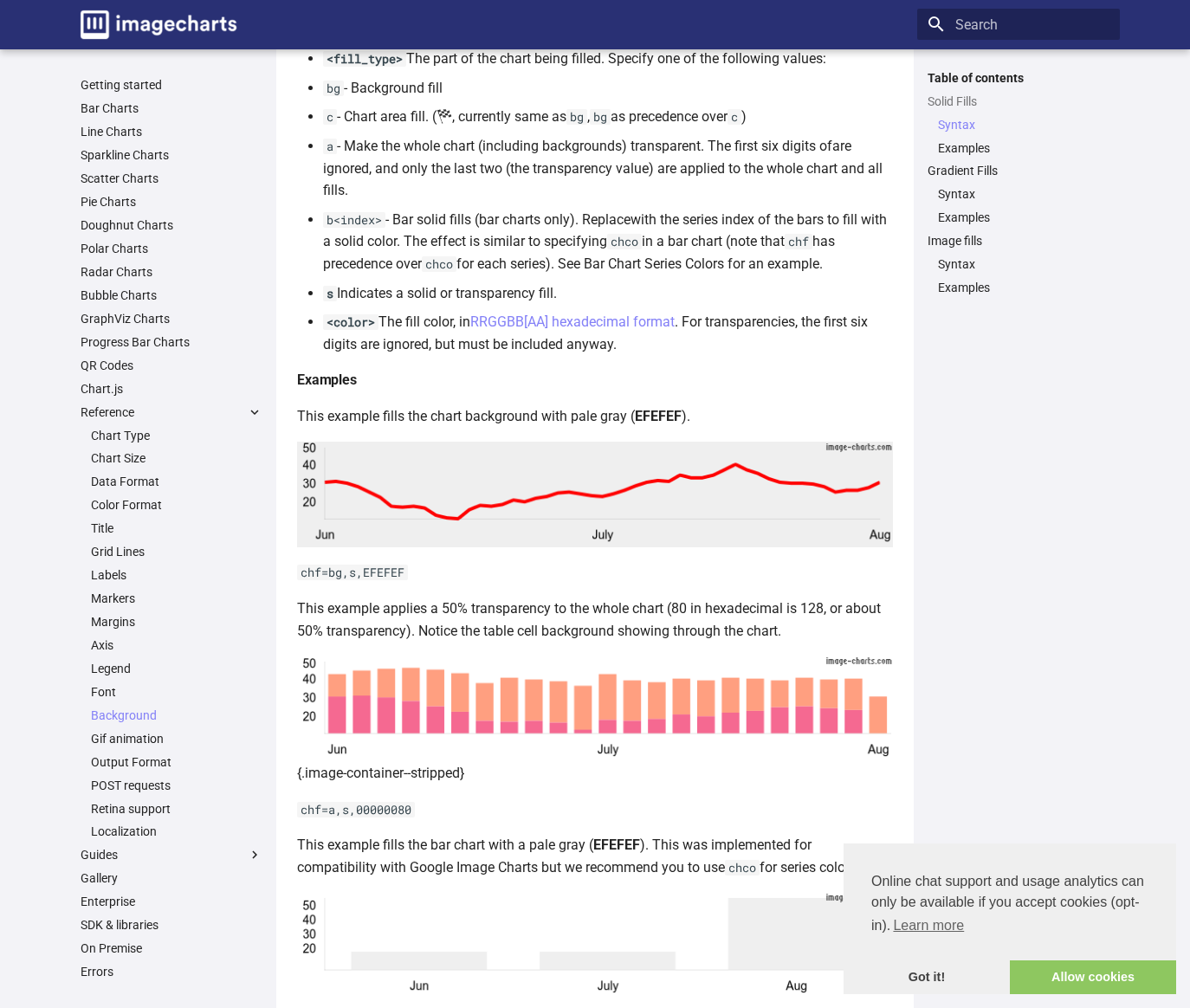
scroll to position [431, 0]
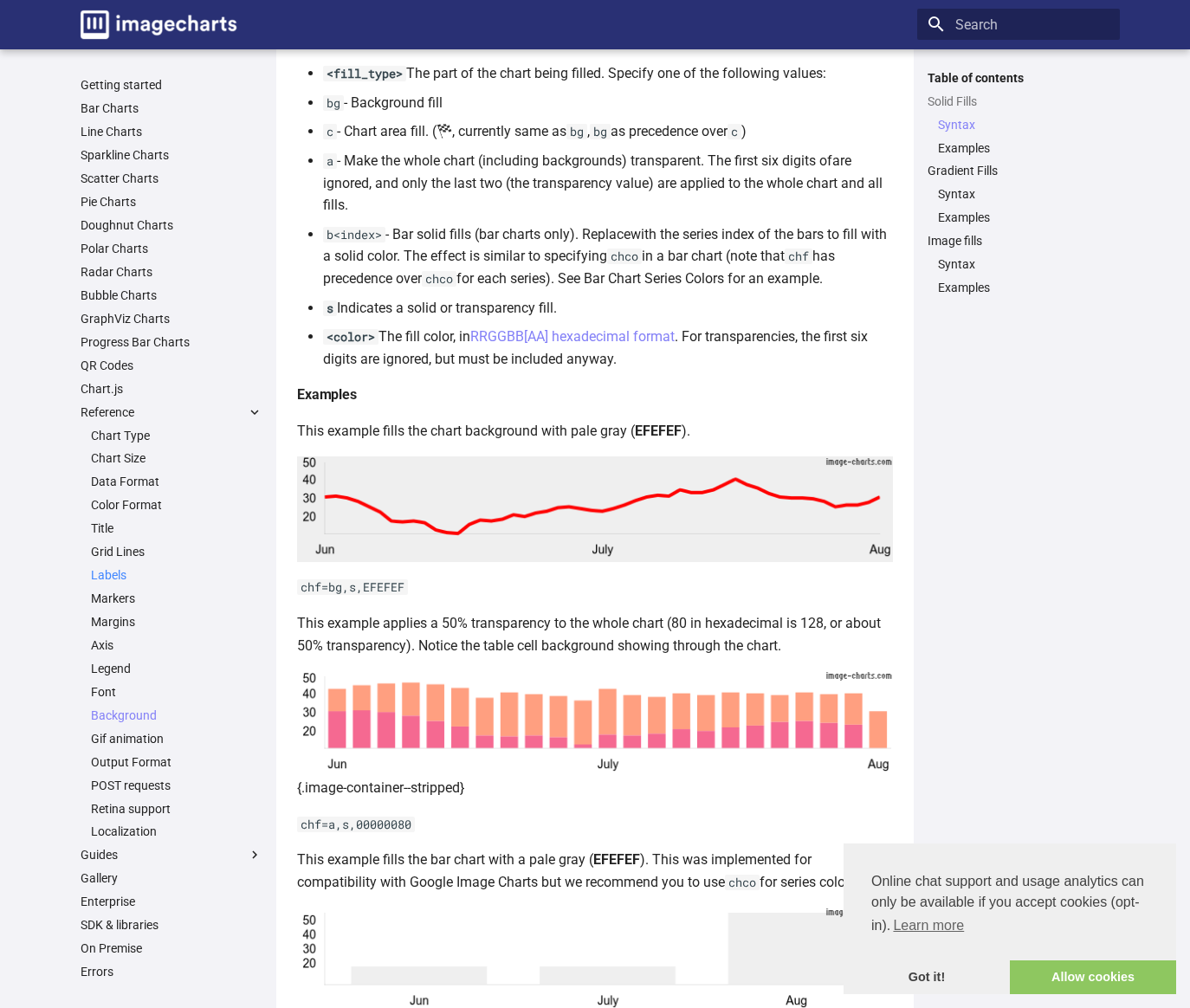
click at [107, 575] on link "Labels" at bounding box center [176, 574] width 171 height 15
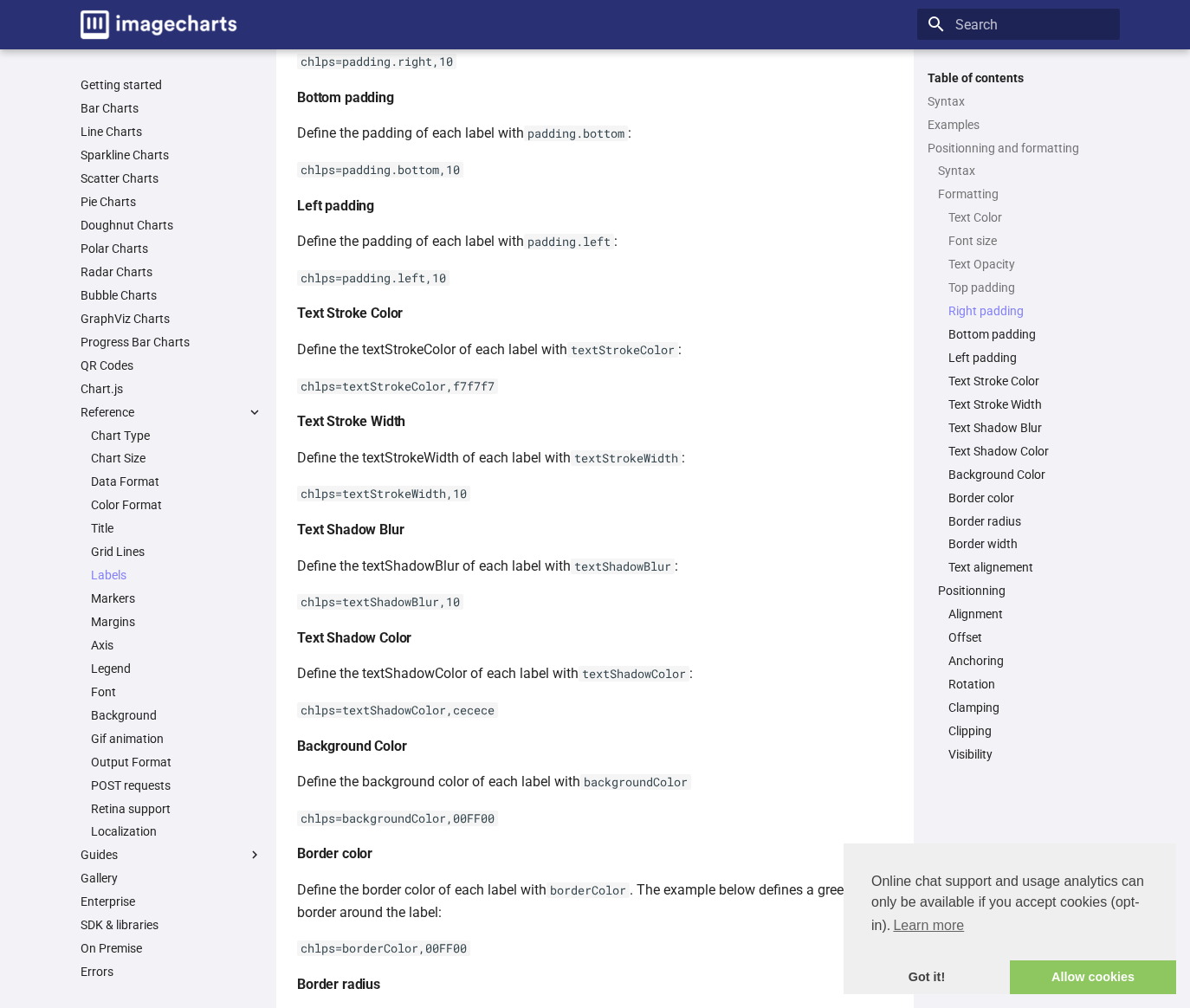
scroll to position [2989, 0]
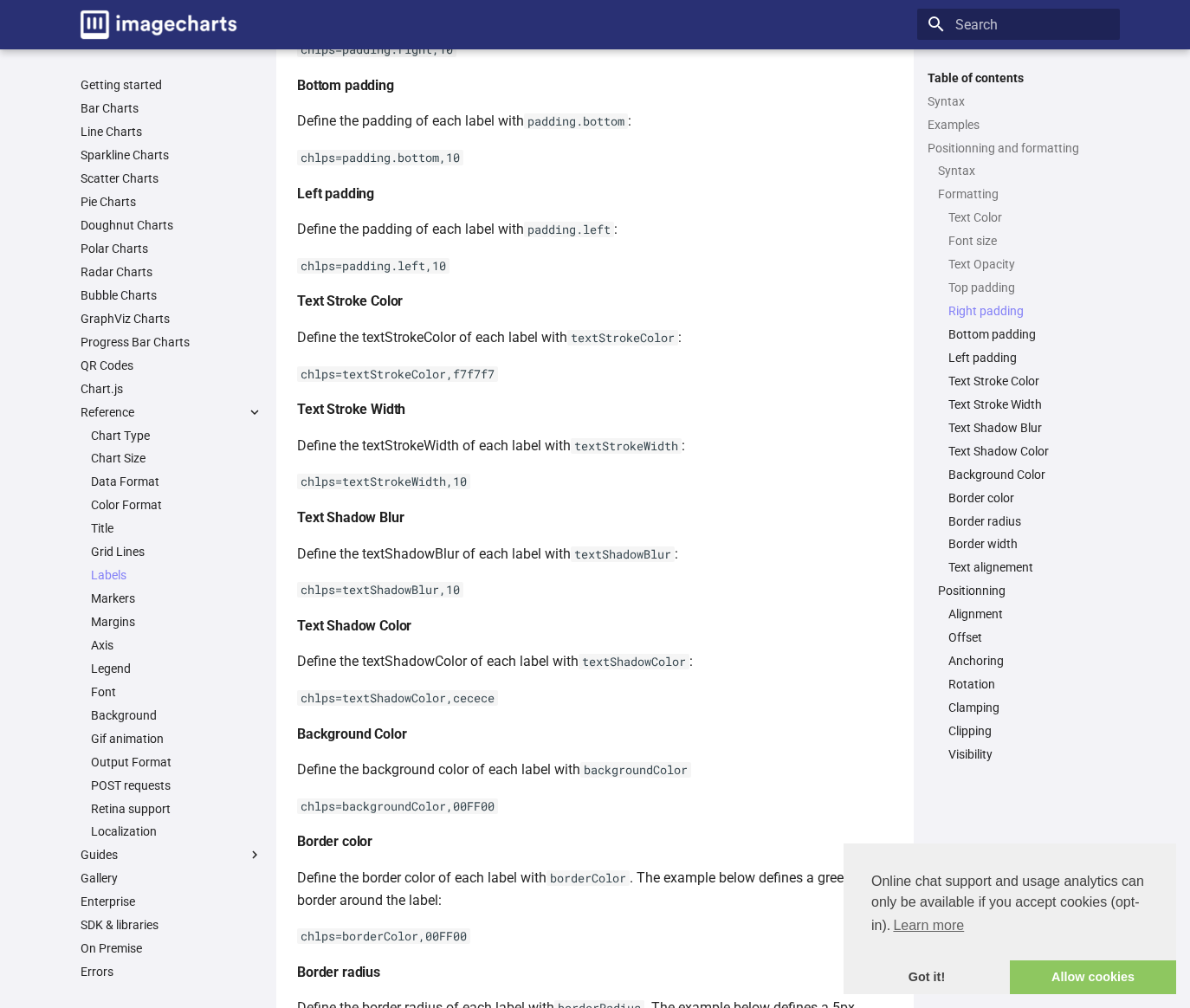
click at [720, 493] on p "chlps=textStrokeWidth,10" at bounding box center [594, 481] width 596 height 23
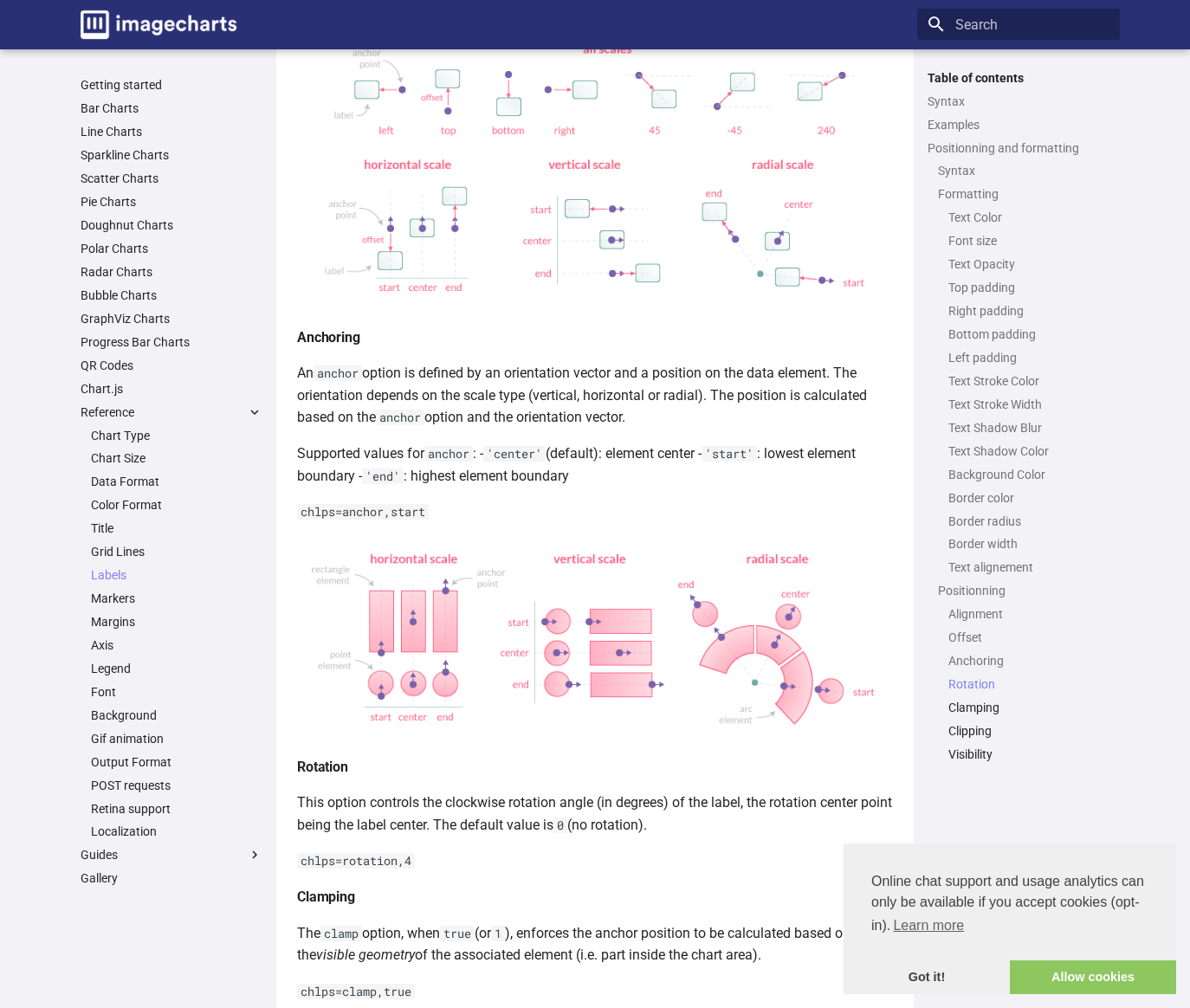
scroll to position [4982, 0]
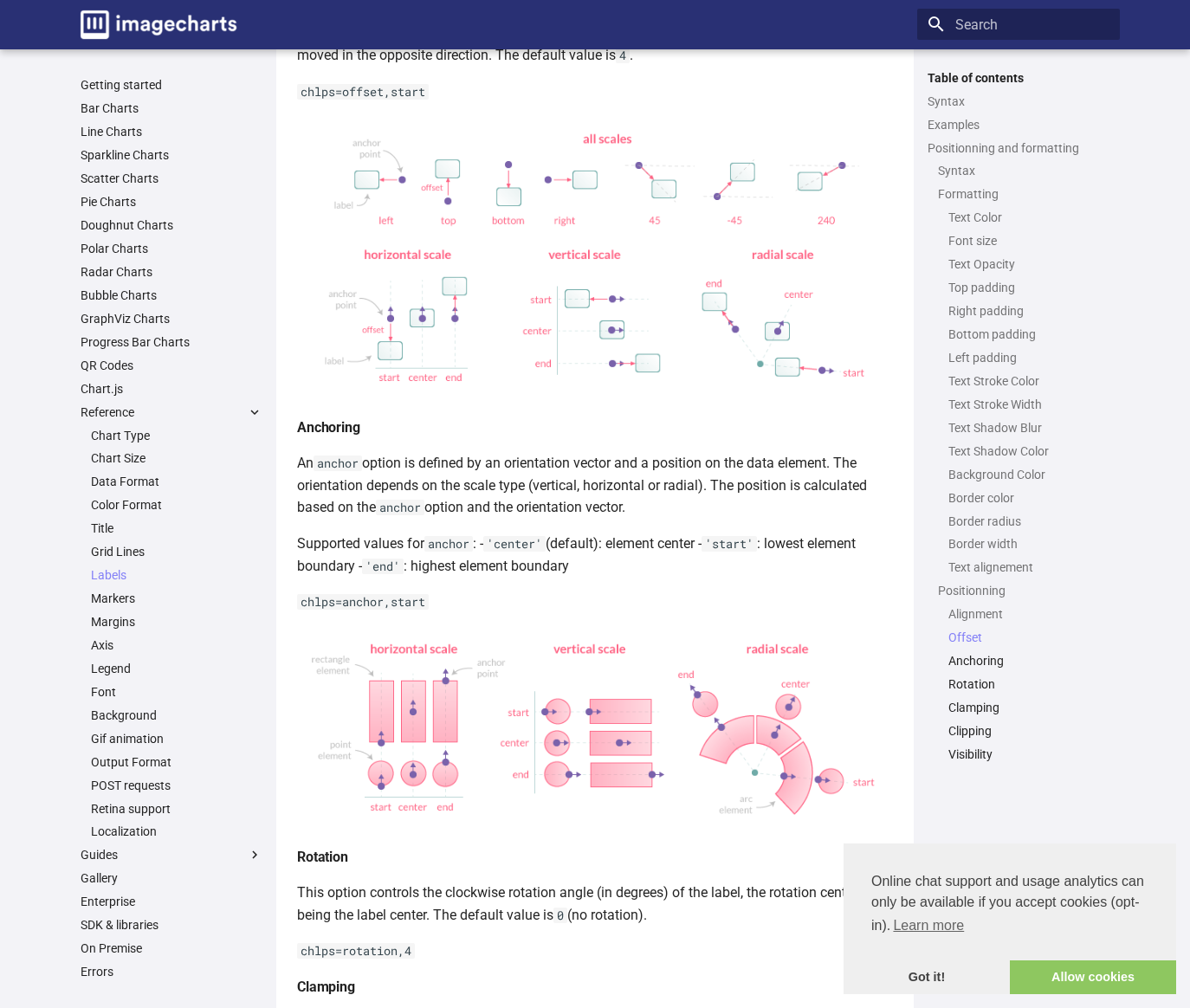
click at [492, 519] on p "An anchor option is defined by an orientation vector and a position on the data…" at bounding box center [594, 485] width 596 height 67
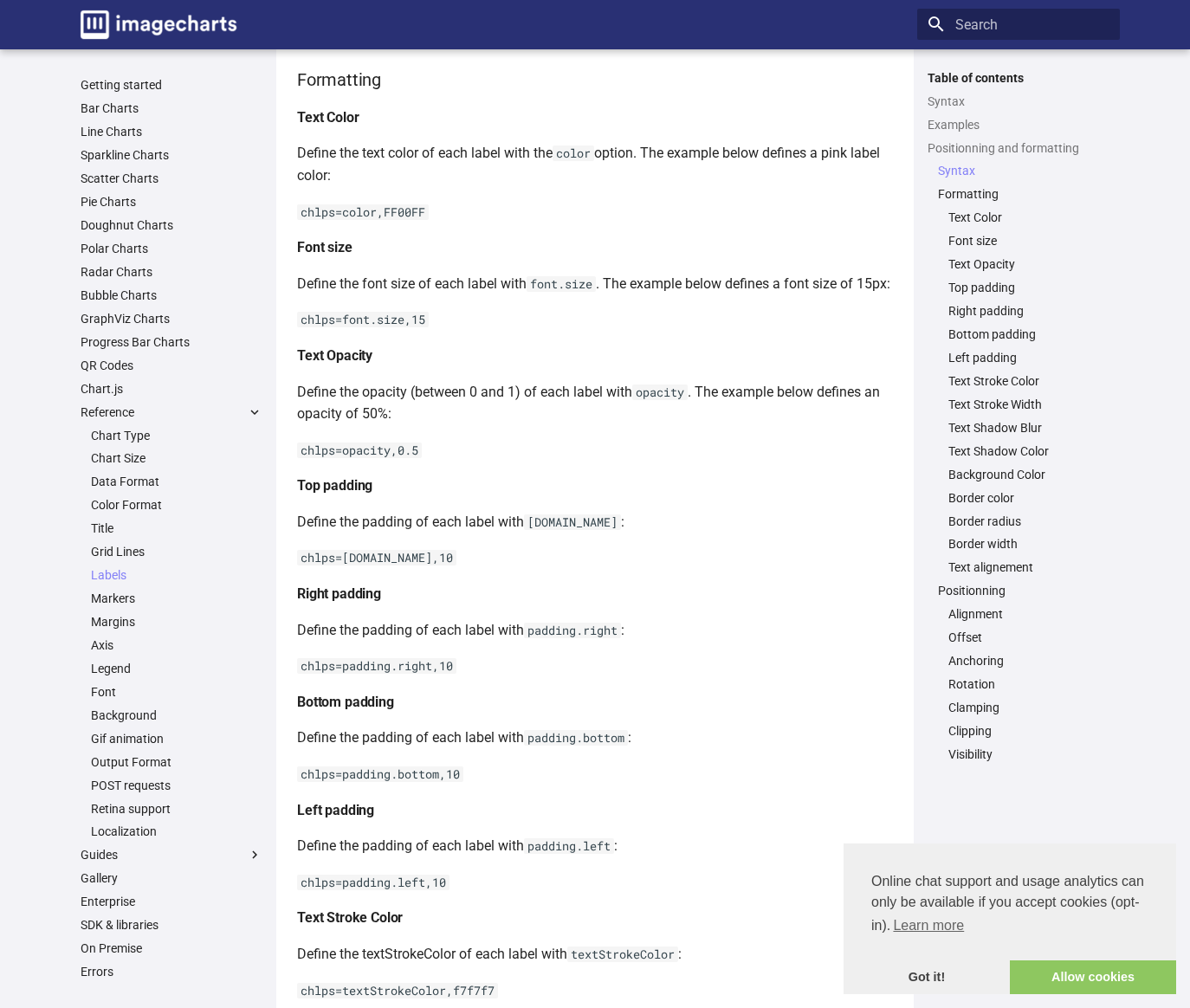
scroll to position [2372, 0]
drag, startPoint x: 299, startPoint y: 605, endPoint x: 334, endPoint y: 602, distance: 35.1
click at [334, 566] on code "chlps=padding.top,10" at bounding box center [376, 558] width 160 height 15
drag, startPoint x: 339, startPoint y: 602, endPoint x: 487, endPoint y: 603, distance: 148.0
click at [487, 570] on p "chlps=padding.top,10" at bounding box center [594, 558] width 596 height 23
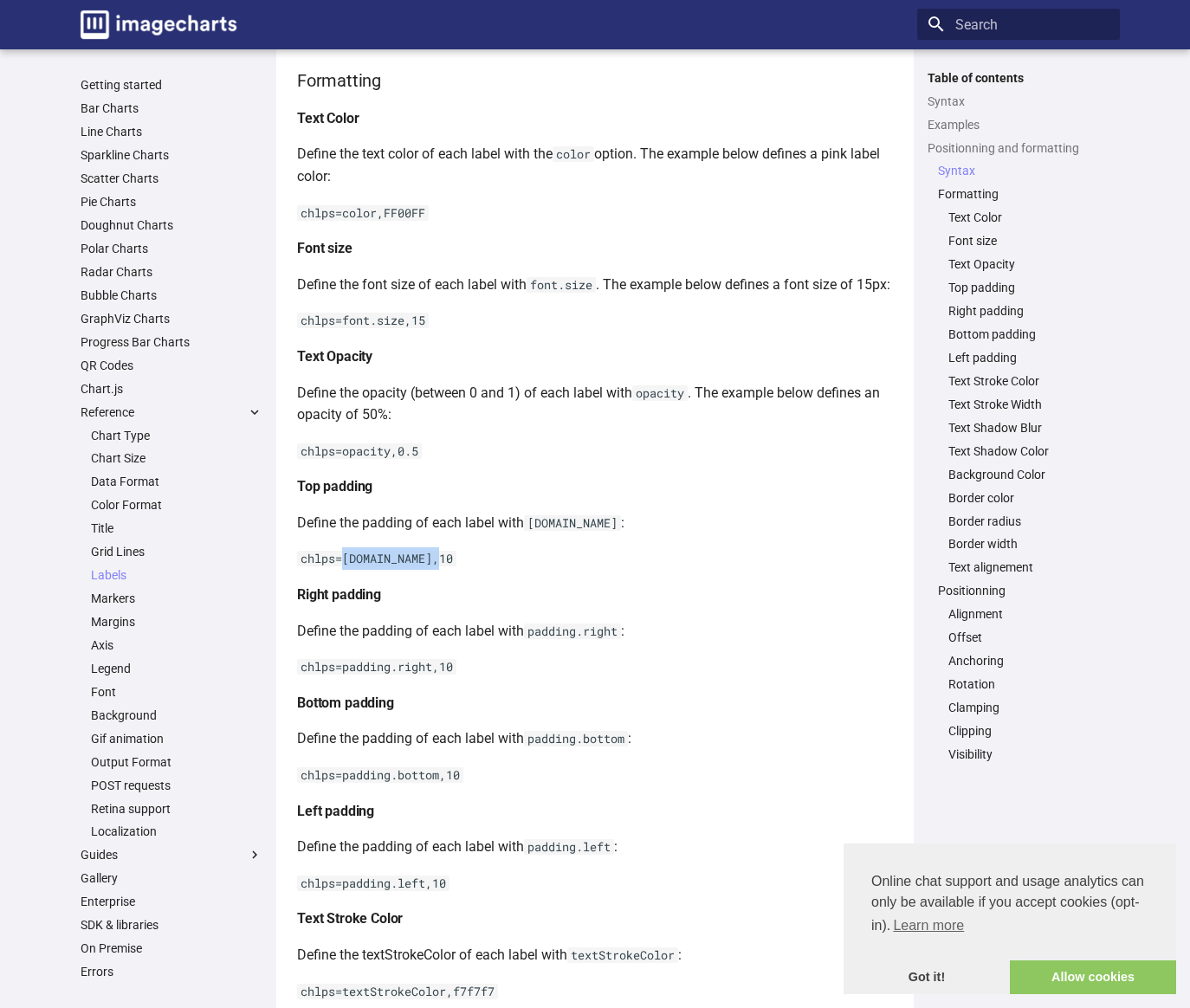
copy code "padding.top,10"
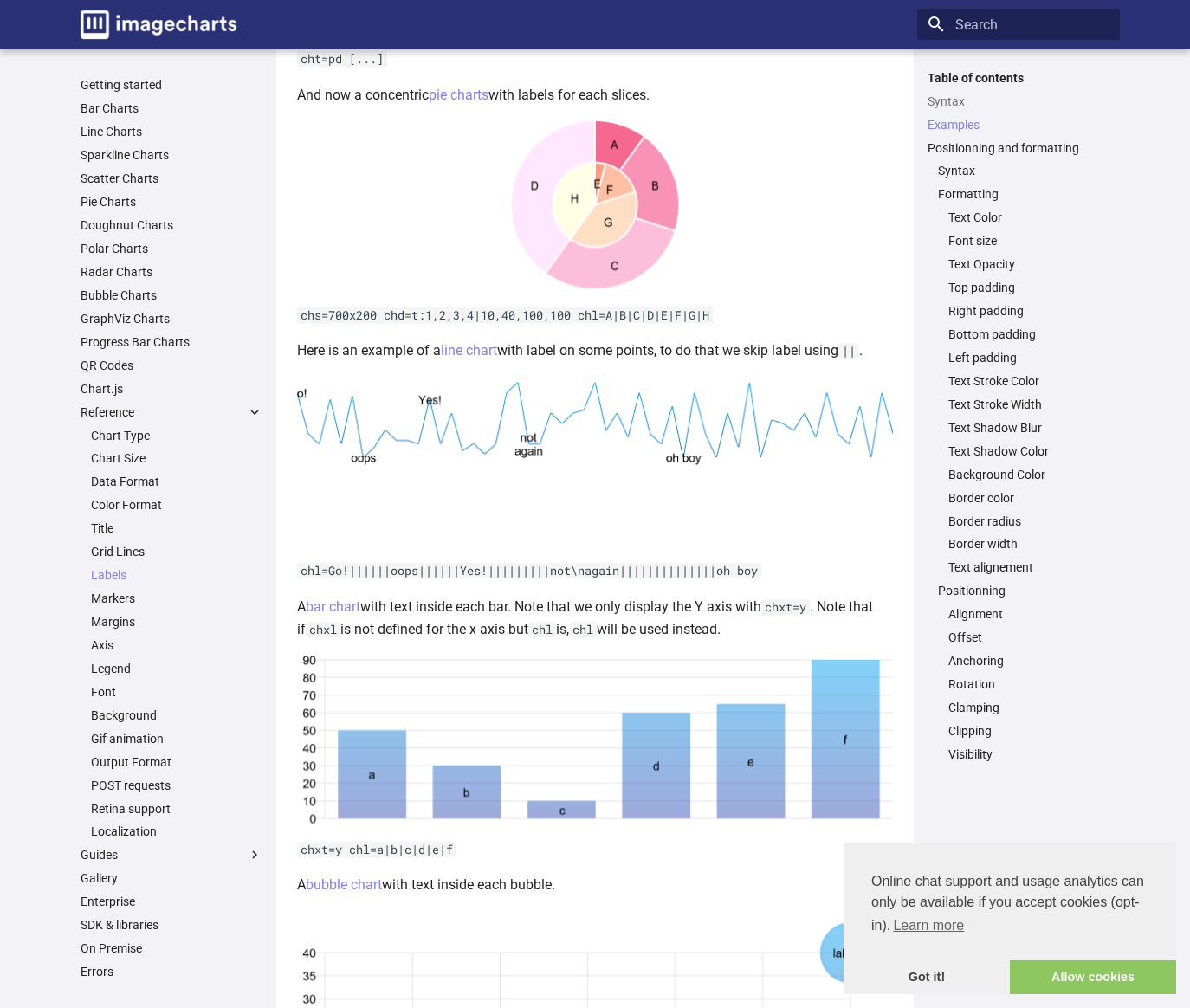
scroll to position [469, 0]
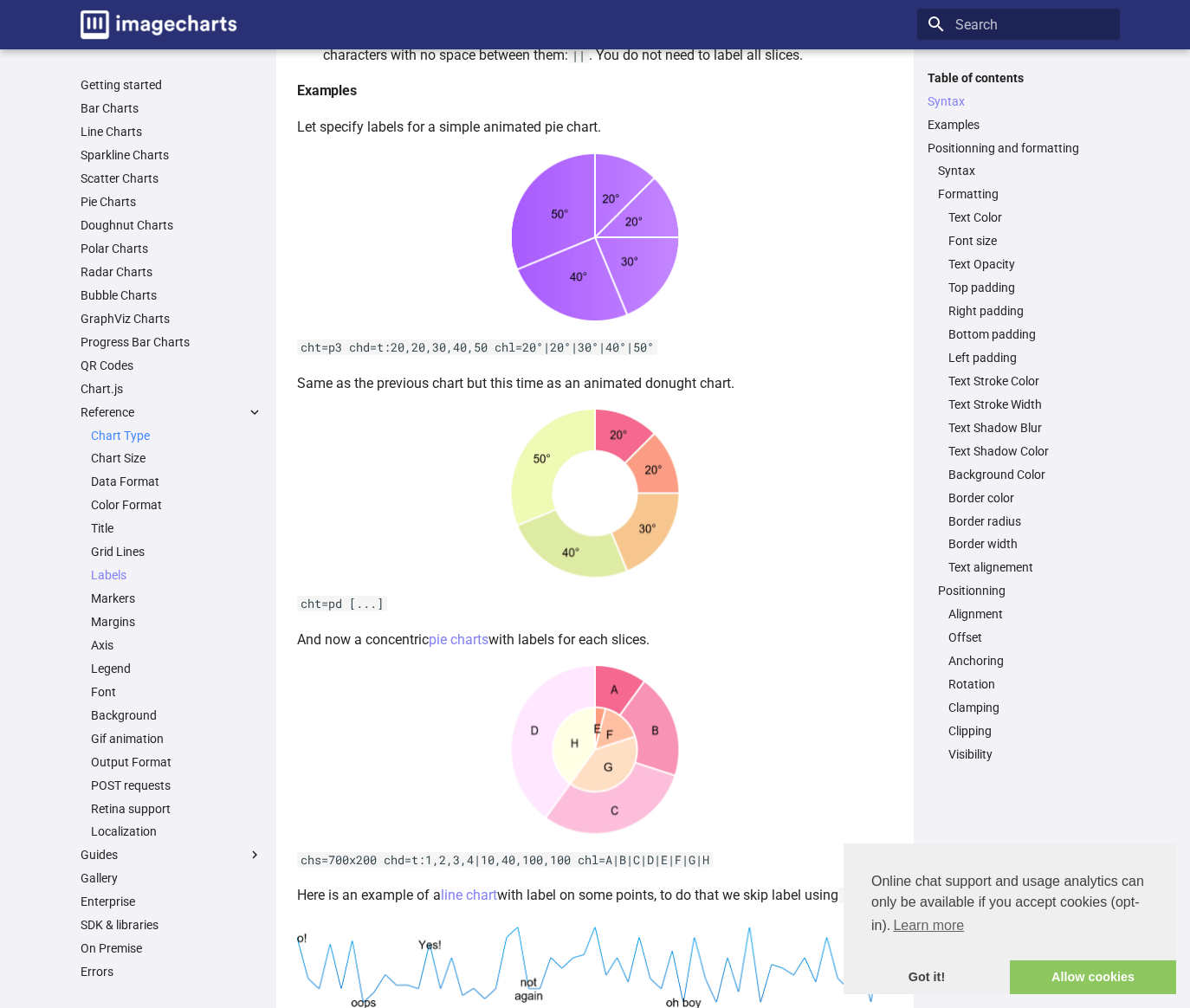
click at [132, 435] on link "Chart Type" at bounding box center [176, 435] width 171 height 15
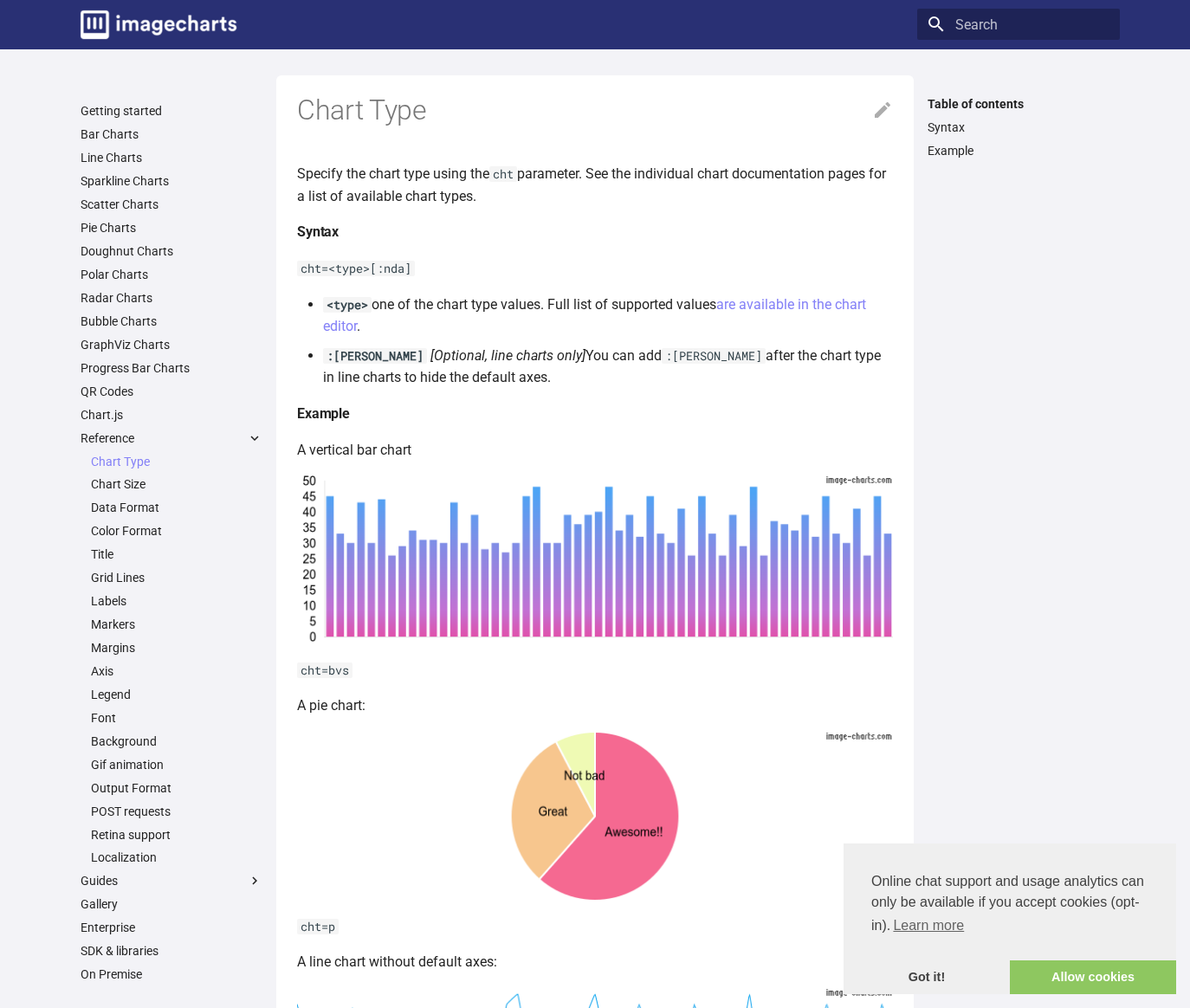
click at [654, 796] on img at bounding box center [594, 817] width 596 height 171
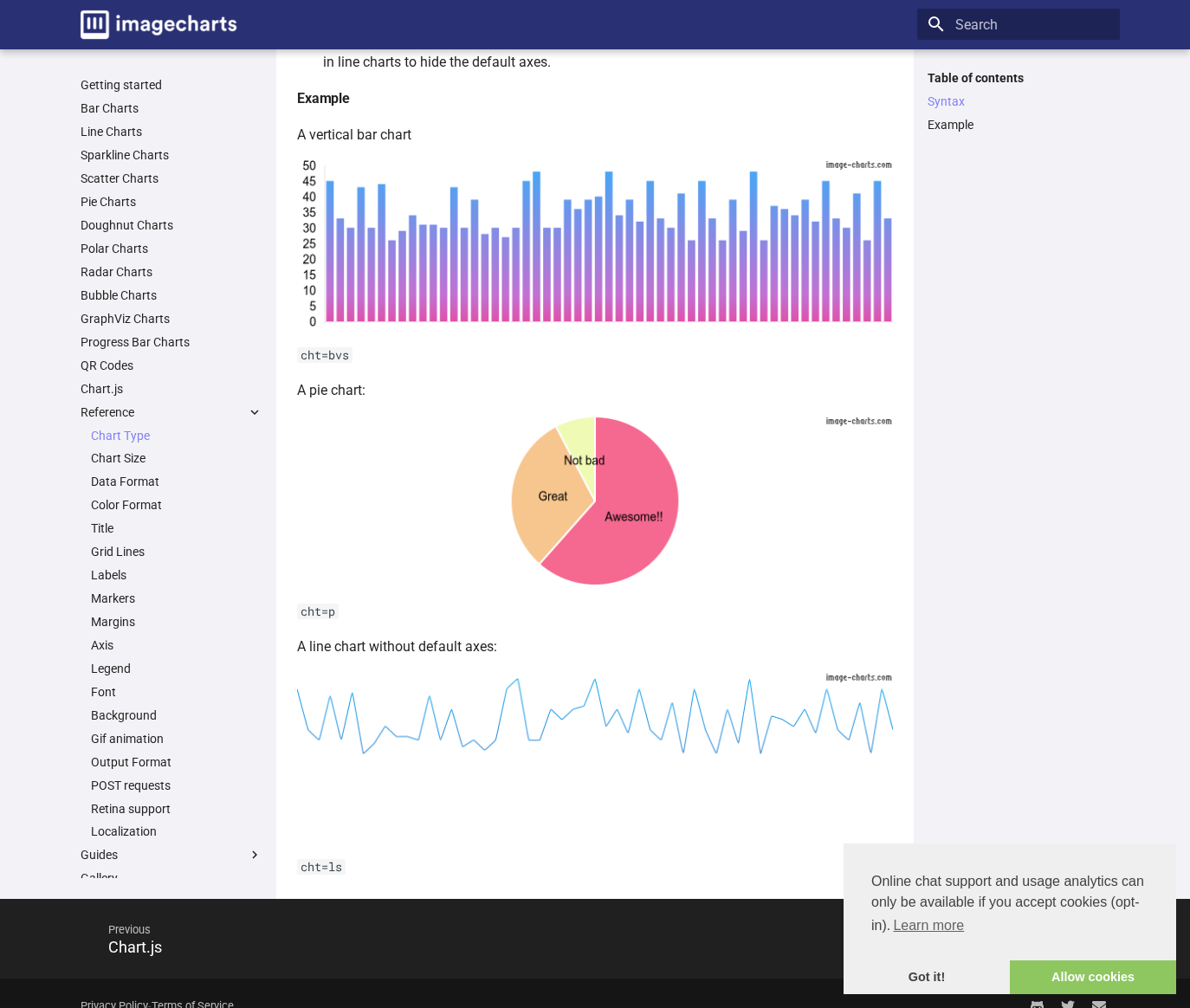
scroll to position [314, 0]
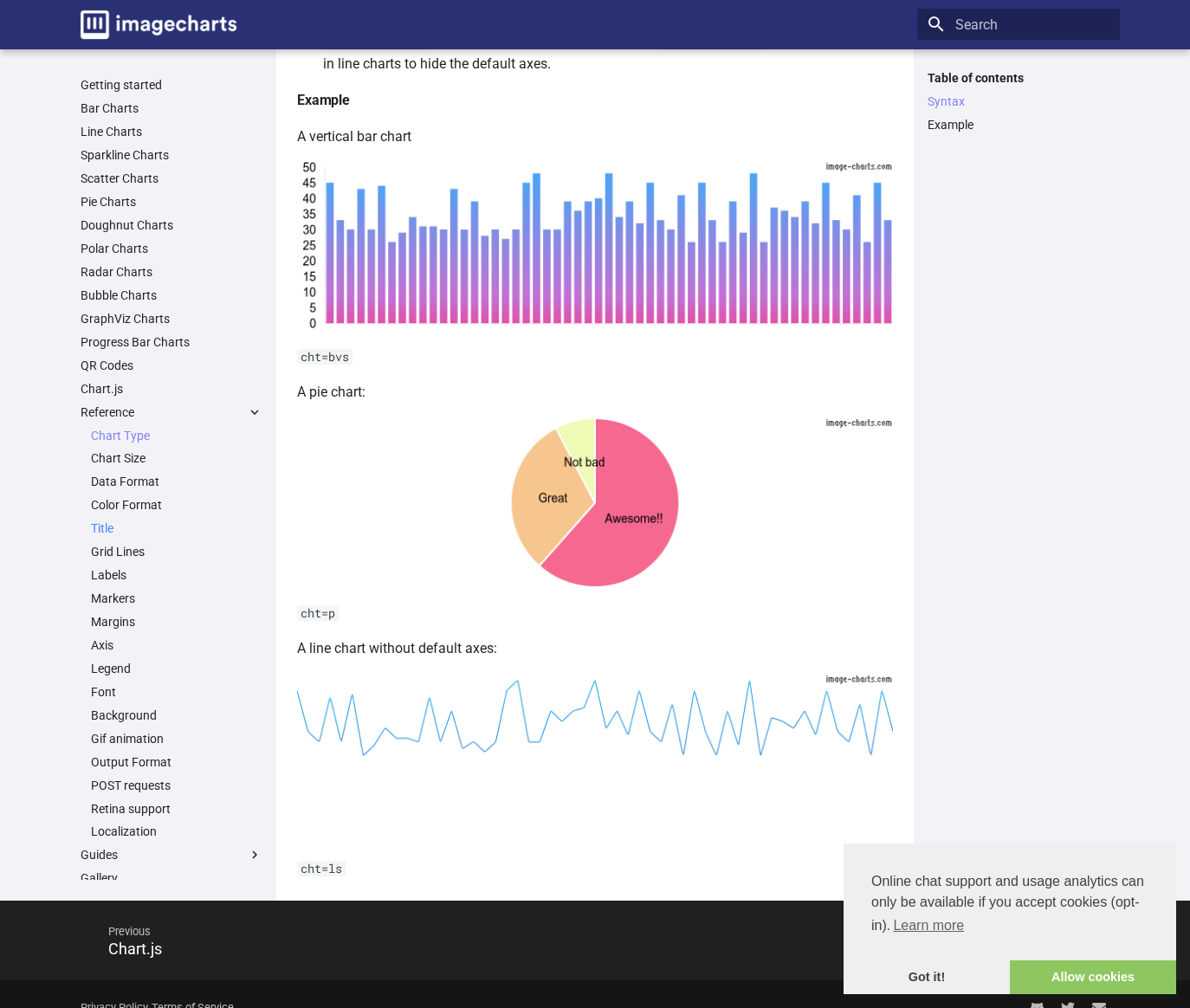
click at [123, 530] on link "Title" at bounding box center [176, 528] width 171 height 15
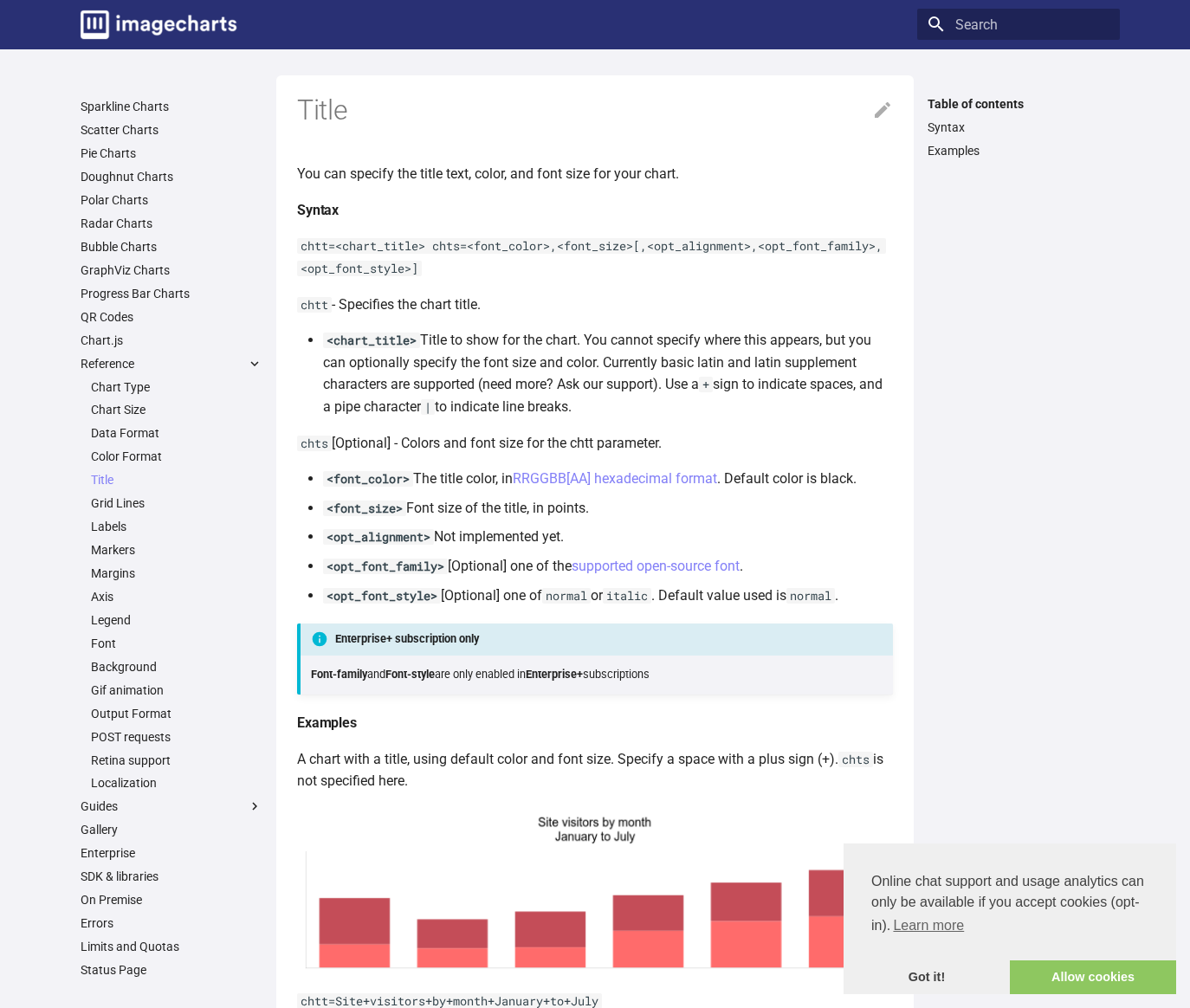
scroll to position [77, 0]
click at [214, 804] on label "Guides" at bounding box center [171, 803] width 181 height 15
click at [0, 0] on input "Guides" at bounding box center [0, 0] width 0 height 0
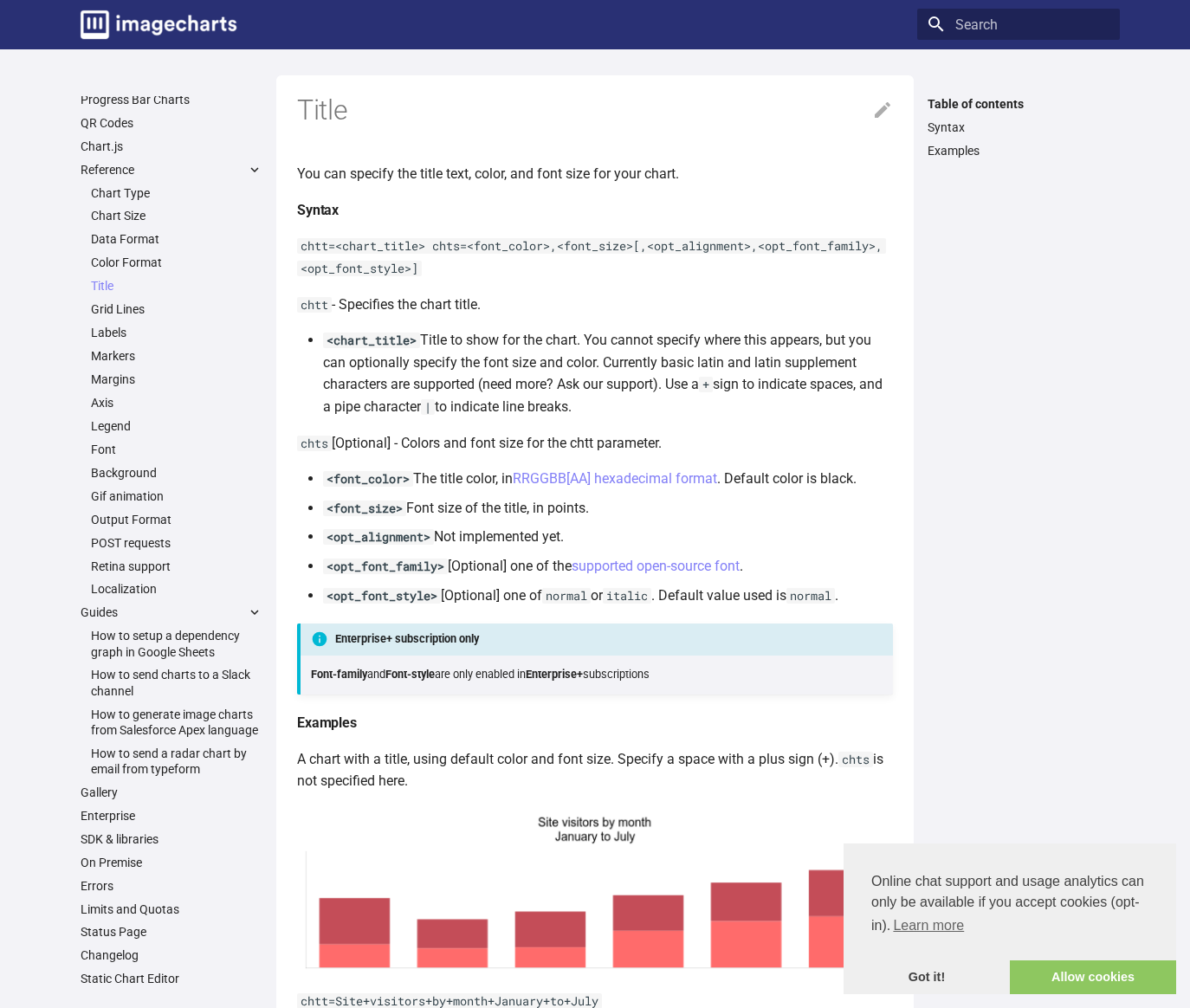
scroll to position [284, 0]
click at [101, 789] on link "Gallery" at bounding box center [171, 792] width 181 height 15
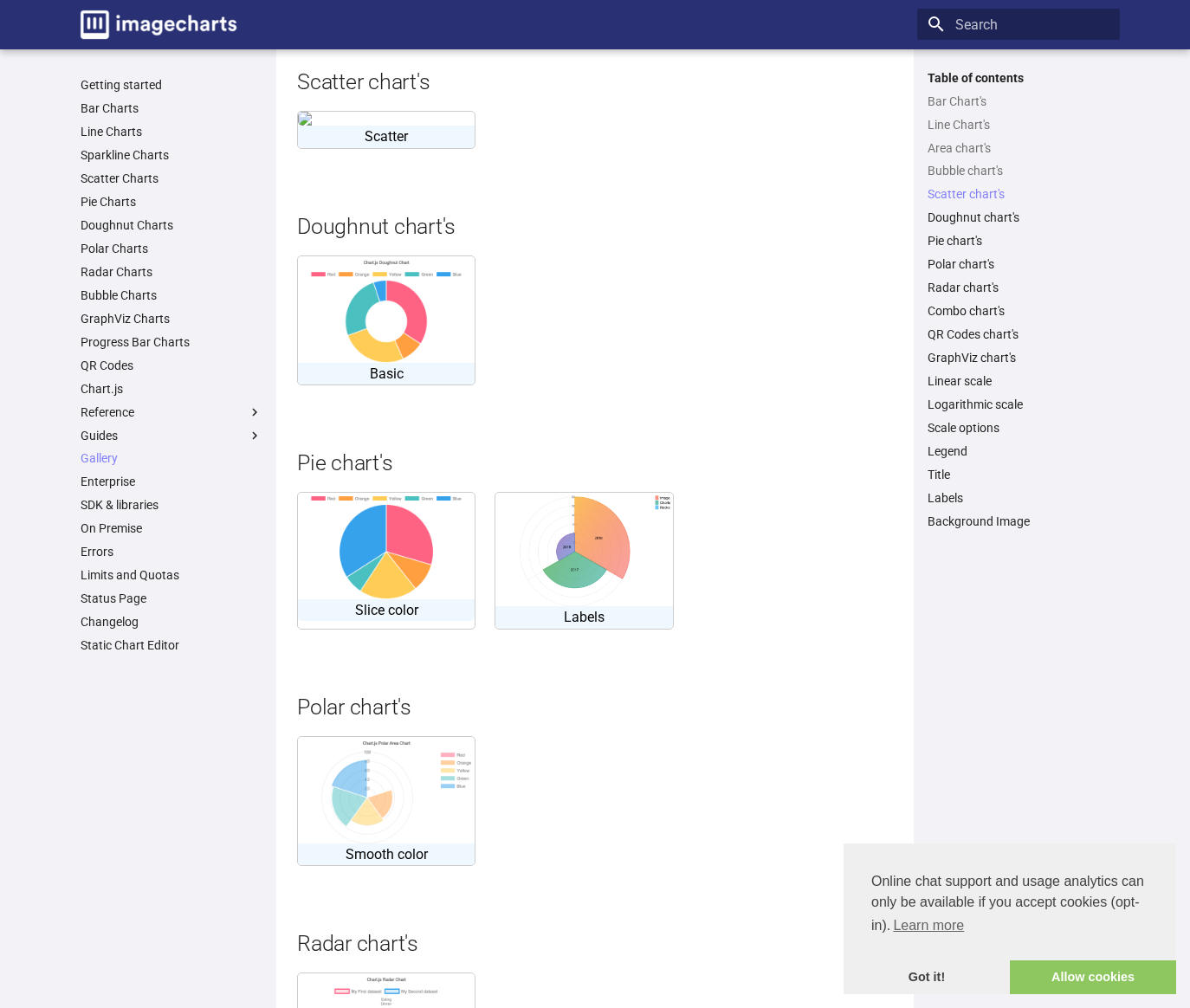
scroll to position [2418, 0]
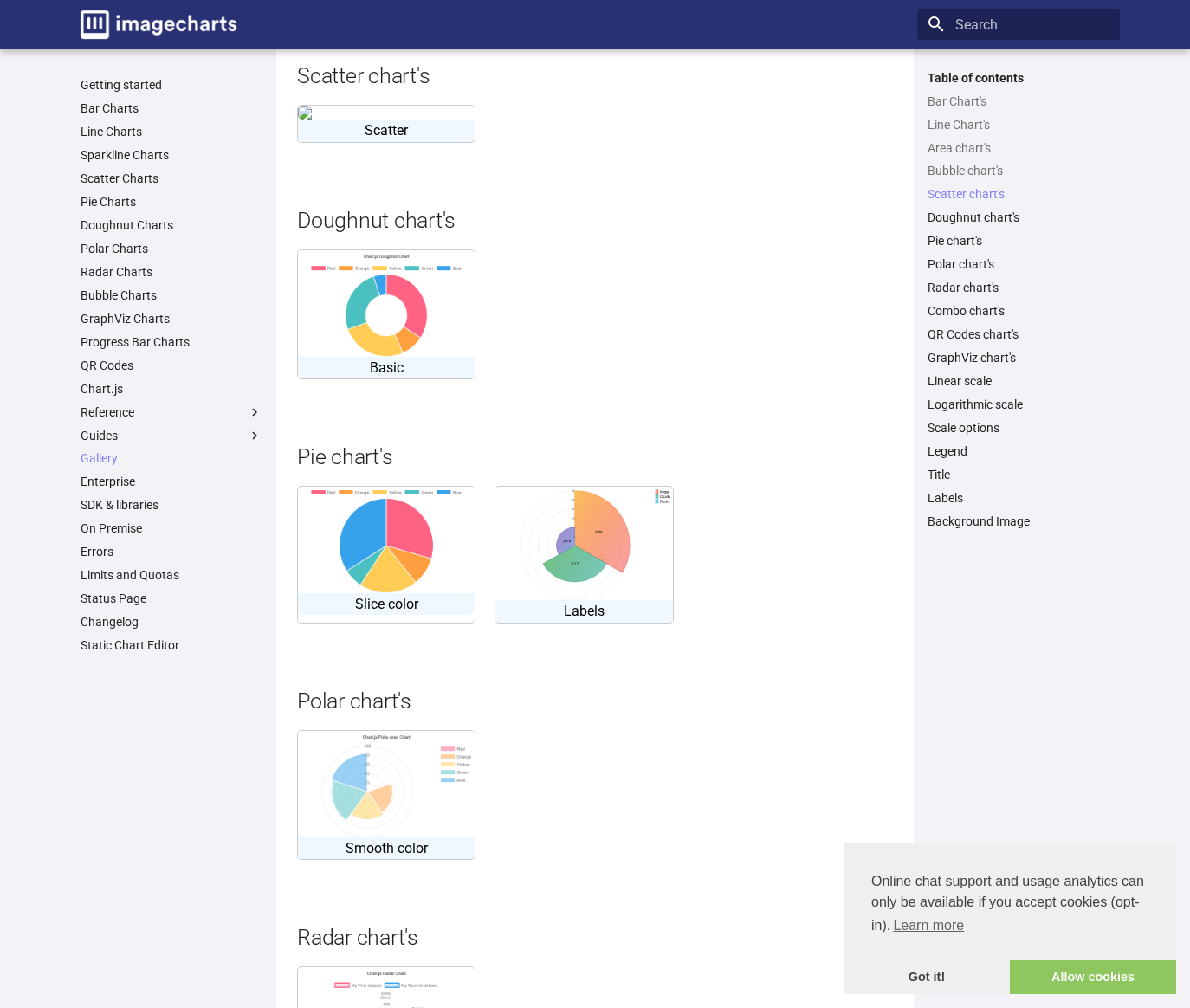
click at [409, 592] on img at bounding box center [385, 539] width 177 height 106
click at [111, 198] on link "Pie Charts" at bounding box center [171, 201] width 181 height 15
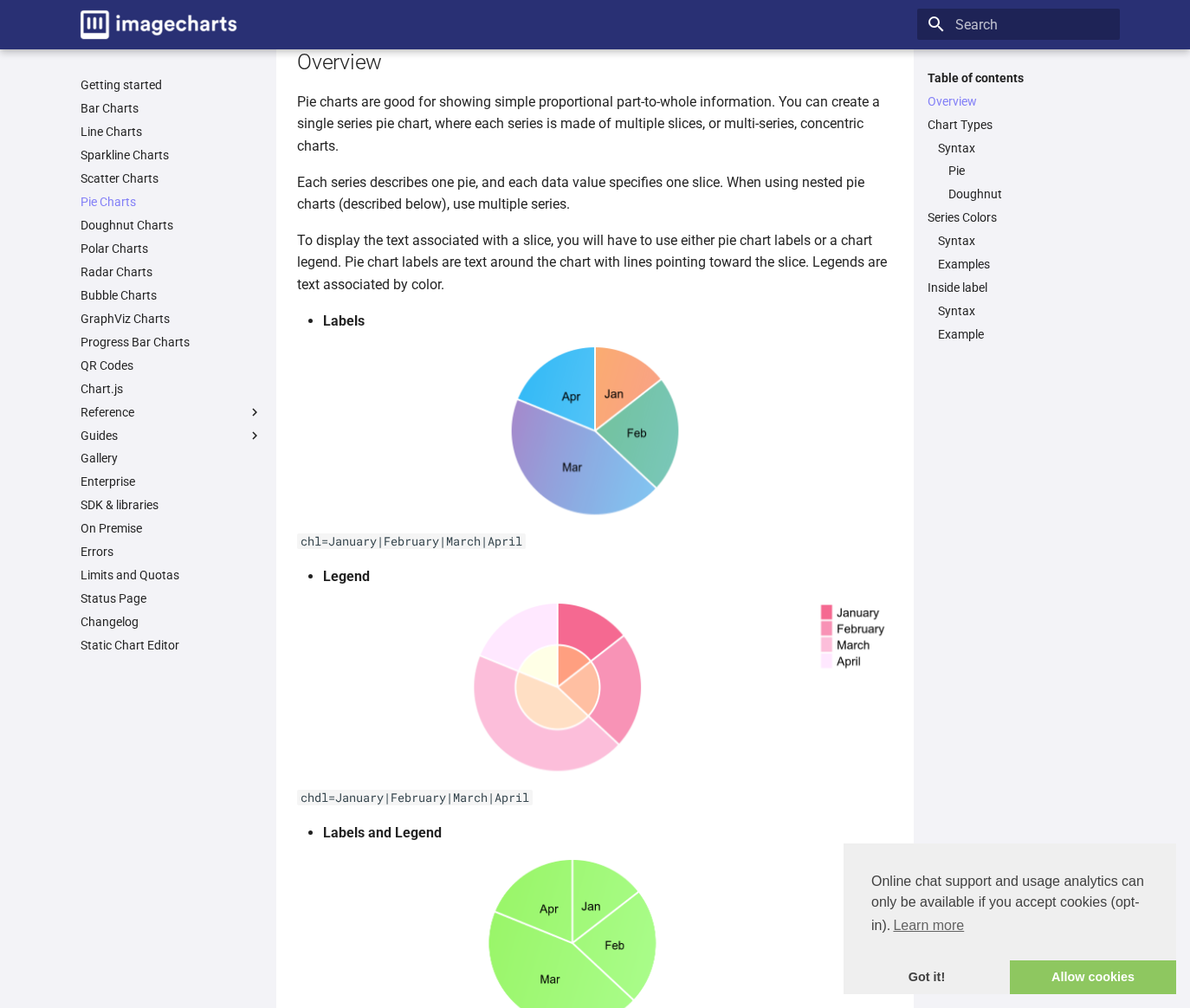
scroll to position [193, 0]
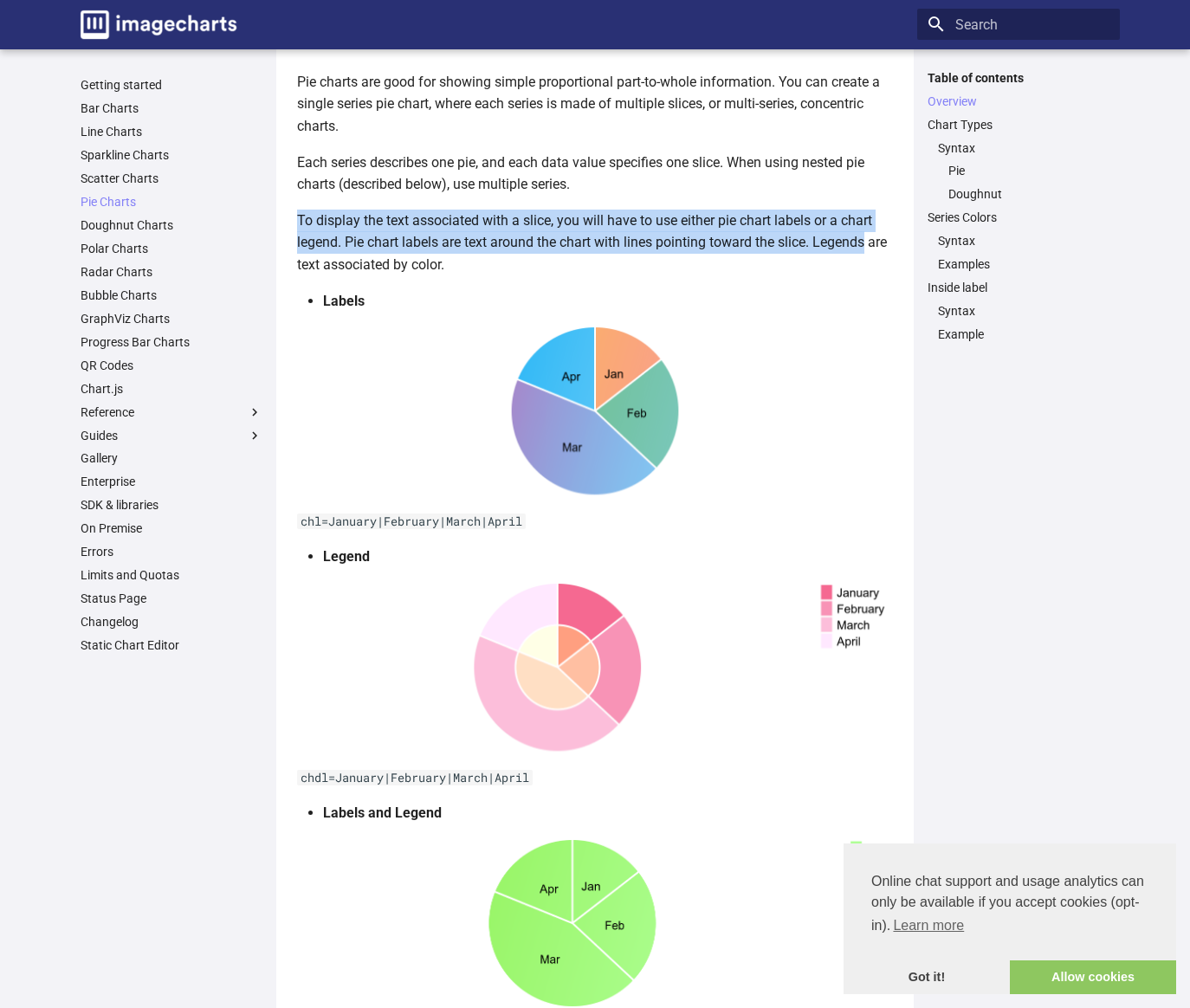
drag, startPoint x: 1186, startPoint y: 189, endPoint x: 1174, endPoint y: 251, distance: 63.2
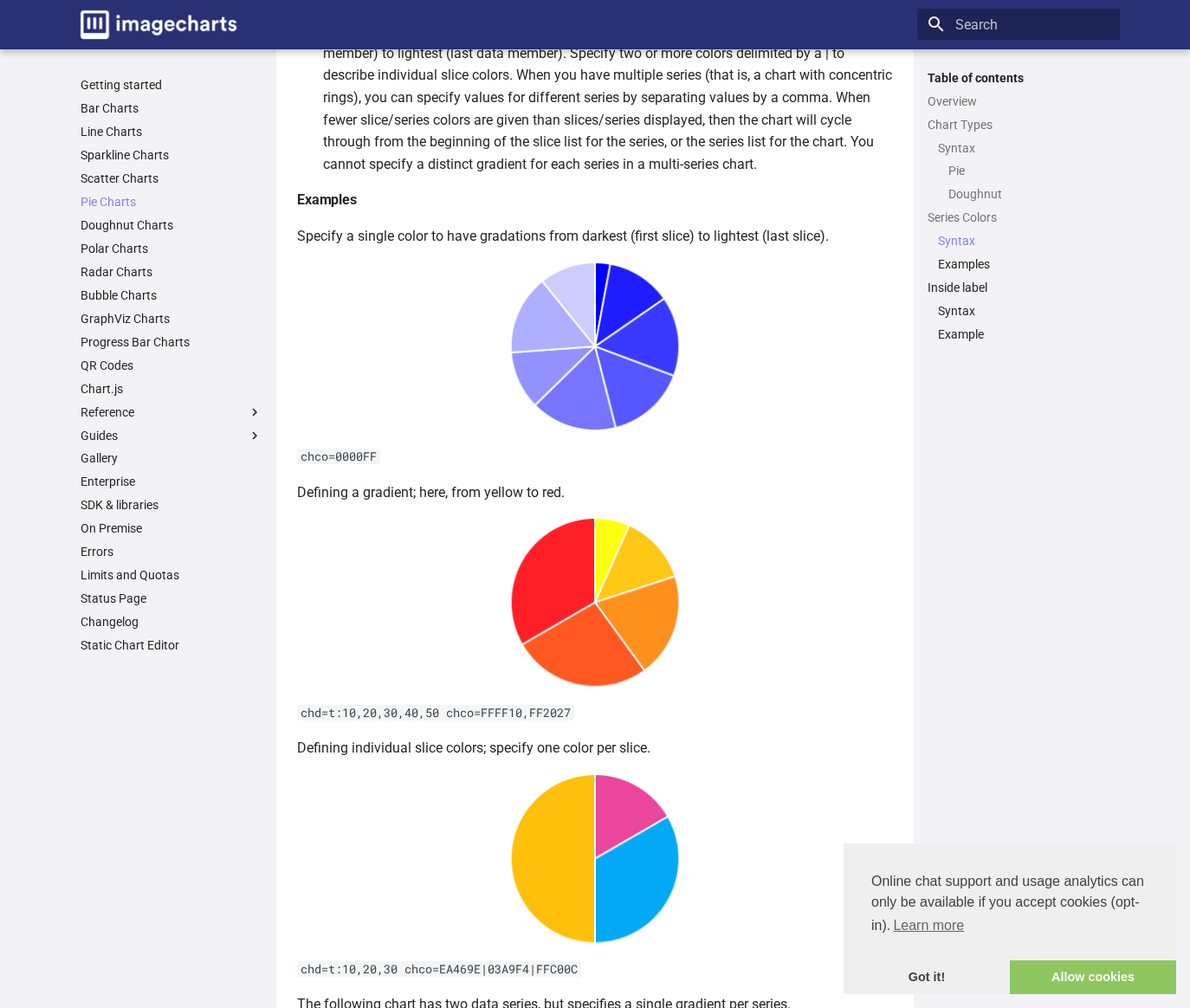
scroll to position [2961, 0]
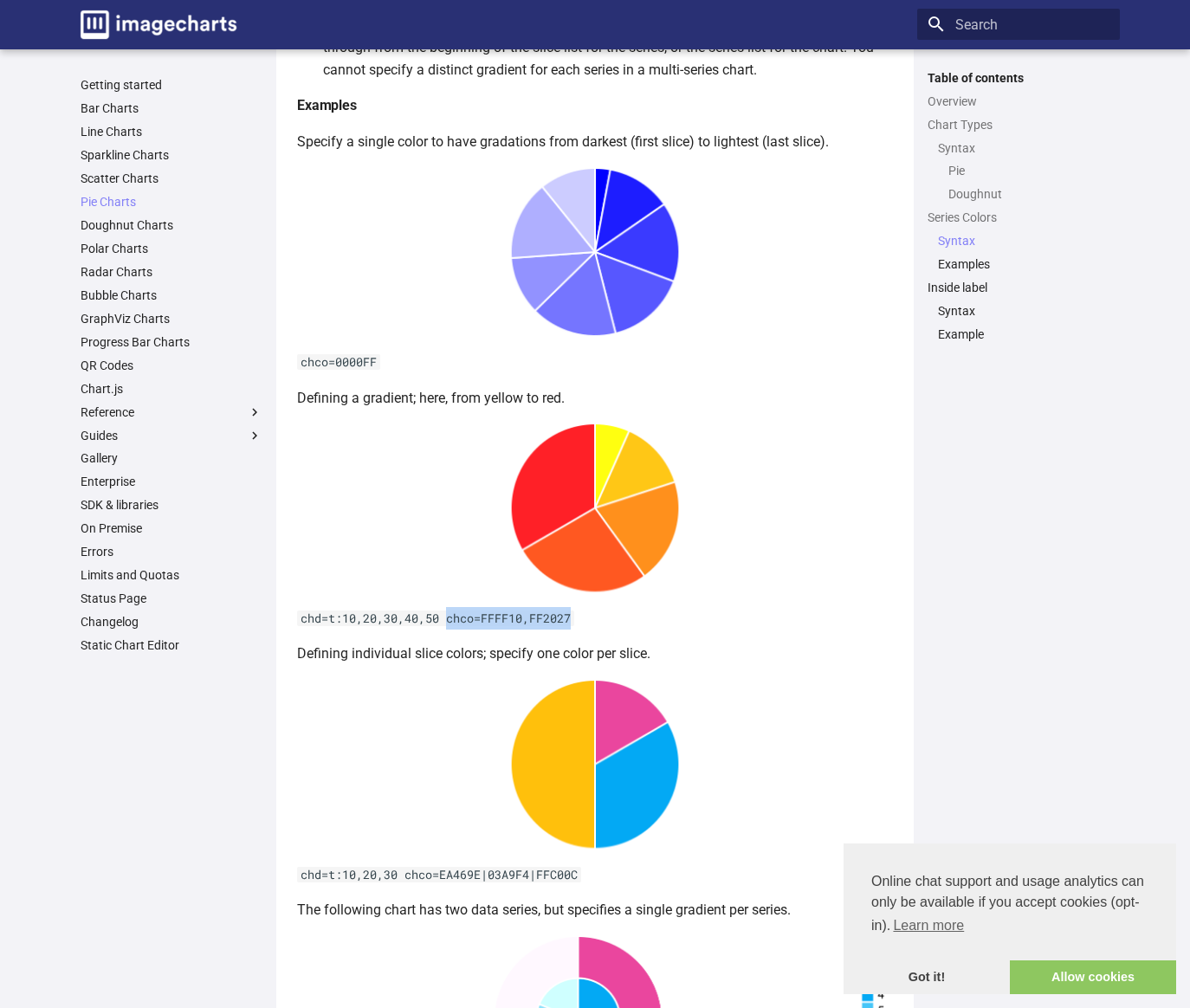
drag, startPoint x: 450, startPoint y: 619, endPoint x: 587, endPoint y: 619, distance: 137.0
click at [587, 619] on p "chd=t:10,20,30,40,50 chco=FFFF10,FF2027" at bounding box center [594, 618] width 596 height 23
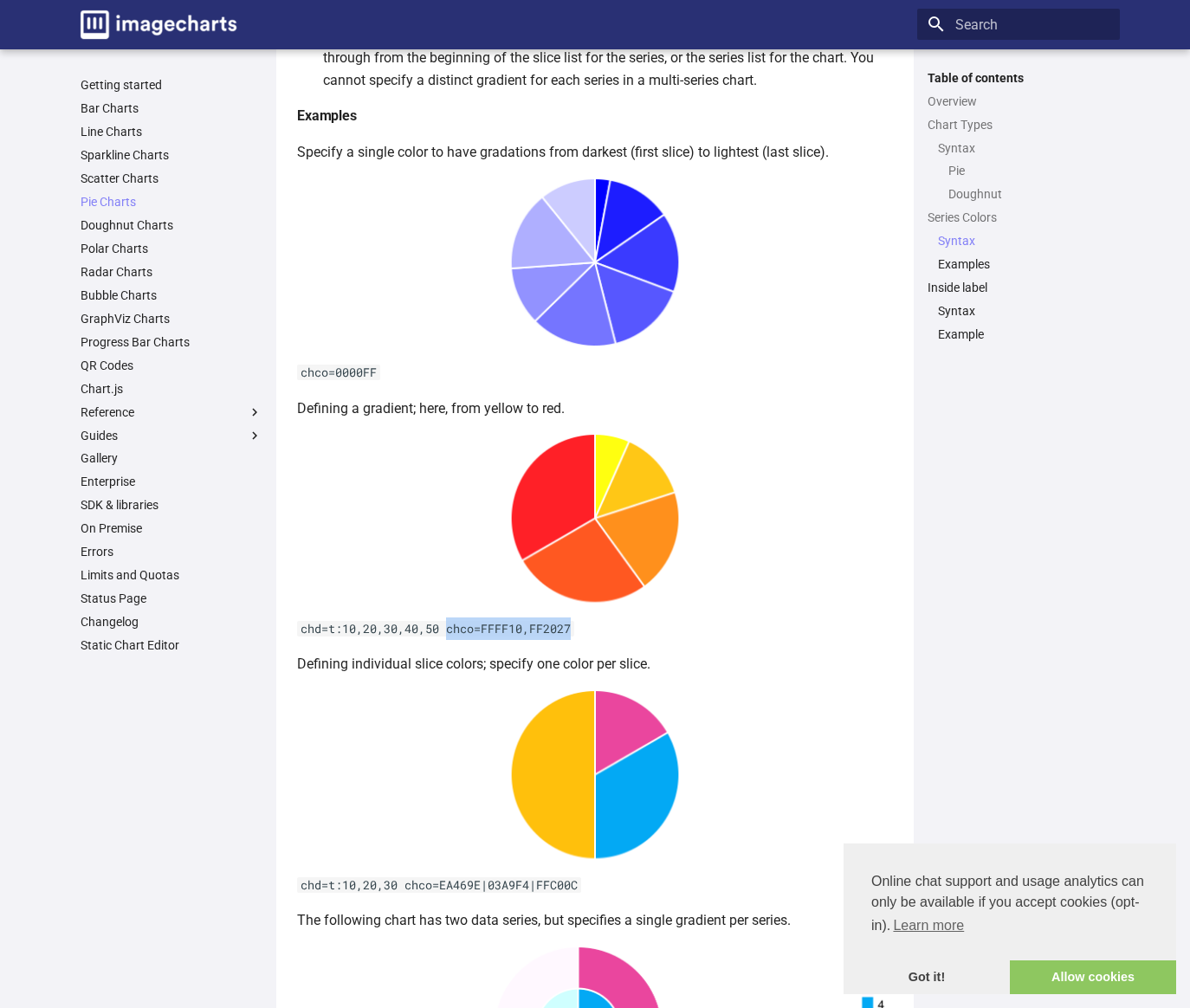
scroll to position [2916, 0]
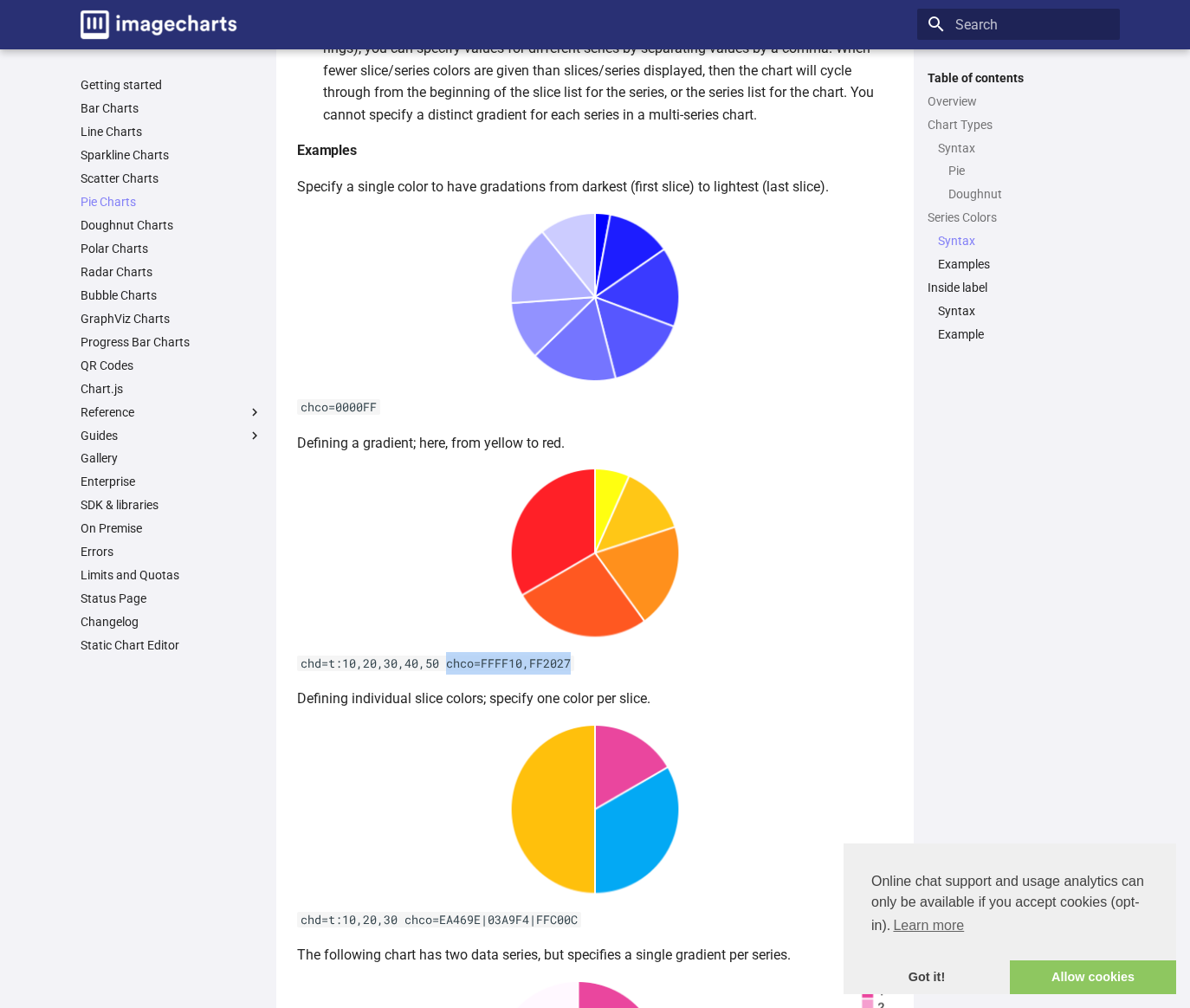
copy code "chco=FFFF10,FF2027"
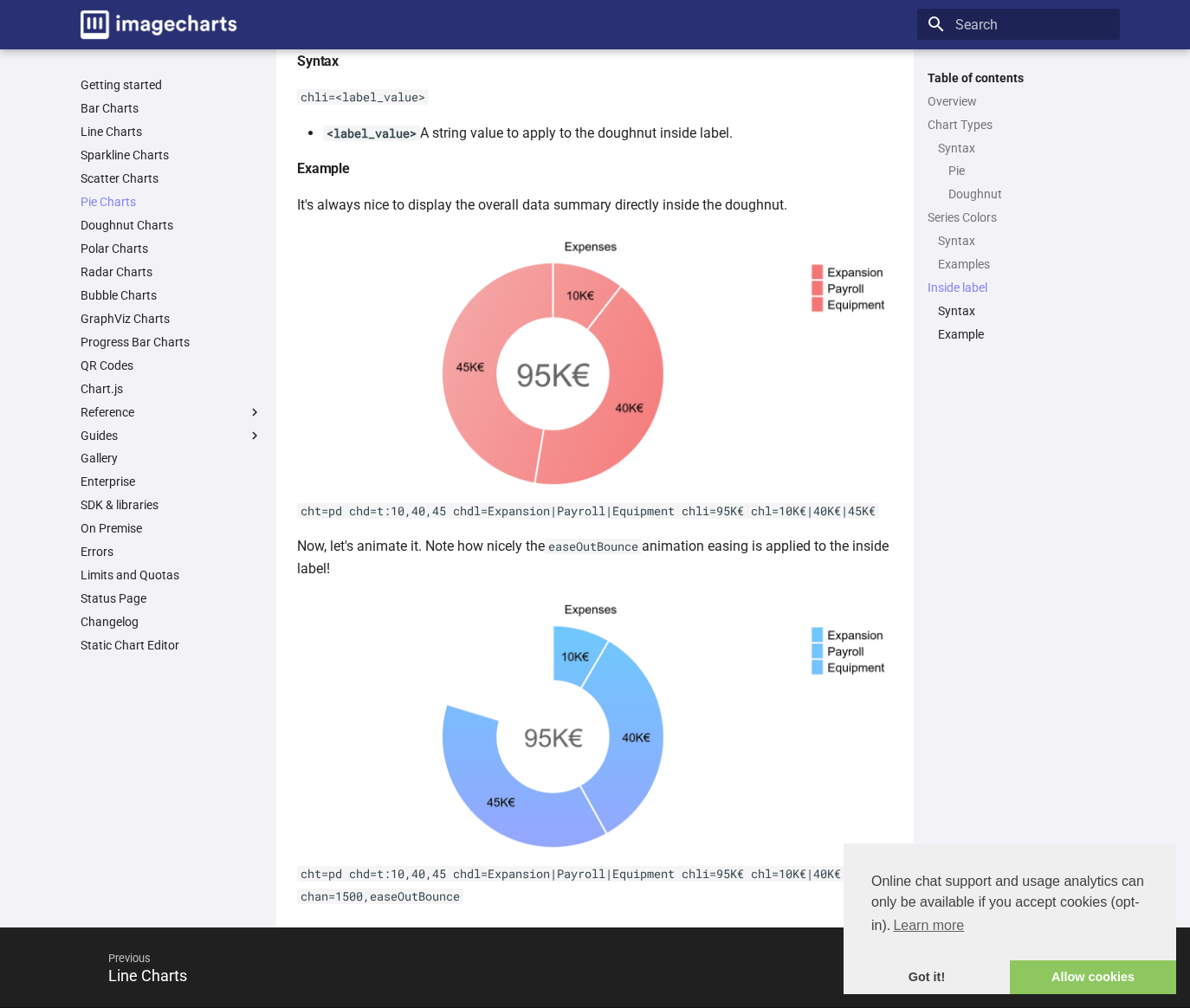
scroll to position [4588, 0]
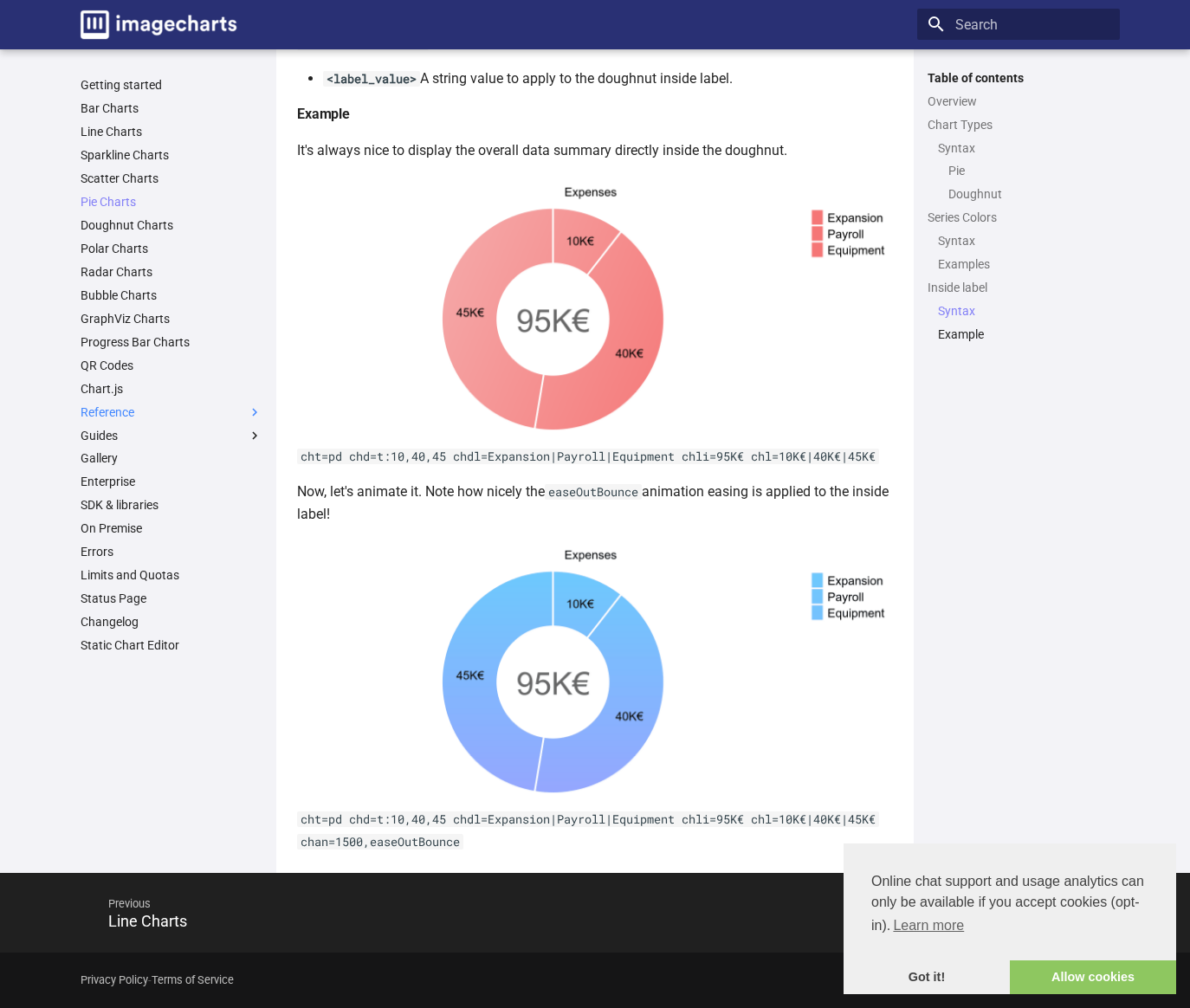
click at [103, 416] on label "Reference" at bounding box center [171, 412] width 181 height 15
click at [0, 0] on input "Reference" at bounding box center [0, 0] width 0 height 0
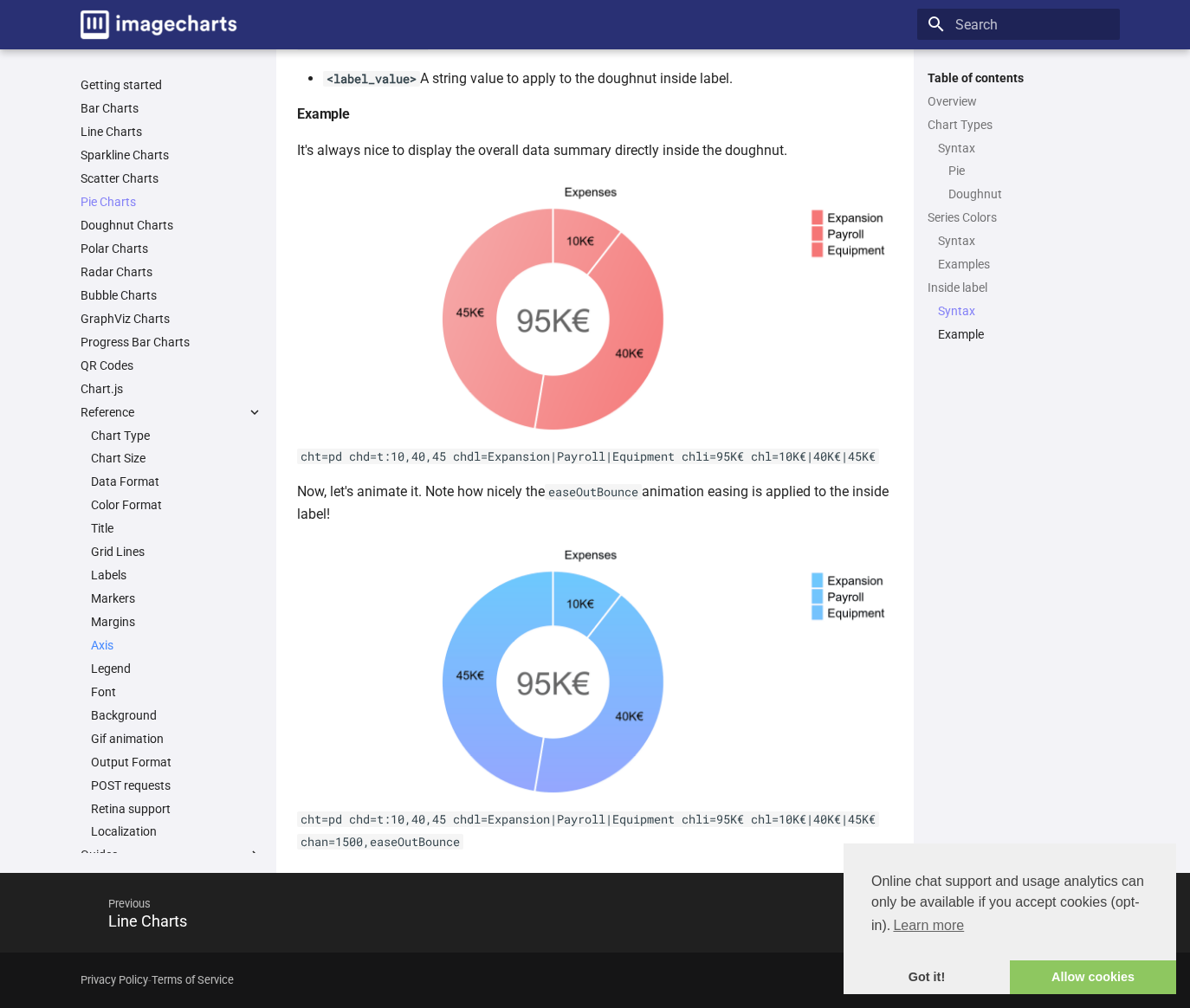
click at [103, 648] on link "Axis" at bounding box center [176, 645] width 171 height 15
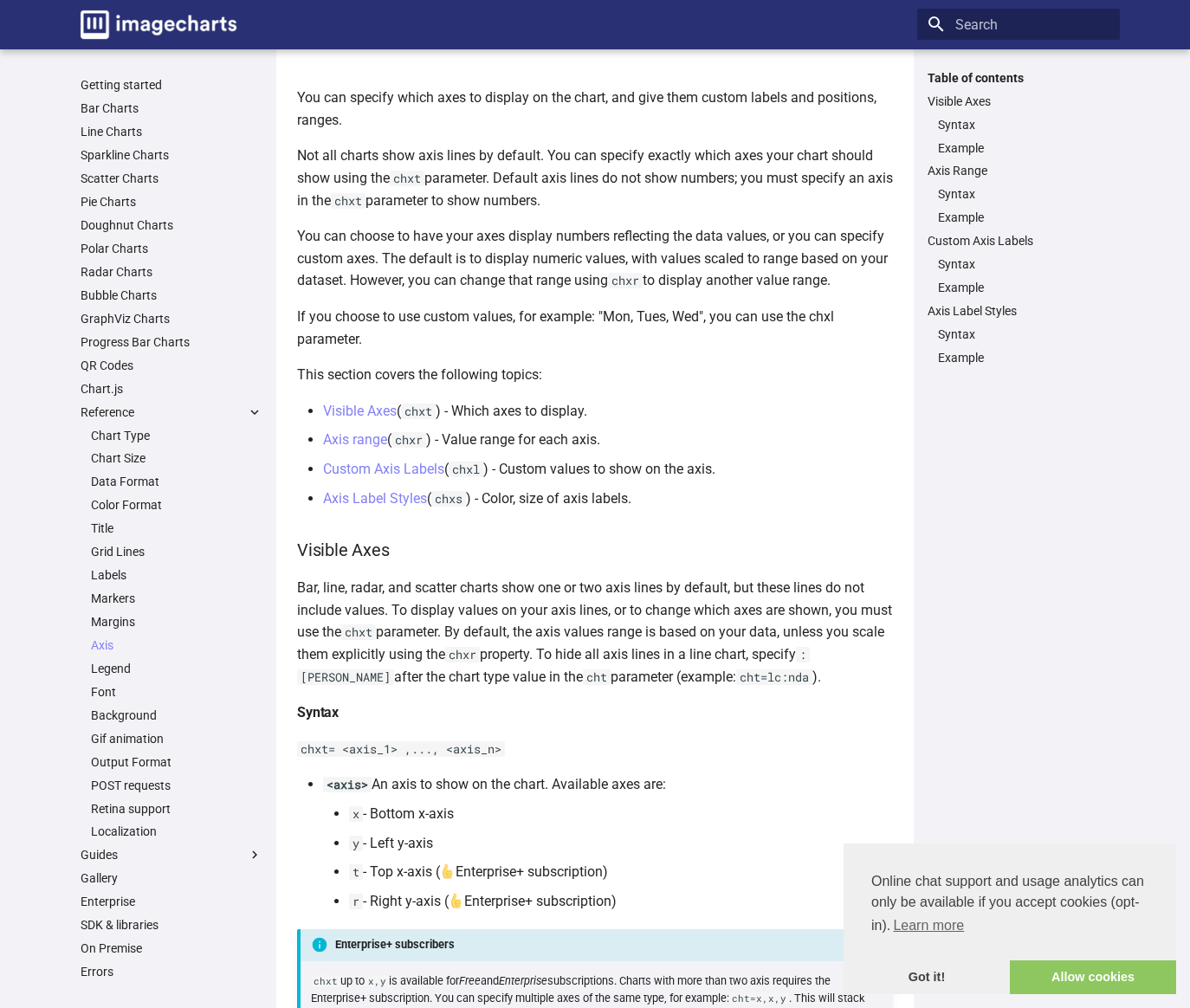
scroll to position [121, 0]
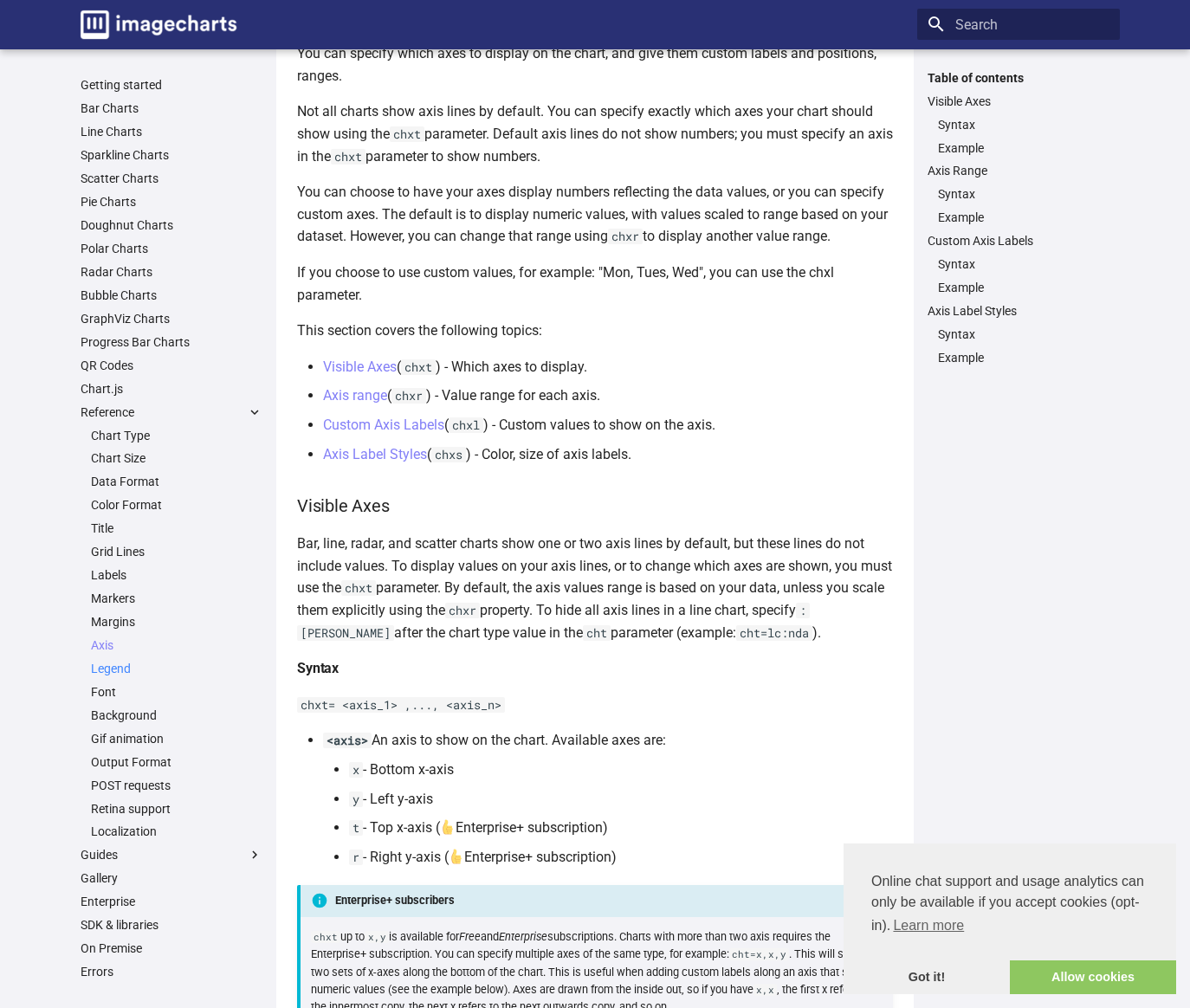
click at [118, 665] on link "Legend" at bounding box center [176, 668] width 171 height 15
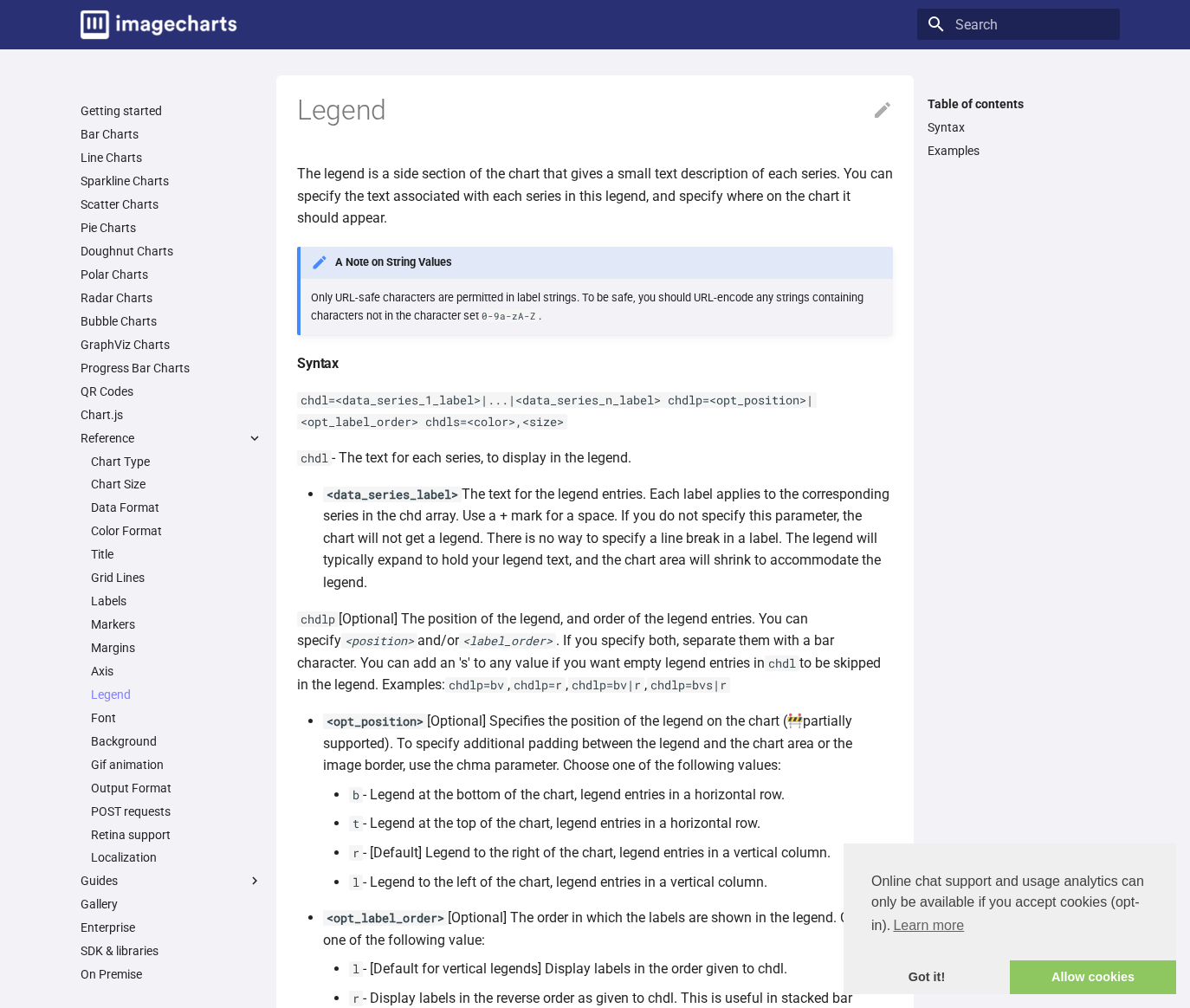
click at [674, 514] on li "<data_series_label> The text for the legend entries. Each label applies to the …" at bounding box center [608, 539] width 570 height 111
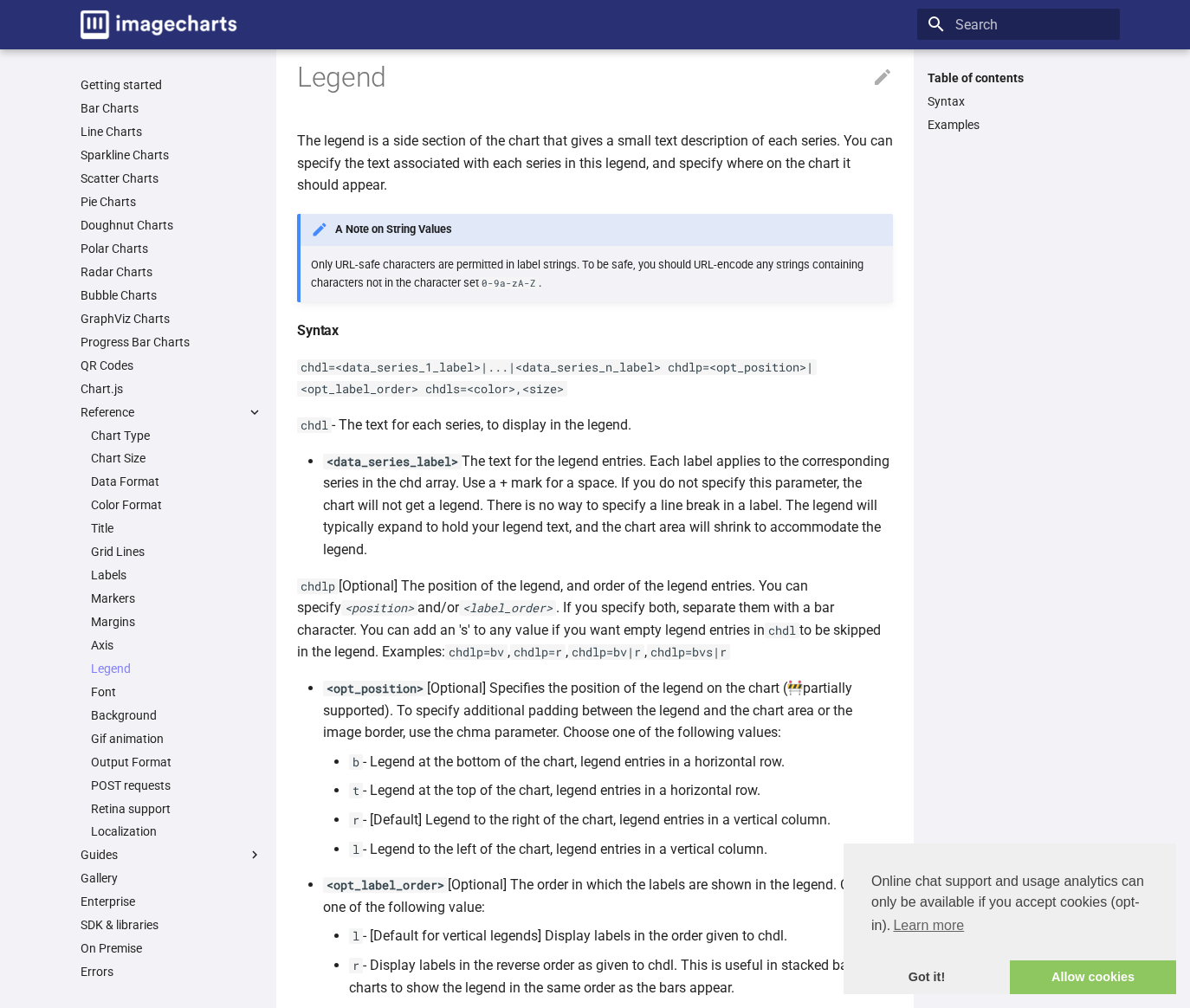
scroll to position [34, 0]
click at [414, 633] on p "chdlp [Optional] The position of the legend, and order of the legend entries. Y…" at bounding box center [594, 617] width 596 height 88
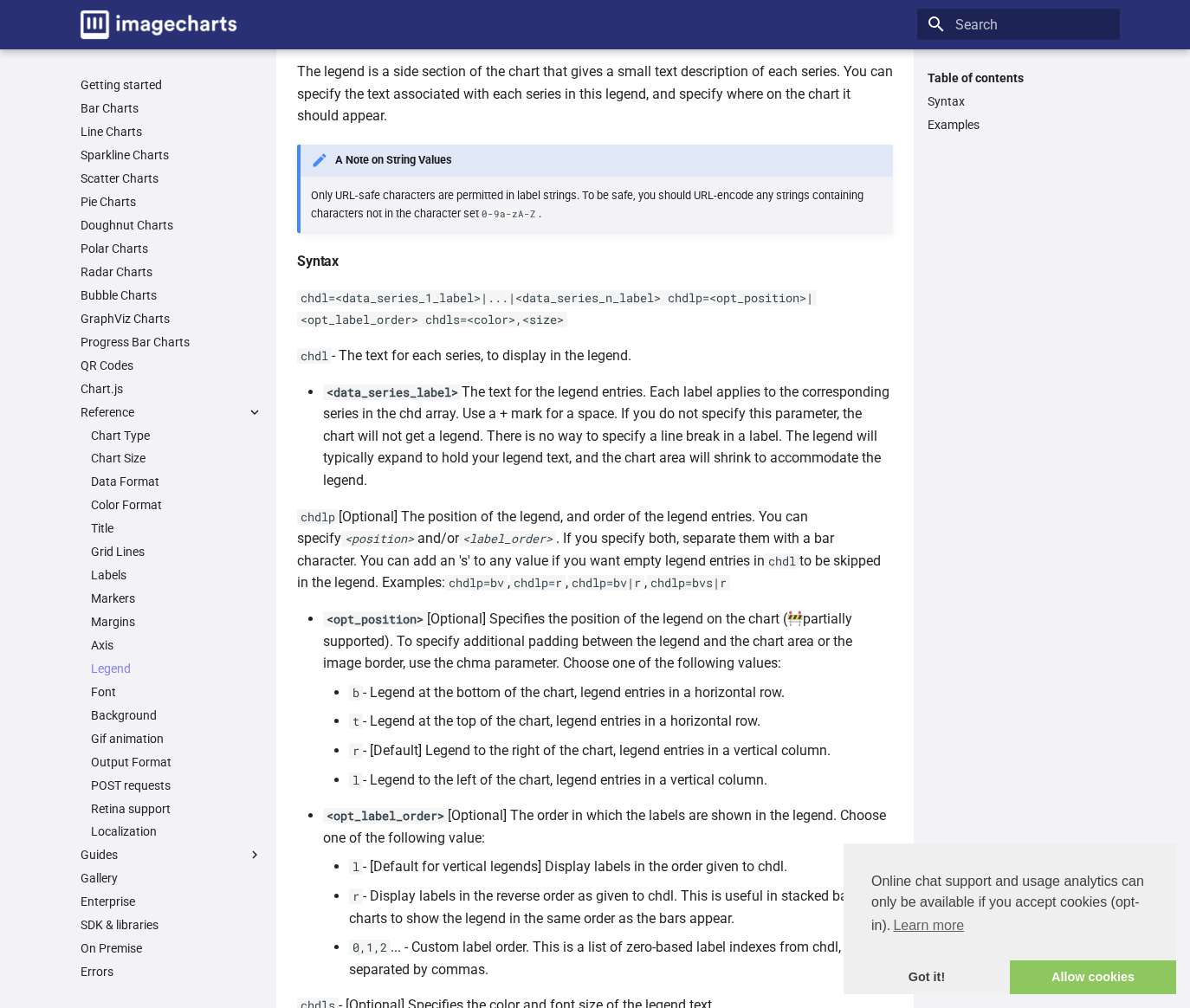
scroll to position [104, 0]
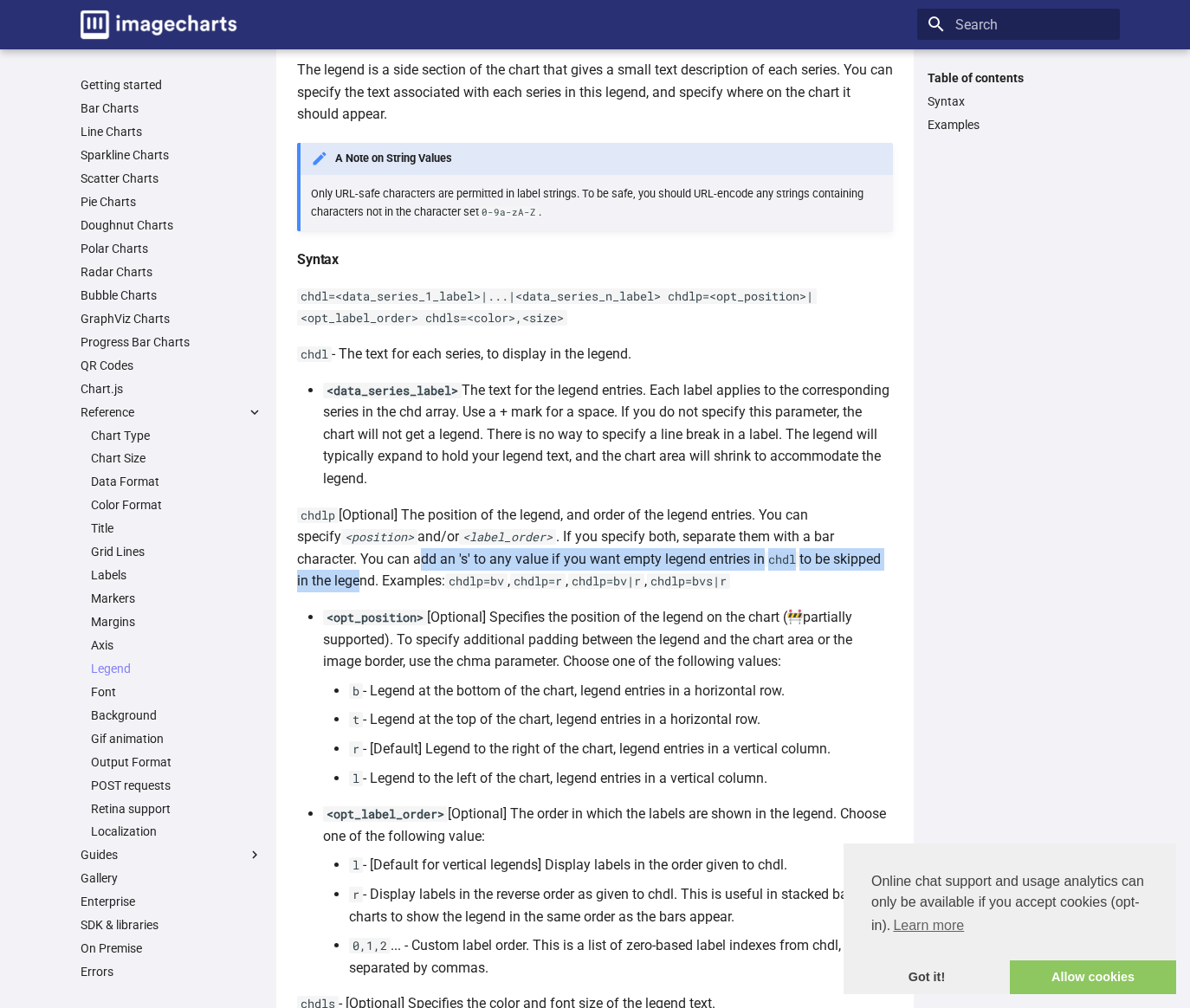
drag, startPoint x: 334, startPoint y: 560, endPoint x: 856, endPoint y: 551, distance: 522.1
click at [856, 551] on p "chdlp [Optional] The position of the legend, and order of the legend entries. Y…" at bounding box center [594, 548] width 596 height 88
click at [537, 559] on p "chdlp [Optional] The position of the legend, and order of the legend entries. Y…" at bounding box center [594, 548] width 596 height 88
click at [445, 582] on code "chdlp=bv" at bounding box center [476, 581] width 63 height 15
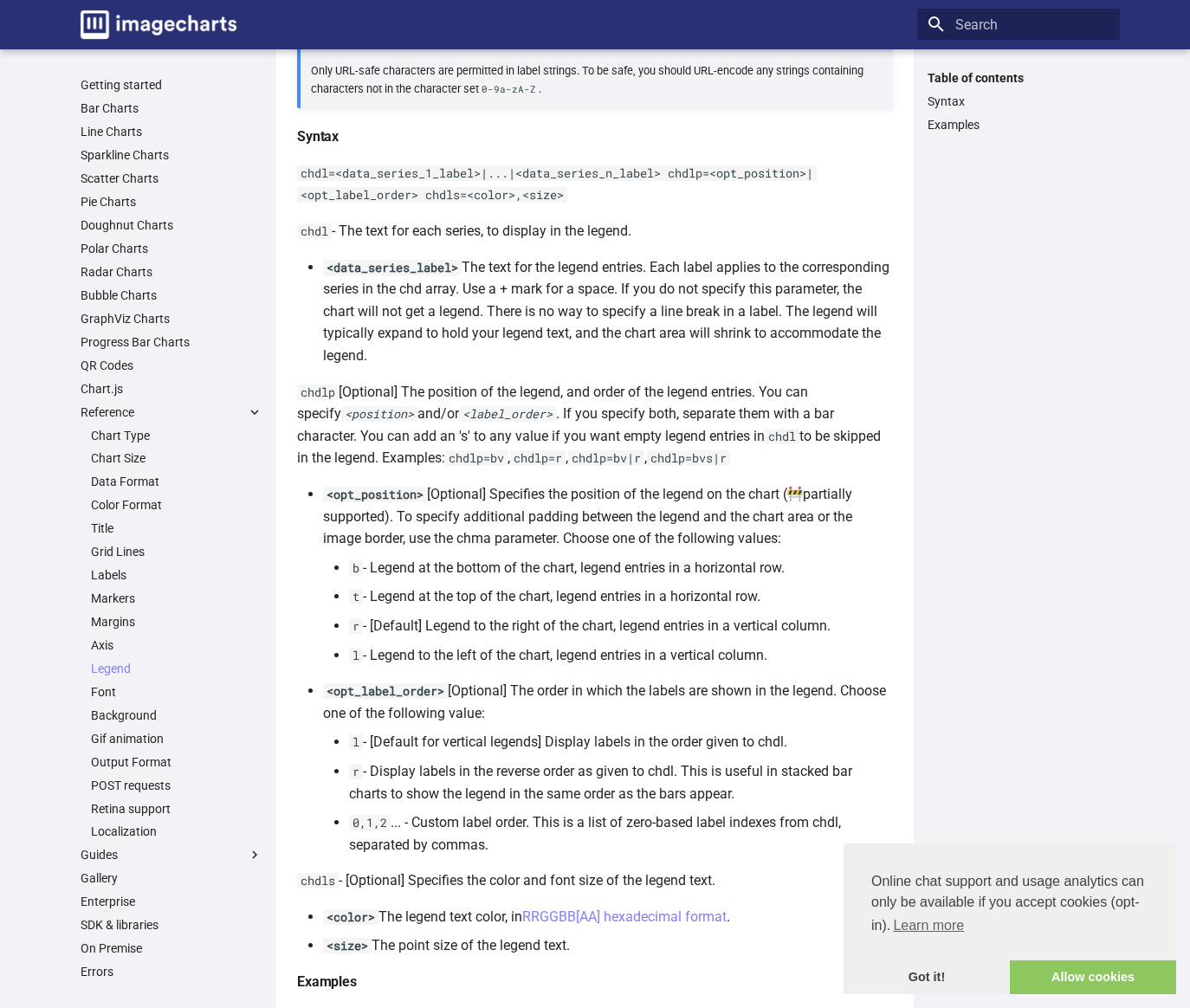
scroll to position [288, 0]
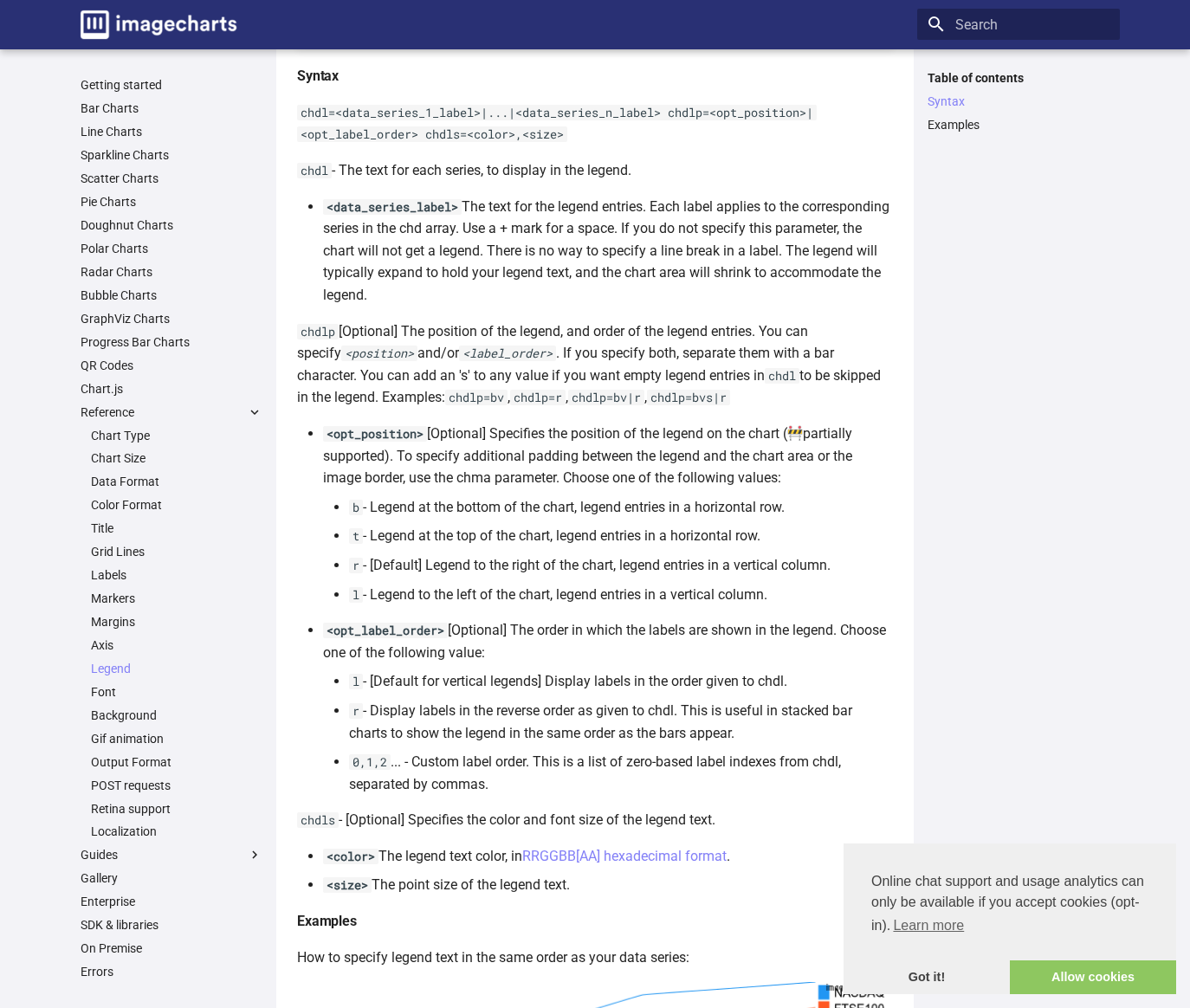
click at [493, 258] on li "<data_series_label> The text for the legend entries. Each label applies to the …" at bounding box center [608, 251] width 570 height 111
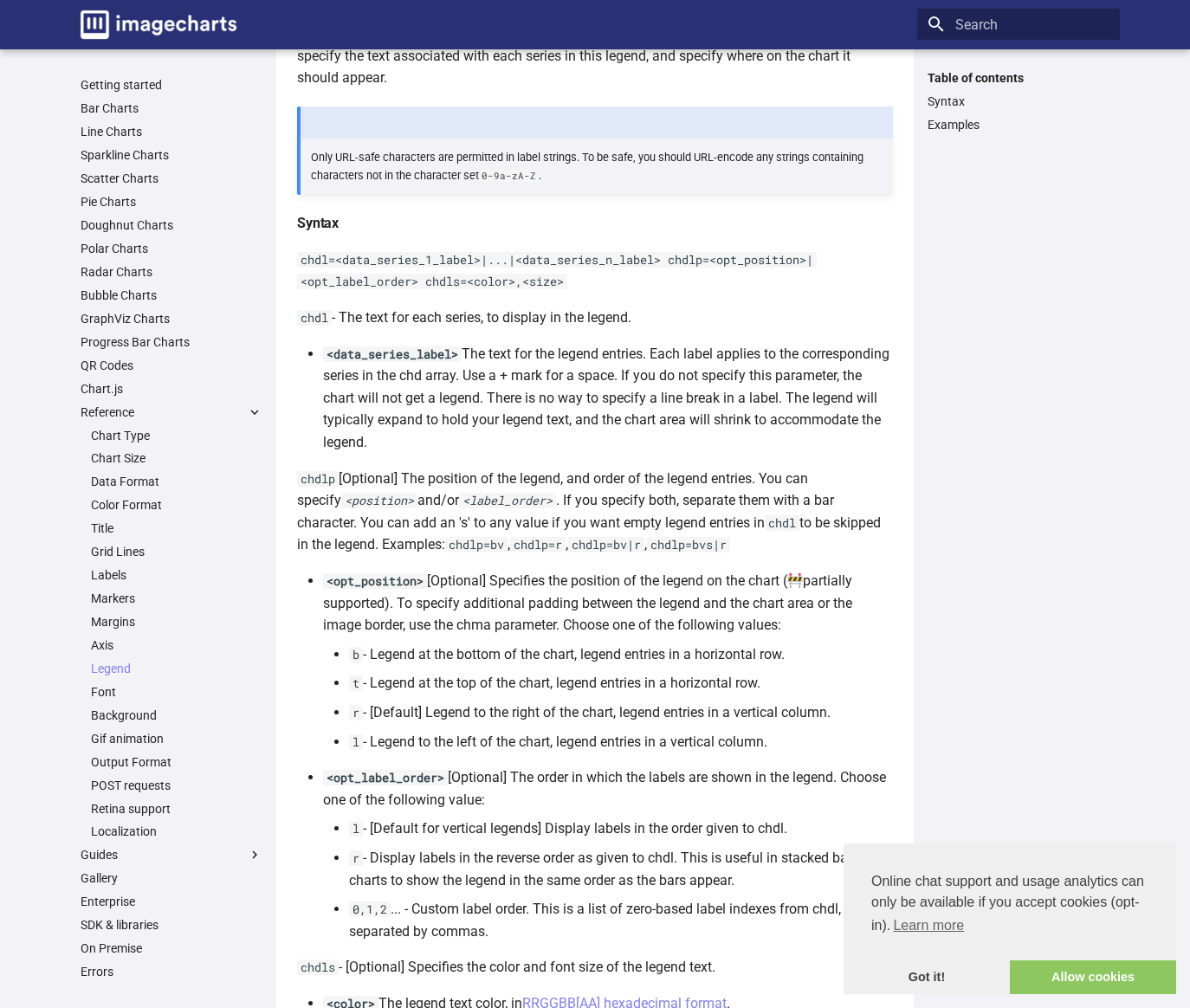
scroll to position [0, 0]
